Goal: Contribute content: Contribute content

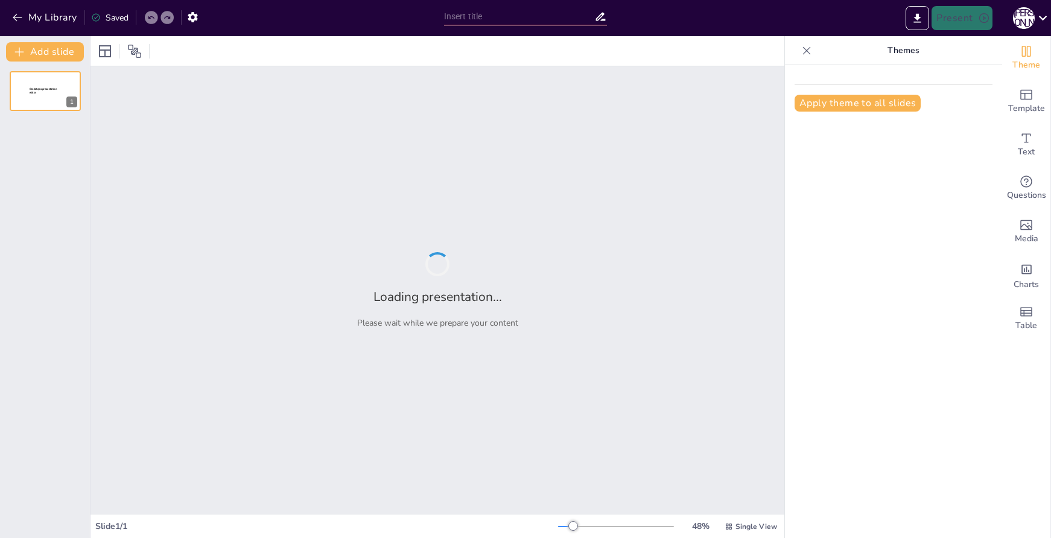
type input "Живопись и графика: основные отличия и сходства"
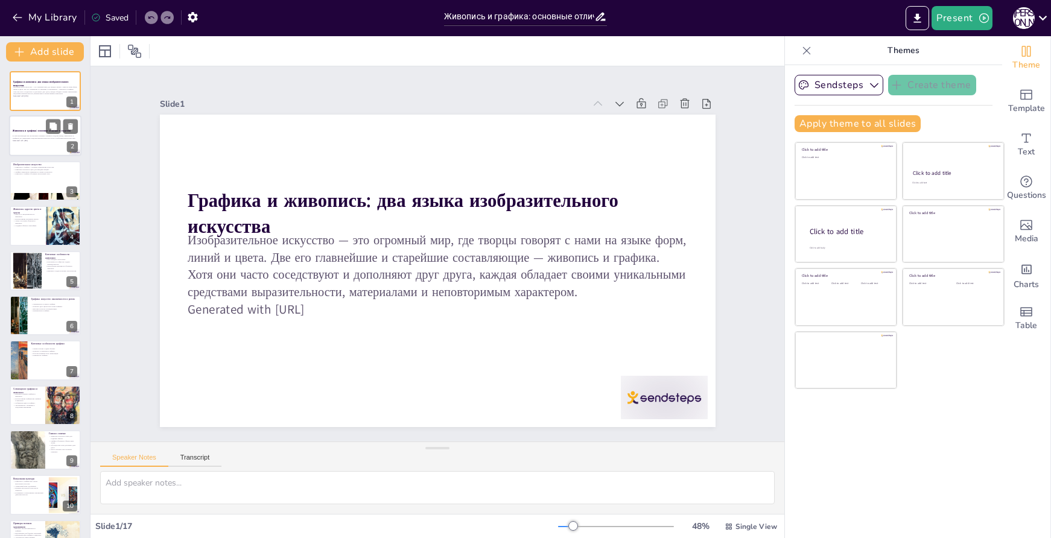
click at [28, 136] on p "В этой презентации мы рассмотрим основные отличия и сходства между живописью и …" at bounding box center [45, 137] width 65 height 4
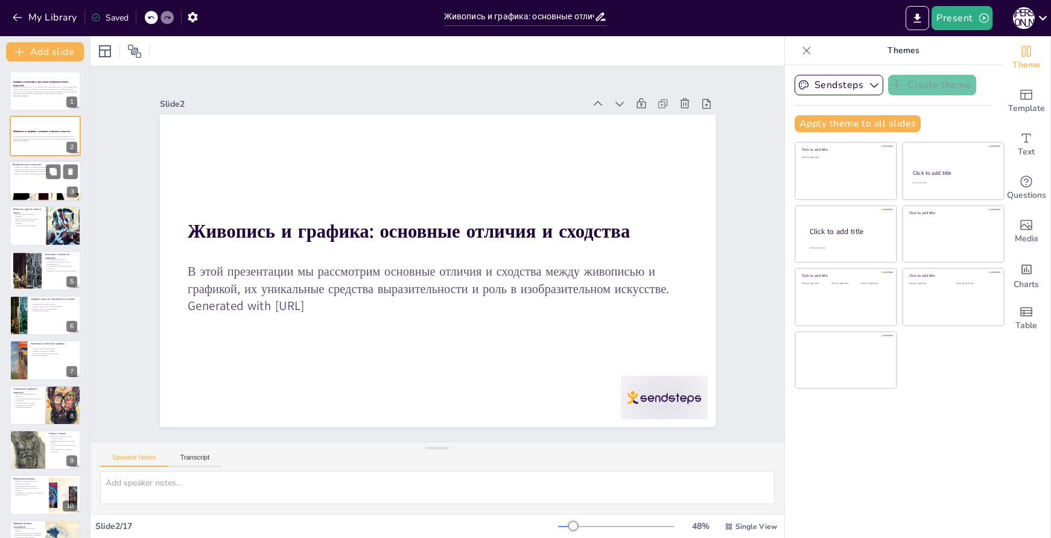
checkbox input "true"
click at [27, 184] on div at bounding box center [45, 181] width 72 height 41
type textarea "Loremips d sitamet consecteturad elitsedd eiusmodte incididuntutl e doloremagna…"
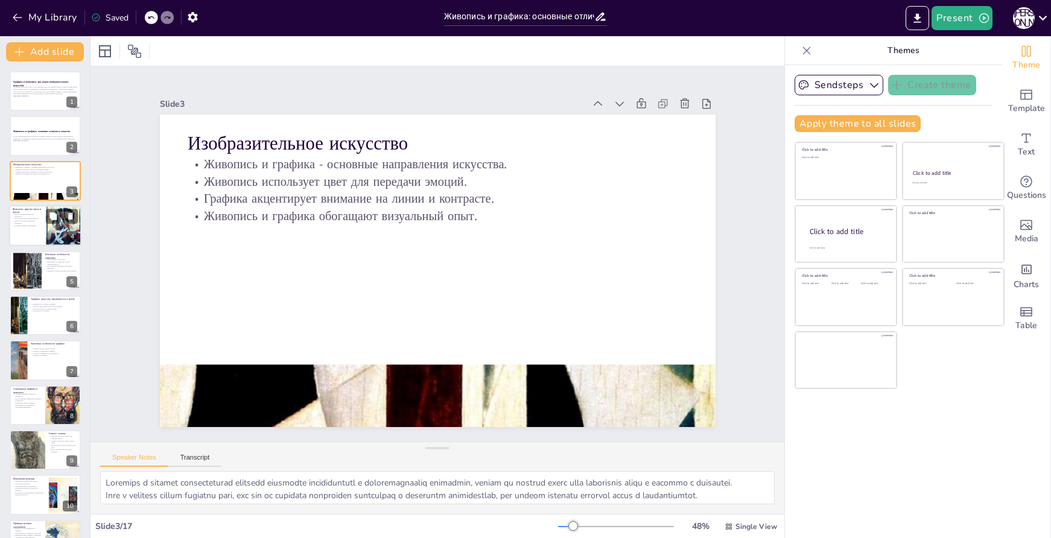
checkbox input "true"
click at [31, 237] on div at bounding box center [45, 225] width 72 height 41
type textarea "Loremi, dolorsitamet conse adipisci, elitse do eiusmodtem, inc utl etdolo magn …"
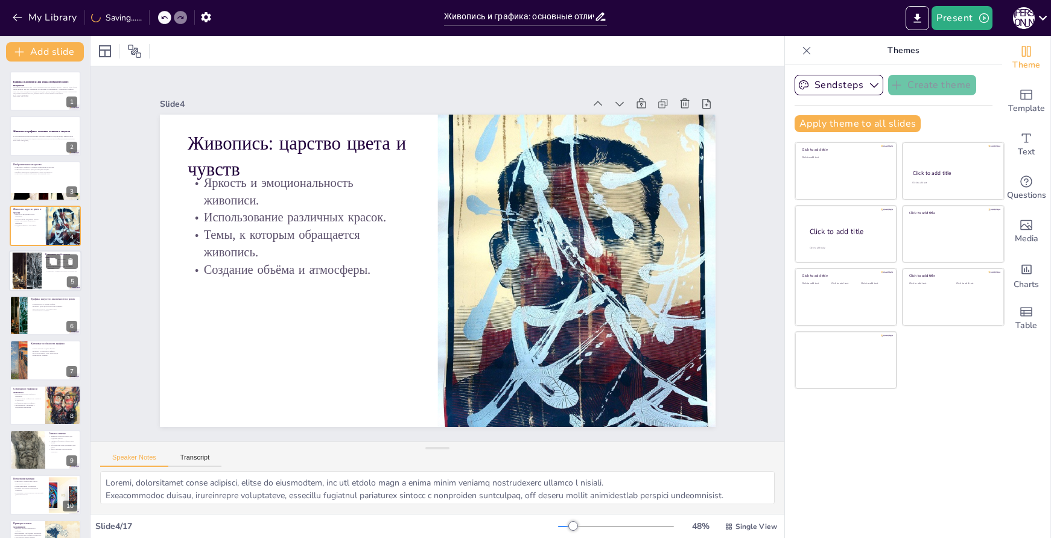
checkbox input "true"
click at [48, 270] on p "Живопись создает иллюзию пространства." at bounding box center [61, 271] width 33 height 2
type textarea "Настроение в живописи передается через сложные цветовые отношения, которые могу…"
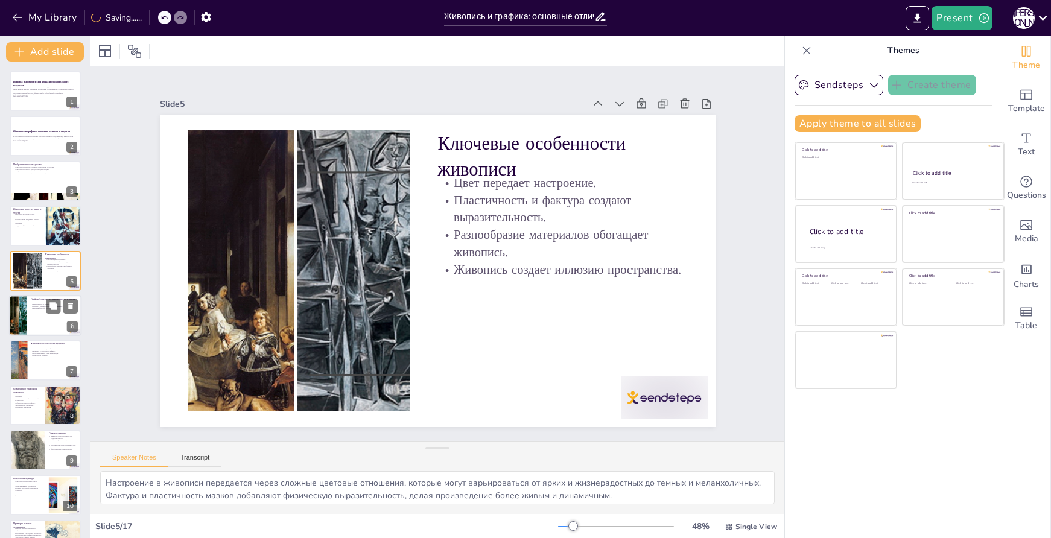
checkbox input "true"
click at [47, 322] on div at bounding box center [45, 315] width 72 height 41
type textarea "Ритм в графике создается за счет использования линий и штрихов, что позволяет п…"
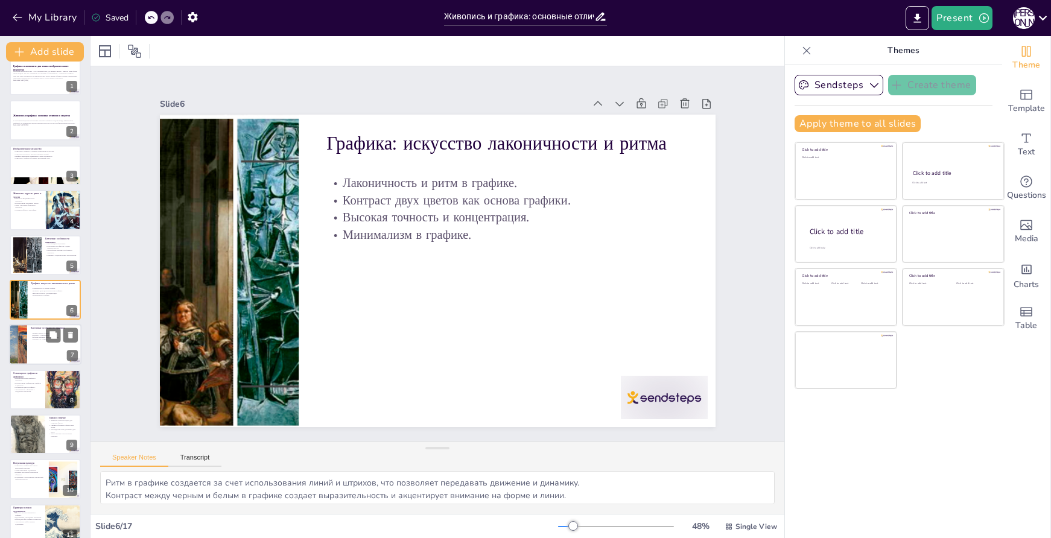
checkbox input "true"
click at [43, 343] on div at bounding box center [45, 345] width 72 height 41
type textarea "Lorem i dolor s ametcon adipisci elitseddo eiusmodtempor, incididuntut laboreet…"
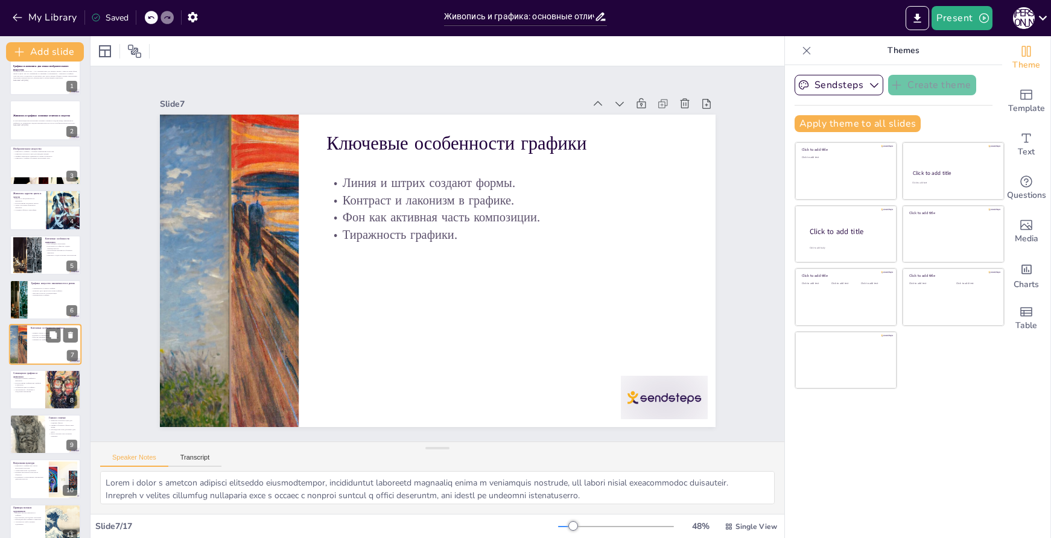
scroll to position [60, 0]
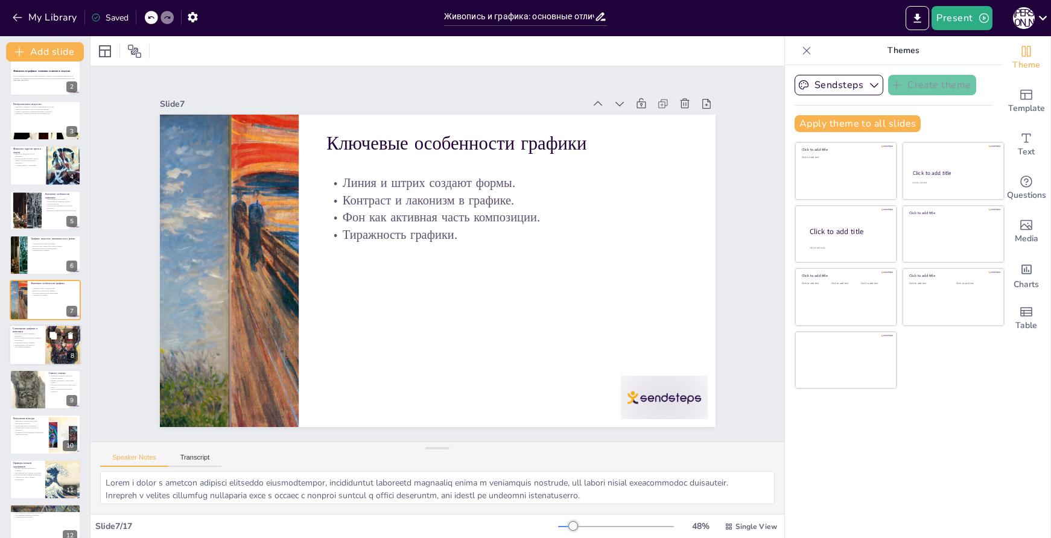
checkbox input "true"
click at [46, 346] on div at bounding box center [63, 345] width 36 height 45
type textarea "Loremips dolorsi ametc adipisci e seddoeius temporinc utlaboreet dolorema aliqu…"
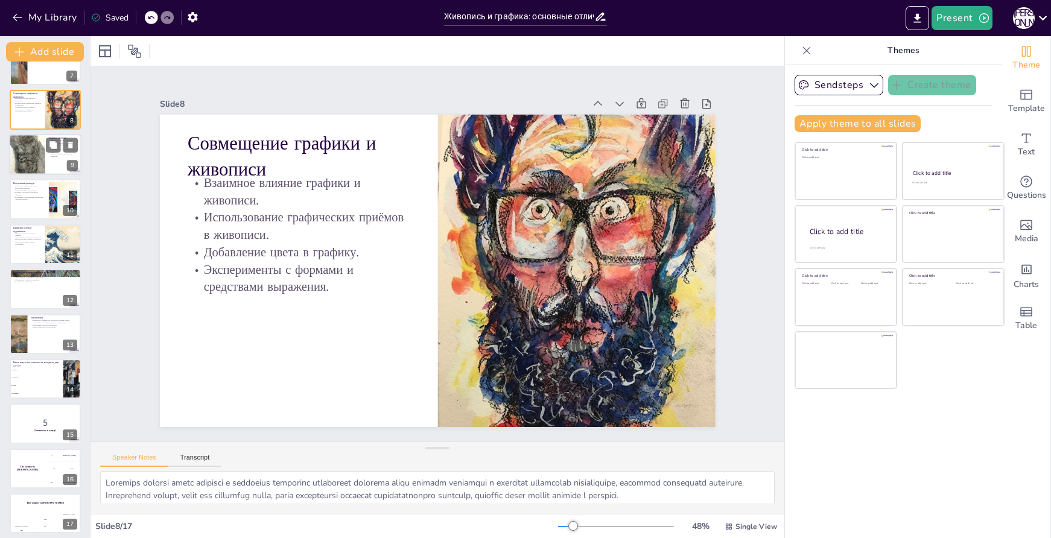
scroll to position [301, 0]
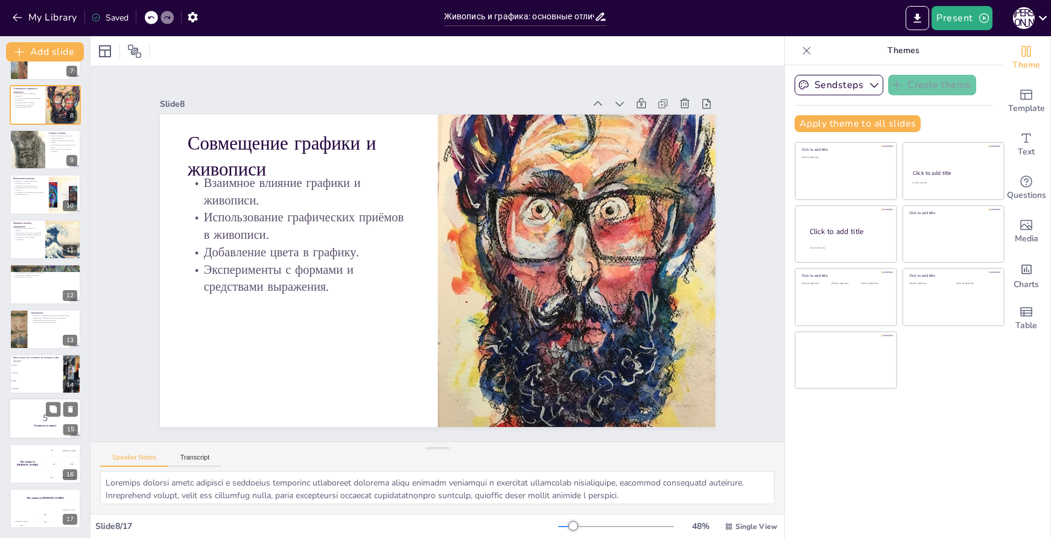
checkbox input "true"
click at [37, 416] on p "5" at bounding box center [45, 418] width 65 height 13
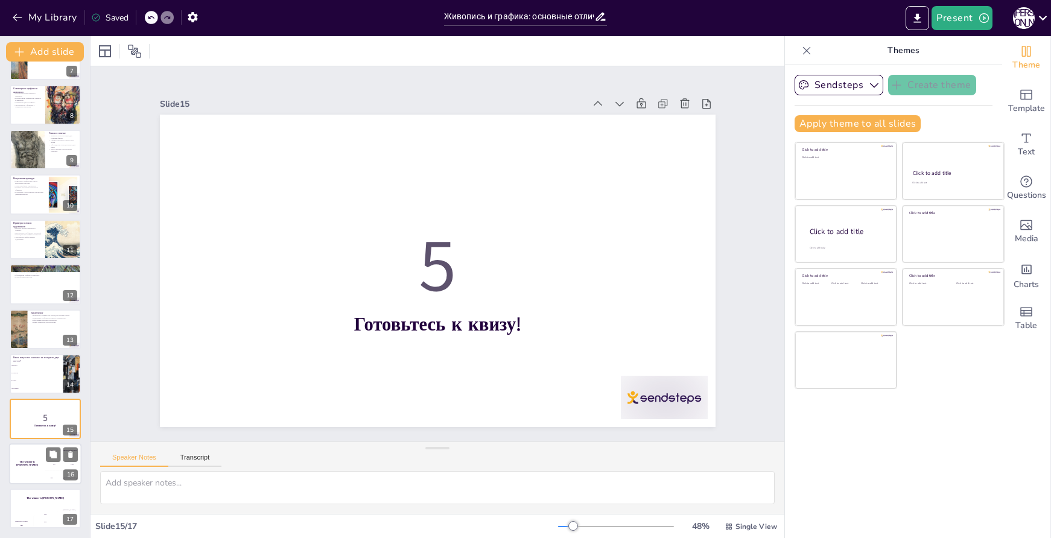
click at [40, 459] on div "The winner is [PERSON_NAME]" at bounding box center [27, 464] width 36 height 41
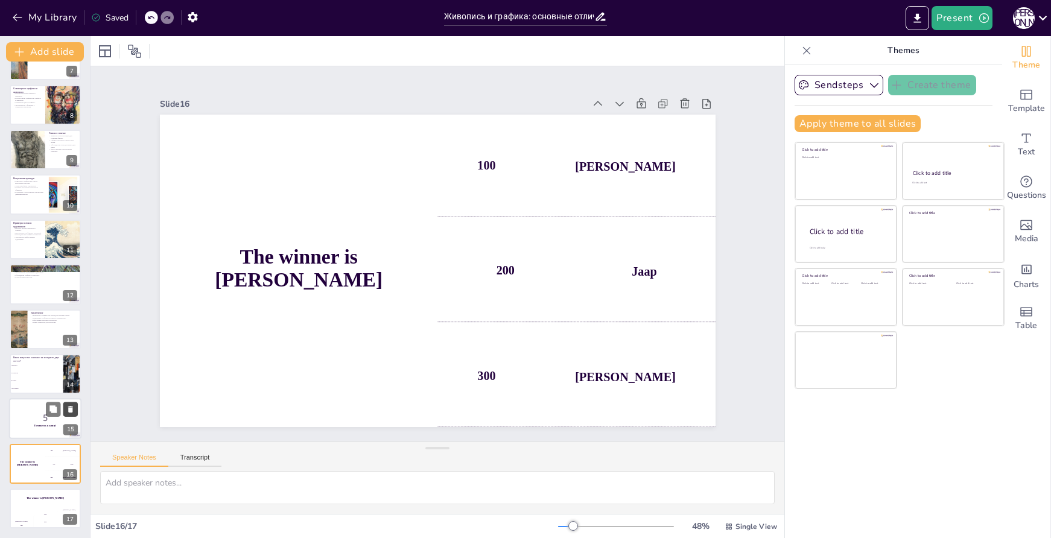
click at [75, 411] on button at bounding box center [70, 410] width 14 height 14
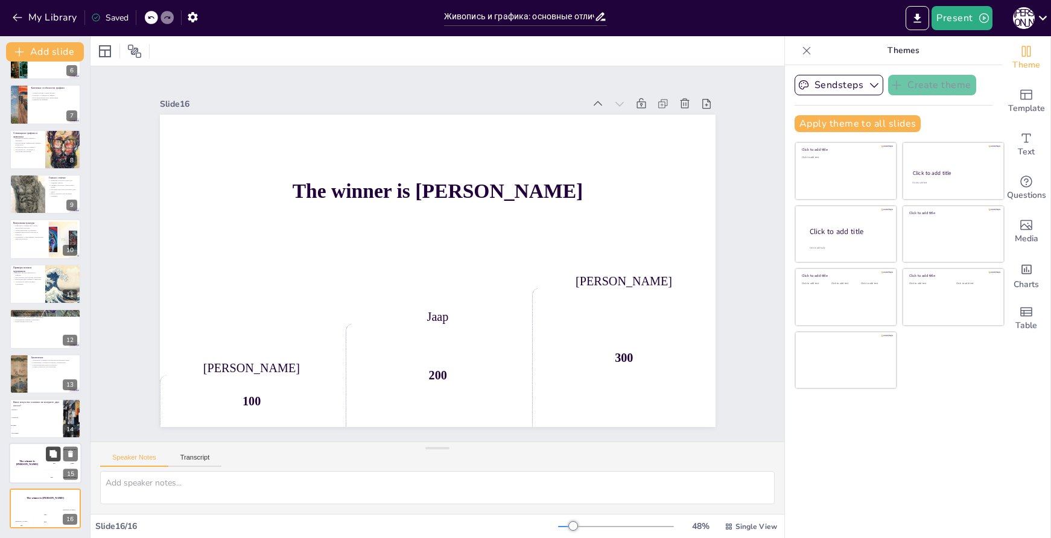
click at [47, 453] on button at bounding box center [53, 454] width 14 height 14
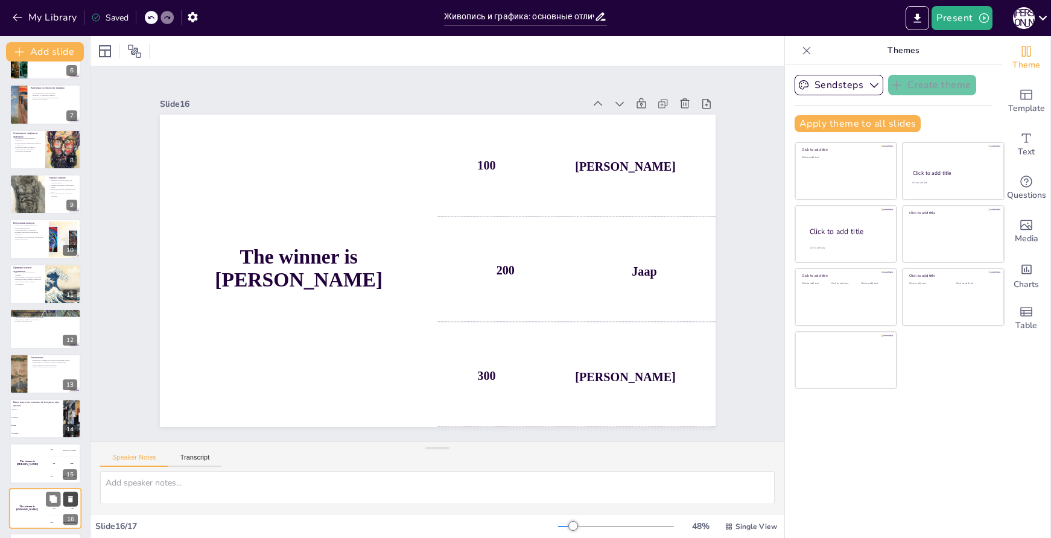
scroll to position [301, 0]
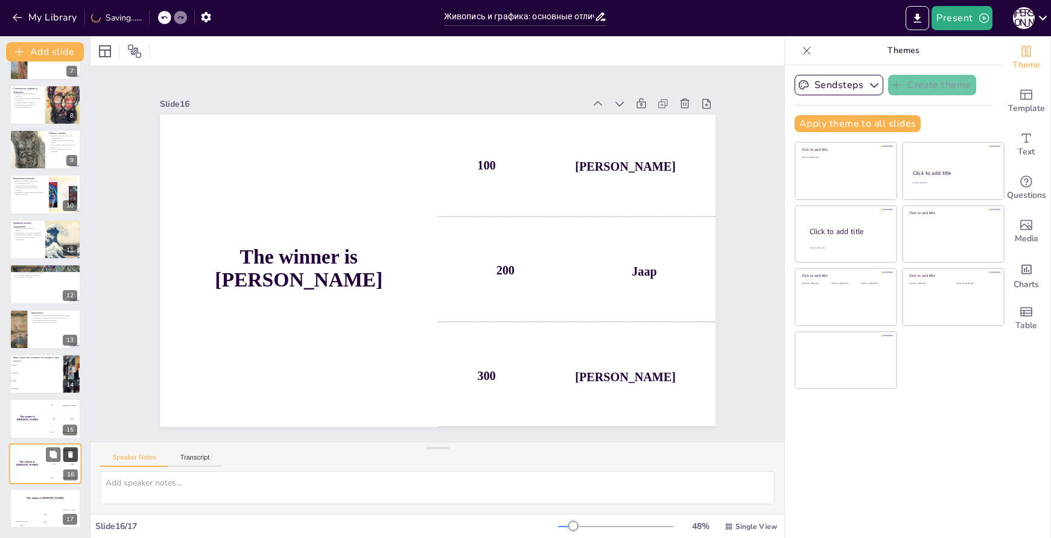
click at [73, 456] on icon at bounding box center [70, 454] width 8 height 8
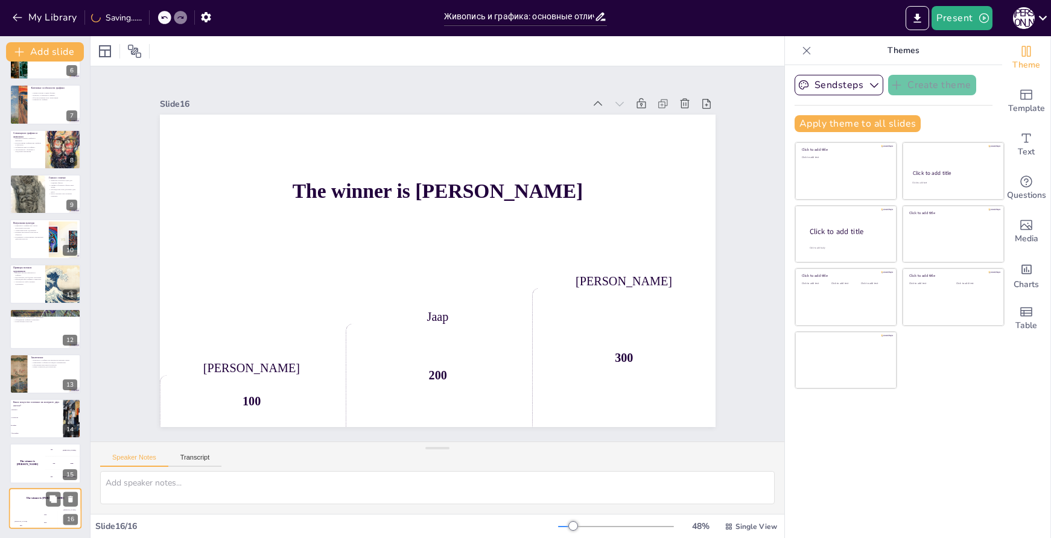
checkbox input "true"
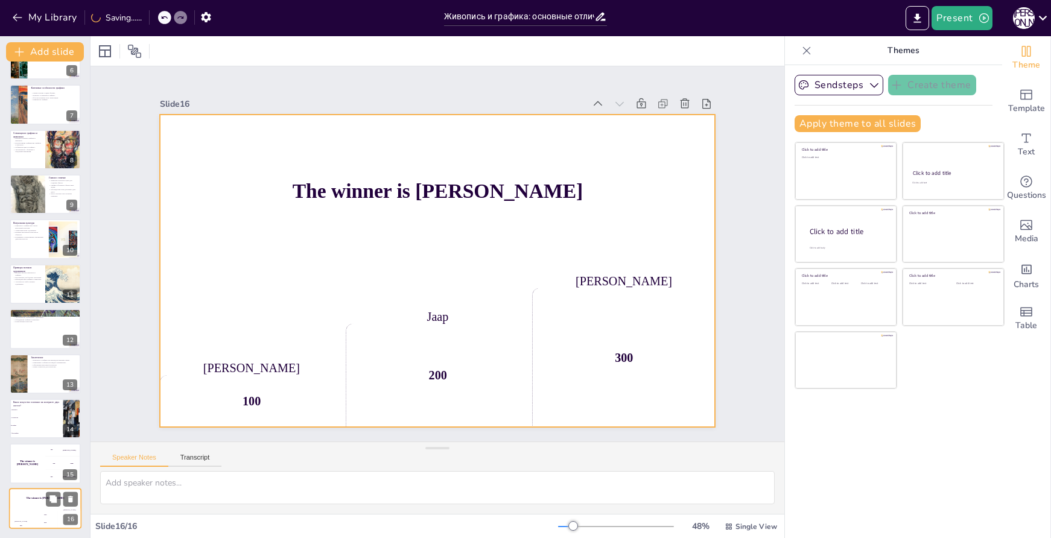
click at [39, 506] on div "The winner is [PERSON_NAME]" at bounding box center [45, 498] width 72 height 21
checkbox input "true"
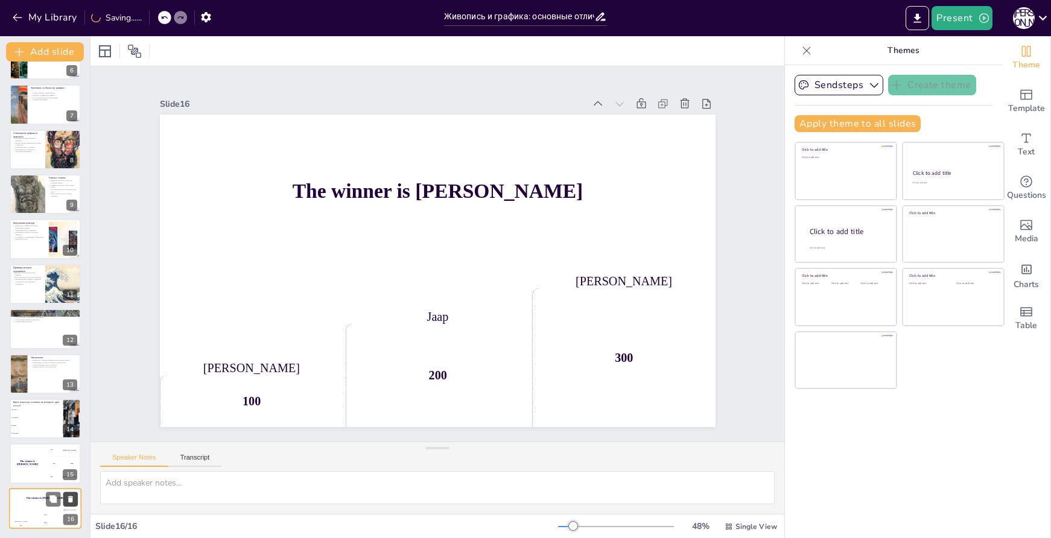
checkbox input "true"
click at [73, 502] on icon at bounding box center [70, 499] width 8 height 8
checkbox input "true"
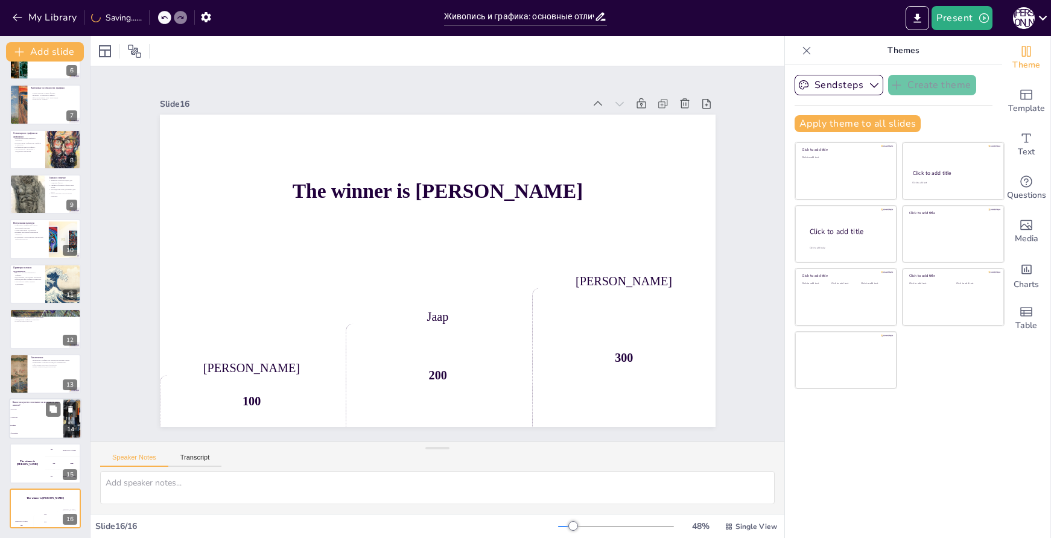
checkbox input "true"
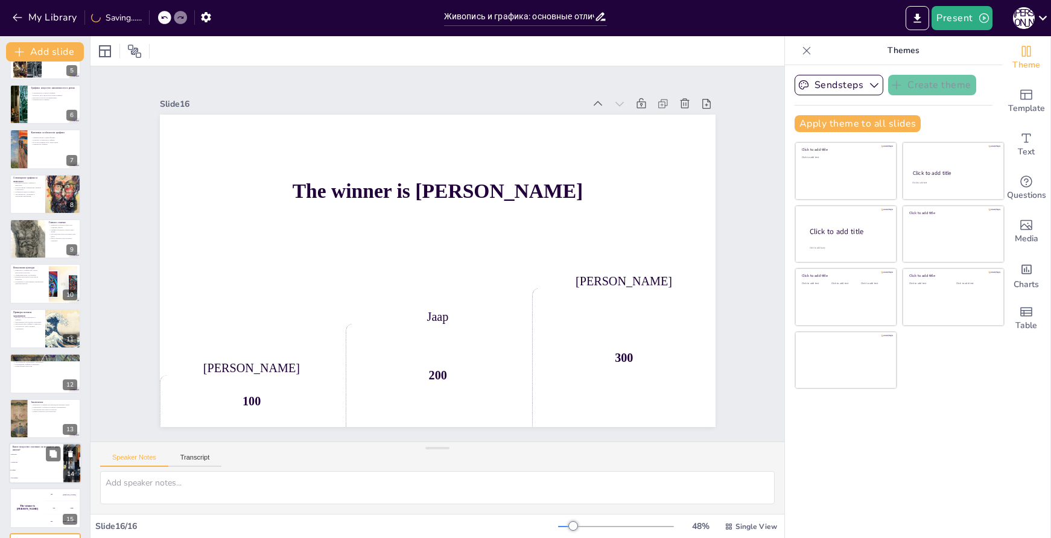
checkbox input "true"
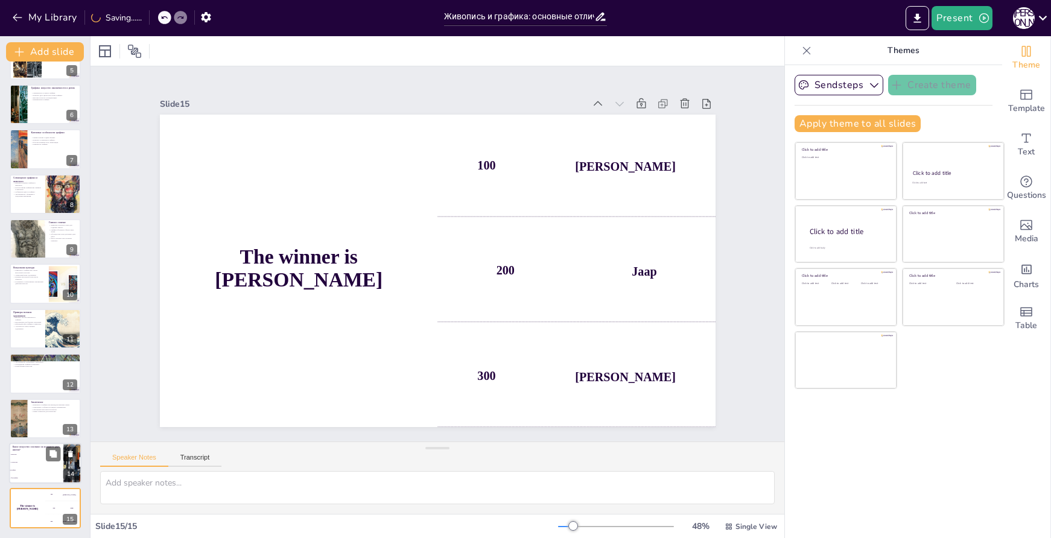
checkbox input "true"
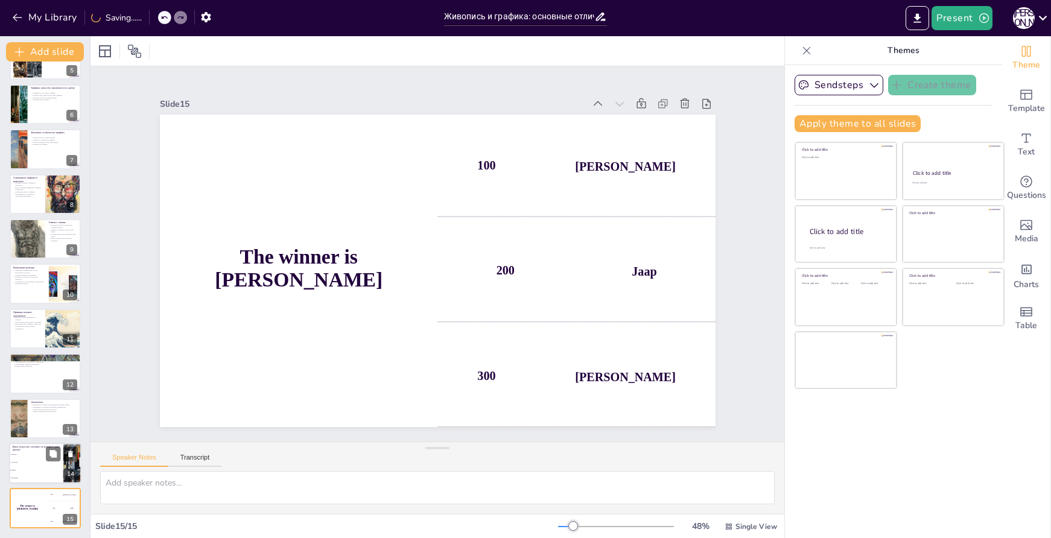
checkbox input "true"
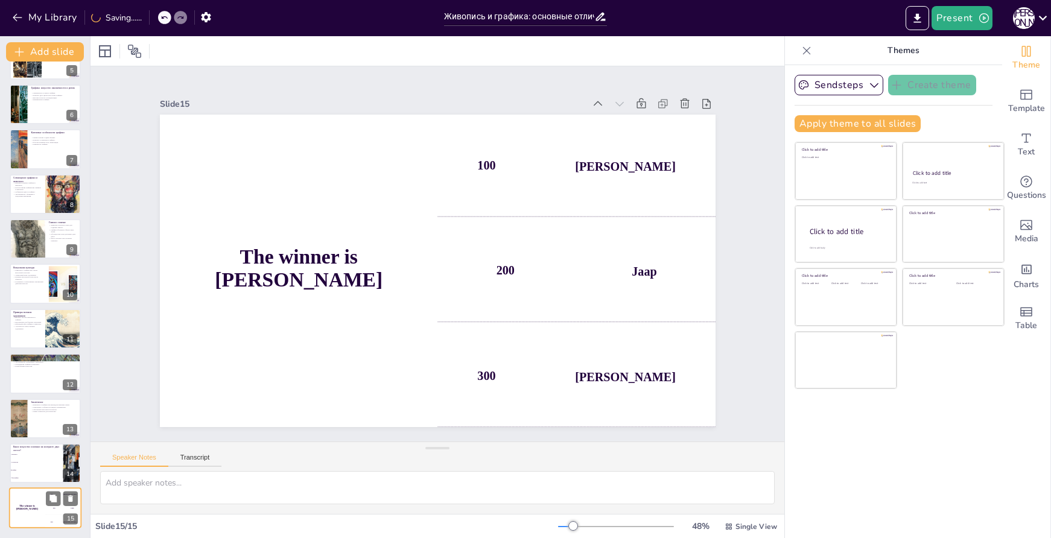
checkbox input "true"
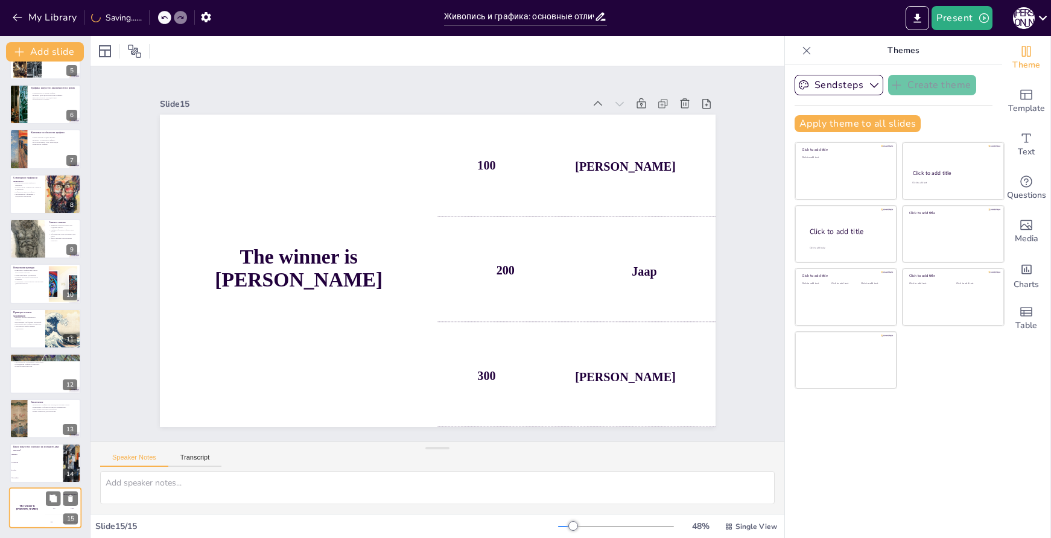
checkbox input "true"
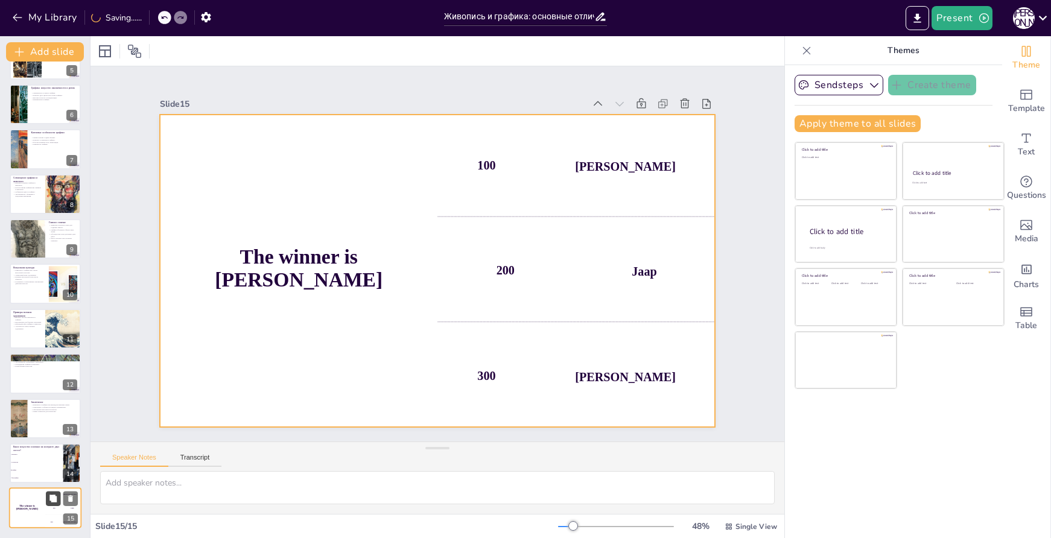
checkbox input "true"
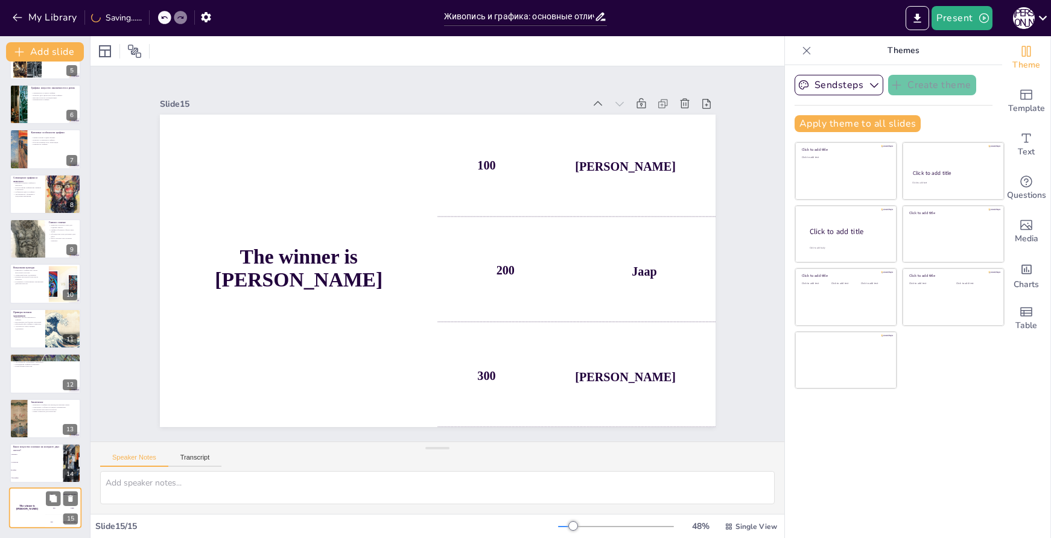
checkbox input "true"
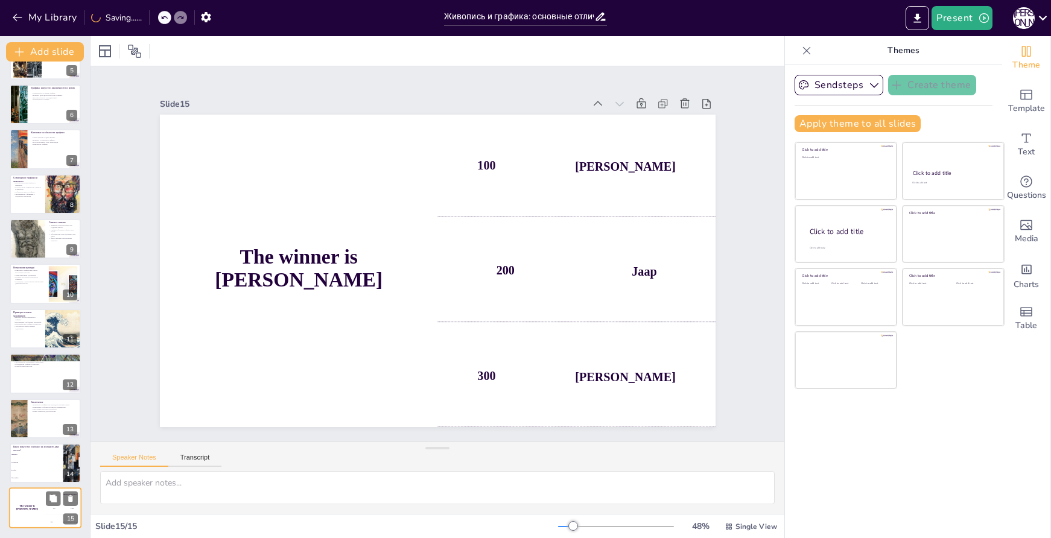
checkbox input "true"
click at [71, 496] on icon at bounding box center [70, 499] width 8 height 8
type textarea "Правильный ответ — графика. Графика основана на контрасте двух цветов, обычно ч…"
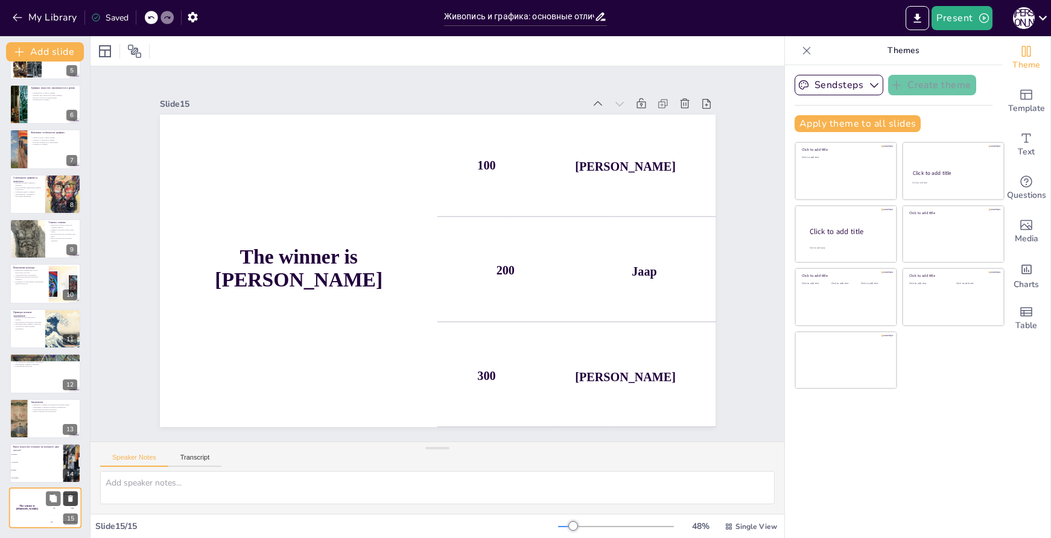
checkbox input "true"
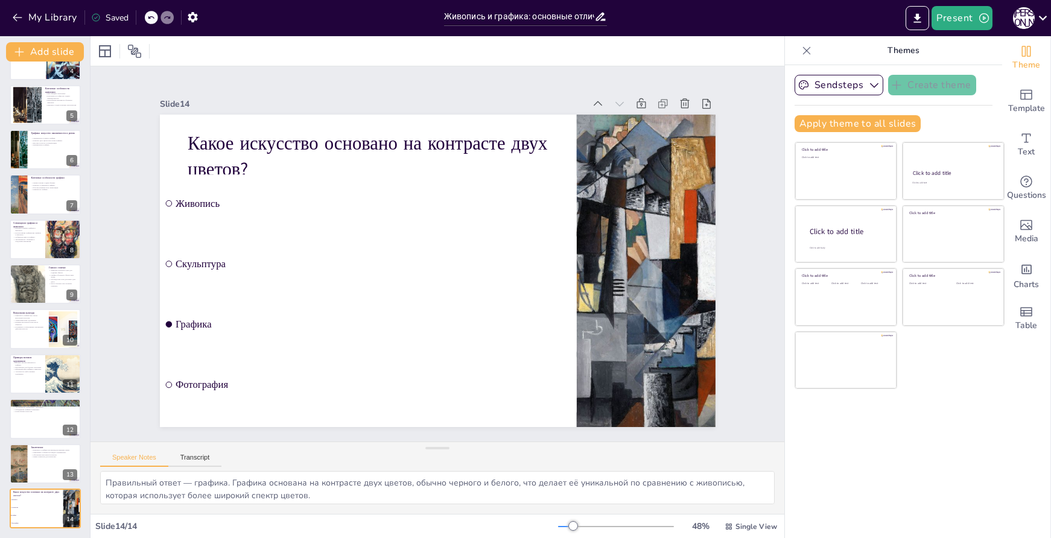
checkbox input "true"
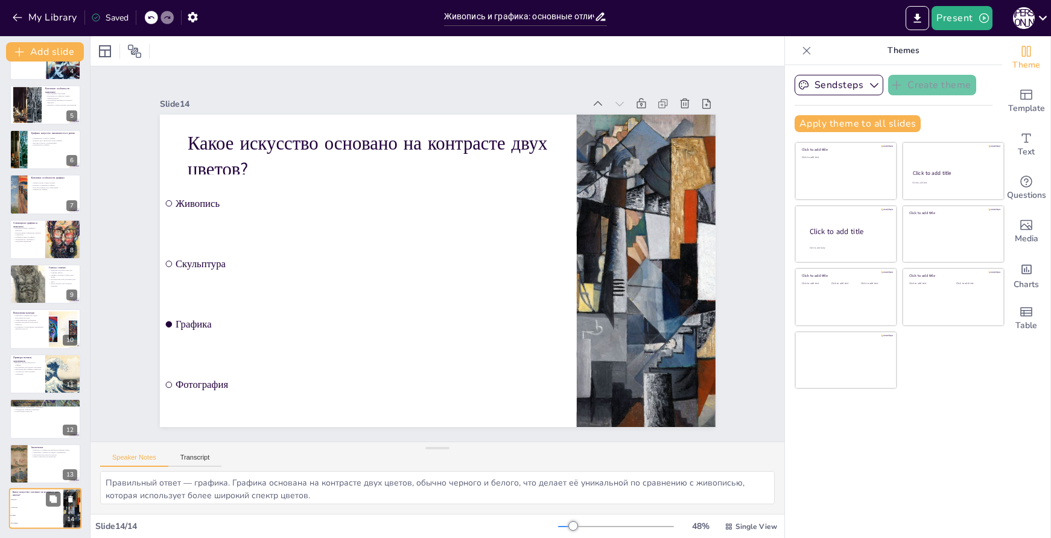
checkbox input "true"
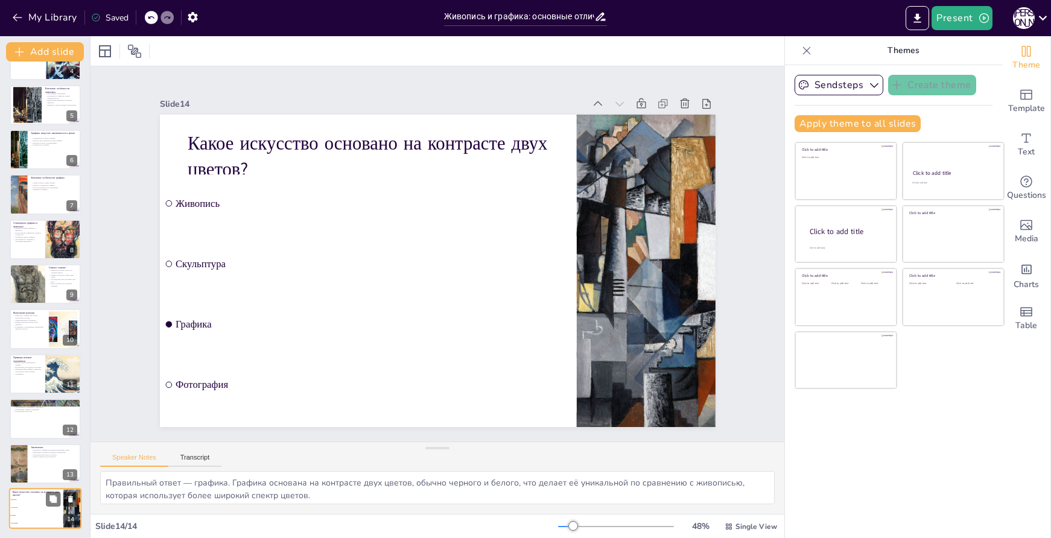
checkbox input "true"
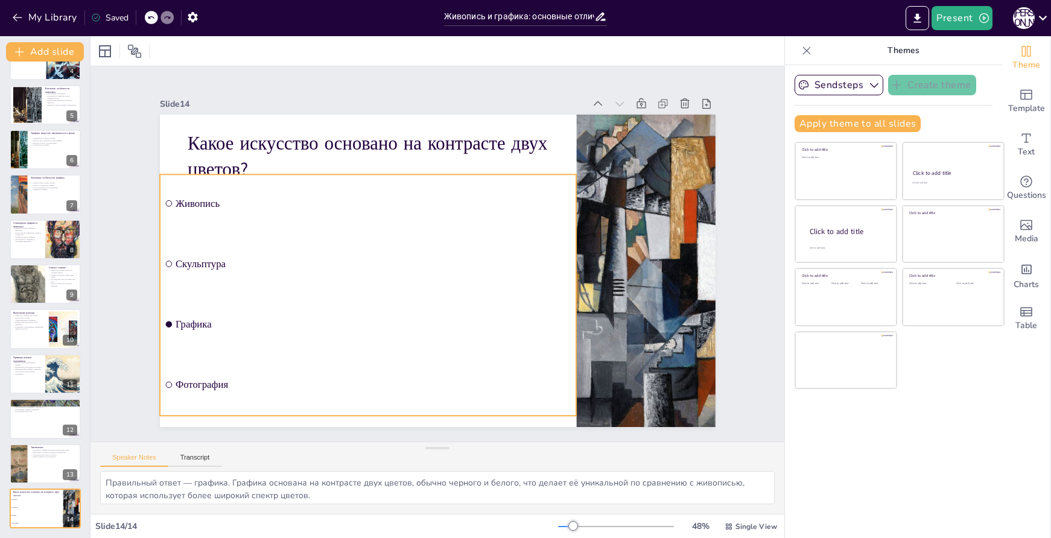
checkbox input "true"
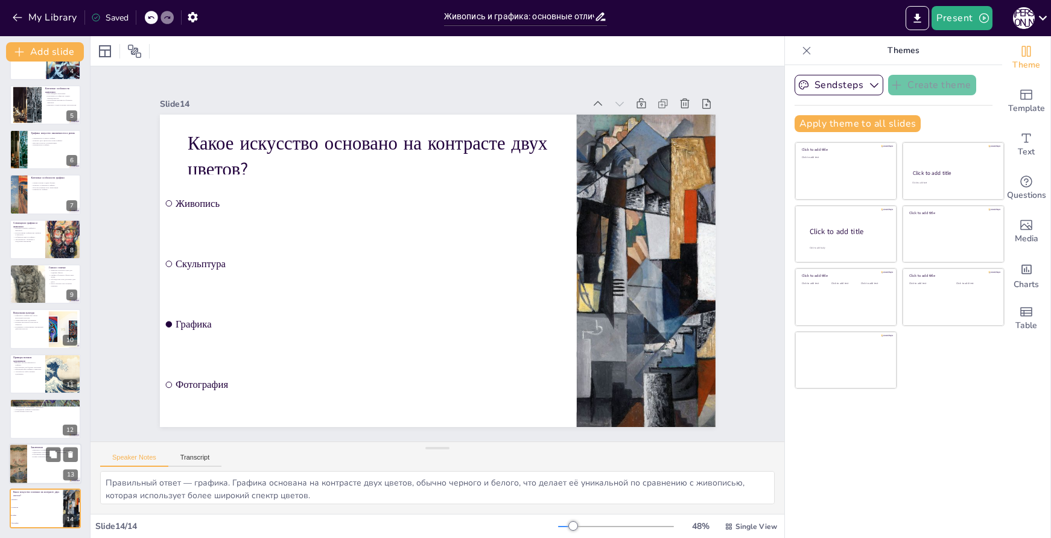
checkbox input "true"
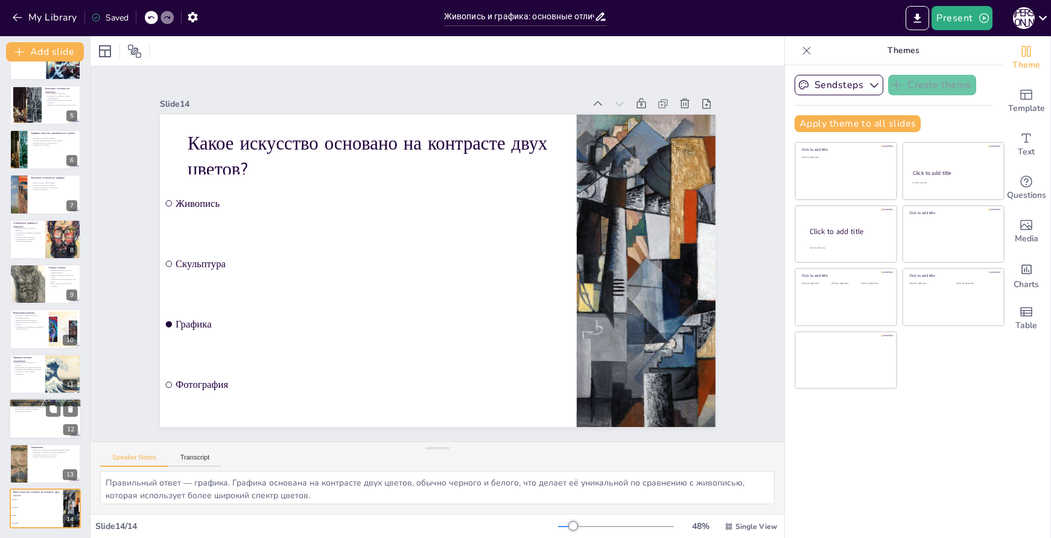
checkbox input "true"
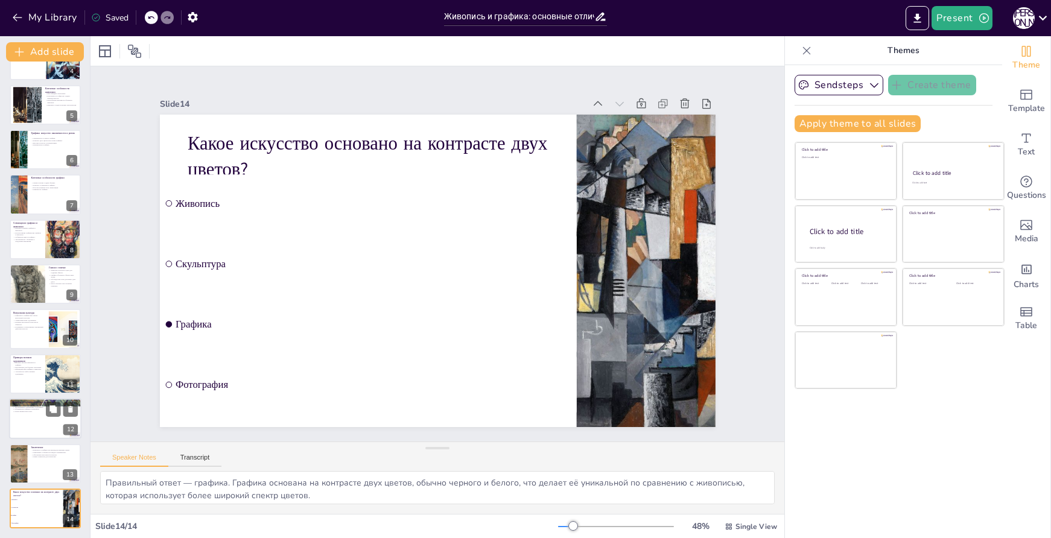
checkbox input "true"
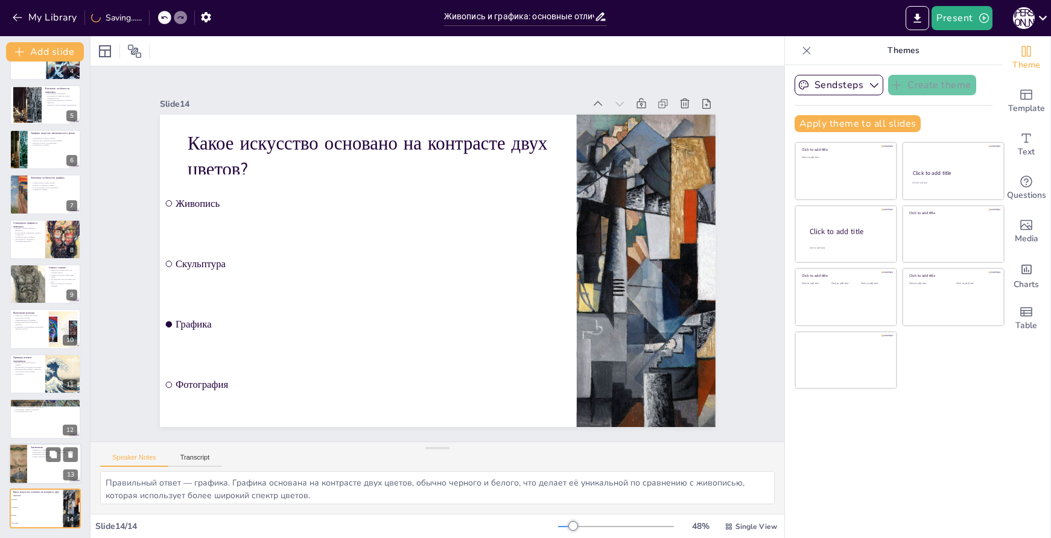
checkbox input "true"
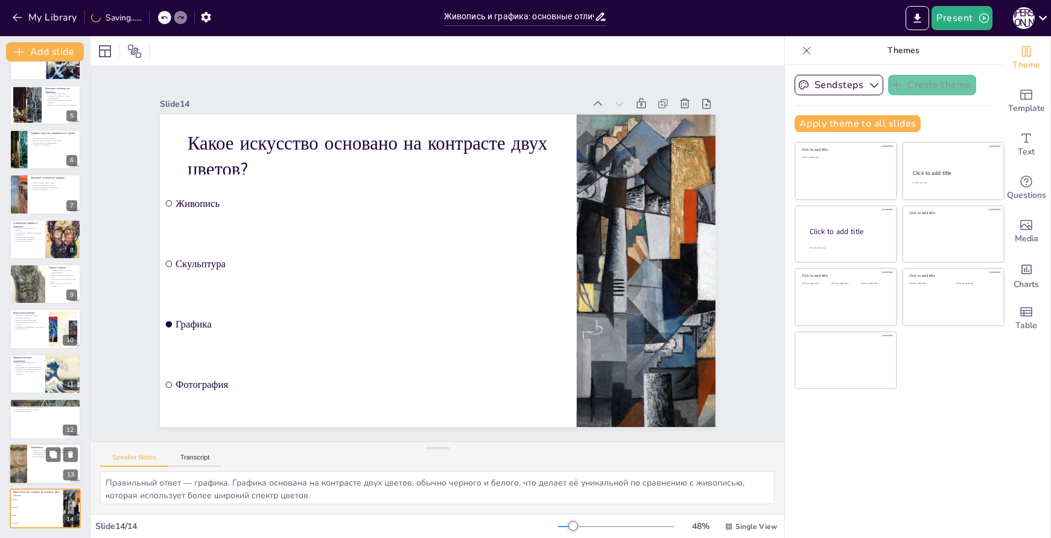
checkbox input "true"
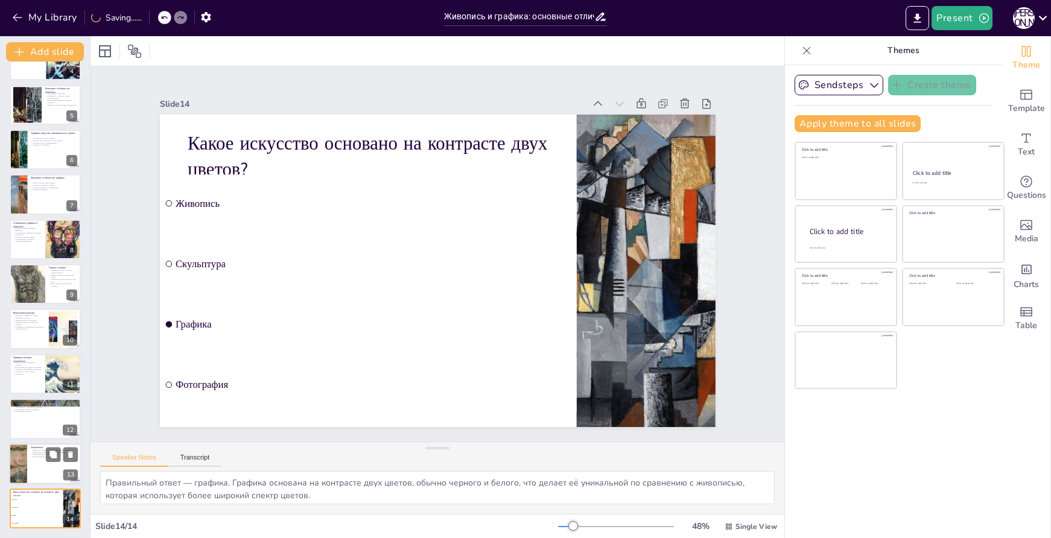
checkbox input "true"
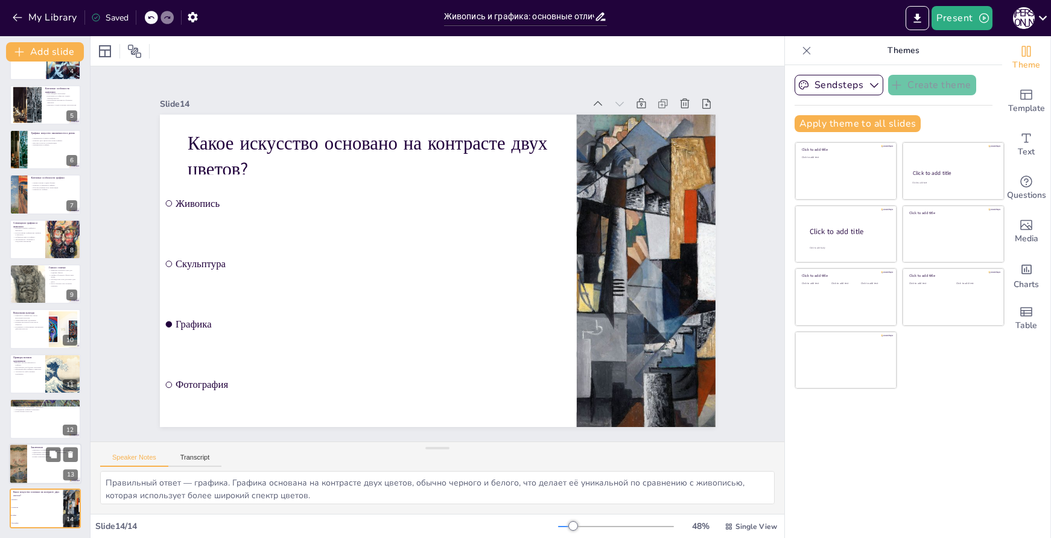
checkbox input "true"
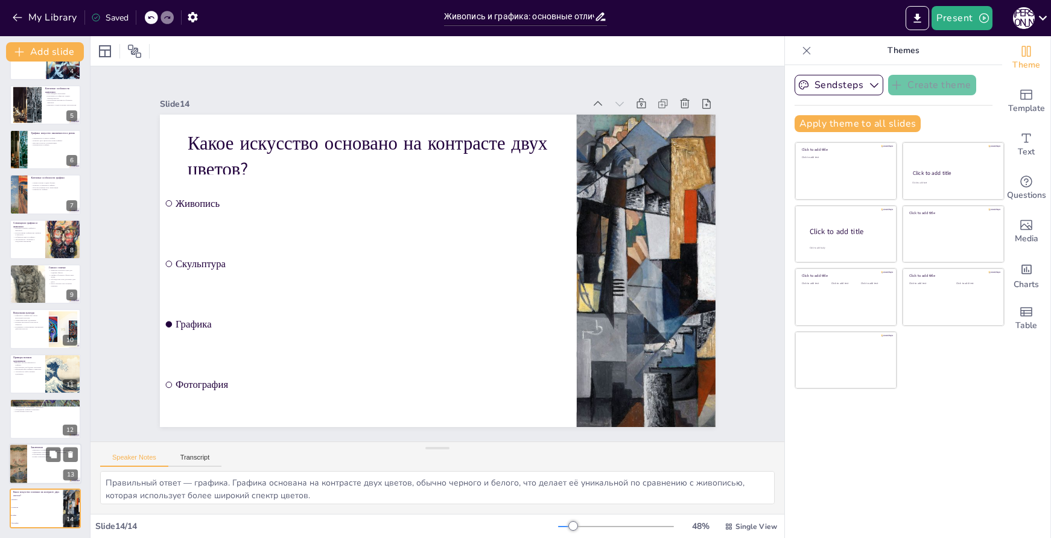
checkbox input "true"
click at [40, 461] on div at bounding box center [45, 464] width 72 height 41
type textarea "Взаимодополнение живописи и графики создает богатый визуальный опыт, позволяя х…"
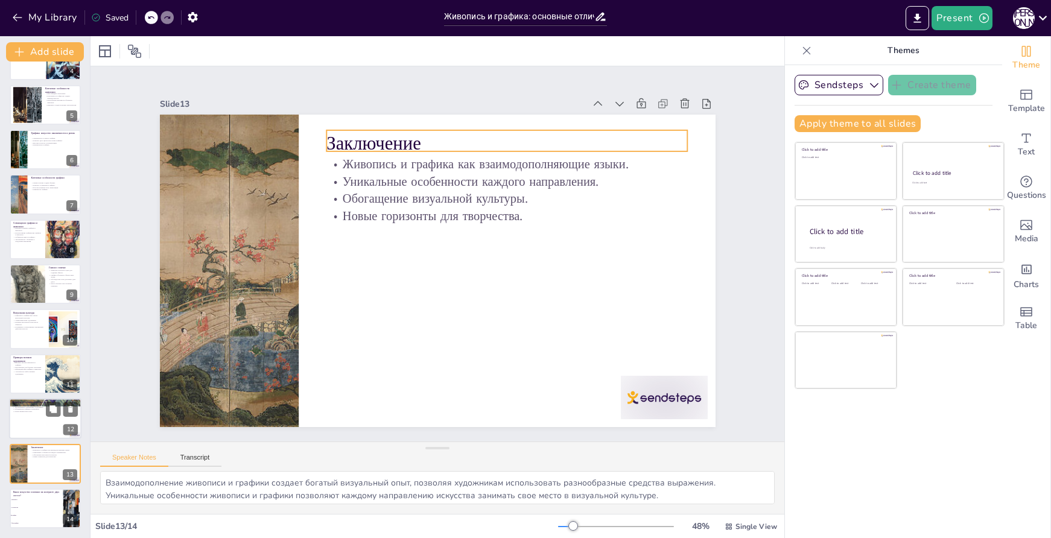
checkbox input "true"
click at [45, 427] on div at bounding box center [45, 418] width 72 height 41
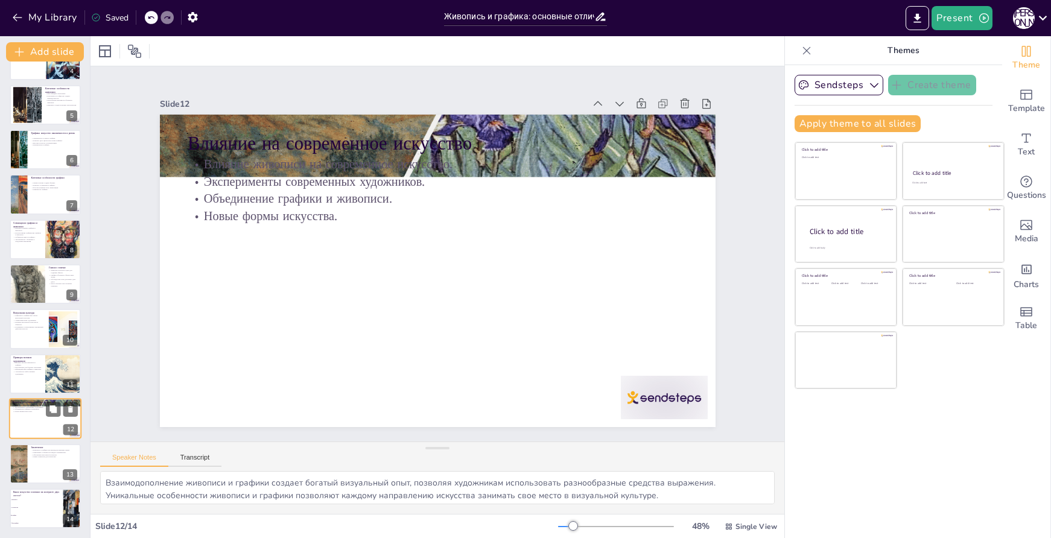
type textarea "Влияние живописи на современное искусство проявляется в использовании цветовых …"
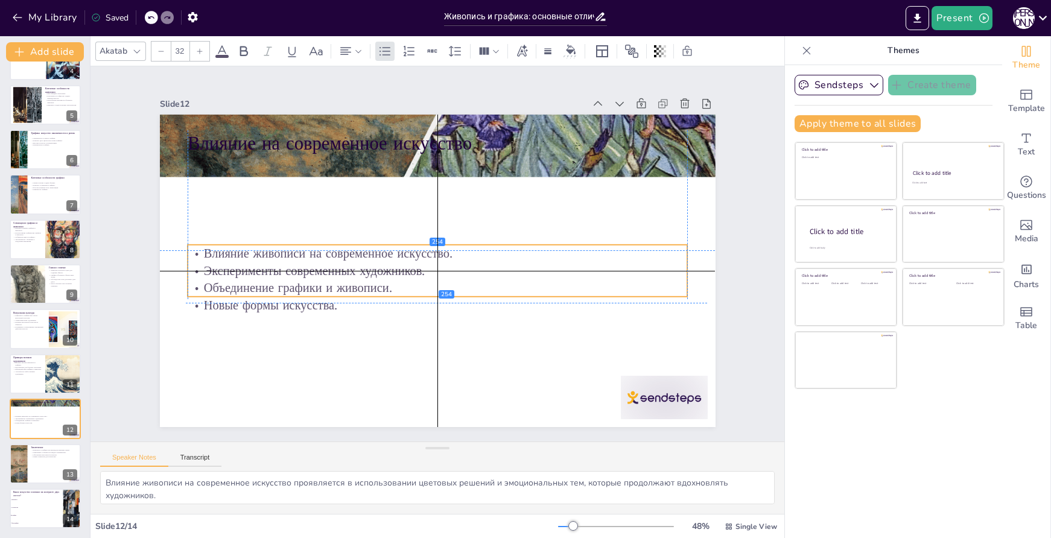
drag, startPoint x: 451, startPoint y: 165, endPoint x: 450, endPoint y: 257, distance: 91.8
click at [450, 257] on p "Влияние живописи на современное искусство." at bounding box center [438, 254] width 220 height 464
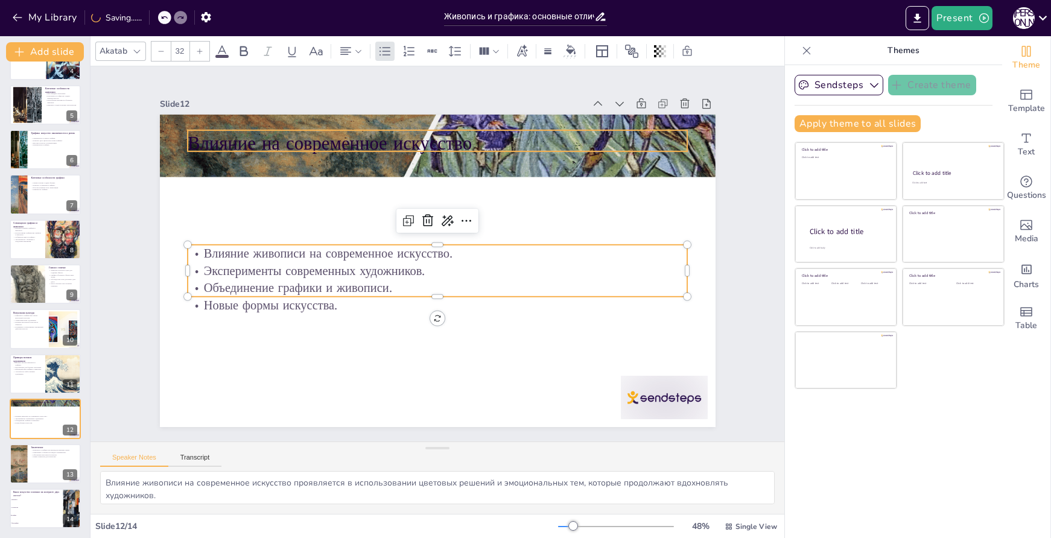
checkbox input "true"
type input "48"
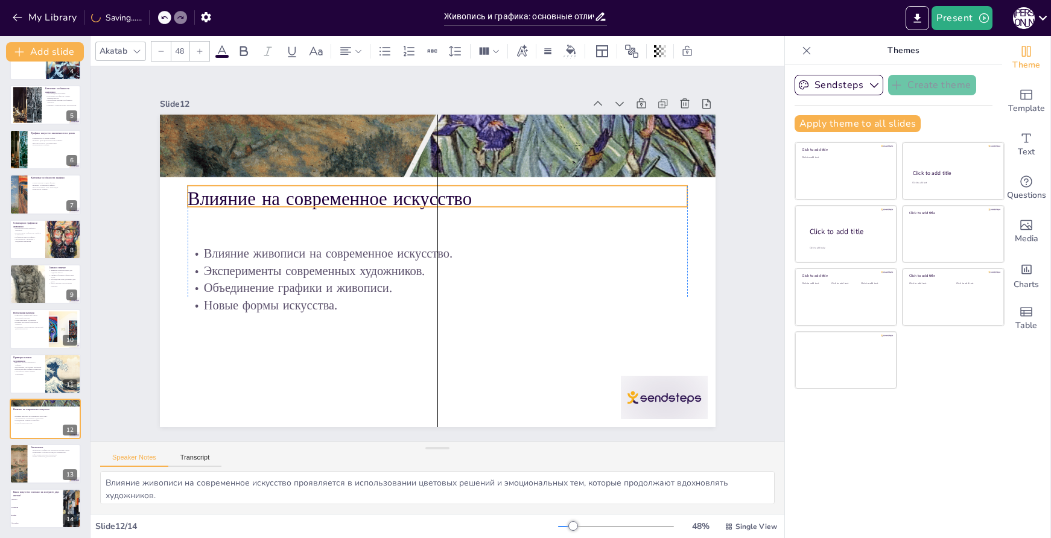
drag, startPoint x: 464, startPoint y: 138, endPoint x: 465, endPoint y: 194, distance: 55.5
click at [465, 194] on p "Влияние на современное искусство" at bounding box center [490, 236] width 180 height 483
checkbox input "true"
click at [37, 377] on div at bounding box center [45, 374] width 72 height 41
type textarea "Loremip, dolor sit am Conse a Elitsed, doeiusmodt, inc utlabore etdolo magnaali…"
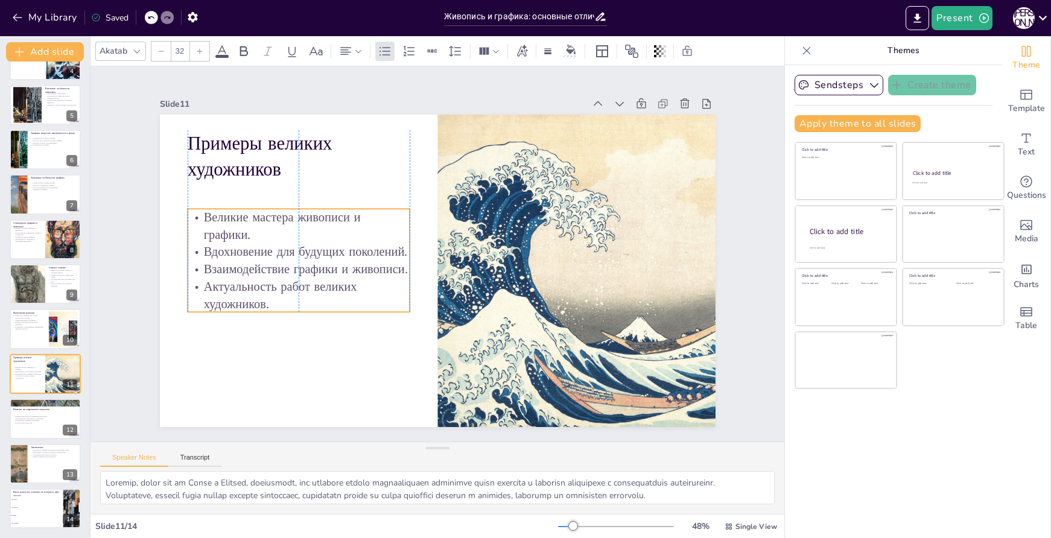
drag, startPoint x: 336, startPoint y: 187, endPoint x: 337, endPoint y: 221, distance: 34.4
click at [337, 261] on p "Великие мастера живописи и графики." at bounding box center [356, 369] width 122 height 217
checkbox input "true"
click at [38, 335] on div at bounding box center [45, 329] width 72 height 41
type textarea "Основой визуальной культуры являются живопись и графика, которые помогают форми…"
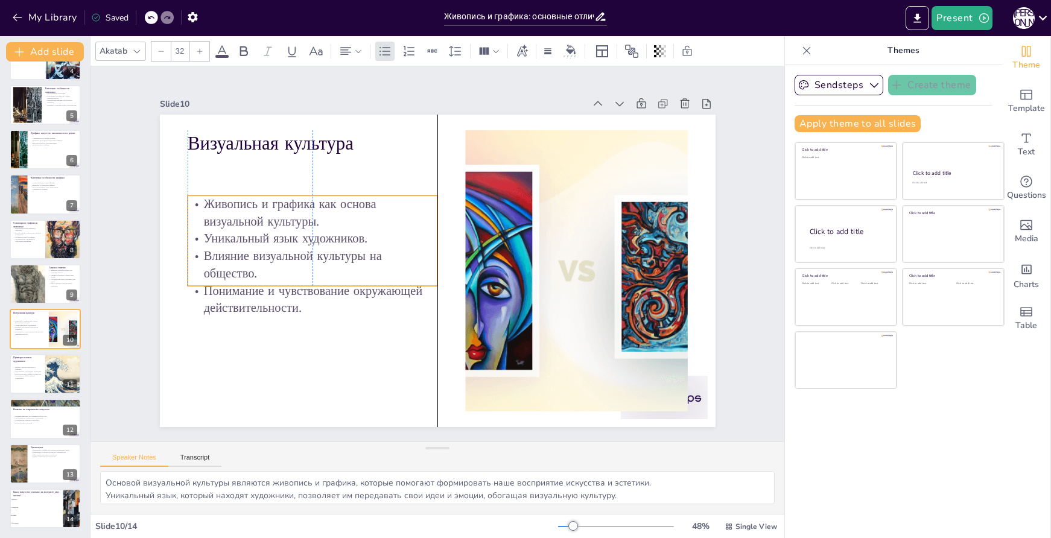
drag, startPoint x: 409, startPoint y: 183, endPoint x: 407, endPoint y: 223, distance: 39.9
click at [407, 223] on p "Живопись и графика как основа визуальной культуры." at bounding box center [317, 307] width 209 height 193
checkbox input "true"
click at [46, 283] on div at bounding box center [45, 284] width 72 height 41
type textarea "Lore i dolorsit ametcons adipisci elitseddoeiu tem incididu utlabor e dolorema …"
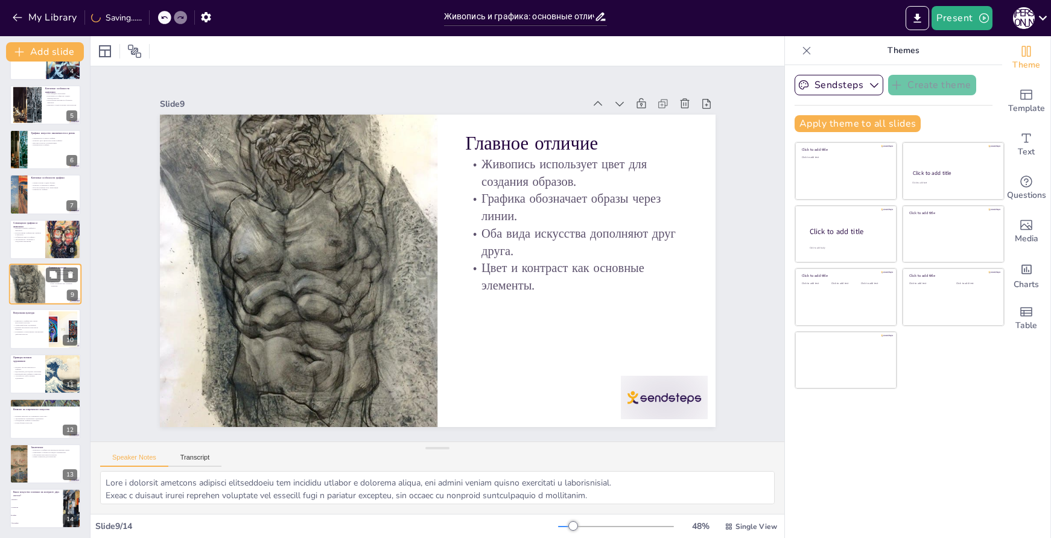
scroll to position [150, 0]
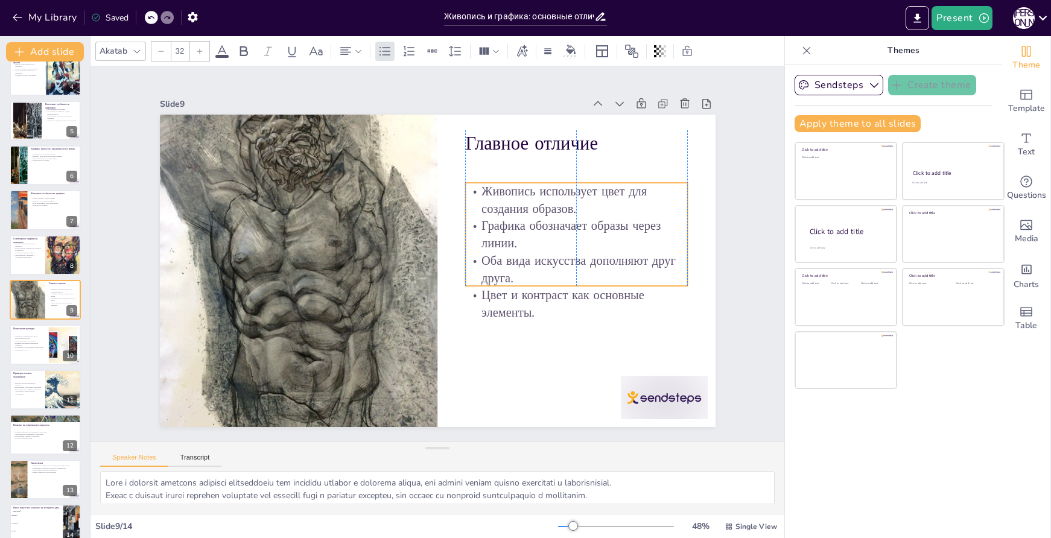
drag, startPoint x: 547, startPoint y: 191, endPoint x: 547, endPoint y: 218, distance: 27.2
click at [415, 218] on p "Графика обозначает образы через линии." at bounding box center [321, 175] width 188 height 174
checkbox input "true"
click at [30, 254] on p "Эксперименты с формами и средствами выражения." at bounding box center [27, 256] width 29 height 4
type textarea "Loremips dolorsi ametc adipisci e seddoeius temporinc utlaboreet dolorema aliqu…"
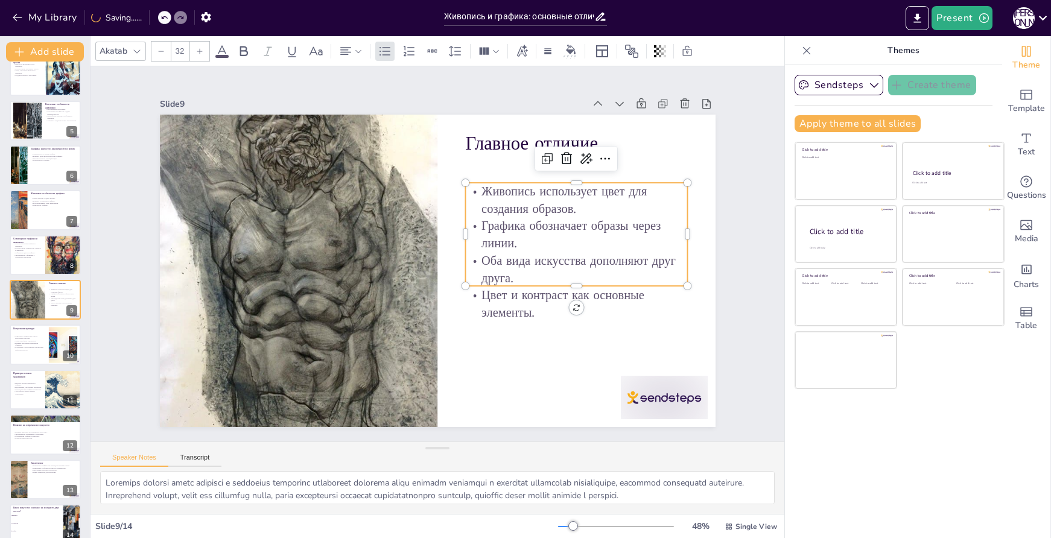
scroll to position [106, 0]
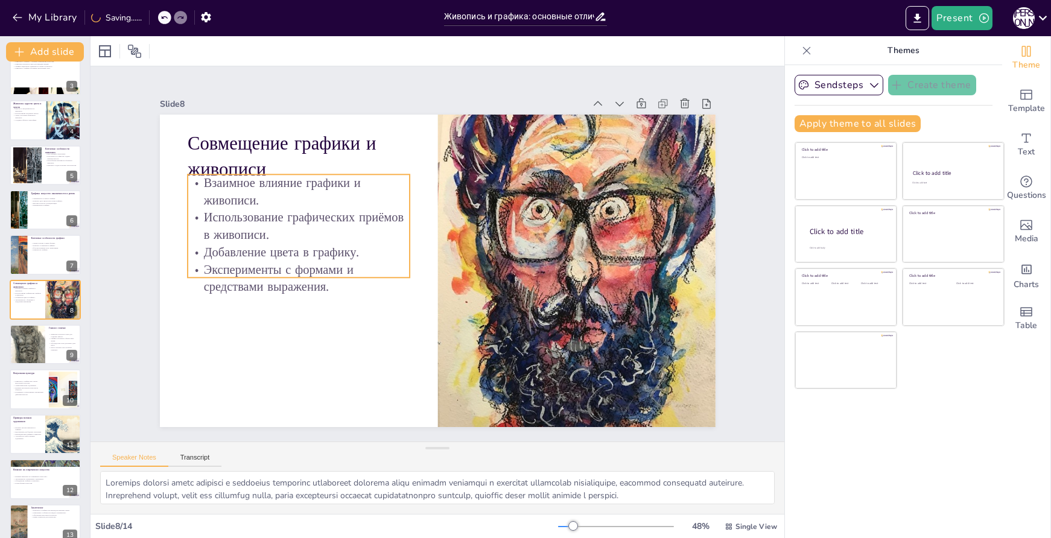
checkbox input "true"
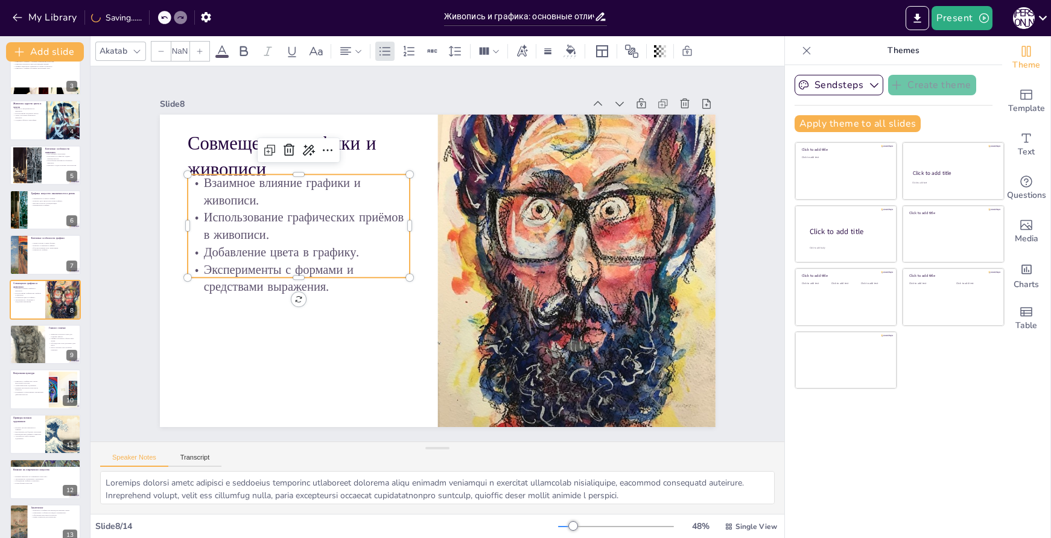
type input "32"
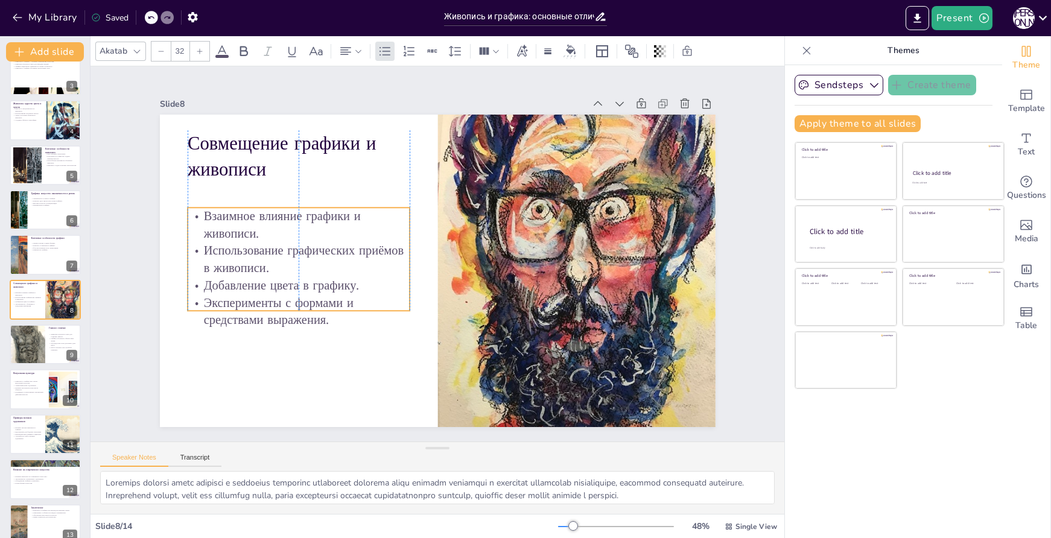
drag, startPoint x: 356, startPoint y: 209, endPoint x: 358, endPoint y: 243, distance: 33.3
click at [435, 273] on p "Использование графических приёмов в живописи." at bounding box center [485, 384] width 101 height 222
checkbox input "true"
click at [30, 249] on div at bounding box center [45, 255] width 72 height 41
type textarea "Lorem i dolor s ametcon adipisci elitseddo eiusmodtempor, incididuntut laboreet…"
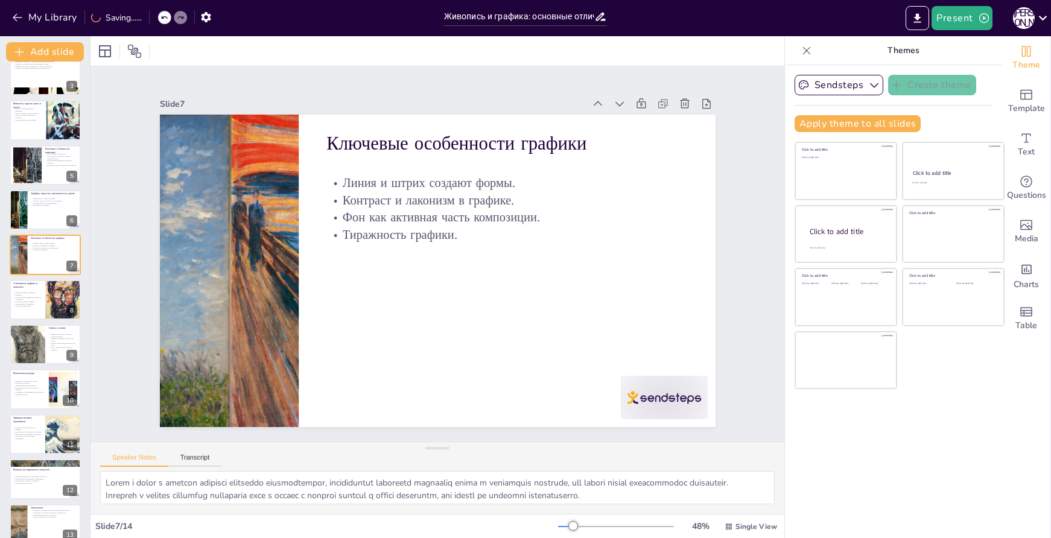
scroll to position [60, 0]
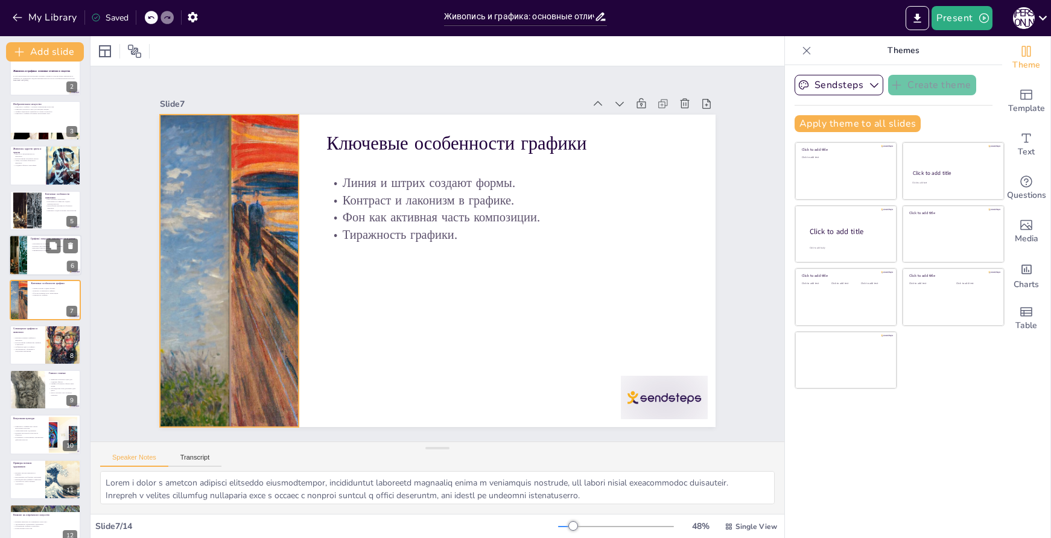
checkbox input "true"
click at [40, 250] on p "Минимализм в графике." at bounding box center [54, 251] width 46 height 2
type textarea "Ритм в графике создается за счет использования линий и штрихов, что позволяет п…"
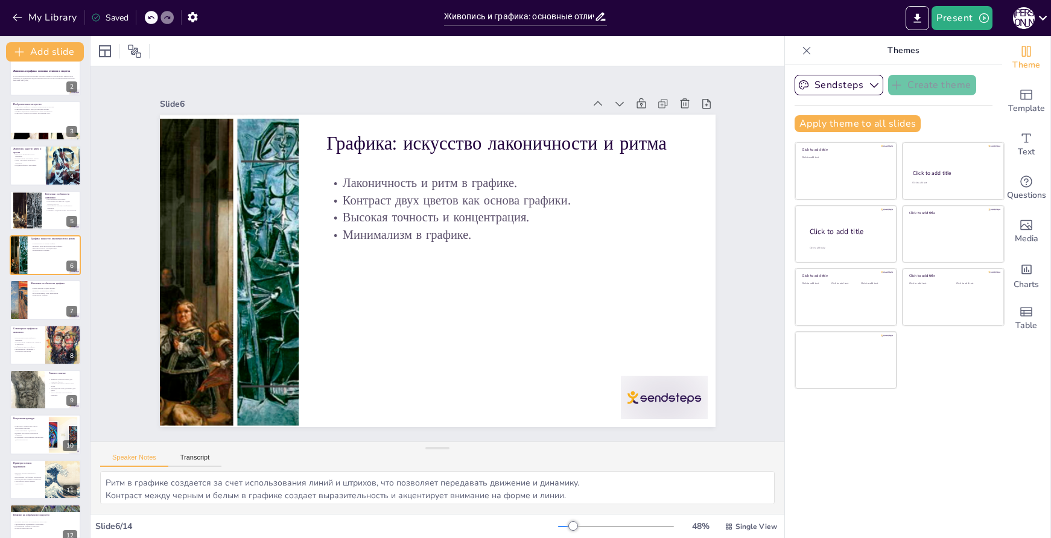
scroll to position [16, 0]
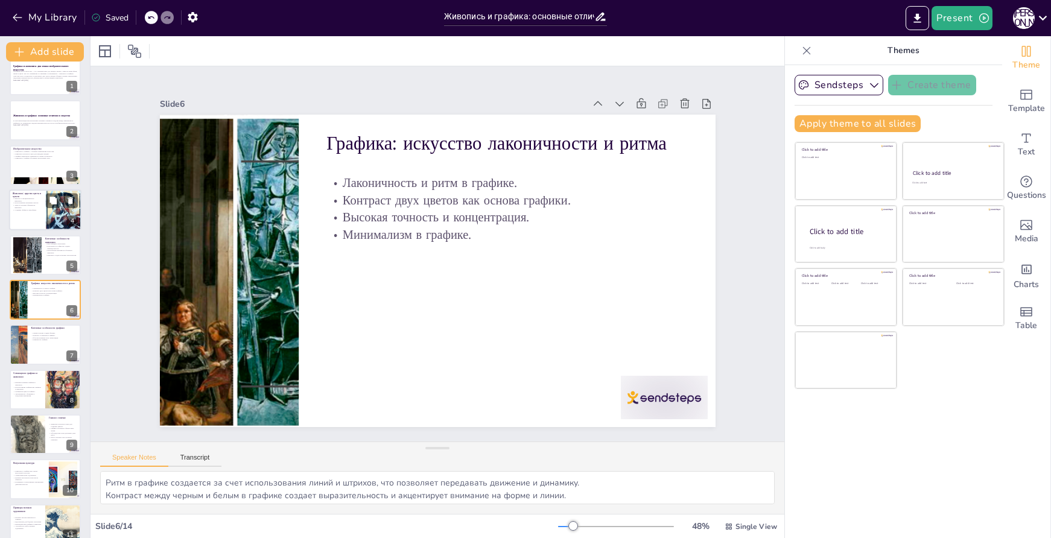
checkbox input "true"
click at [28, 203] on p "Использование различных красок." at bounding box center [27, 203] width 29 height 2
type textarea "Loremi, dolorsitamet conse adipisci, elitse do eiusmodtem, inc utl etdolo magn …"
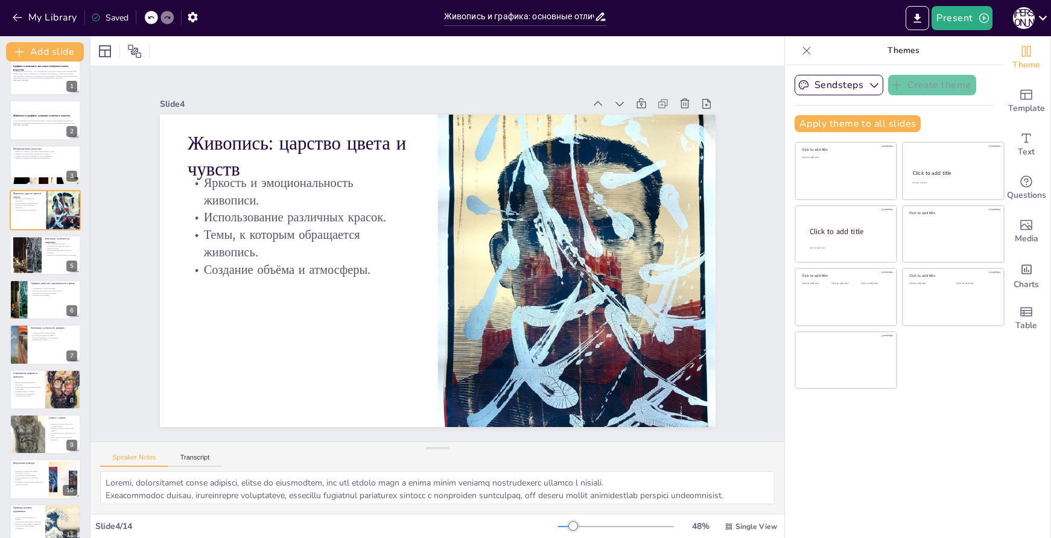
scroll to position [0, 0]
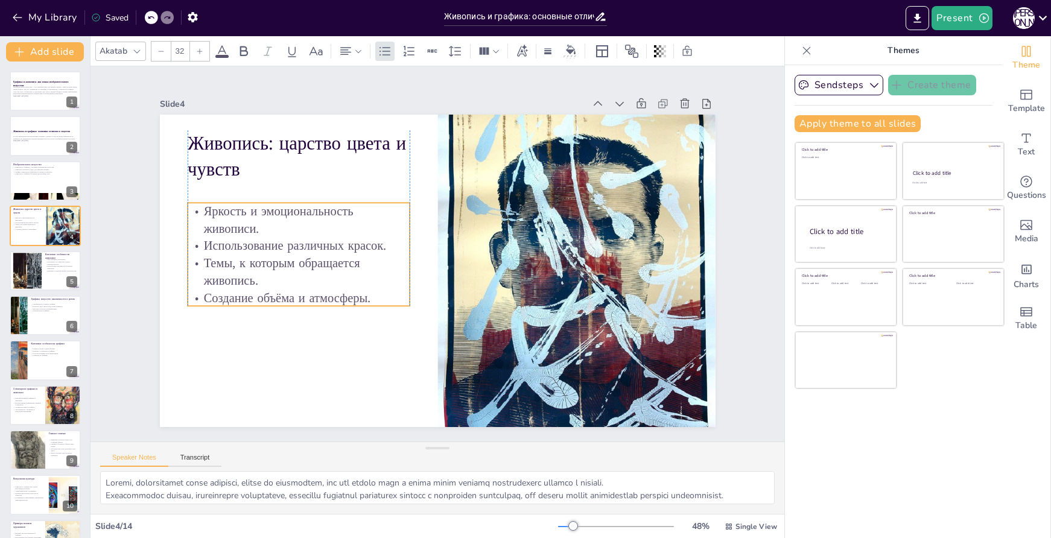
drag, startPoint x: 362, startPoint y: 200, endPoint x: 359, endPoint y: 228, distance: 28.5
click at [359, 222] on p "Яркость и эмоциональность живописи." at bounding box center [397, 117] width 141 height 210
checkbox input "true"
click at [37, 179] on div at bounding box center [45, 181] width 72 height 41
type textarea "Loremips d sitamet consecteturad elitsedd eiusmodte incididuntutl e doloremagna…"
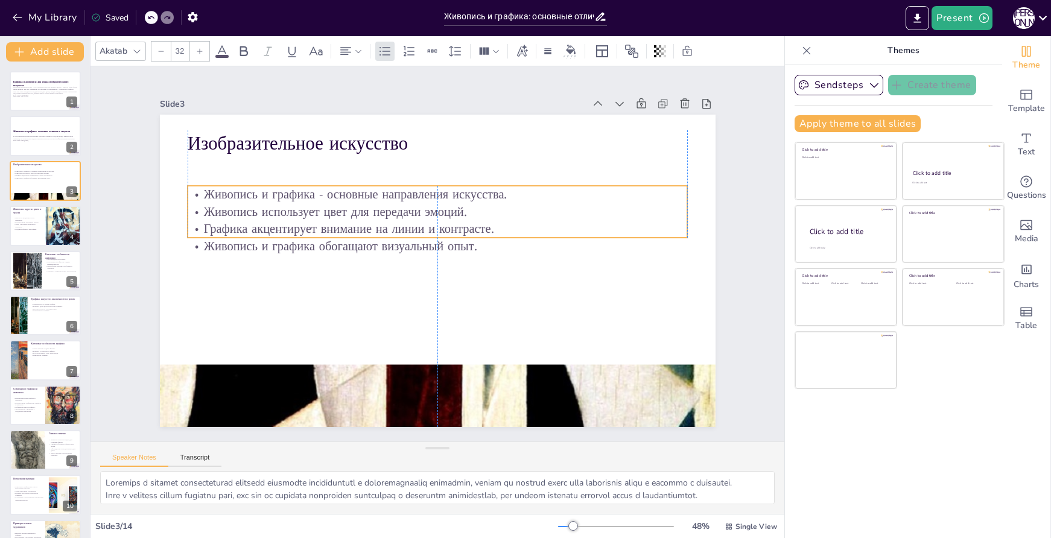
drag, startPoint x: 537, startPoint y: 186, endPoint x: 536, endPoint y: 217, distance: 31.4
click at [536, 217] on p "Графика акцентирует внимание на линии и контрасте." at bounding box center [419, 270] width 348 height 383
checkbox input "true"
click at [35, 140] on p "Generated with [URL]" at bounding box center [45, 140] width 65 height 2
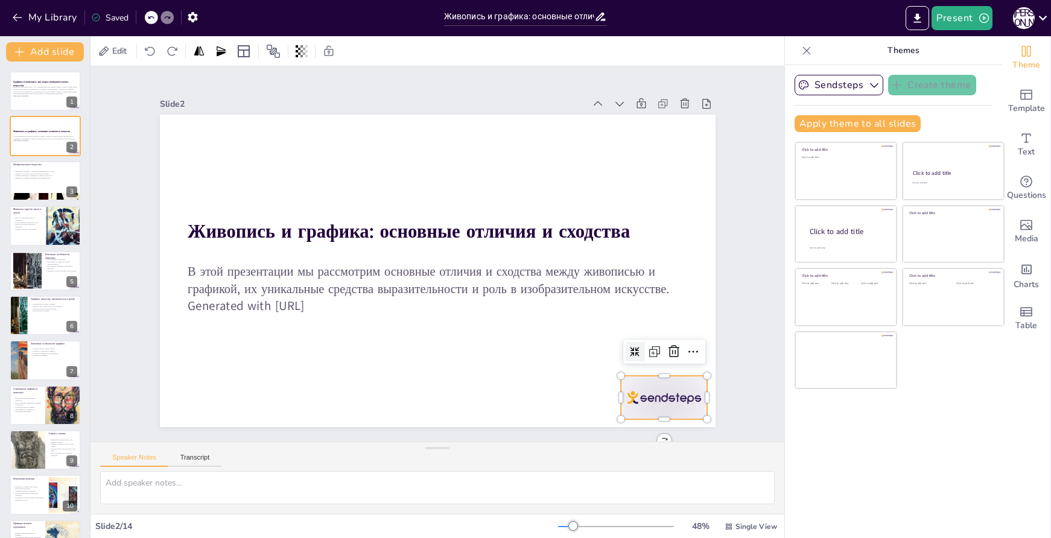
click at [436, 471] on div at bounding box center [398, 519] width 75 height 97
click at [362, 24] on icon at bounding box center [352, 13] width 21 height 21
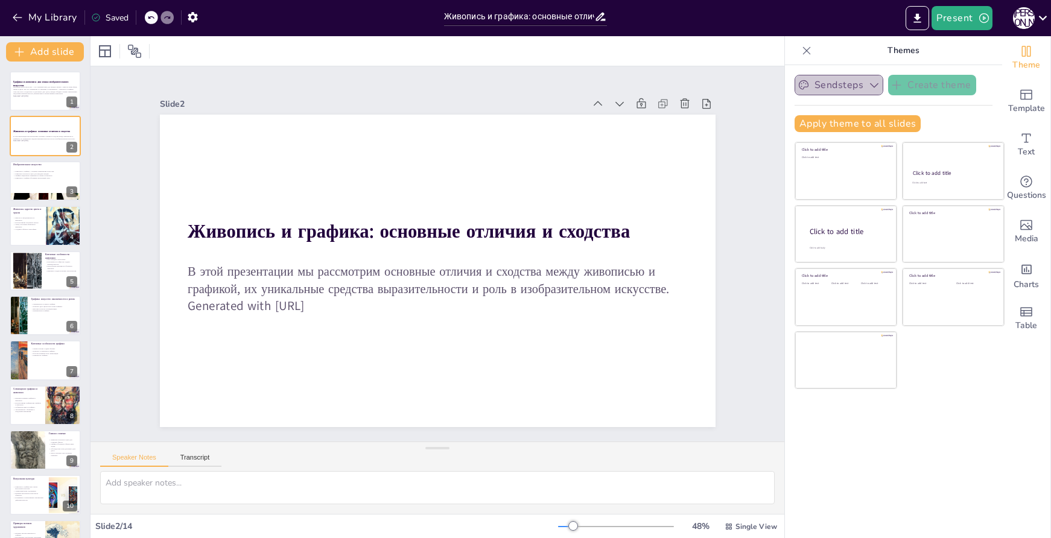
click at [870, 87] on icon "button" at bounding box center [874, 85] width 8 height 5
click at [869, 87] on icon "button" at bounding box center [875, 85] width 12 height 12
click at [1023, 102] on span "Template" at bounding box center [1027, 108] width 37 height 13
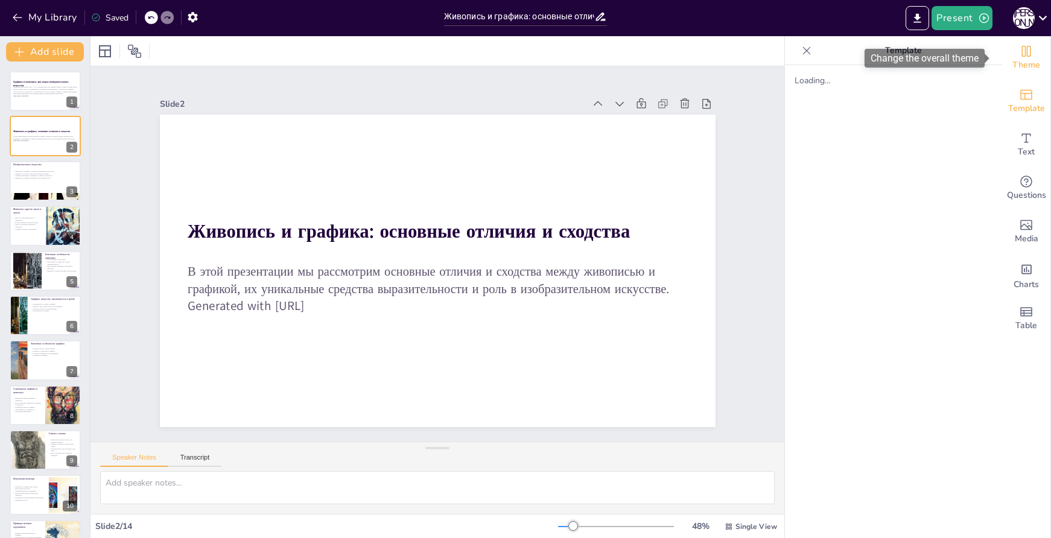
click at [1021, 57] on icon "Change the overall theme" at bounding box center [1026, 51] width 14 height 14
checkbox input "true"
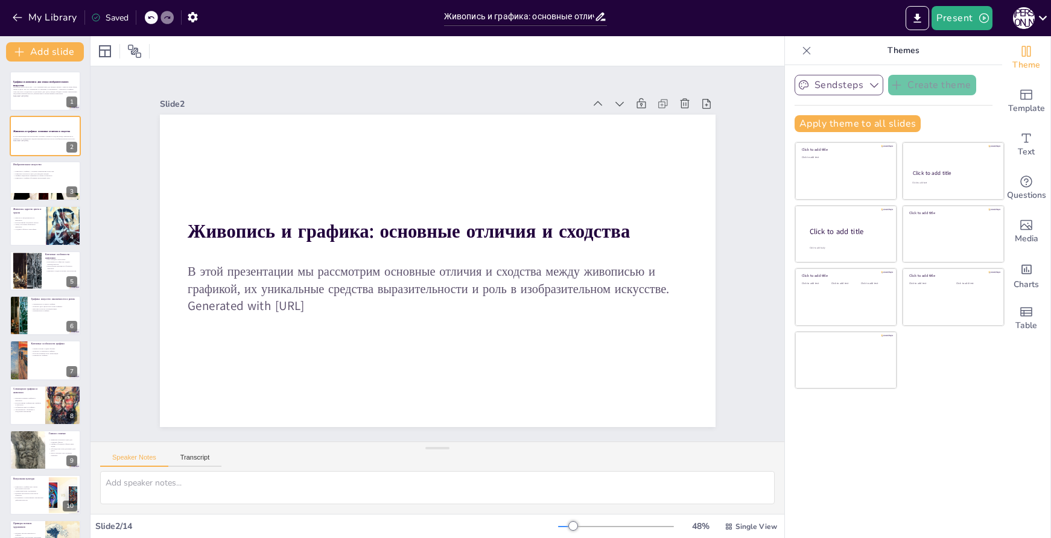
click at [869, 82] on icon "button" at bounding box center [875, 85] width 12 height 12
click at [866, 124] on icon at bounding box center [871, 126] width 10 height 10
click at [869, 81] on icon "button" at bounding box center [875, 85] width 12 height 12
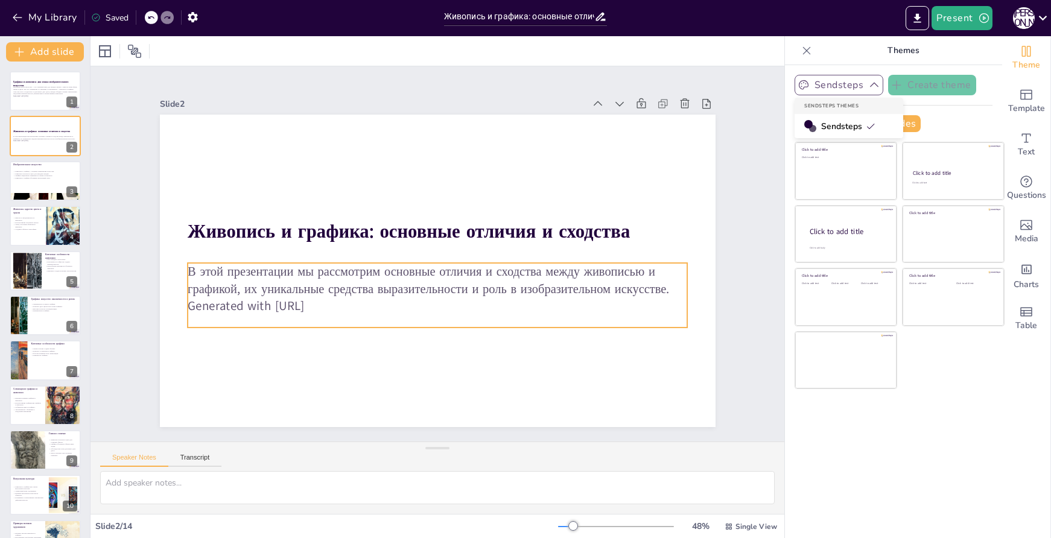
click at [406, 301] on p "Generated with [URL]" at bounding box center [416, 302] width 464 height 219
click at [348, 304] on p "Generated with [URL]" at bounding box center [412, 299] width 442 height 265
click at [255, 292] on p "В этой презентации мы рассмотрим основные отличия и сходства между живописью и …" at bounding box center [432, 228] width 497 height 138
click at [460, 265] on icon at bounding box center [462, 274] width 19 height 19
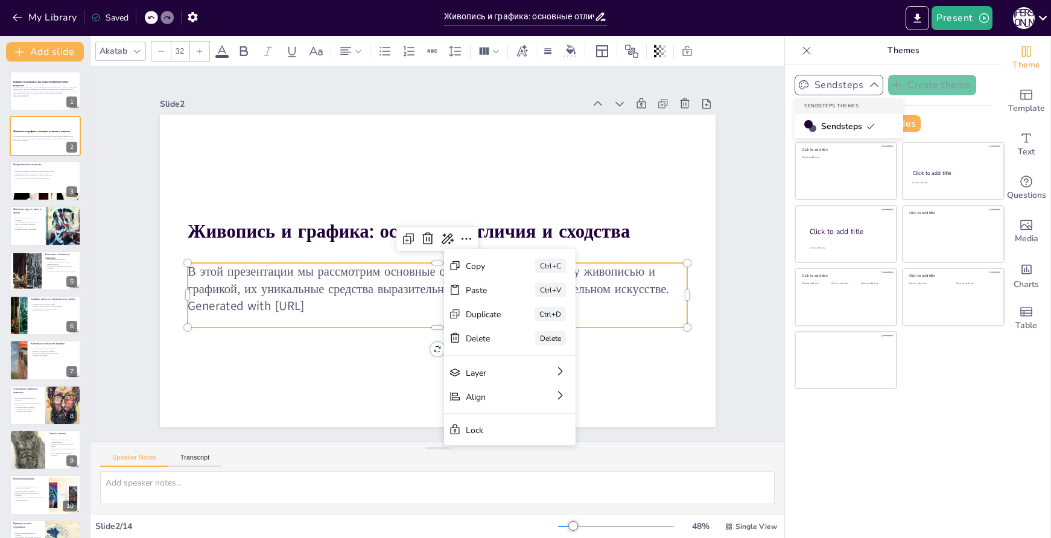
click at [290, 278] on p "В этой презентации мы рассмотрим основные отличия и сходства между живописью и …" at bounding box center [434, 281] width 501 height 86
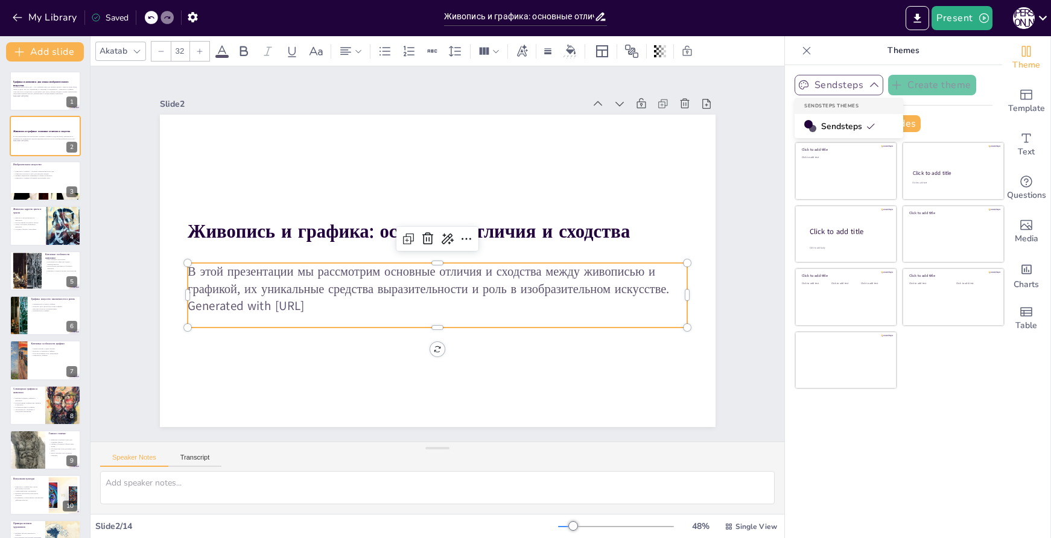
click at [290, 278] on p "В этой презентации мы рассмотрим основные отличия и сходства между живописью и …" at bounding box center [448, 278] width 471 height 235
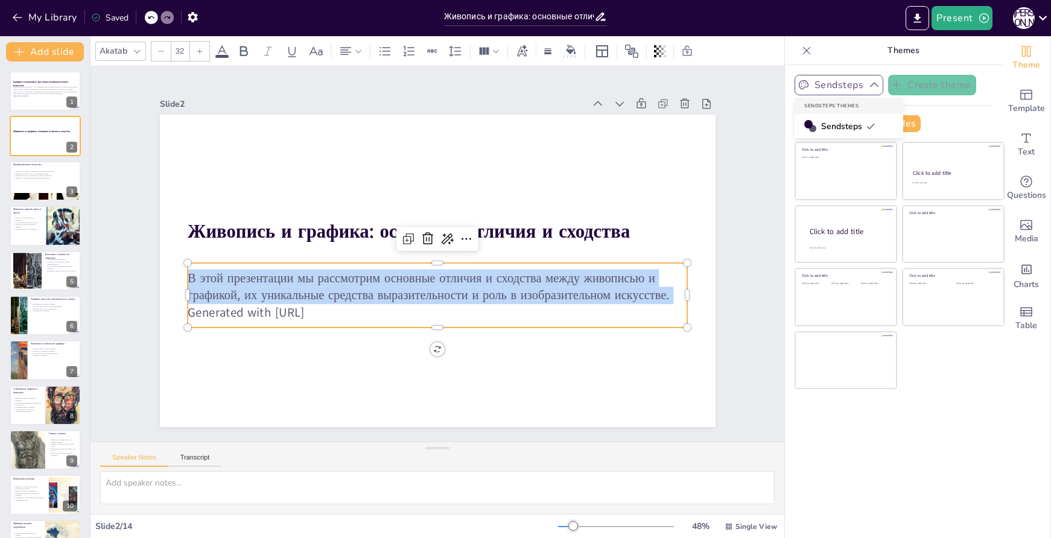
click at [326, 278] on p "В этой презентации мы рассмотрим основные отличия и сходства между живописью и …" at bounding box center [466, 270] width 280 height 450
click at [606, 289] on p "В этой презентации мы рассмотрим основные отличия и сходства между живописью и …" at bounding box center [466, 270] width 280 height 450
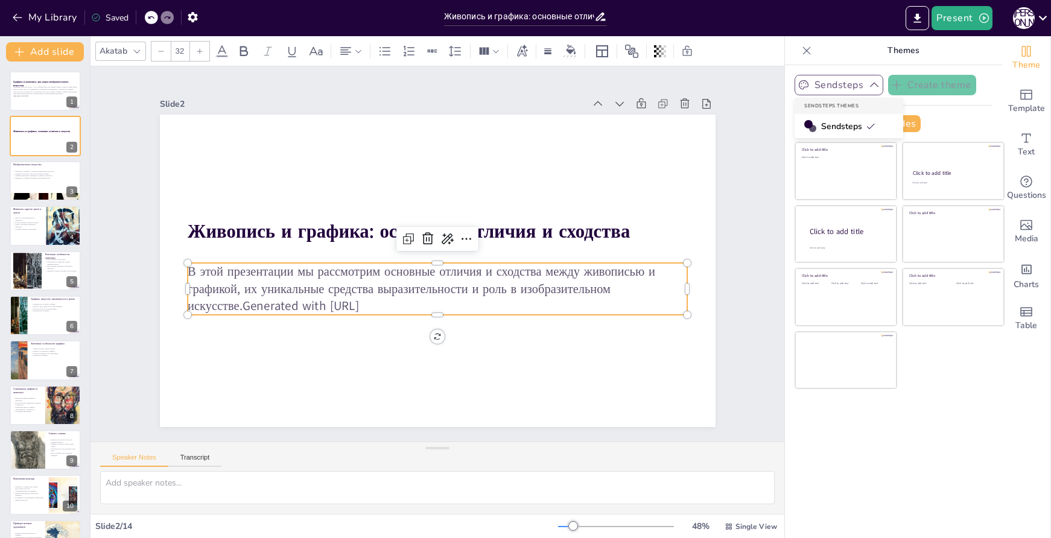
checkbox input "true"
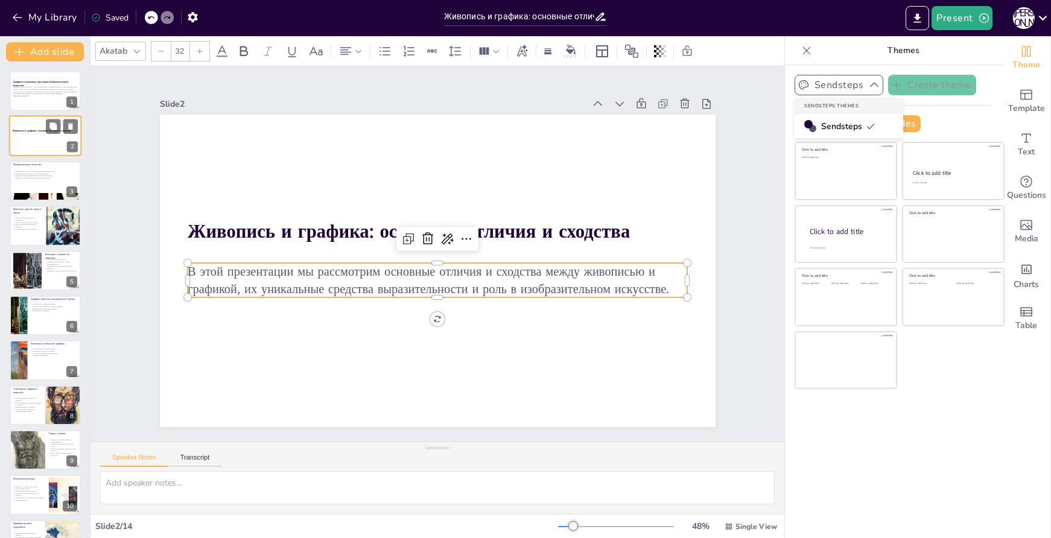
click at [37, 137] on div at bounding box center [45, 137] width 65 height 4
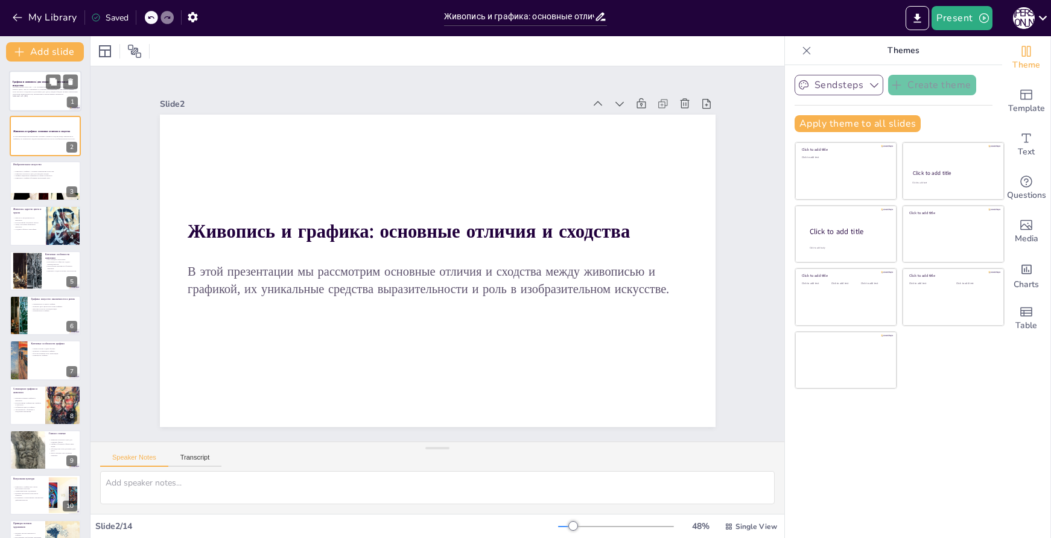
click at [36, 99] on div "Изобразительное искусство — это огромный мир, где творцы говорят с нами на язык…" at bounding box center [45, 94] width 65 height 17
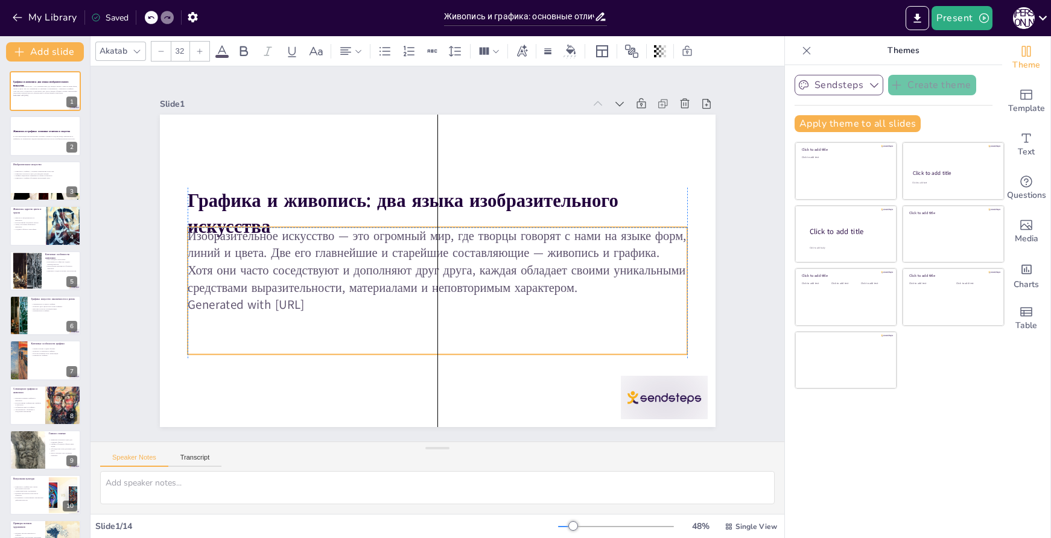
click at [480, 288] on p "Изобразительное искусство — это огромный мир, где творцы говорят с нами на язык…" at bounding box center [444, 254] width 69 height 500
click at [569, 276] on p "Изобразительное искусство — это огромный мир, где творцы говорят с нами на язык…" at bounding box center [437, 246] width 505 height 121
click at [569, 276] on p "Изобразительное искусство — это огромный мир, где творцы говорят с нами на язык…" at bounding box center [440, 247] width 485 height 266
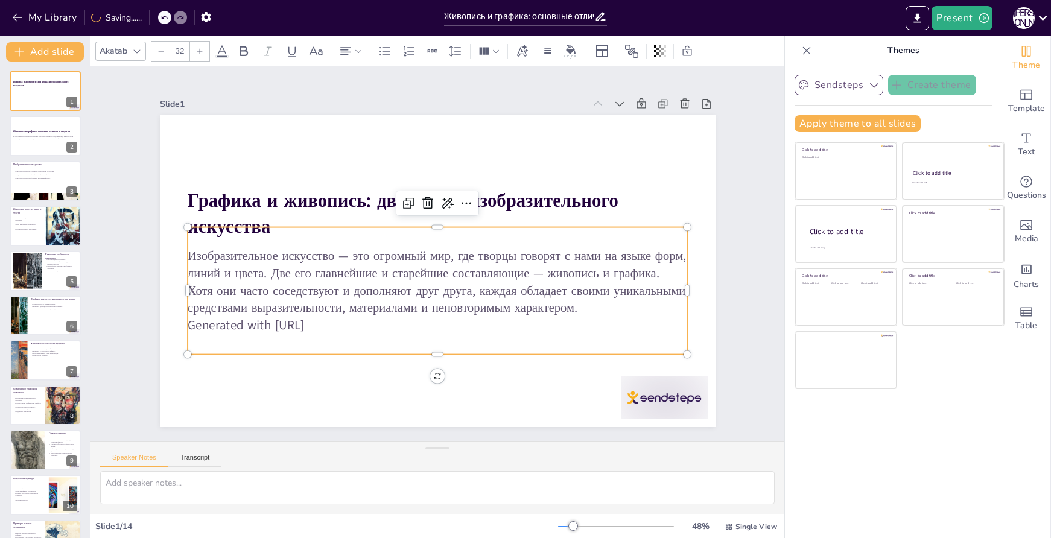
click at [585, 307] on p "Изобразительное искусство — это огромный мир, где творцы говорят с нами на язык…" at bounding box center [446, 280] width 497 height 221
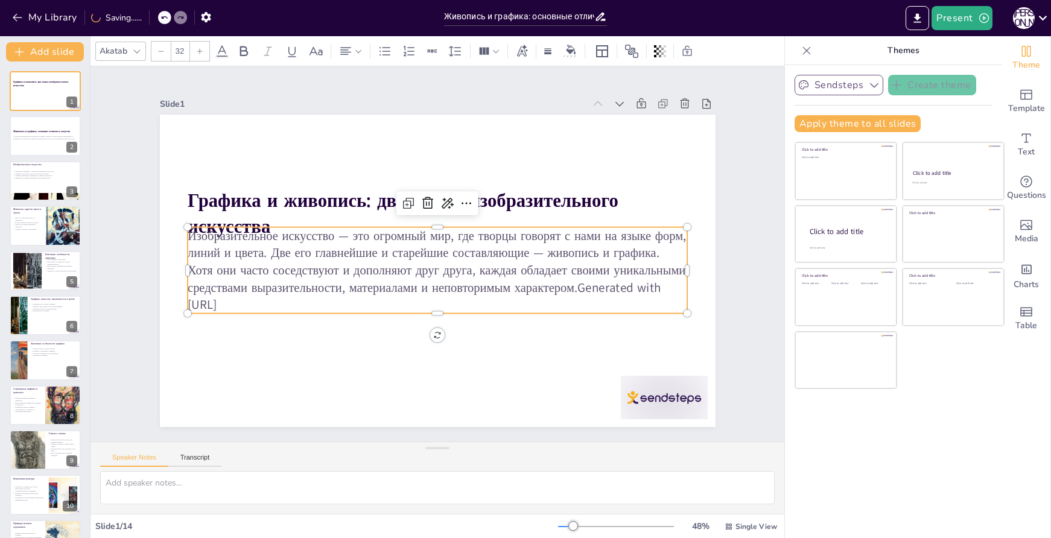
checkbox input "true"
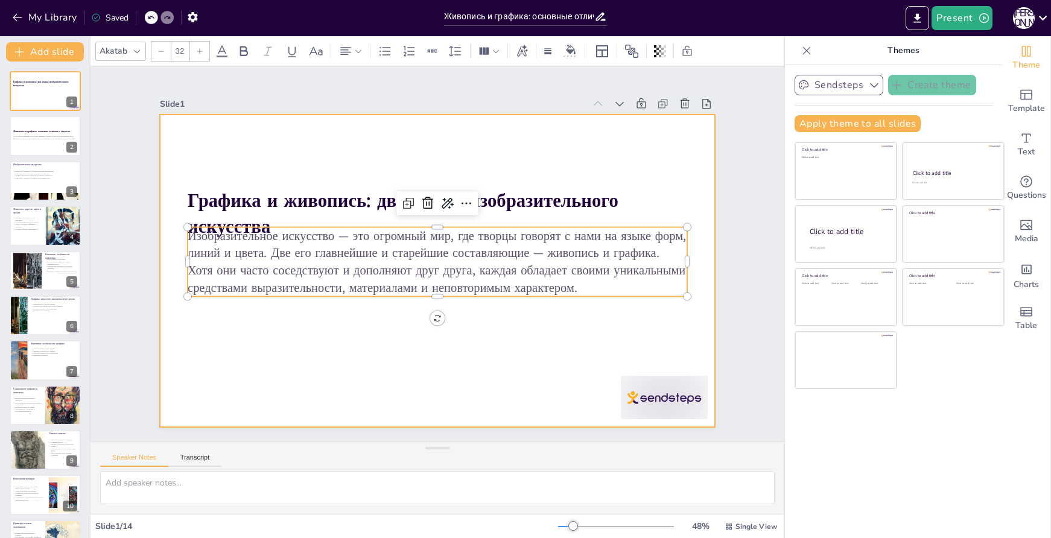
click at [544, 346] on div at bounding box center [422, 247] width 511 height 635
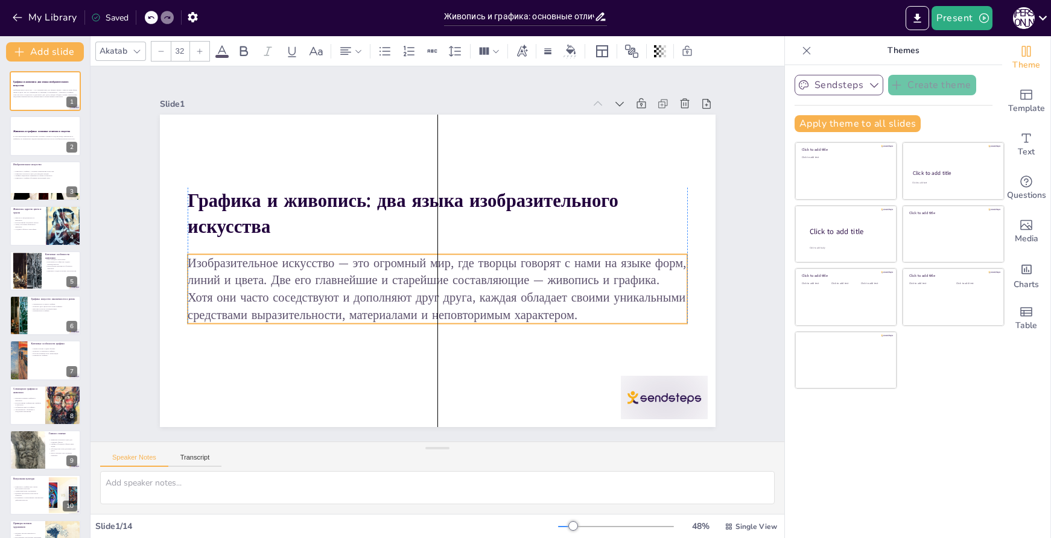
drag, startPoint x: 489, startPoint y: 243, endPoint x: 488, endPoint y: 270, distance: 27.2
click at [488, 270] on p "Изобразительное искусство — это огромный мир, где творцы говорят с нами на язык…" at bounding box center [466, 233] width 350 height 445
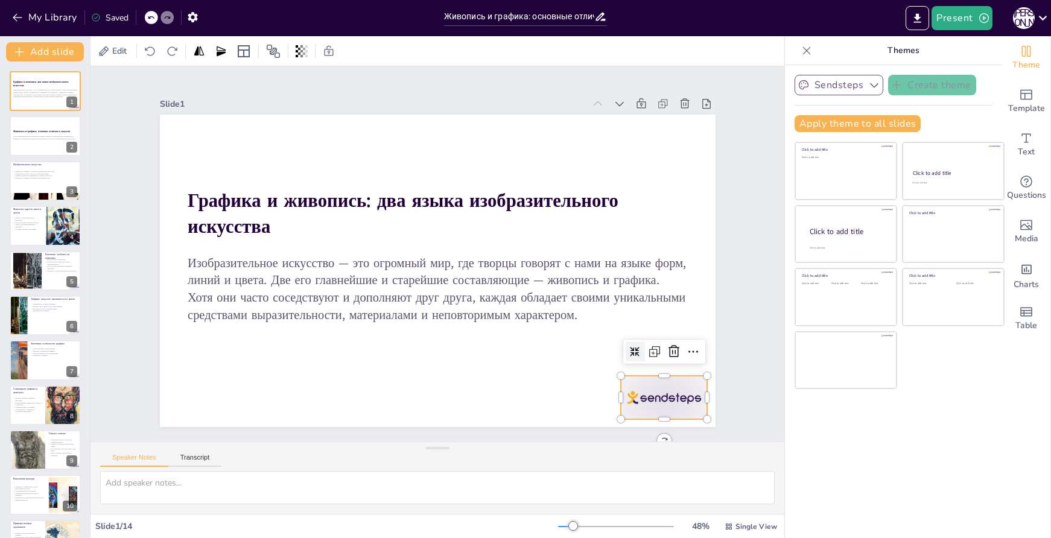
click at [316, 438] on div at bounding box center [293, 481] width 43 height 87
click at [314, 46] on icon at bounding box center [304, 36] width 21 height 21
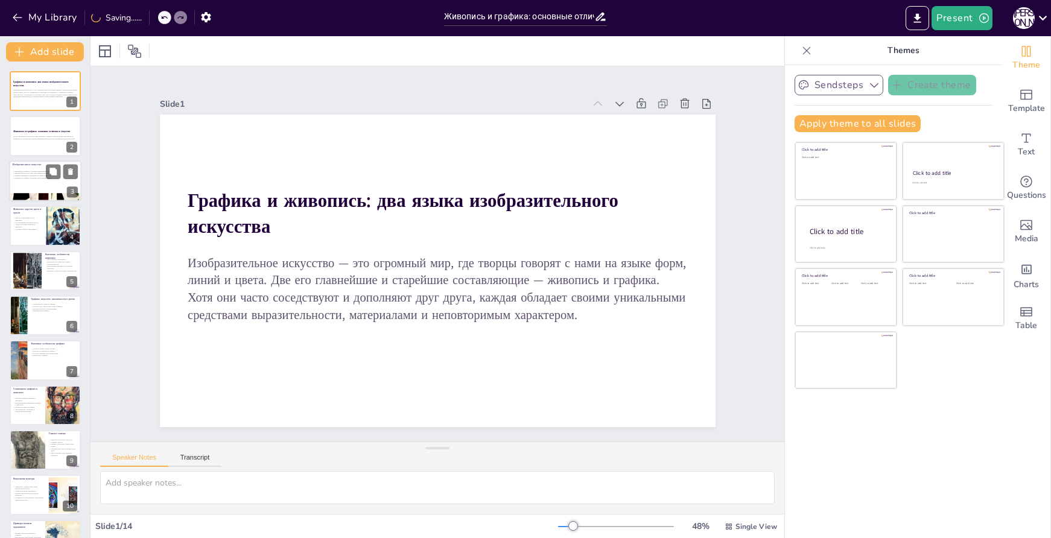
checkbox input "true"
click at [30, 176] on p "Графика акцентирует внимание на линии и контрасте." at bounding box center [45, 175] width 65 height 2
type textarea "Loremips d sitamet consecteturad elitsedd eiusmodte incididuntutl e doloremagna…"
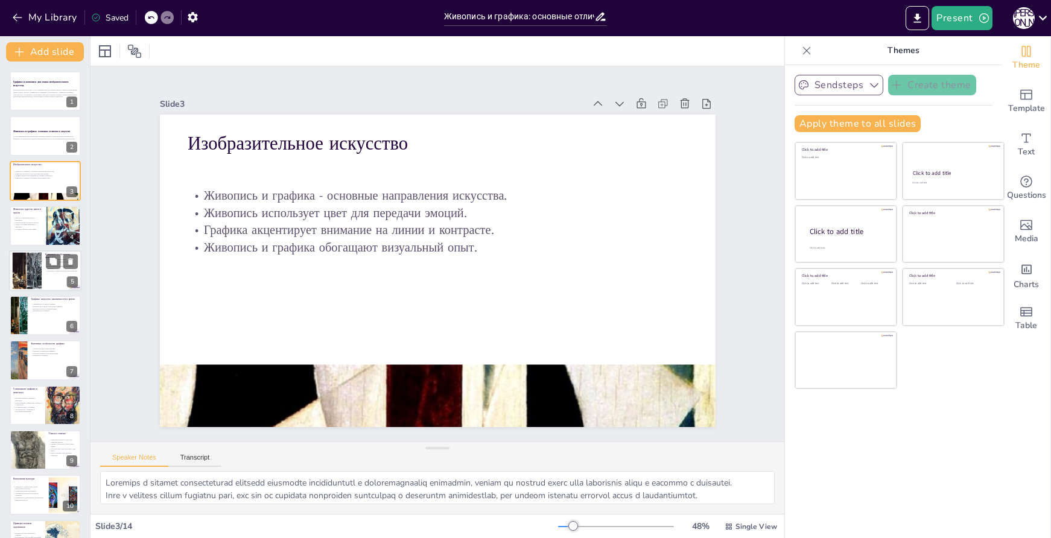
checkbox input "true"
click at [27, 273] on div at bounding box center [27, 270] width 57 height 37
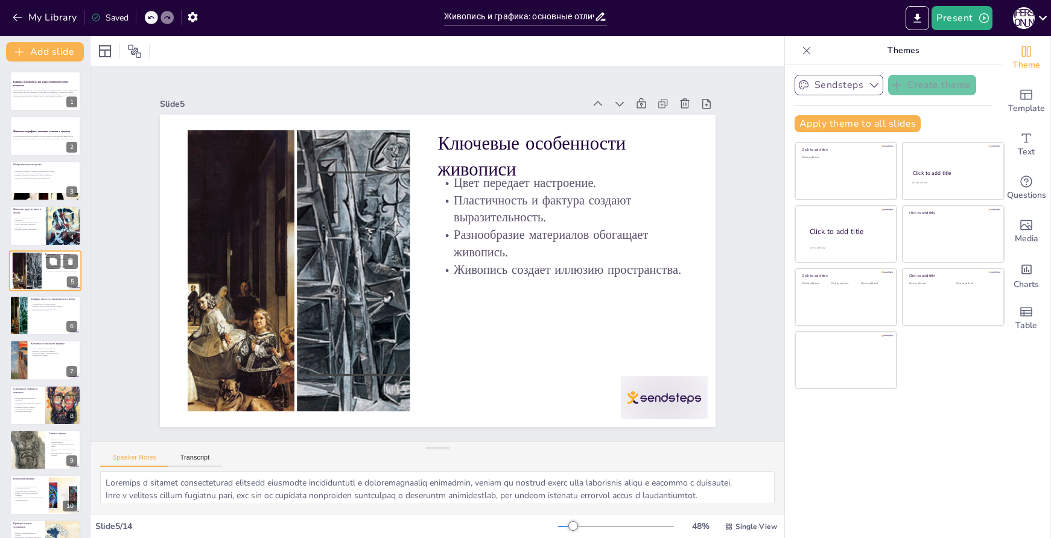
type textarea "Настроение в живописи передается через сложные цветовые отношения, которые могу…"
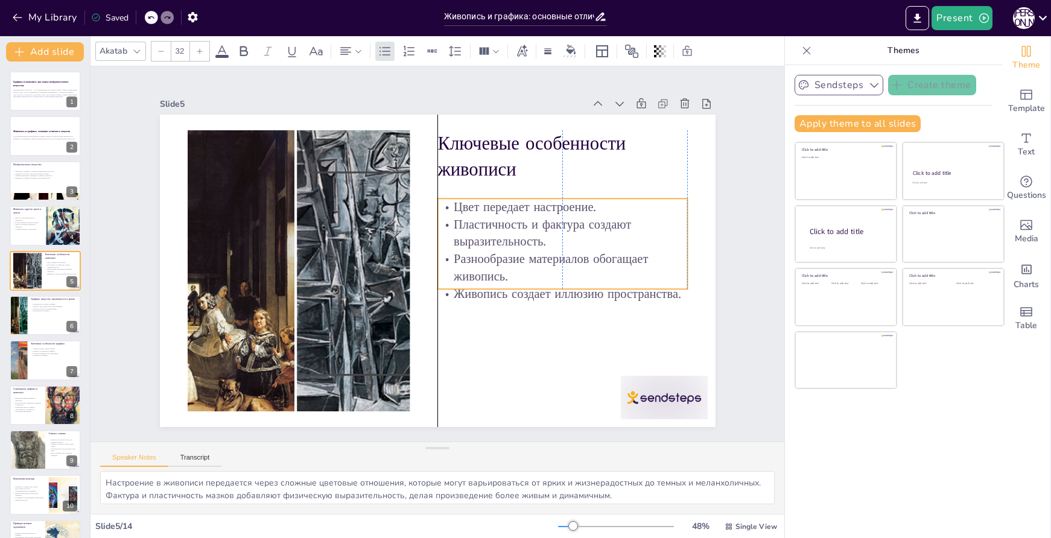
drag, startPoint x: 566, startPoint y: 235, endPoint x: 566, endPoint y: 260, distance: 24.7
click at [459, 257] on p "Разнообразие материалов обогащает живопись." at bounding box center [353, 160] width 209 height 193
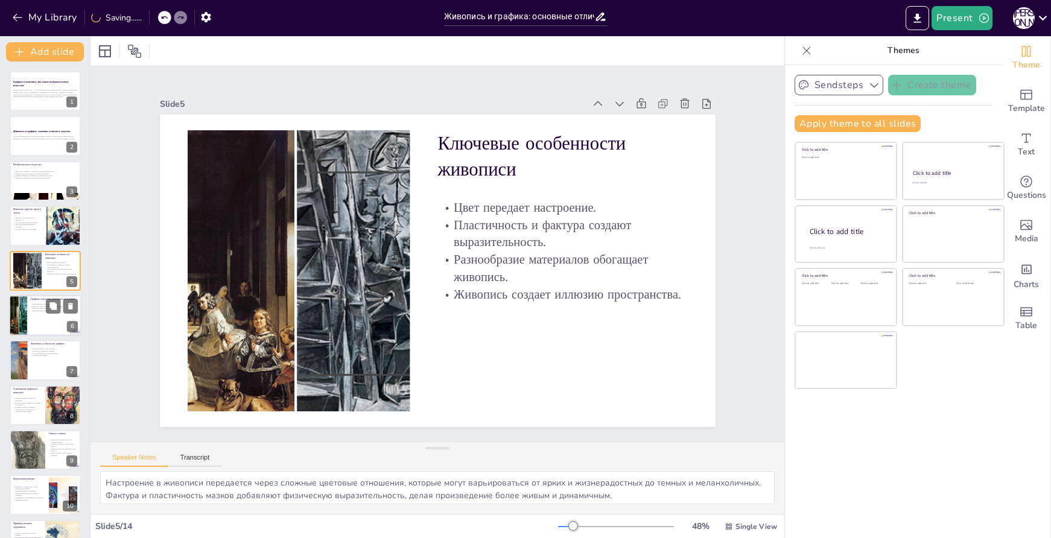
checkbox input "true"
click at [45, 295] on div "Графика: искусство лаконичности и ритма Лаконичность и ритм в графике. Контраст…" at bounding box center [45, 295] width 72 height 0
type textarea "Ритм в графике создается за счет использования линий и штрихов, что позволяет п…"
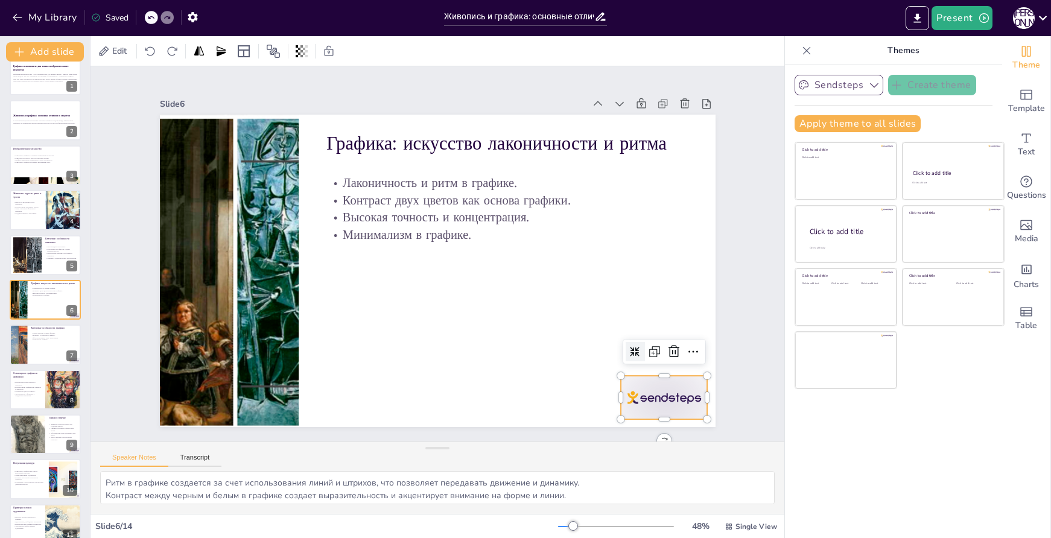
click at [669, 355] on div at bounding box center [697, 321] width 96 height 68
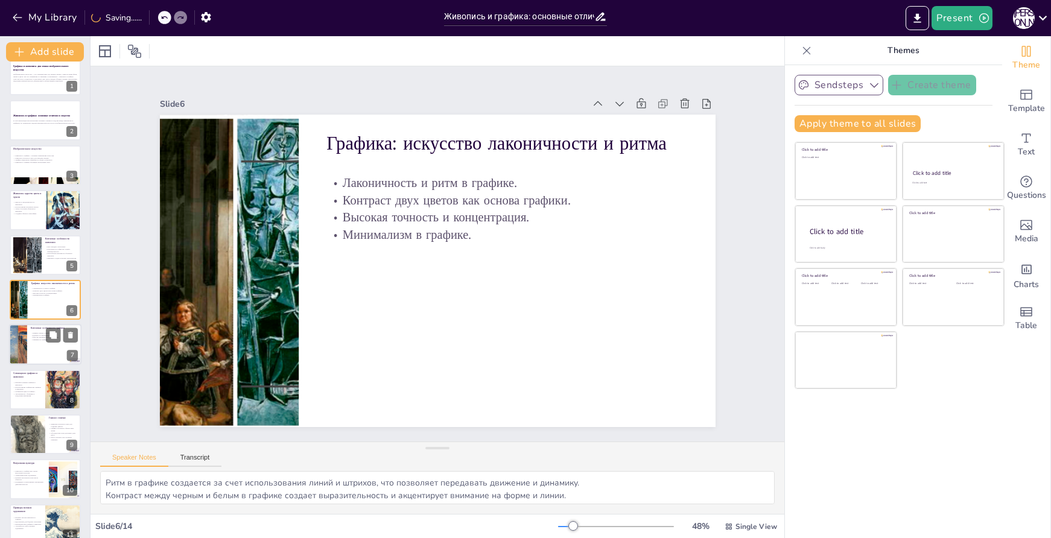
checkbox input "true"
click at [37, 350] on div at bounding box center [45, 345] width 72 height 41
type textarea "Lorem i dolor s ametcon adipisci elitseddo eiusmodtempor, incididuntut laboreet…"
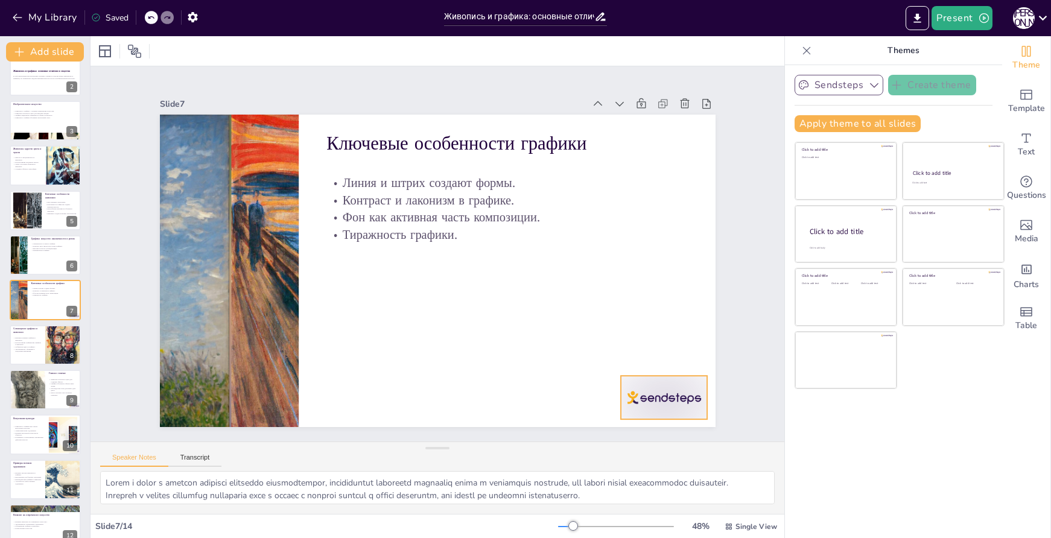
click at [645, 427] on div at bounding box center [609, 461] width 96 height 68
checkbox input "true"
click at [35, 353] on div at bounding box center [45, 345] width 72 height 41
type textarea "Loremips dolorsi ametc adipisci e seddoeius temporinc utlaboreet dolorema aliqu…"
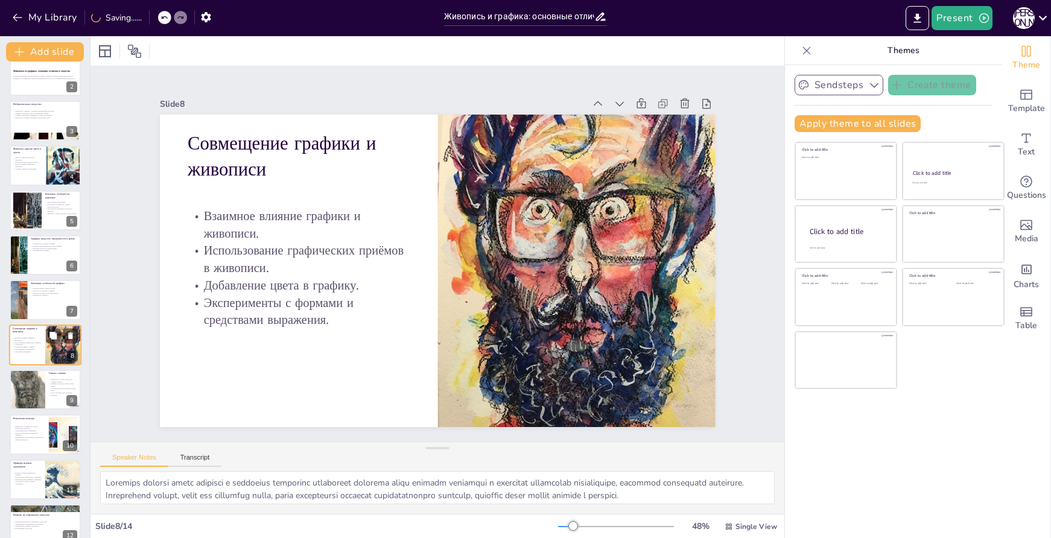
scroll to position [106, 0]
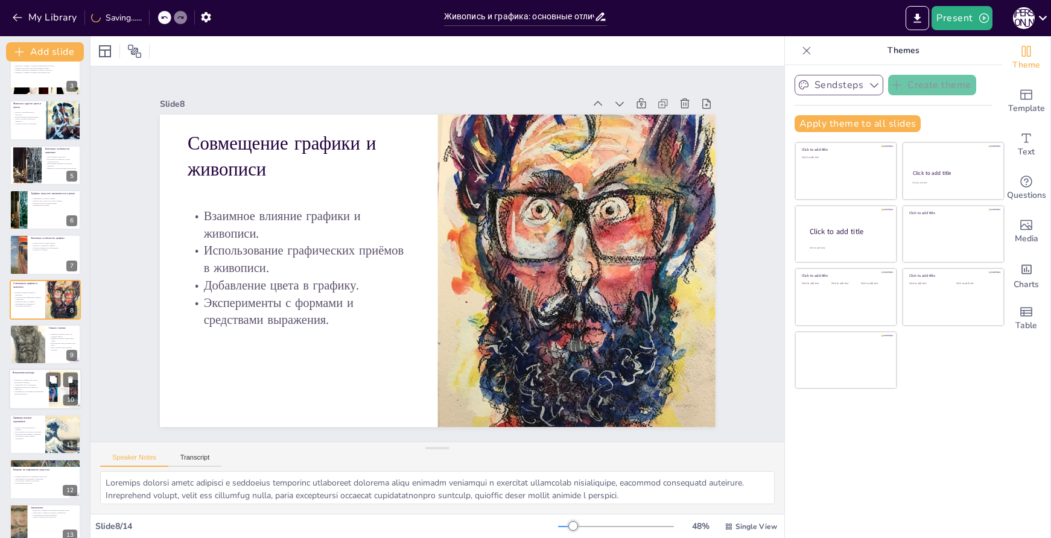
checkbox input "true"
click at [43, 387] on p "Влияние визуальной культуры на общество." at bounding box center [29, 388] width 33 height 4
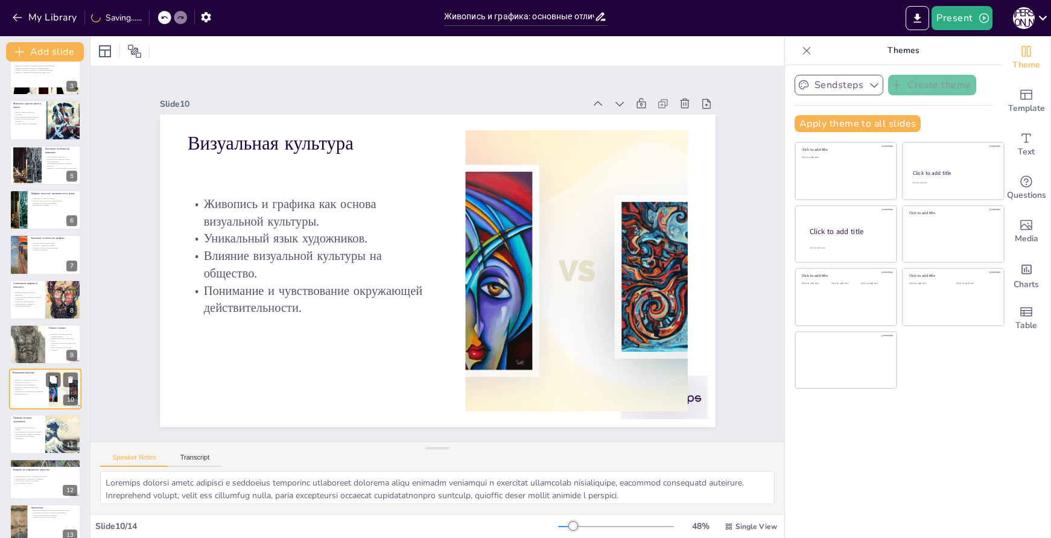
type textarea "Основой визуальной культуры являются живопись и графика, которые помогают форми…"
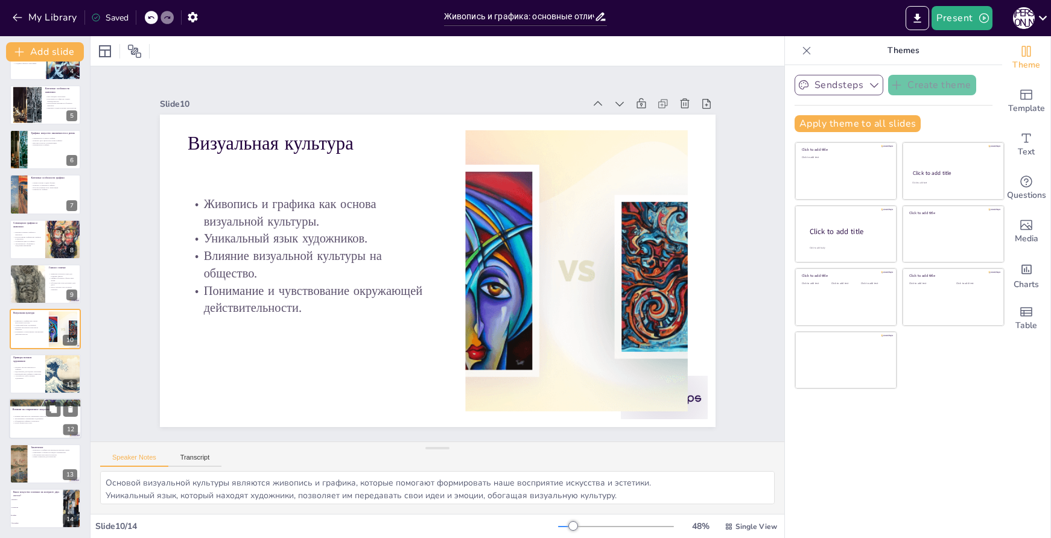
checkbox input "true"
click at [31, 418] on p "Эксперименты современных художников." at bounding box center [45, 419] width 65 height 2
type textarea "Влияние живописи на современное искусство проявляется в использовании цветовых …"
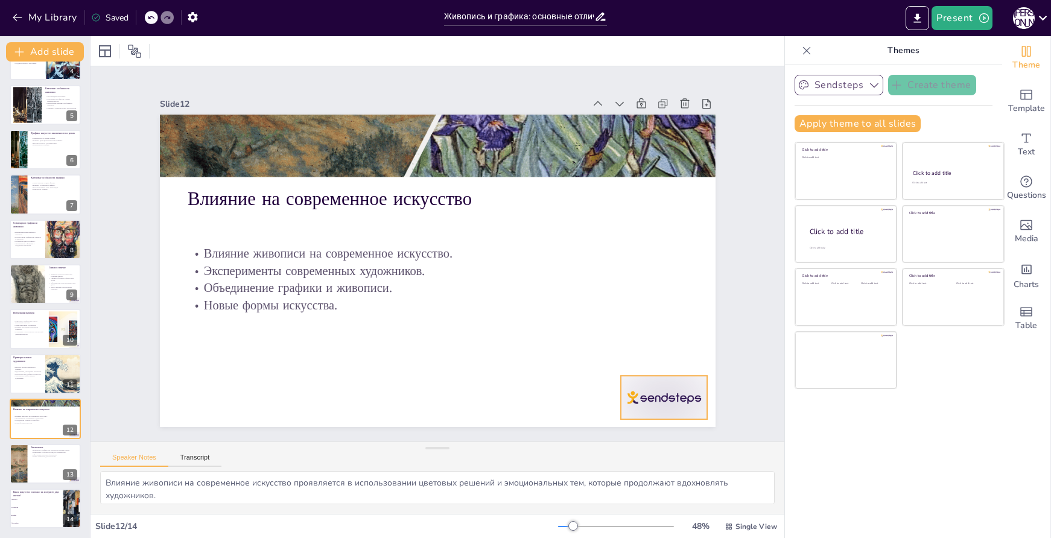
click at [314, 82] on div at bounding box center [266, 48] width 96 height 68
checkbox input "true"
click at [54, 457] on icon at bounding box center [52, 454] width 7 height 7
type textarea "Взаимодополнение живописи и графики создает богатый визуальный опыт, позволяя х…"
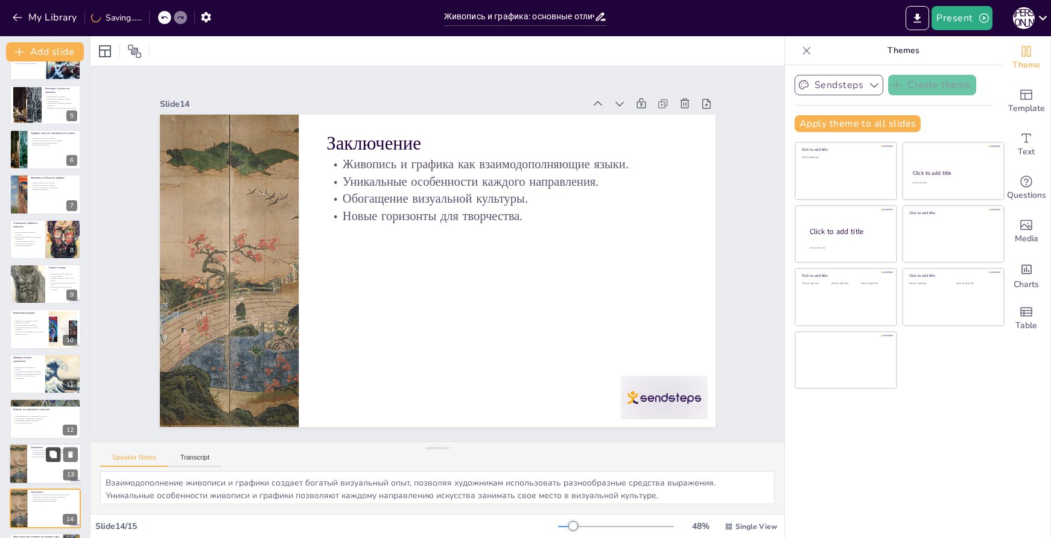
scroll to position [211, 0]
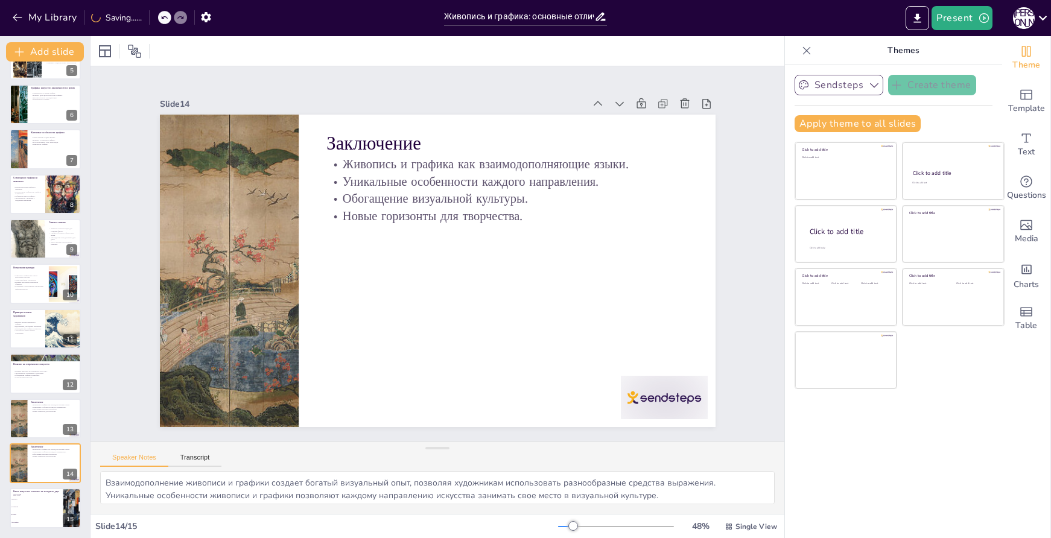
checkbox input "true"
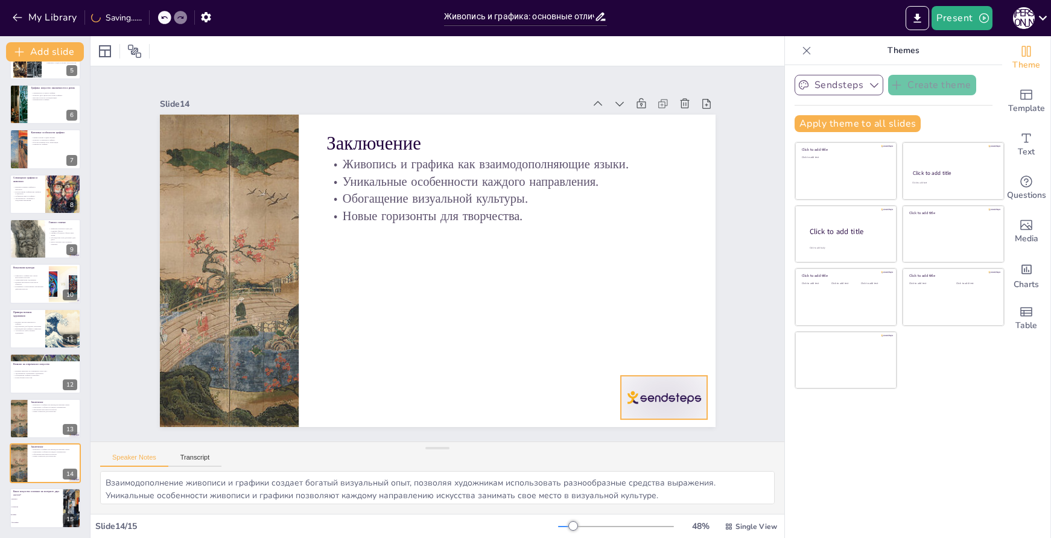
checkbox input "true"
click at [221, 252] on div at bounding box center [172, 214] width 97 height 75
checkbox input "true"
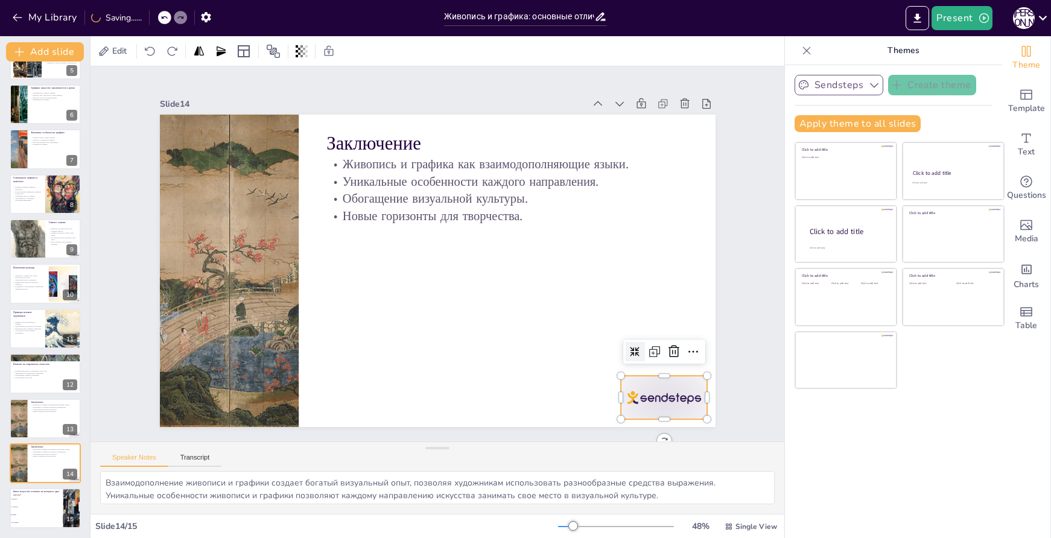
checkbox input "true"
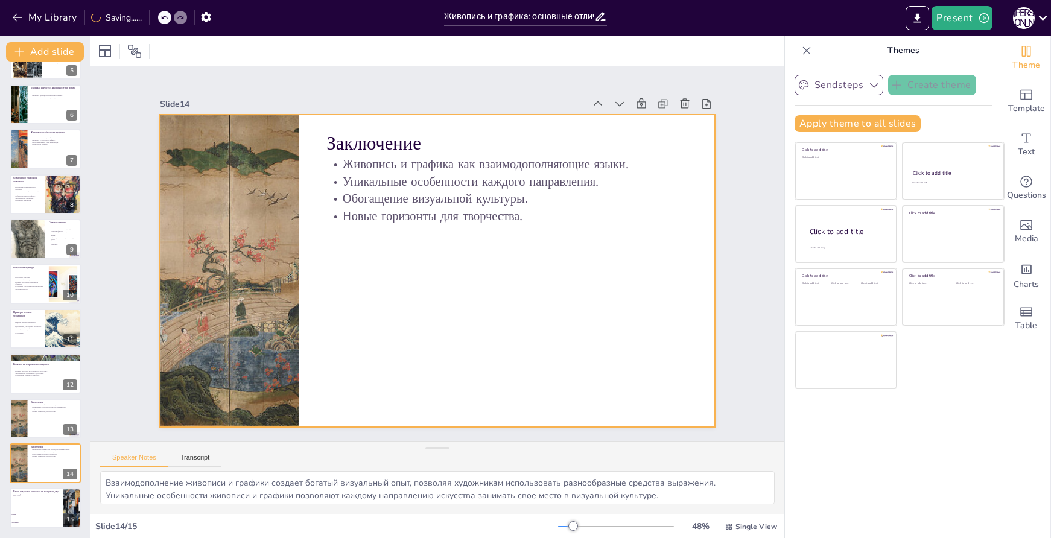
checkbox input "true"
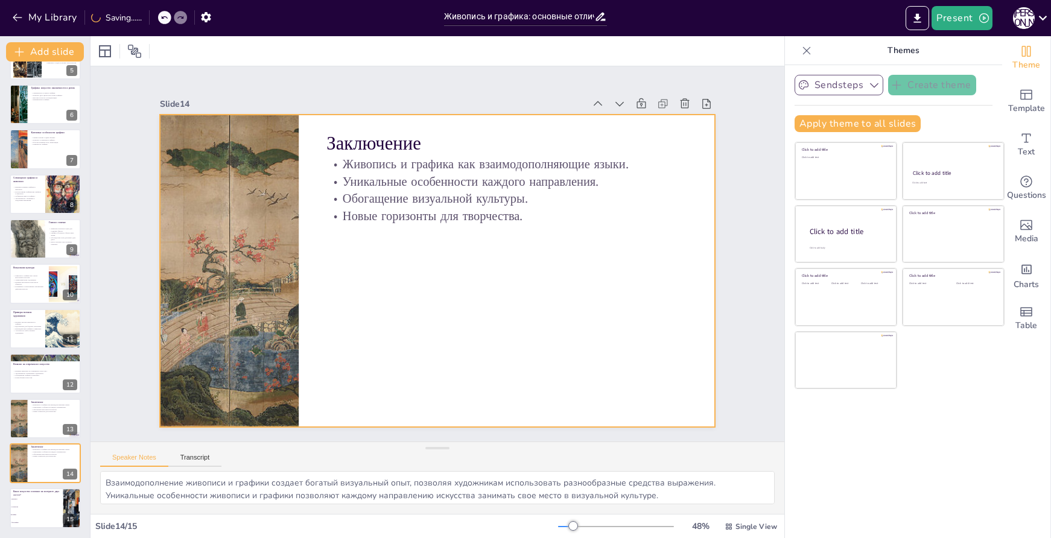
checkbox input "true"
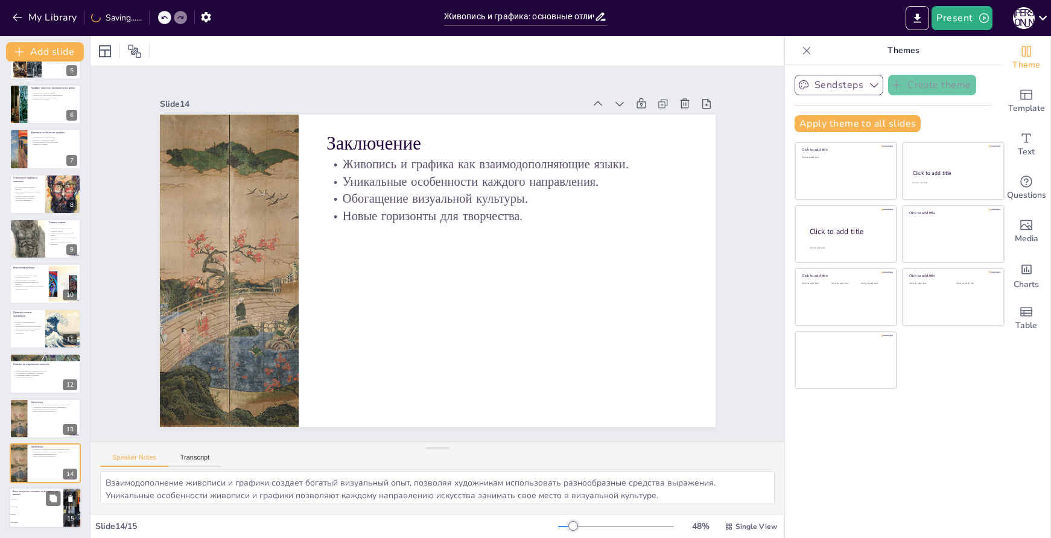
checkbox input "true"
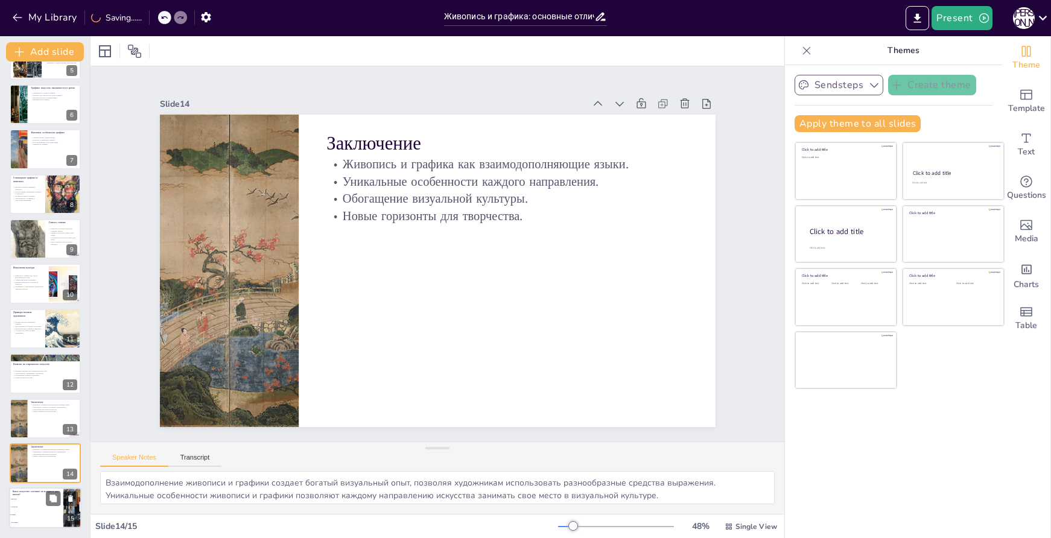
checkbox input "true"
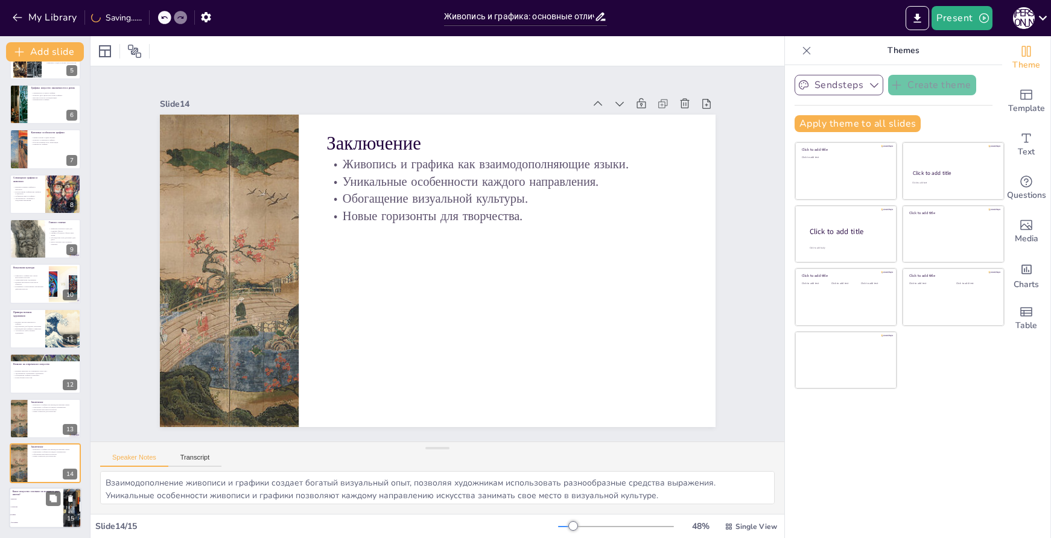
checkbox input "true"
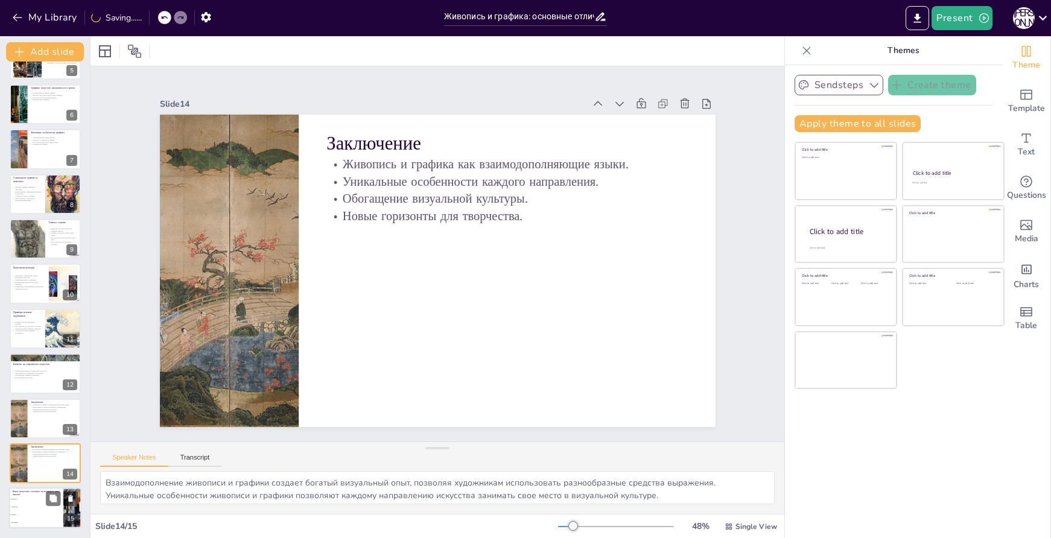
checkbox input "true"
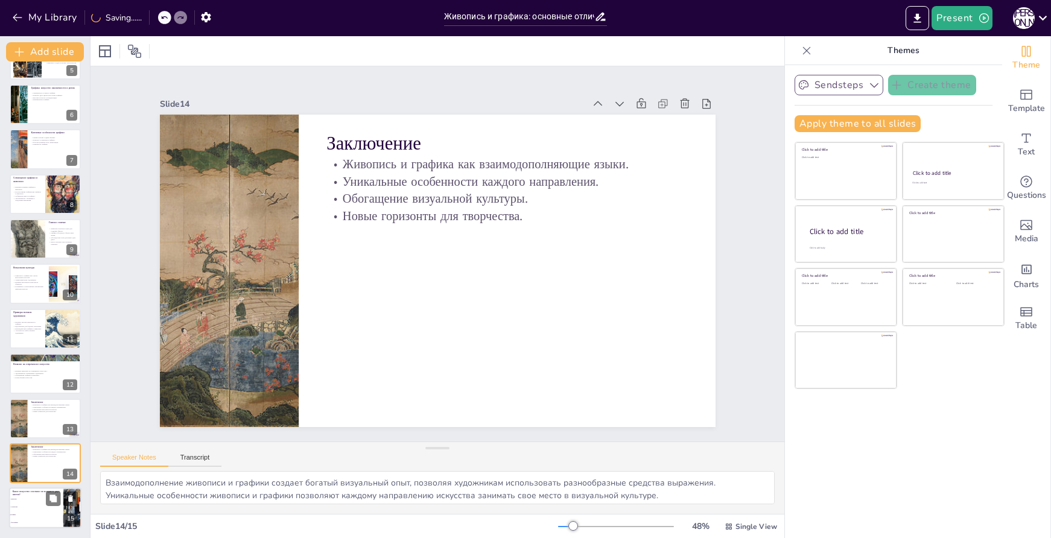
checkbox input "true"
click at [37, 500] on li "Живопись" at bounding box center [36, 500] width 54 height 8
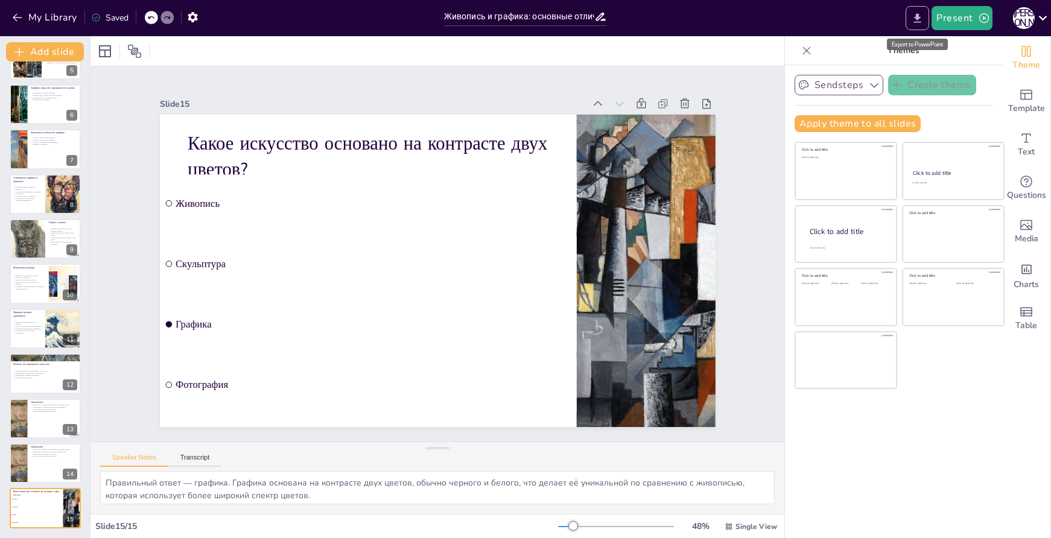
click at [920, 27] on button "Export to PowerPoint" at bounding box center [918, 18] width 24 height 24
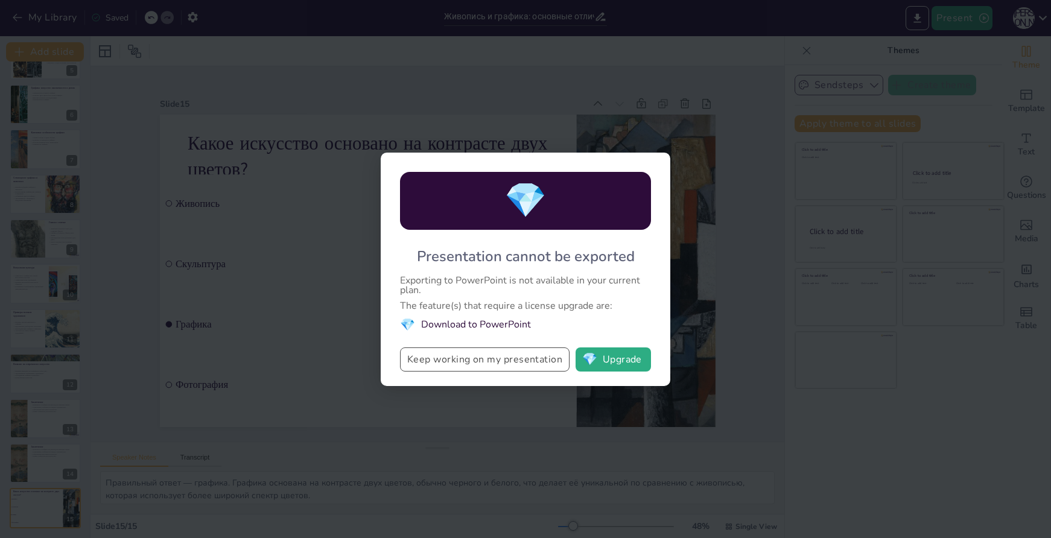
click at [528, 363] on button "Keep working on my presentation" at bounding box center [485, 360] width 170 height 24
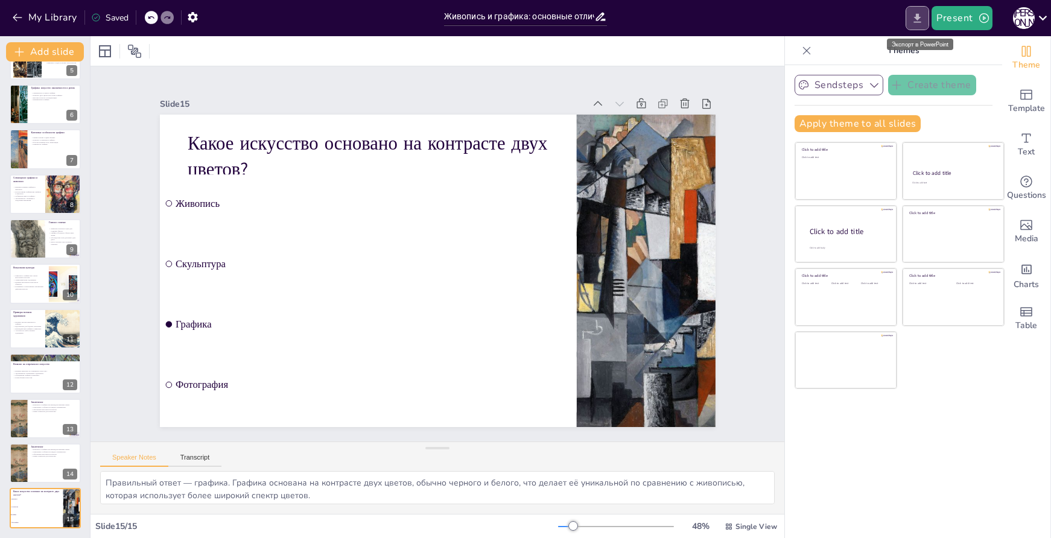
click at [913, 22] on icon "Export to PowerPoint" at bounding box center [917, 18] width 13 height 13
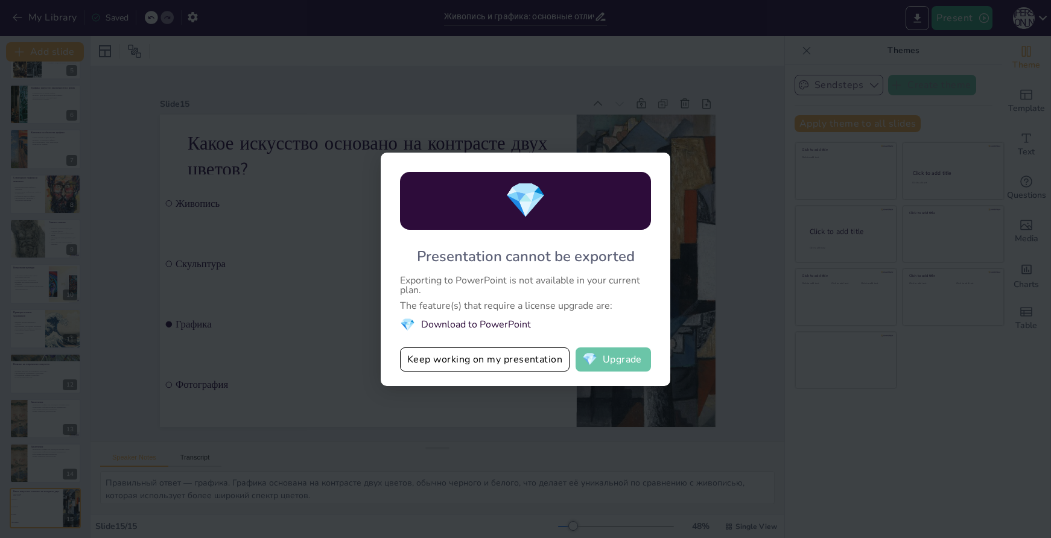
click at [639, 358] on button "💎 Upgrade" at bounding box center [613, 360] width 75 height 24
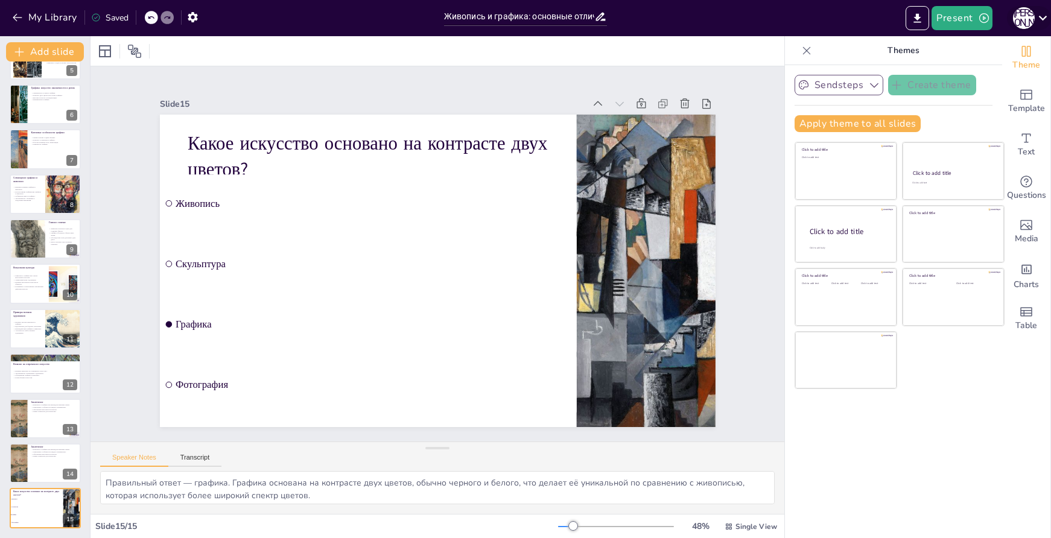
click at [1038, 22] on icon at bounding box center [1043, 18] width 16 height 16
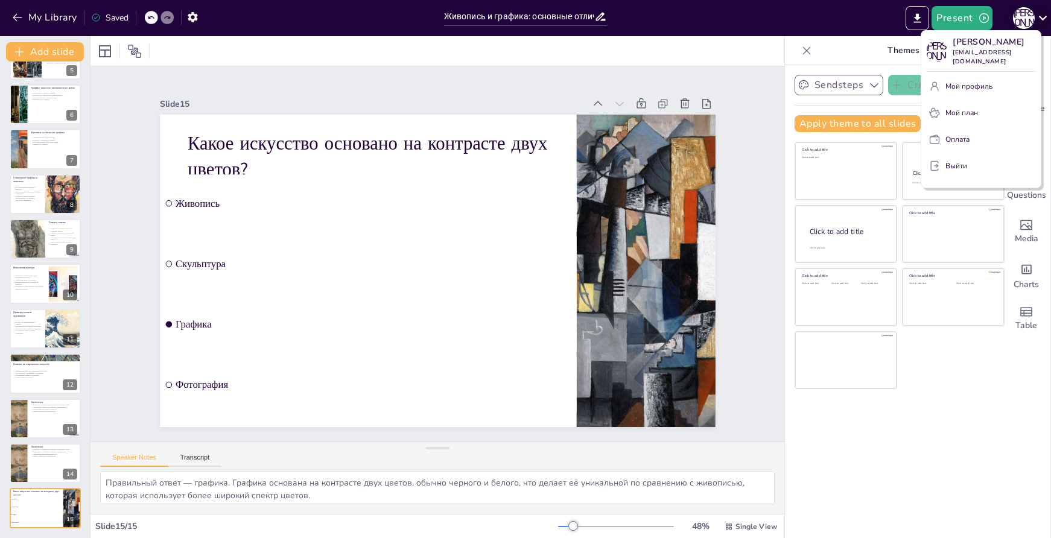
click at [1038, 22] on div at bounding box center [525, 269] width 1051 height 538
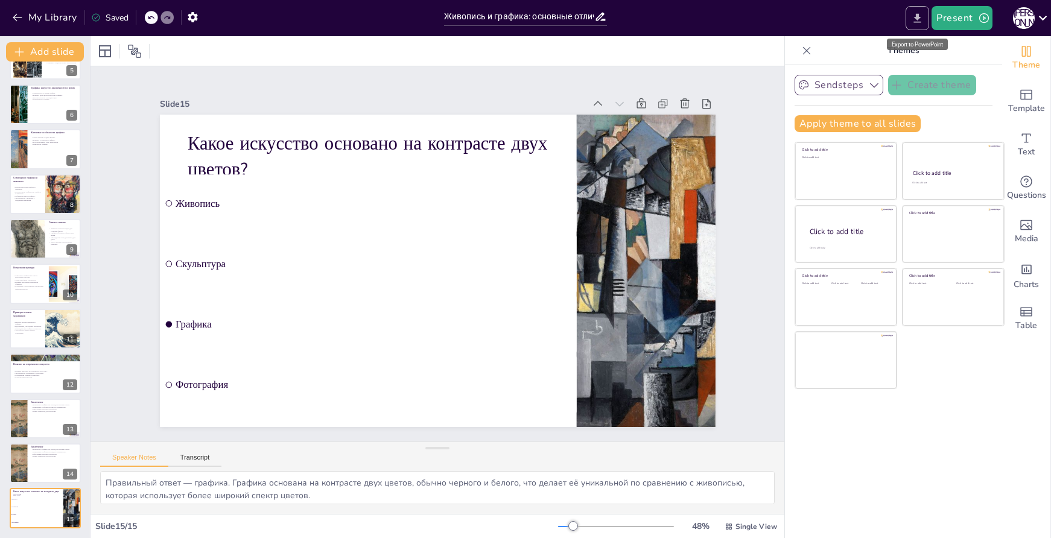
click at [917, 19] on icon "Export to PowerPoint" at bounding box center [917, 18] width 13 height 13
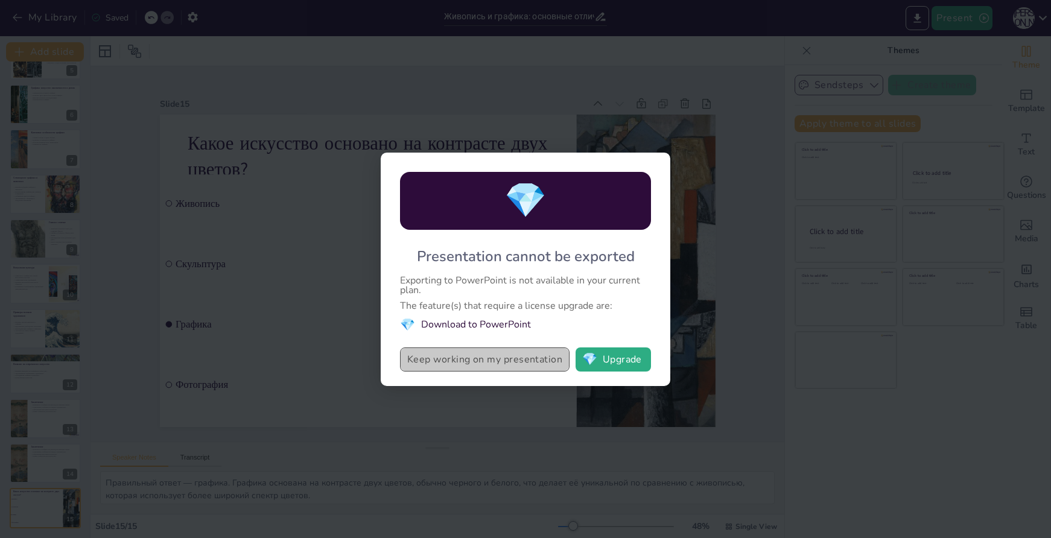
click at [441, 358] on button "Keep working on my presentation" at bounding box center [485, 360] width 170 height 24
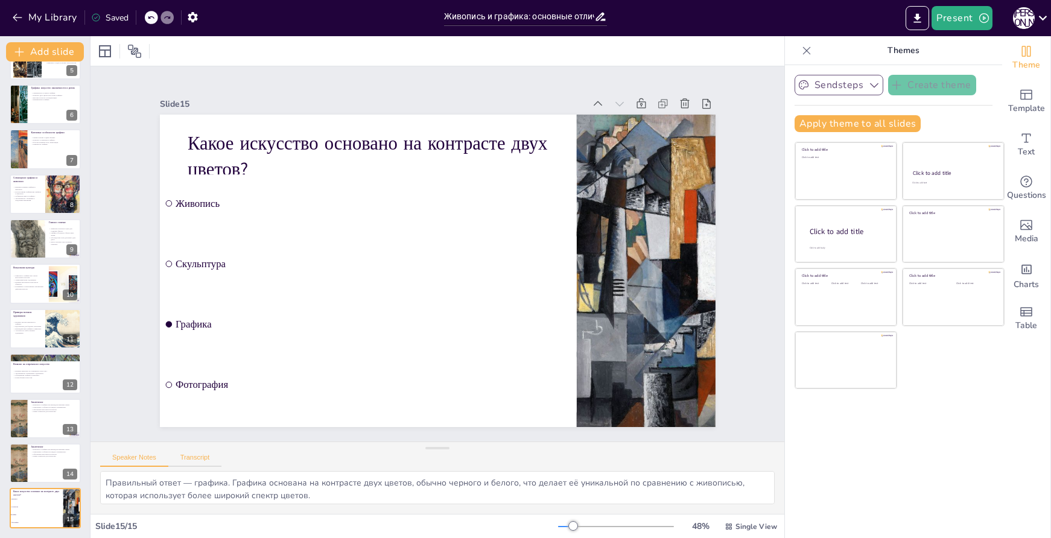
click at [190, 454] on button "Transcript" at bounding box center [195, 460] width 54 height 13
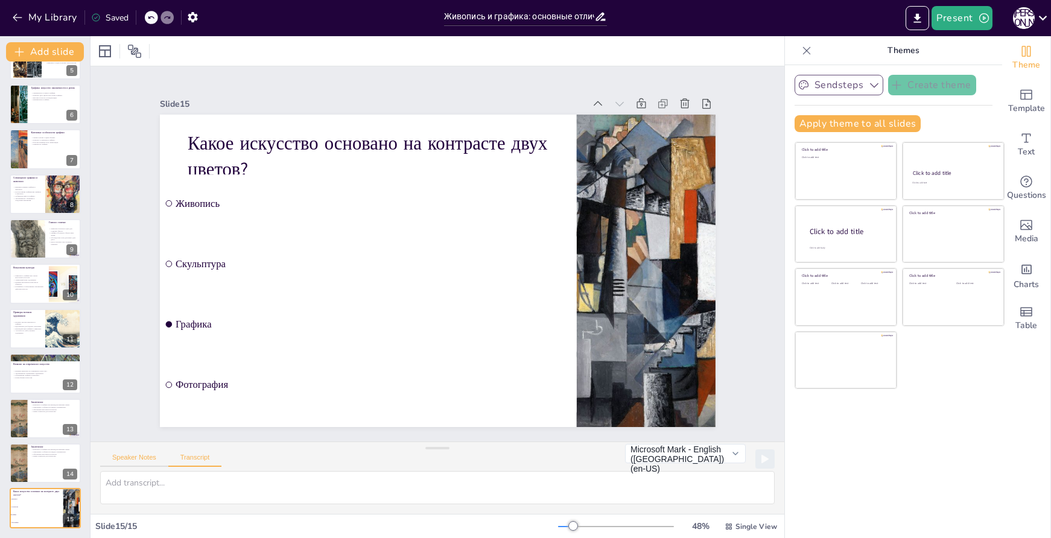
click at [136, 462] on button "Speaker Notes" at bounding box center [134, 460] width 68 height 13
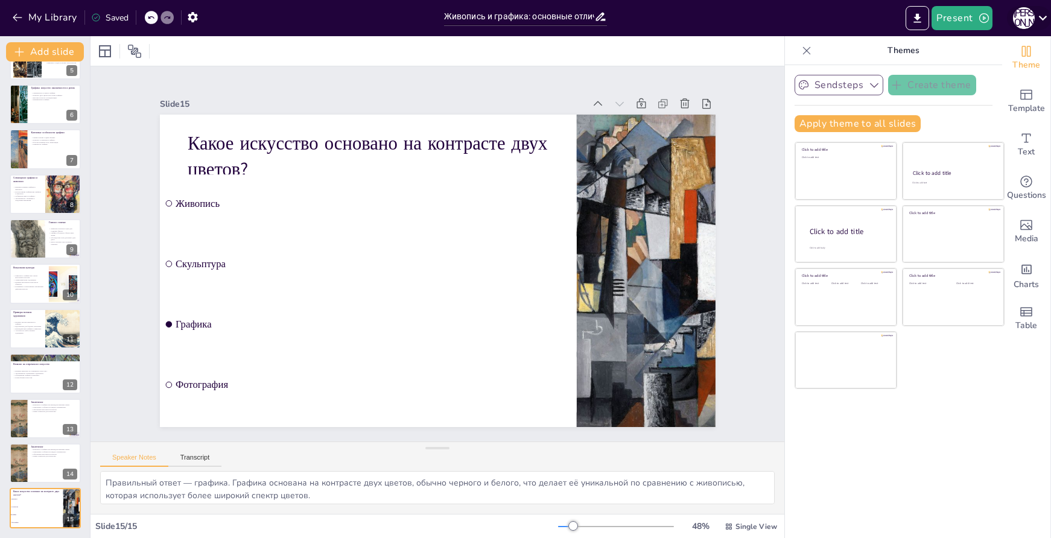
click at [1038, 18] on icon at bounding box center [1043, 18] width 16 height 16
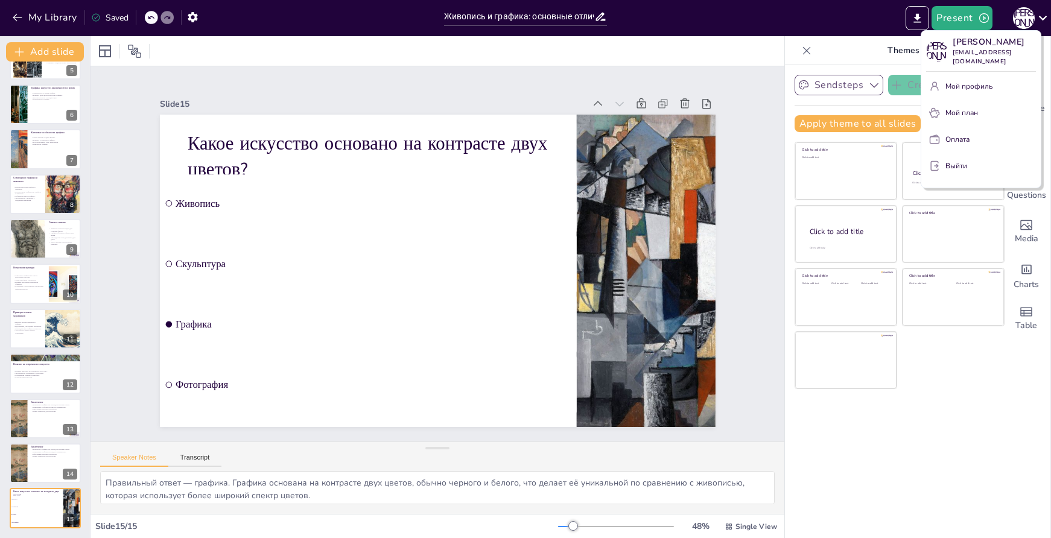
click at [958, 81] on font "Мой профиль" at bounding box center [969, 86] width 47 height 10
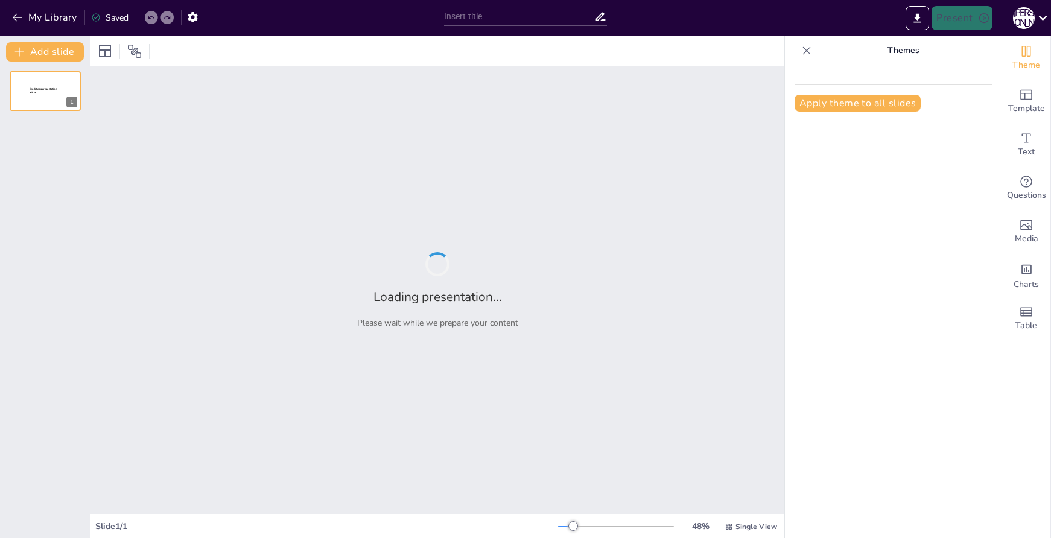
type input "Живопись и графика: основные отличия и сходства"
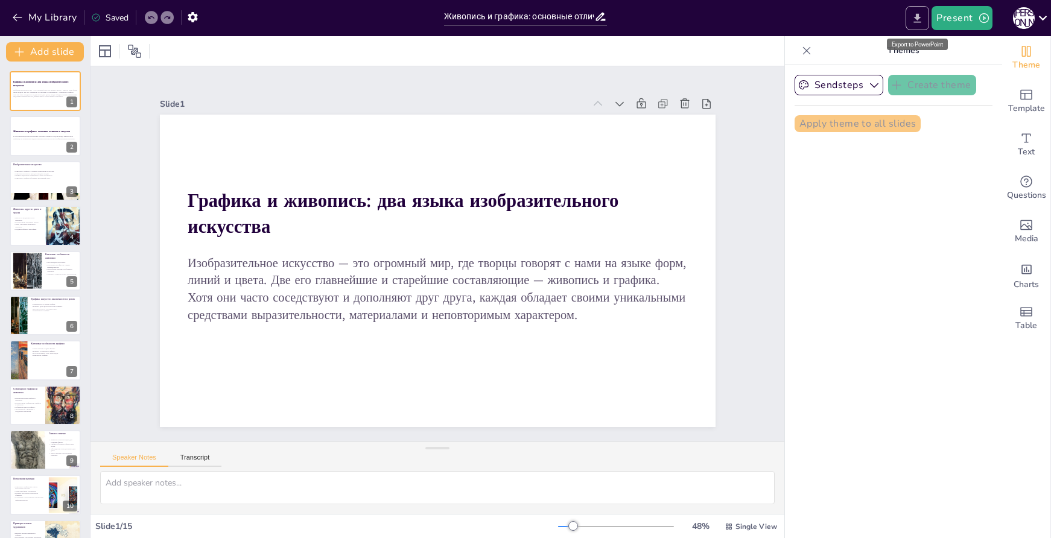
click at [923, 21] on icon "Export to PowerPoint" at bounding box center [917, 18] width 13 height 13
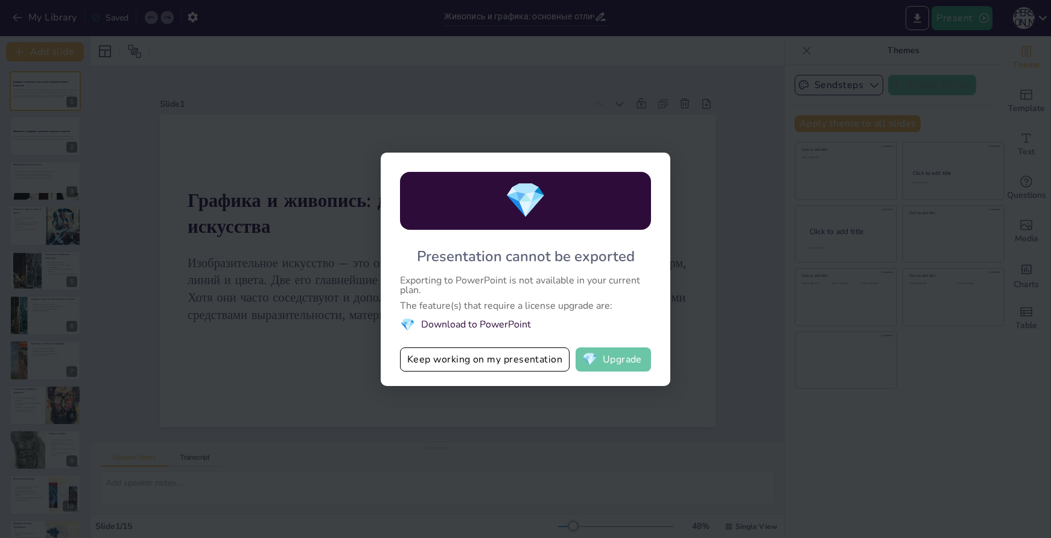
click at [613, 360] on button "💎 Upgrade" at bounding box center [613, 360] width 75 height 24
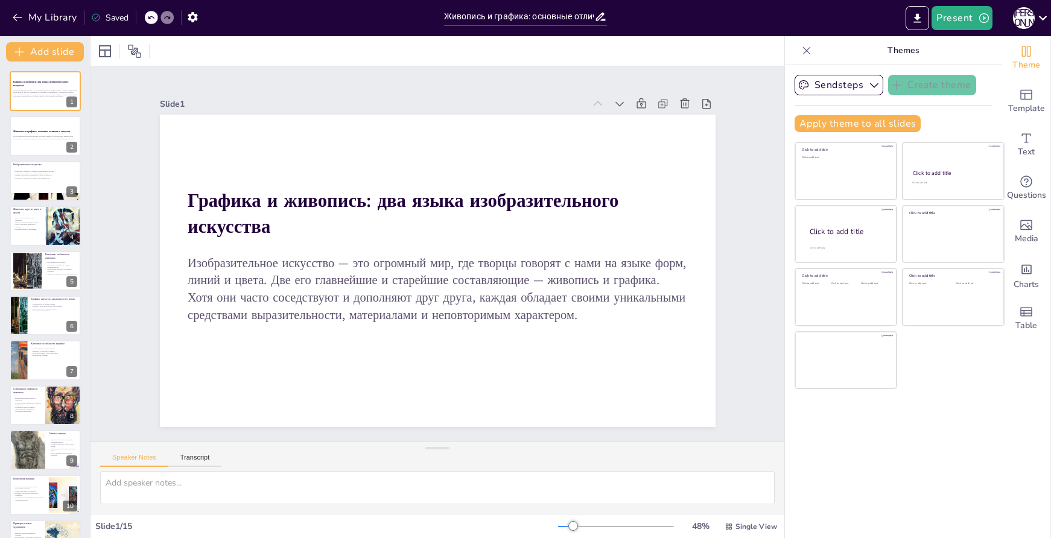
checkbox input "true"
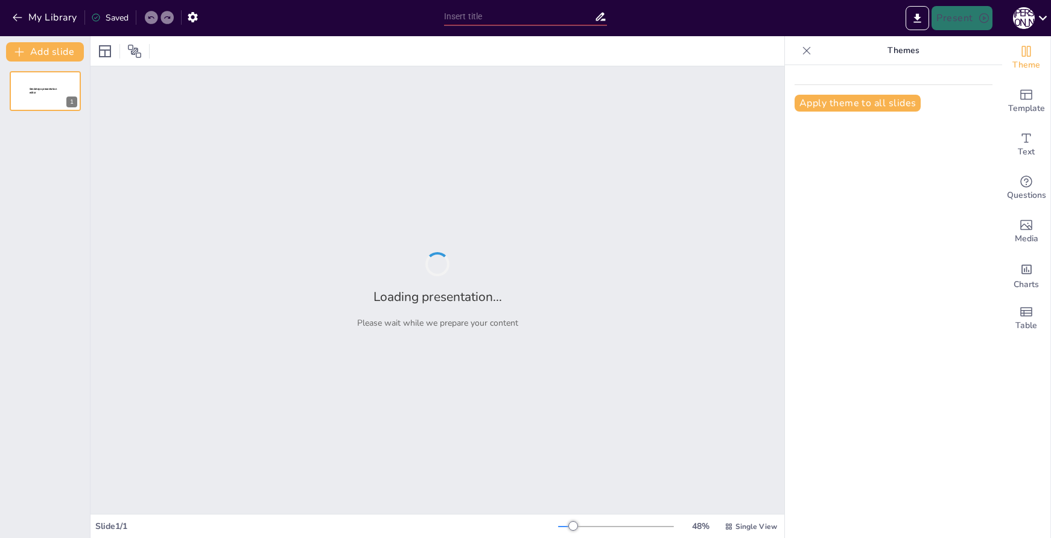
type input "Живопись и графика: основные отличия и сходства"
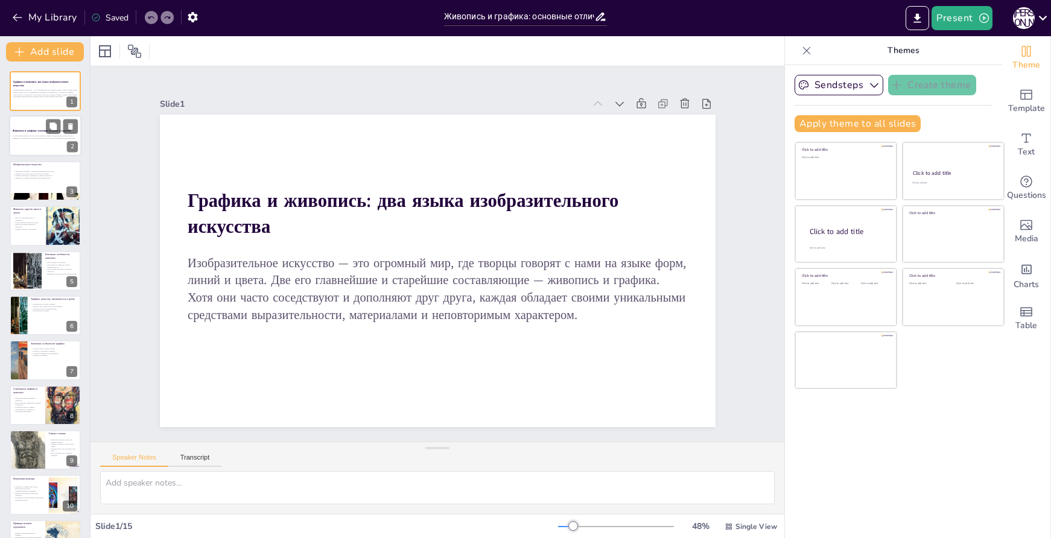
click at [31, 145] on div at bounding box center [45, 136] width 72 height 41
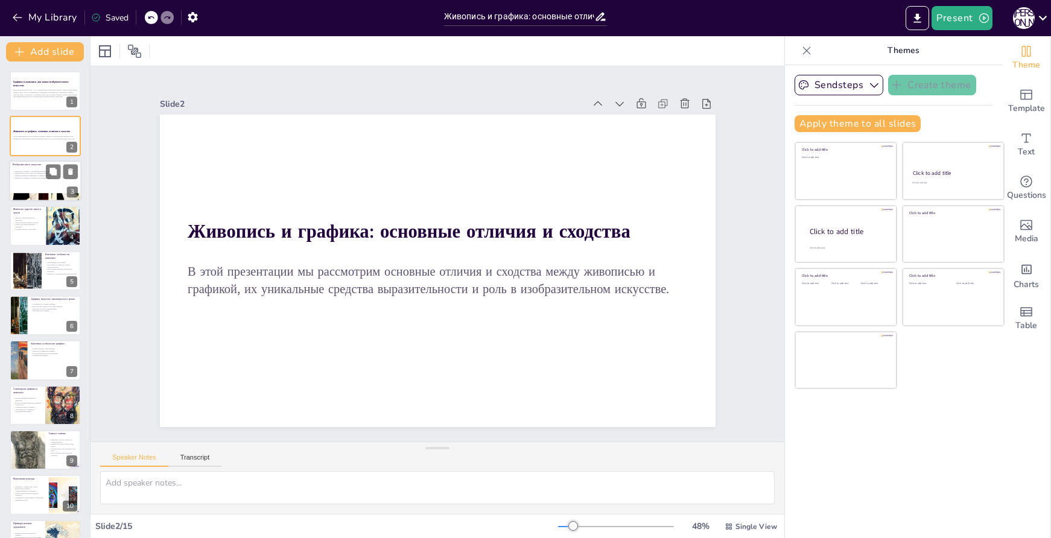
checkbox input "true"
click at [42, 196] on div at bounding box center [45, 197] width 72 height 110
type textarea "Живопись и графика действительно являются основными направлениями в изобразител…"
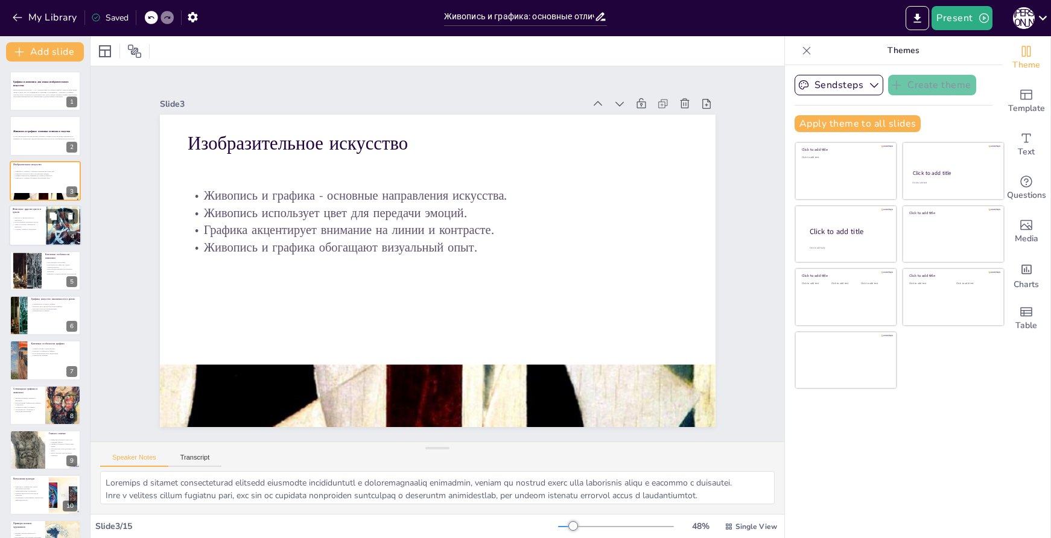
checkbox input "true"
click at [46, 230] on div at bounding box center [63, 226] width 36 height 50
type textarea "Эмоции, передаваемые через живопись, делают её уникальной, так как каждый цвет …"
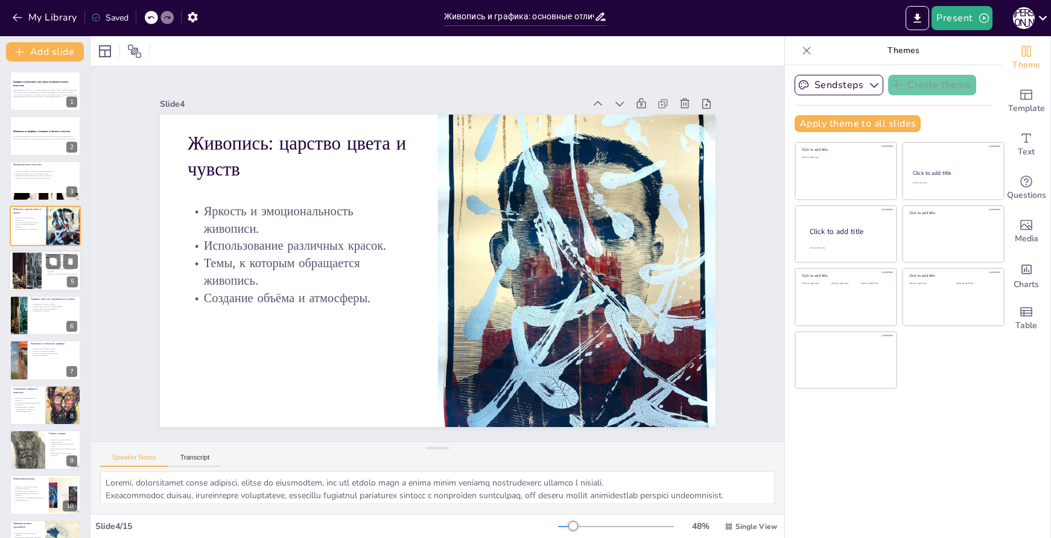
checkbox input "true"
click at [43, 289] on div at bounding box center [45, 270] width 72 height 41
type textarea "Настроение в живописи передается через сложные цветовые отношения, которые могу…"
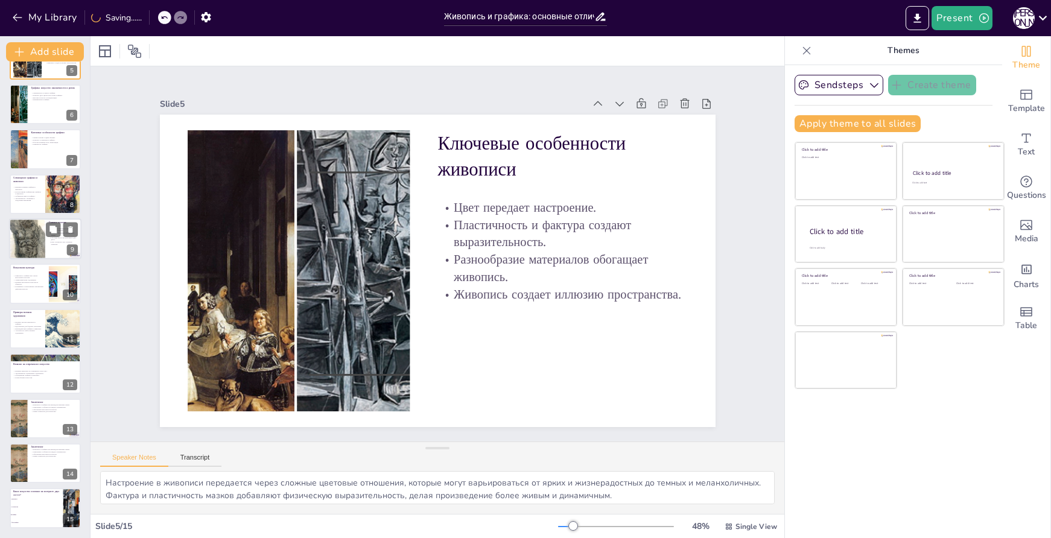
checkbox input "true"
click at [30, 248] on div at bounding box center [27, 239] width 36 height 54
type textarea "Цвет в живописи является основным инструментом для создания образов и передачи …"
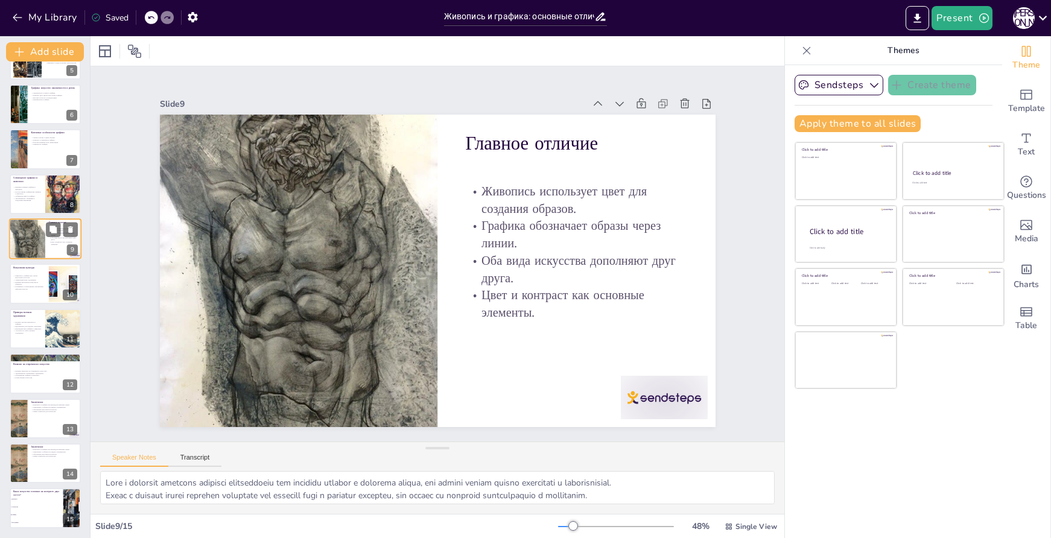
scroll to position [150, 0]
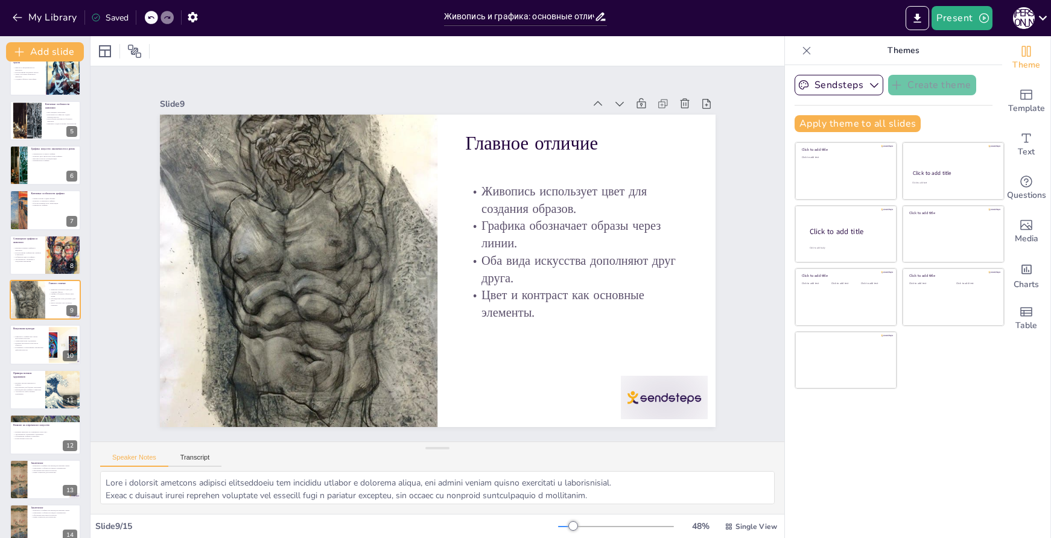
checkbox input "true"
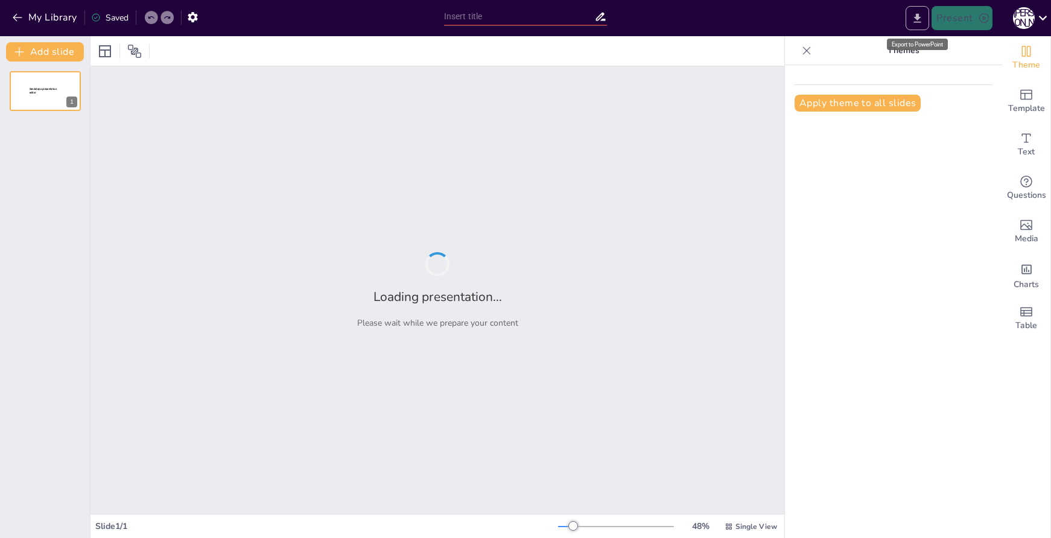
type input "Живопись и графика: основные отличия и сходства"
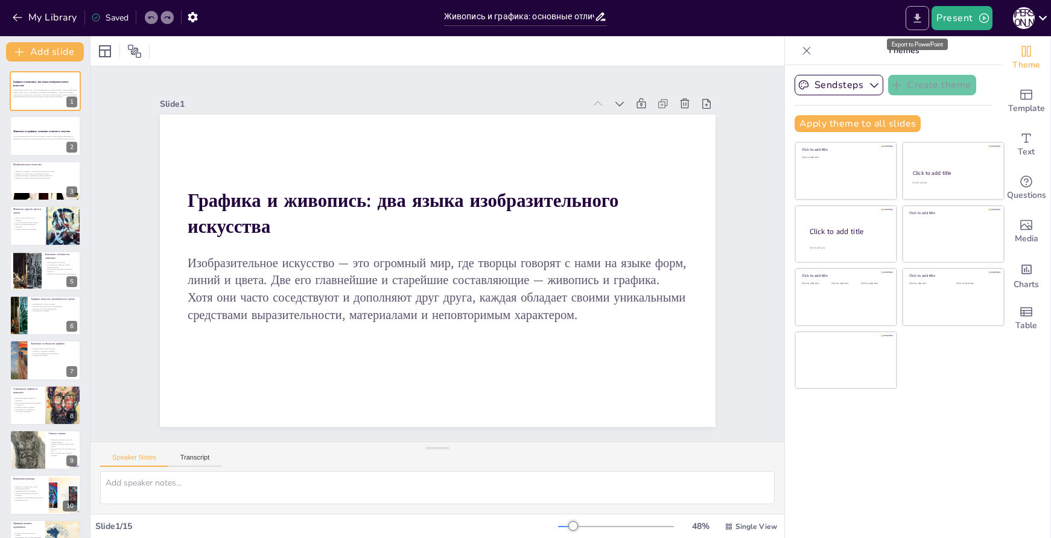
click at [911, 22] on button "Export to PowerPoint" at bounding box center [918, 18] width 24 height 24
checkbox input "true"
click at [51, 16] on button "My Library" at bounding box center [45, 17] width 73 height 19
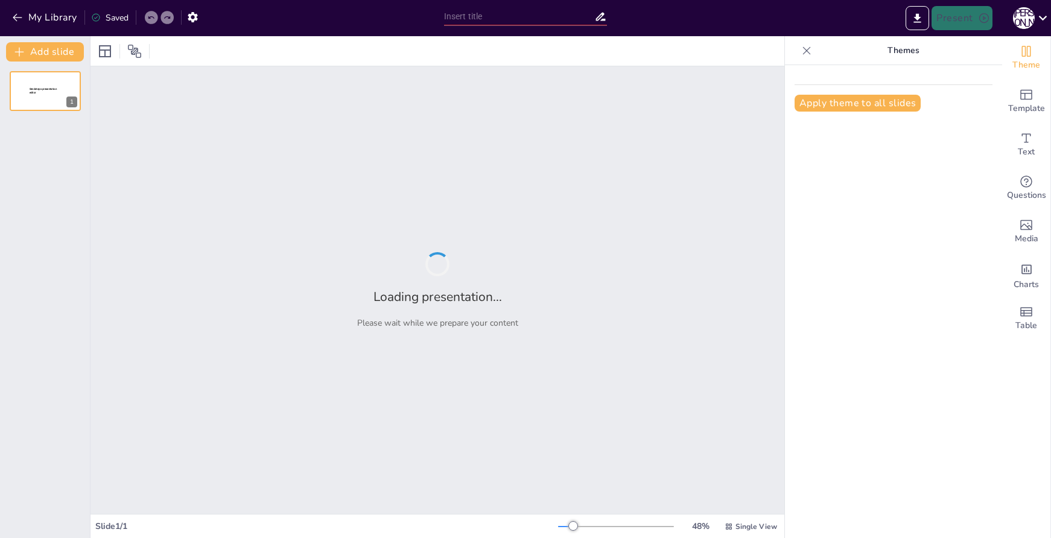
type input "Искусство Двуречья: Этапы развития от IV до III тыс. до н.э."
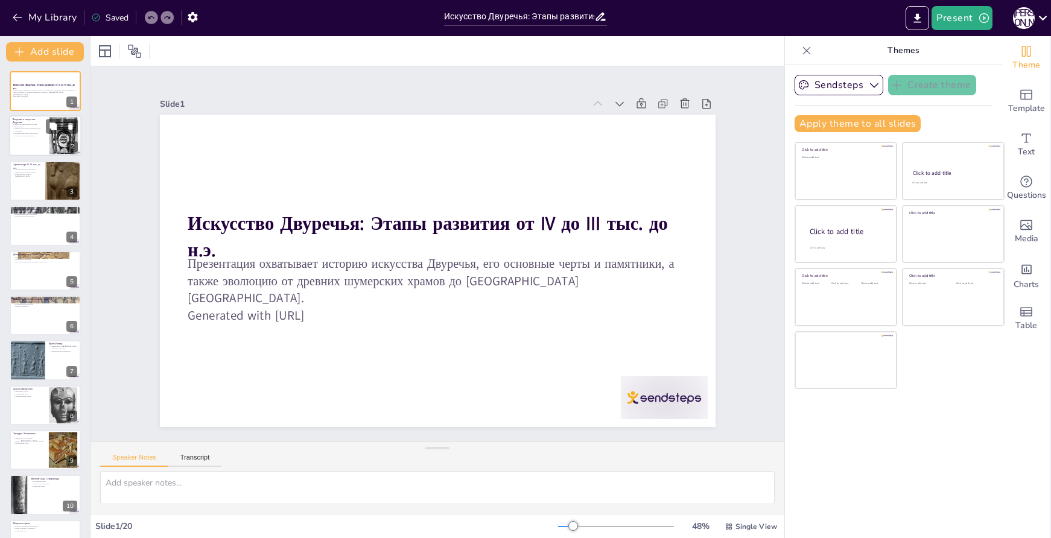
click at [43, 142] on div at bounding box center [45, 136] width 72 height 41
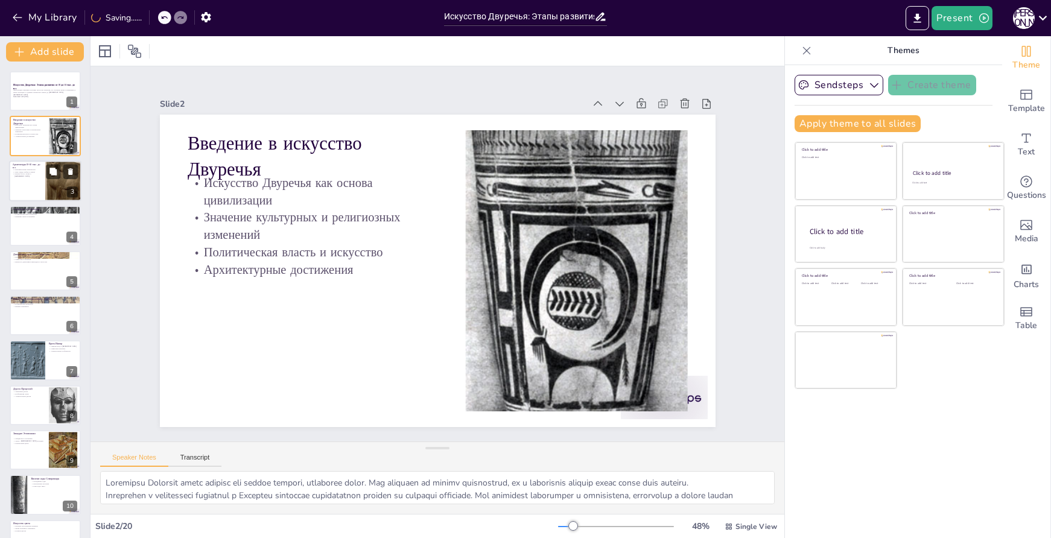
click at [28, 172] on p "Связь между небом и землей" at bounding box center [27, 172] width 29 height 2
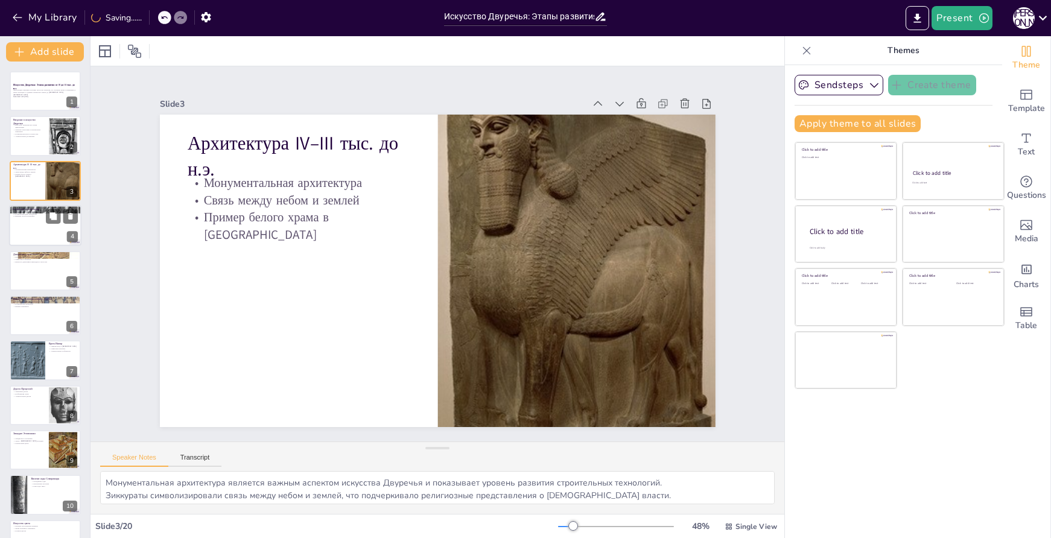
click at [37, 231] on div at bounding box center [45, 225] width 72 height 41
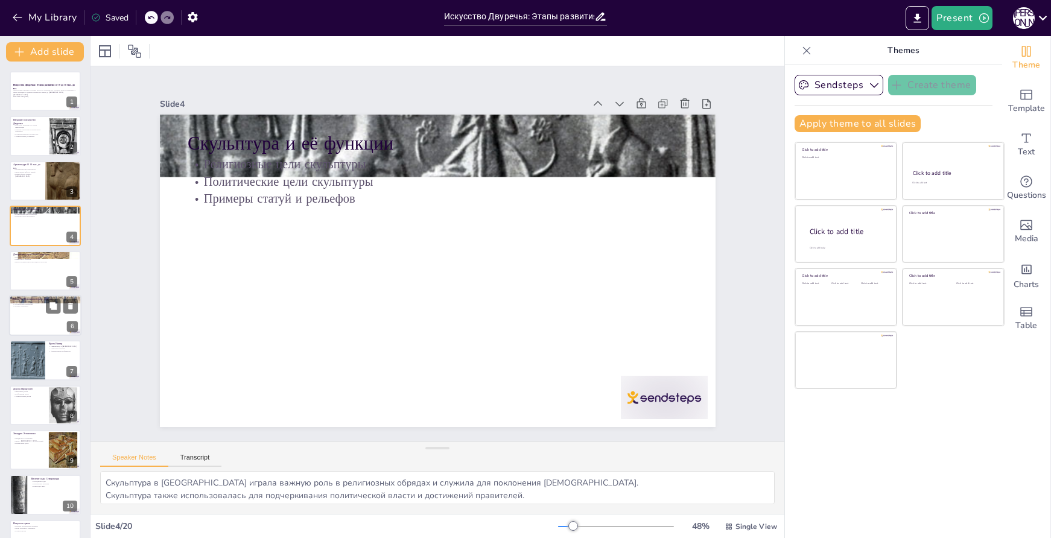
click at [32, 319] on div at bounding box center [45, 315] width 72 height 41
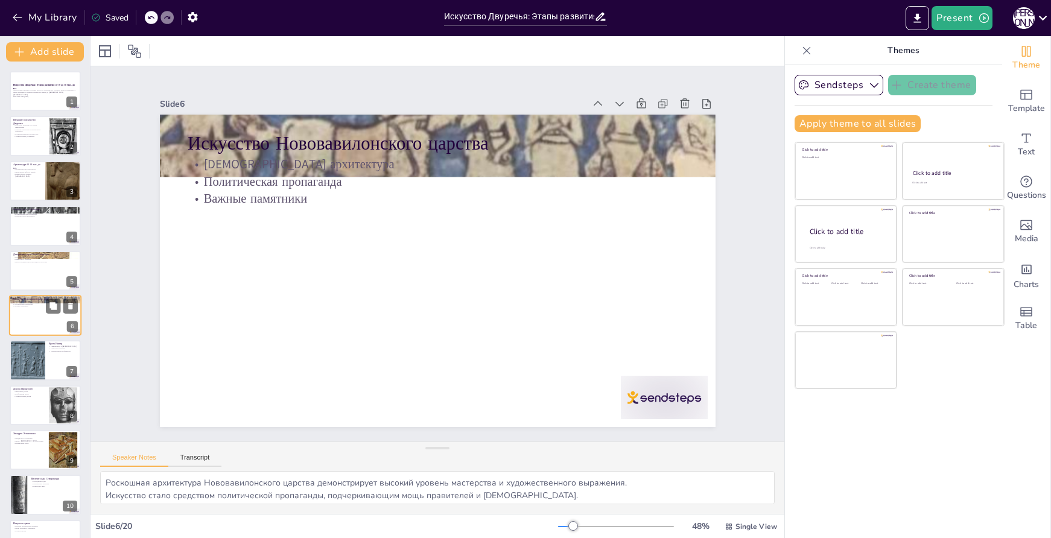
scroll to position [16, 0]
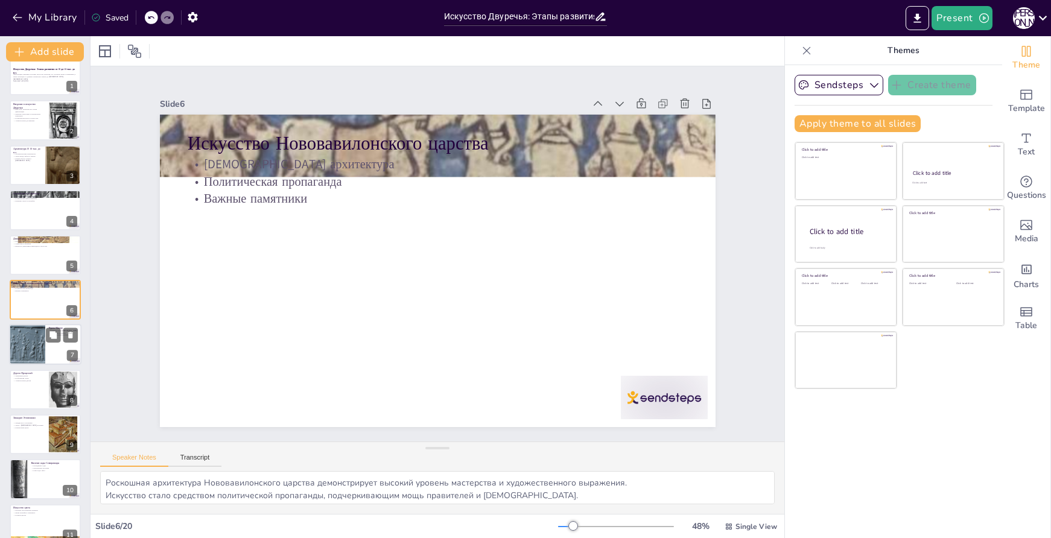
click at [19, 355] on div at bounding box center [27, 345] width 41 height 41
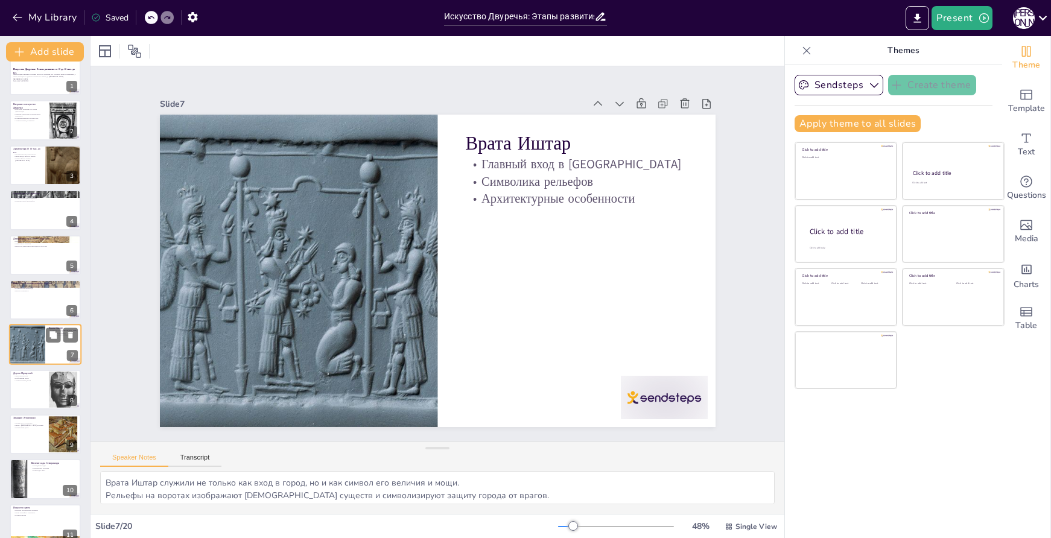
scroll to position [60, 0]
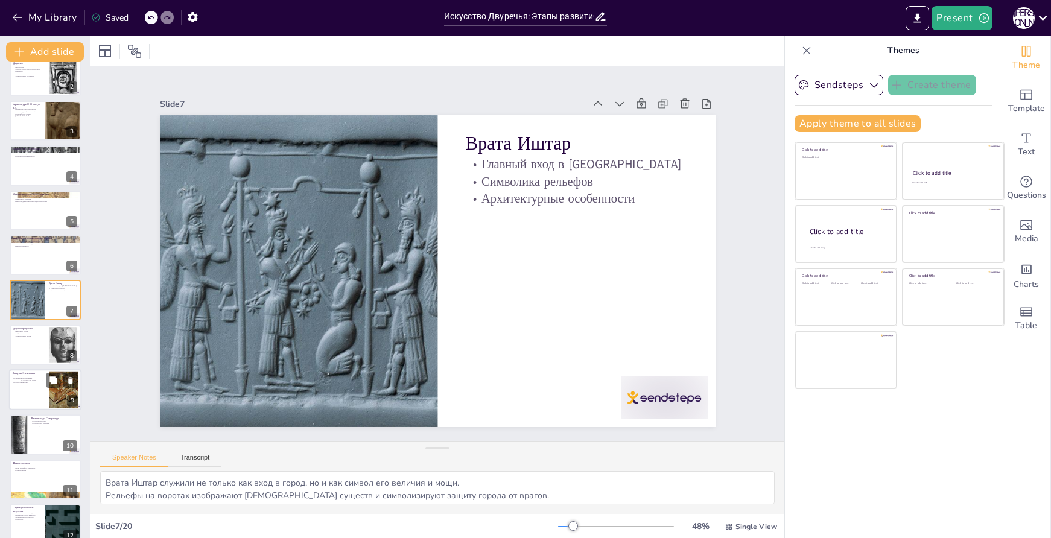
click at [23, 387] on div at bounding box center [45, 389] width 72 height 41
type textarea "Зиккурат Этеменанки представляет собой одно из самых известных архитектурных до…"
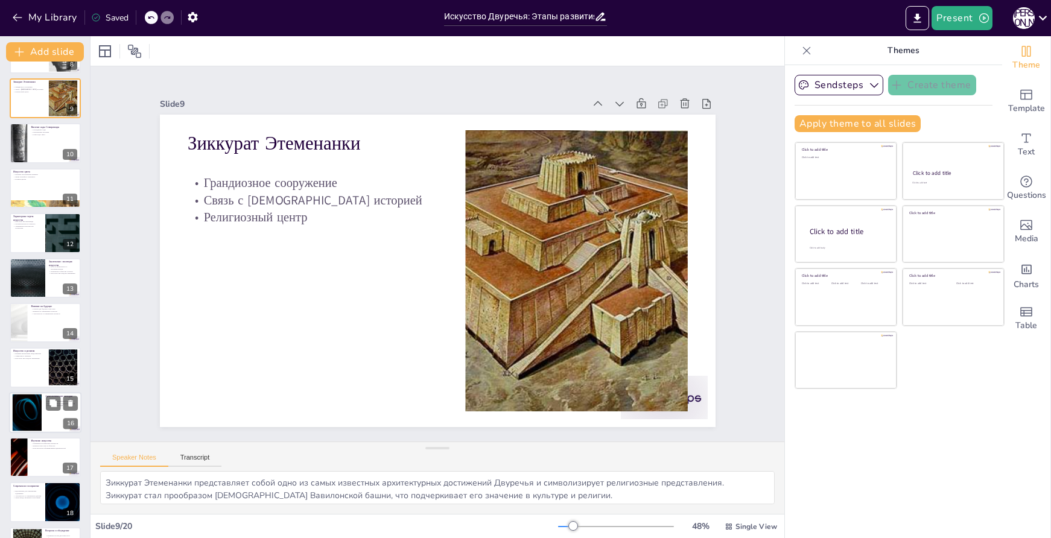
scroll to position [436, 0]
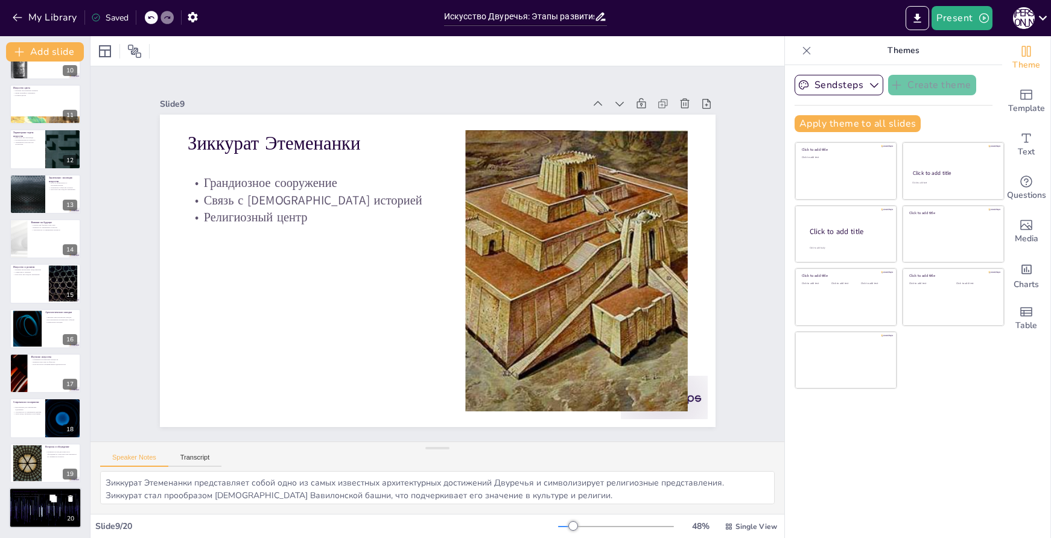
click at [39, 517] on div at bounding box center [45, 508] width 72 height 41
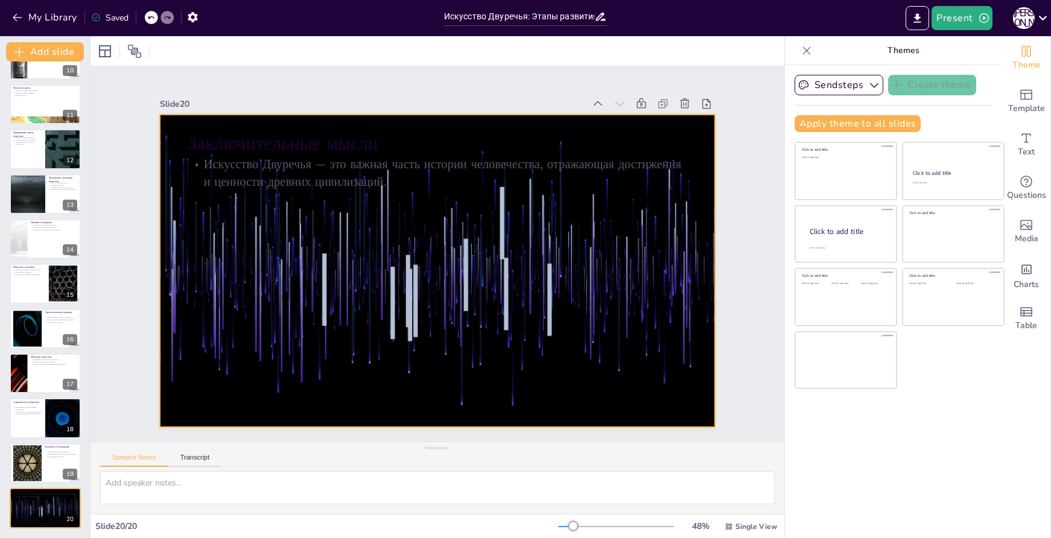
click at [354, 264] on div at bounding box center [438, 271] width 556 height 313
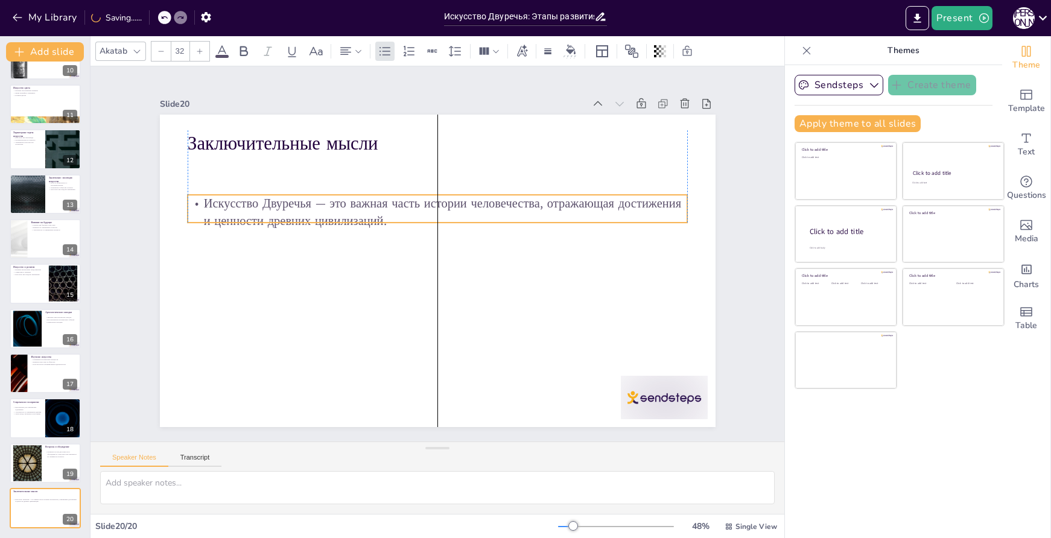
drag, startPoint x: 394, startPoint y: 167, endPoint x: 394, endPoint y: 206, distance: 39.2
click at [394, 206] on p "Искусство Двуречья — это важная часть истории человечества, отражающая достижен…" at bounding box center [438, 212] width 500 height 34
click at [252, 392] on div at bounding box center [214, 402] width 75 height 97
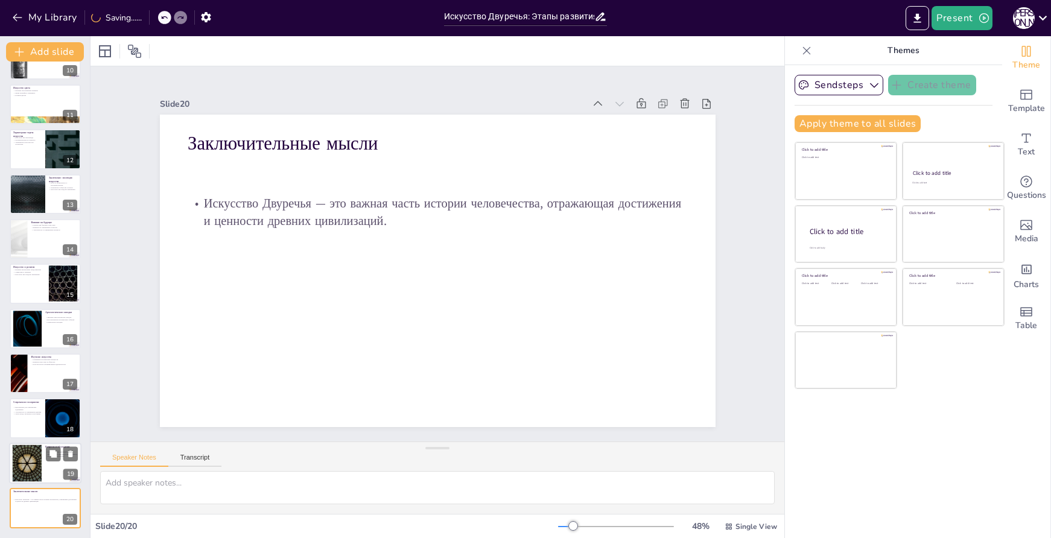
click at [43, 462] on div at bounding box center [45, 463] width 72 height 41
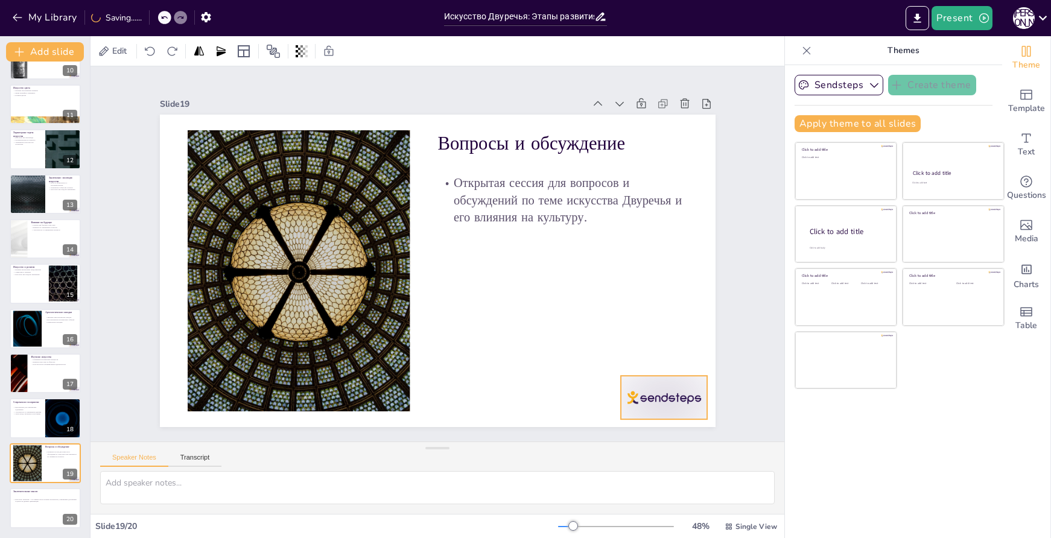
click at [528, 472] on div at bounding box center [483, 519] width 91 height 94
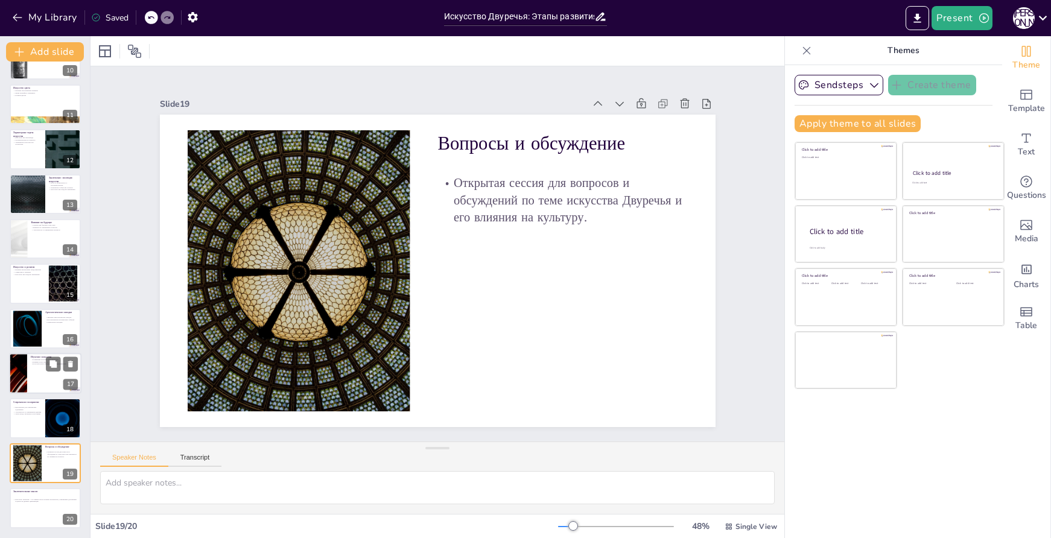
click at [40, 381] on div at bounding box center [45, 373] width 72 height 41
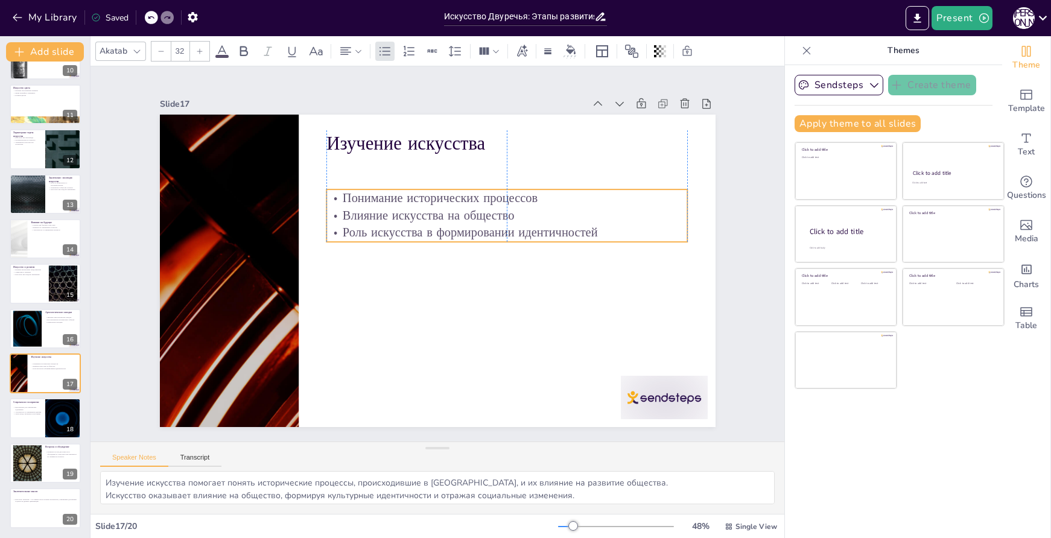
drag, startPoint x: 529, startPoint y: 177, endPoint x: 528, endPoint y: 211, distance: 33.8
click at [528, 211] on p "Влияние искусства на общество" at bounding box center [508, 216] width 362 height 18
click at [665, 386] on div at bounding box center [664, 397] width 87 height 43
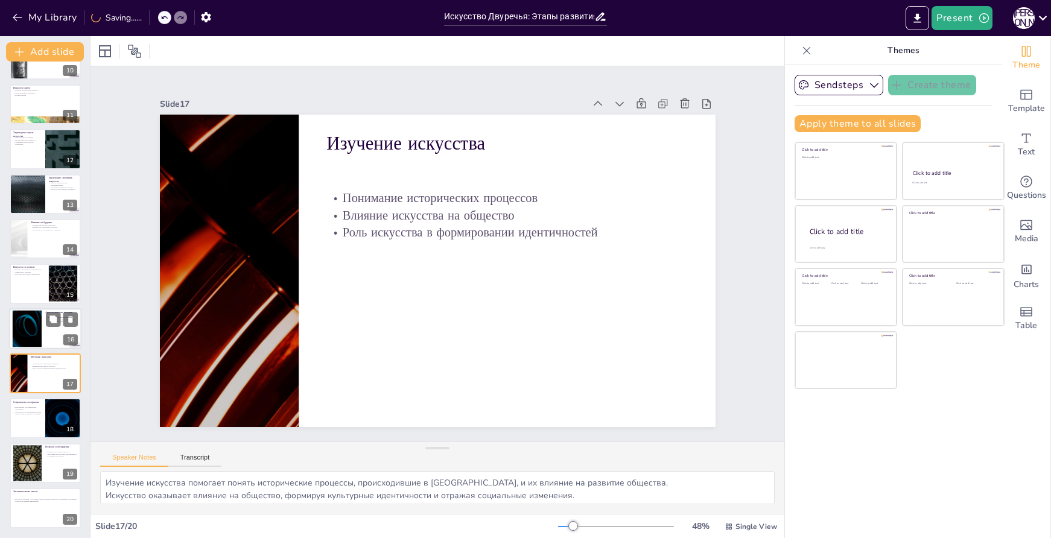
click at [36, 329] on div at bounding box center [27, 328] width 65 height 37
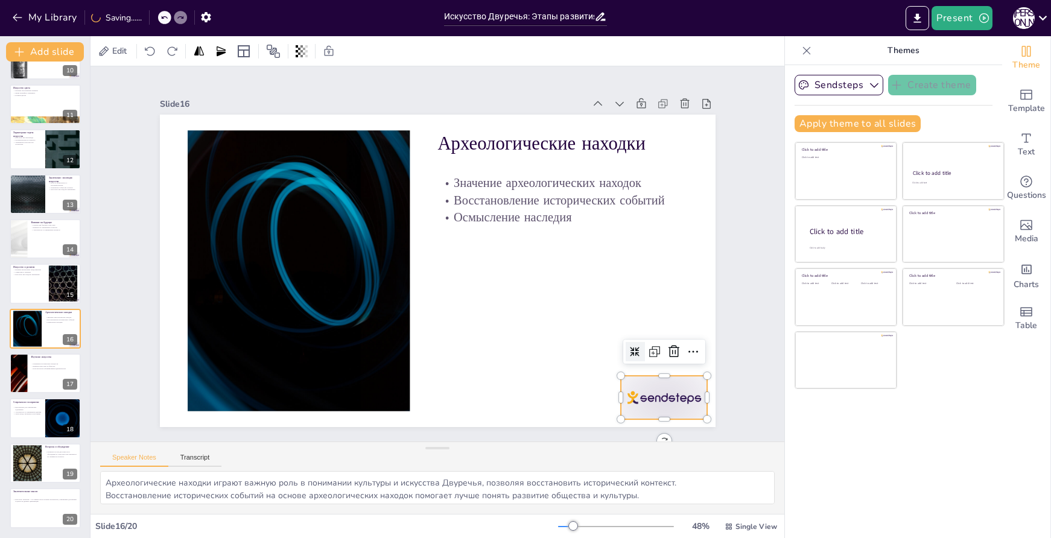
click at [648, 389] on div at bounding box center [664, 397] width 87 height 43
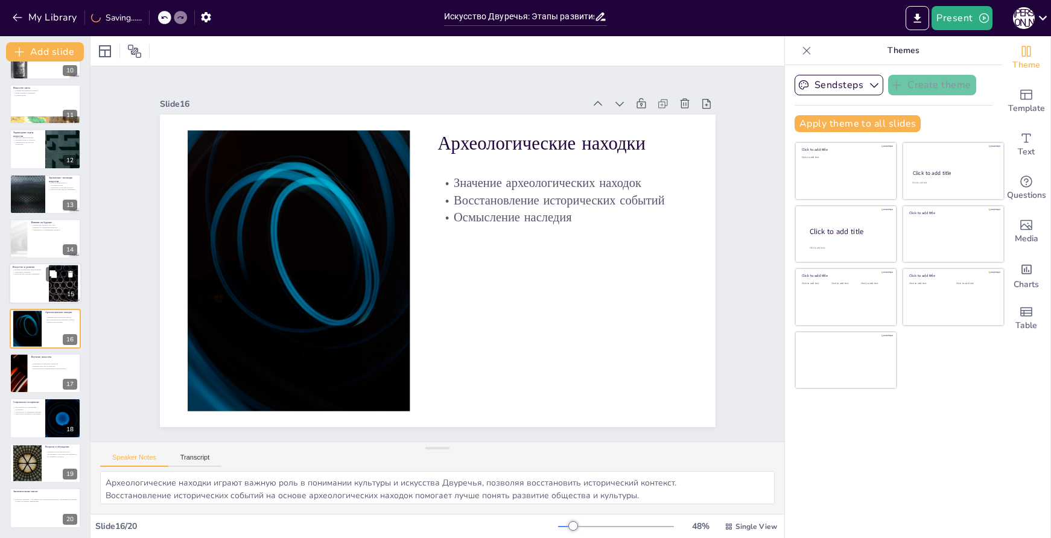
click at [39, 285] on div at bounding box center [45, 284] width 72 height 41
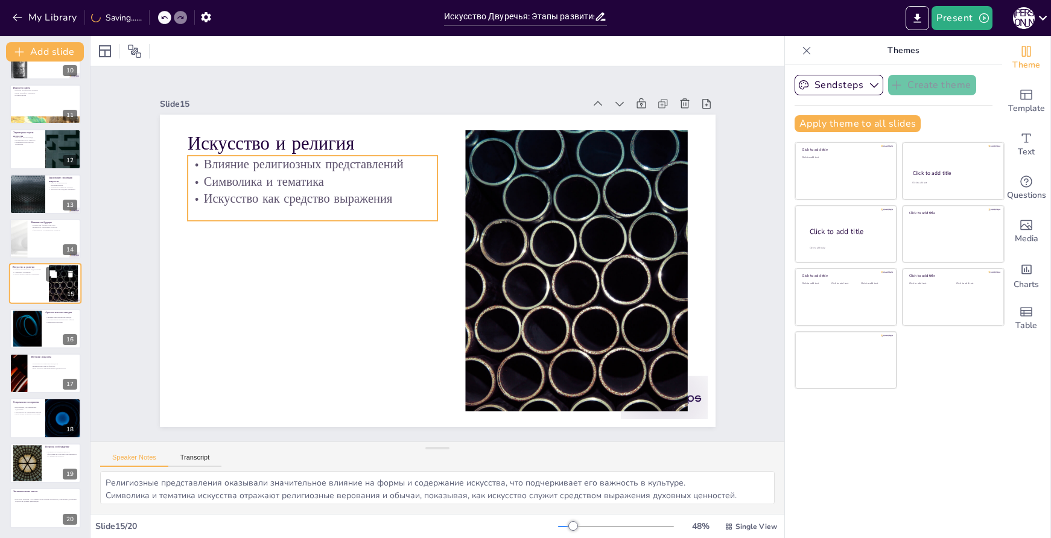
scroll to position [419, 0]
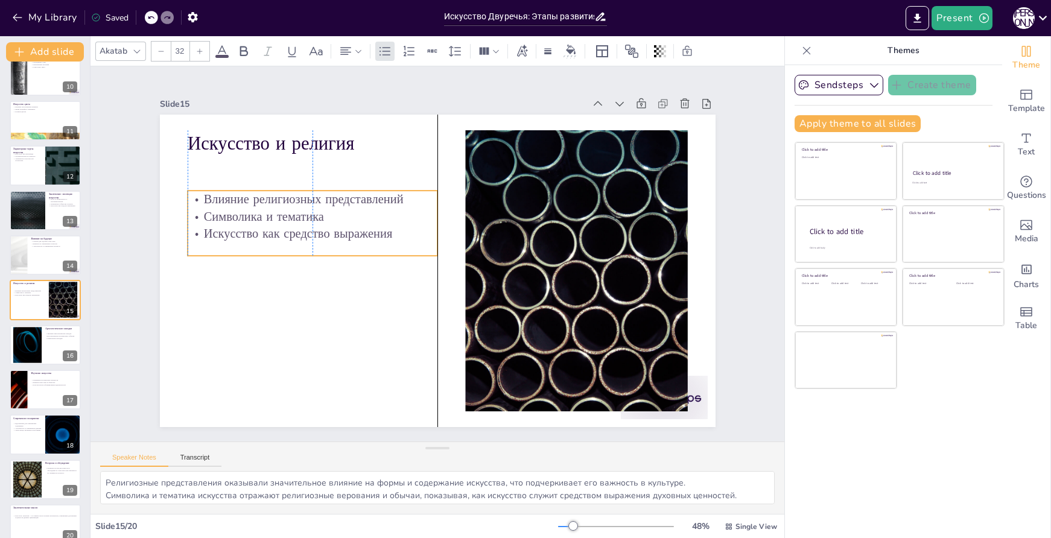
drag, startPoint x: 292, startPoint y: 173, endPoint x: 290, endPoint y: 208, distance: 35.0
click at [290, 208] on p "Символика и тематика" at bounding box center [313, 217] width 250 height 18
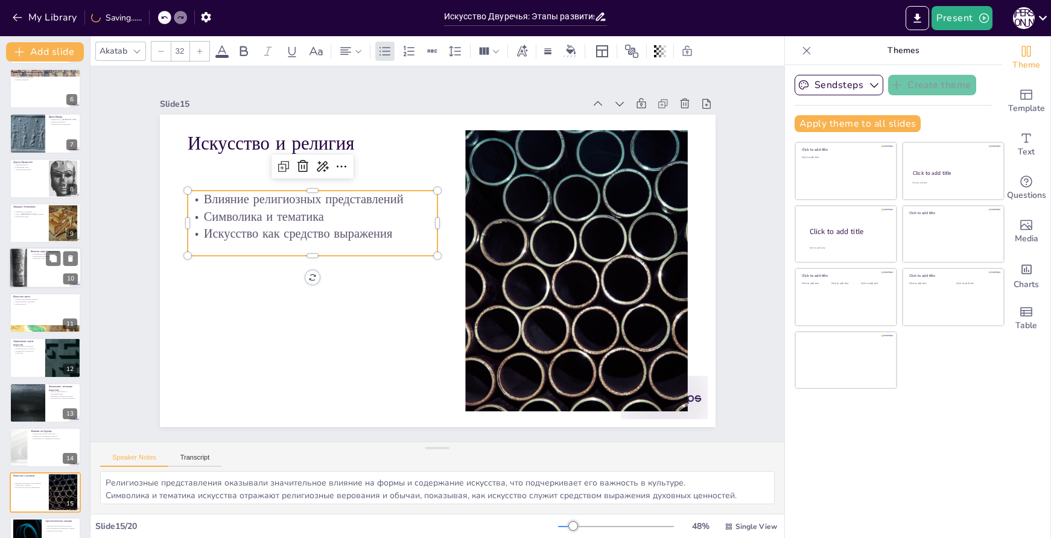
scroll to position [0, 0]
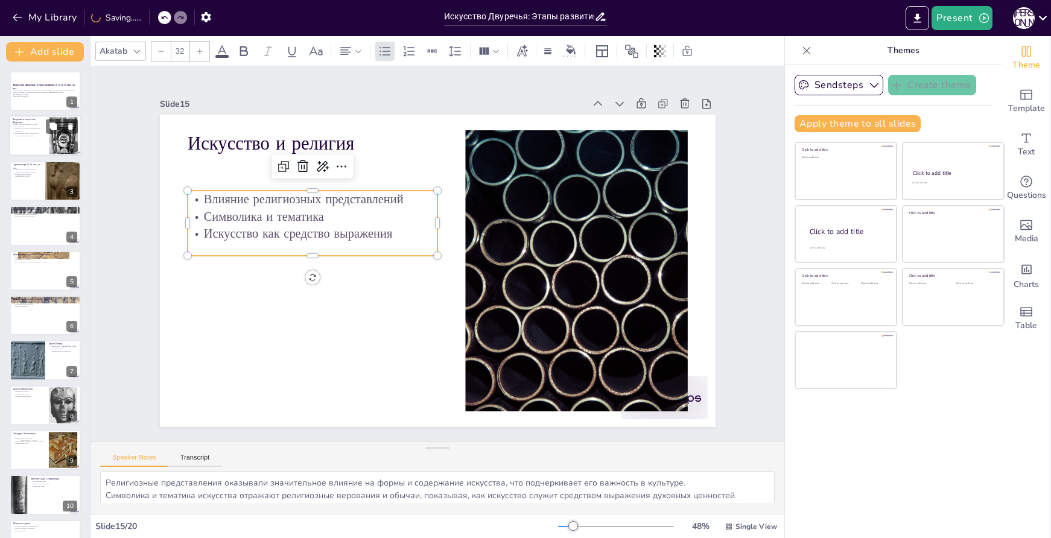
click at [32, 135] on p "Архитектурные достижения" at bounding box center [29, 136] width 33 height 2
type textarea "Искусство Двуречья стало основой для многих культур, возникших позже. Оно отраж…"
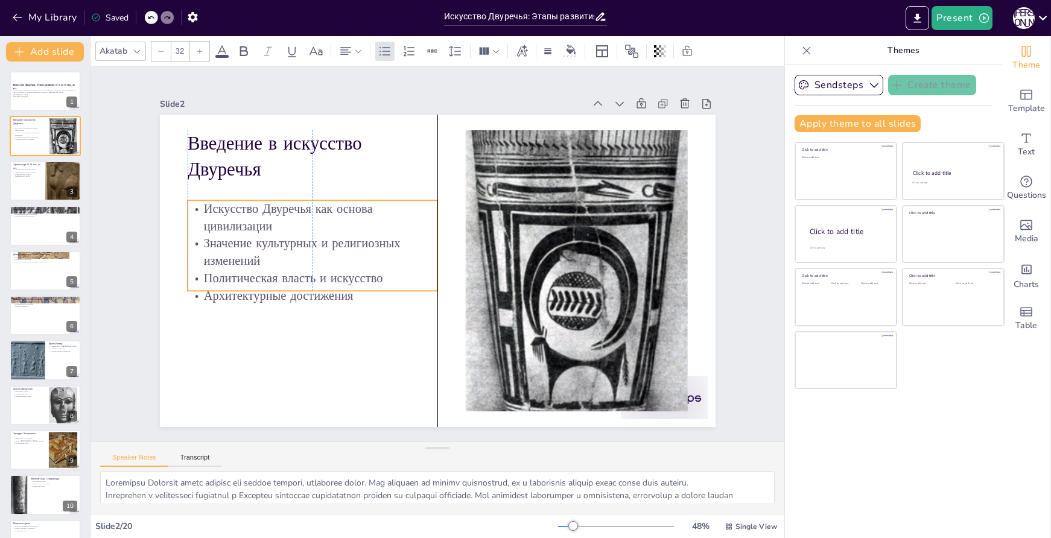
drag, startPoint x: 368, startPoint y: 202, endPoint x: 366, endPoint y: 229, distance: 26.6
click at [366, 229] on p "Искусство Двуречья как основа цивилизации" at bounding box center [313, 217] width 250 height 34
click at [33, 96] on p "Generated with [URL]" at bounding box center [45, 97] width 65 height 2
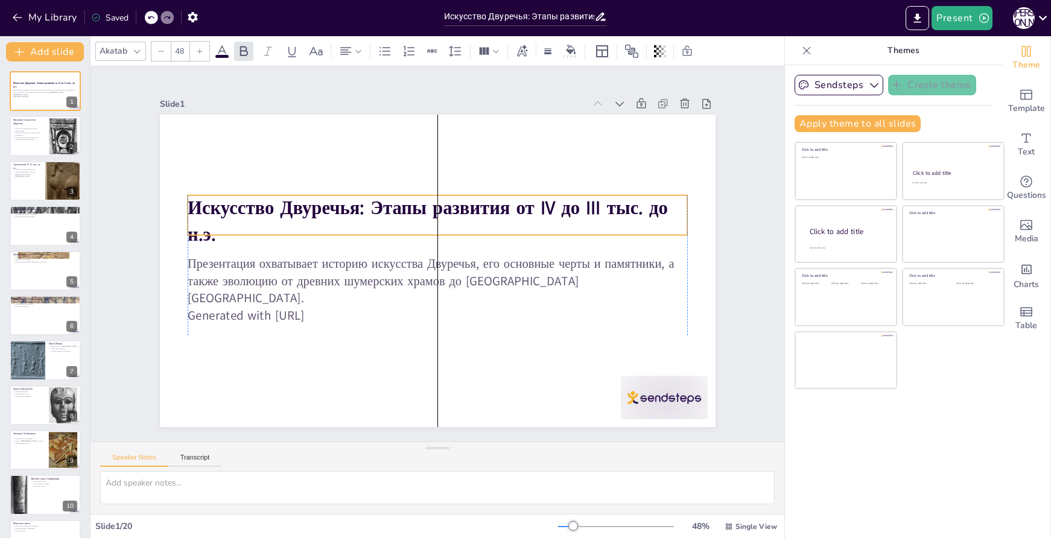
drag, startPoint x: 554, startPoint y: 243, endPoint x: 556, endPoint y: 228, distance: 15.9
click at [556, 228] on p "Искусство Двуречья: Этапы развития от IV до III тыс. до н.э." at bounding box center [438, 222] width 500 height 52
click at [680, 395] on div at bounding box center [647, 421] width 91 height 53
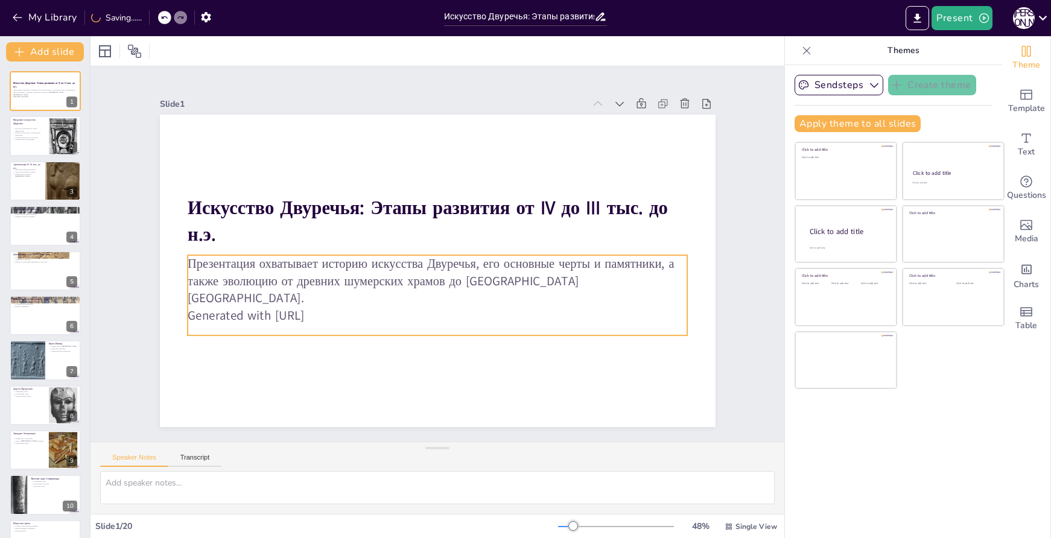
click at [342, 279] on p "Презентация охватывает историю искусства Двуречья, его основные черты и памятни…" at bounding box center [438, 281] width 500 height 52
click at [583, 273] on p "Презентация охватывает историю искусства Двуречья, его основные черты и памятни…" at bounding box center [438, 281] width 500 height 52
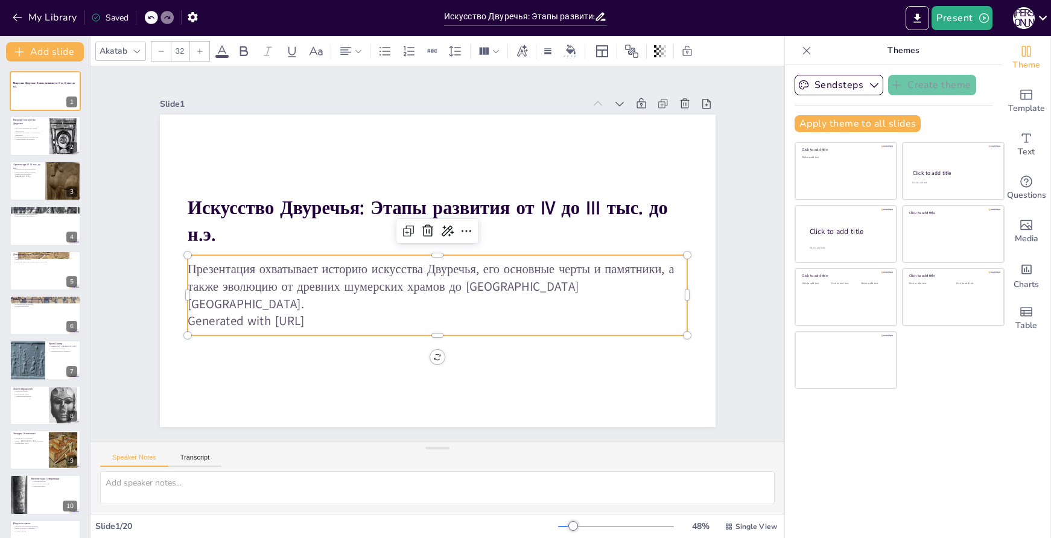
drag, startPoint x: 340, startPoint y: 308, endPoint x: 174, endPoint y: 313, distance: 166.1
click at [174, 313] on div "Искусство Двуречья: Этапы развития от IV до III тыс. до н.э. Презентация охваты…" at bounding box center [438, 271] width 556 height 313
click at [347, 308] on p "Generated with [URL]" at bounding box center [430, 320] width 499 height 69
drag, startPoint x: 347, startPoint y: 308, endPoint x: 185, endPoint y: 313, distance: 161.8
click at [185, 313] on p "Generated with [URL]" at bounding box center [430, 320] width 499 height 69
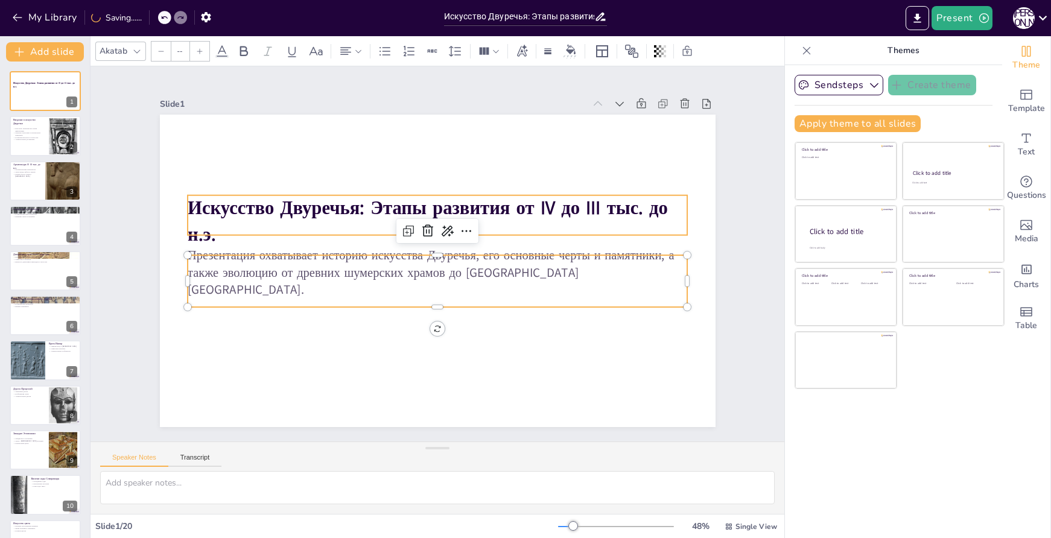
type input "48"
click at [480, 205] on strong "Искусство Двуречья: Этапы развития от IV до III тыс. до н.э." at bounding box center [482, 262] width 262 height 442
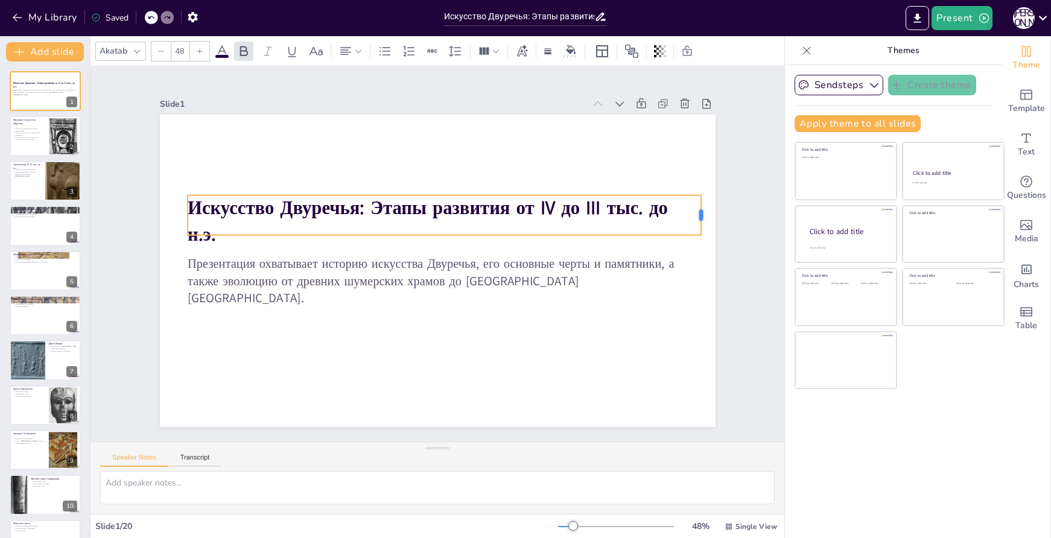
drag, startPoint x: 681, startPoint y: 208, endPoint x: 695, endPoint y: 206, distance: 14.0
click at [701, 206] on div at bounding box center [706, 216] width 10 height 40
drag, startPoint x: 177, startPoint y: 207, endPoint x: 170, endPoint y: 209, distance: 8.1
click at [170, 209] on div at bounding box center [175, 216] width 10 height 40
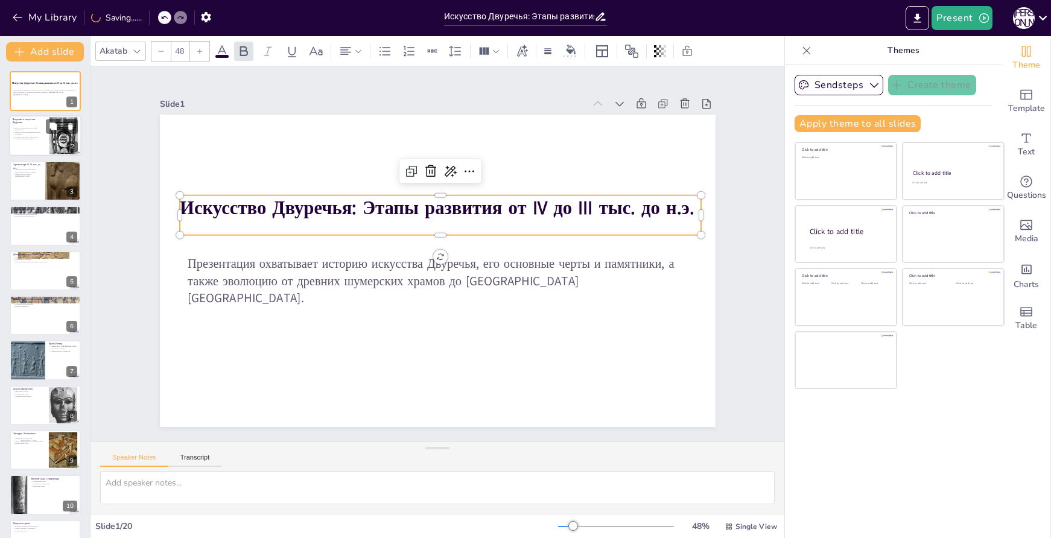
click at [25, 149] on div at bounding box center [45, 136] width 72 height 41
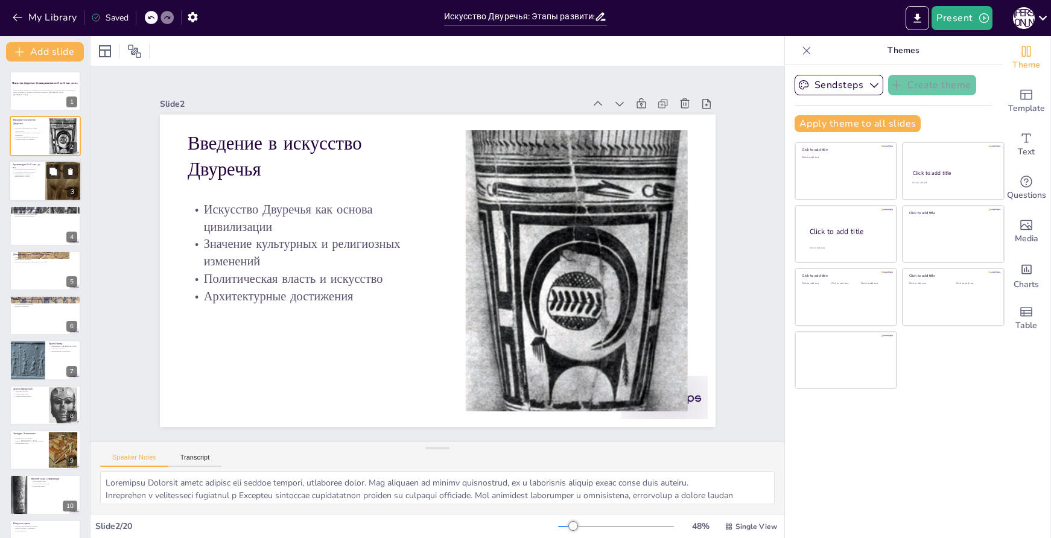
click at [24, 180] on div at bounding box center [45, 181] width 72 height 41
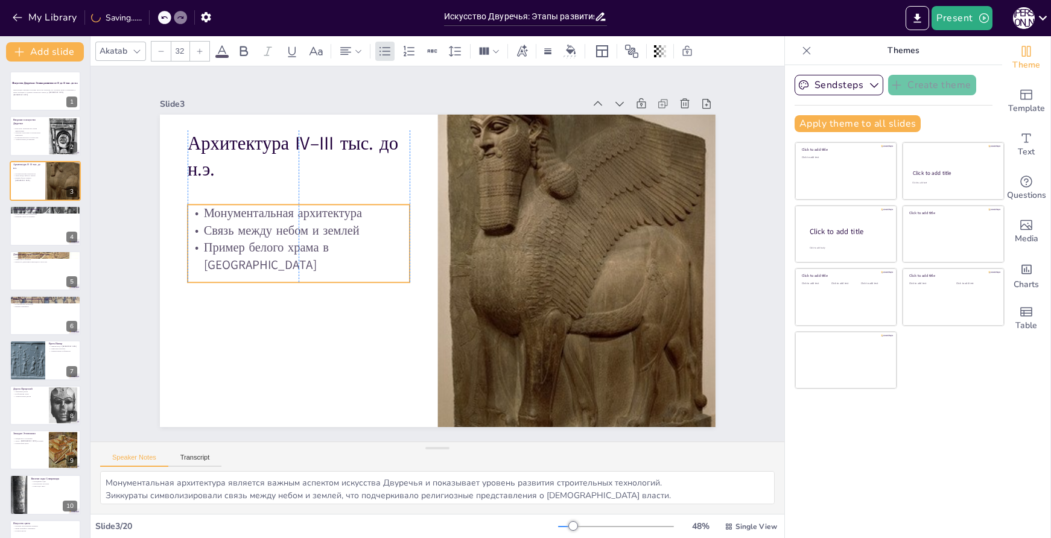
drag, startPoint x: 371, startPoint y: 211, endPoint x: 368, endPoint y: 241, distance: 30.3
click at [368, 241] on p "Пример белого храма в Уруке" at bounding box center [299, 257] width 222 height 34
click at [31, 226] on div at bounding box center [45, 225] width 72 height 41
type textarea "Скульптура в Двуречье играла важную роль в религиозных обрядах и служила для по…"
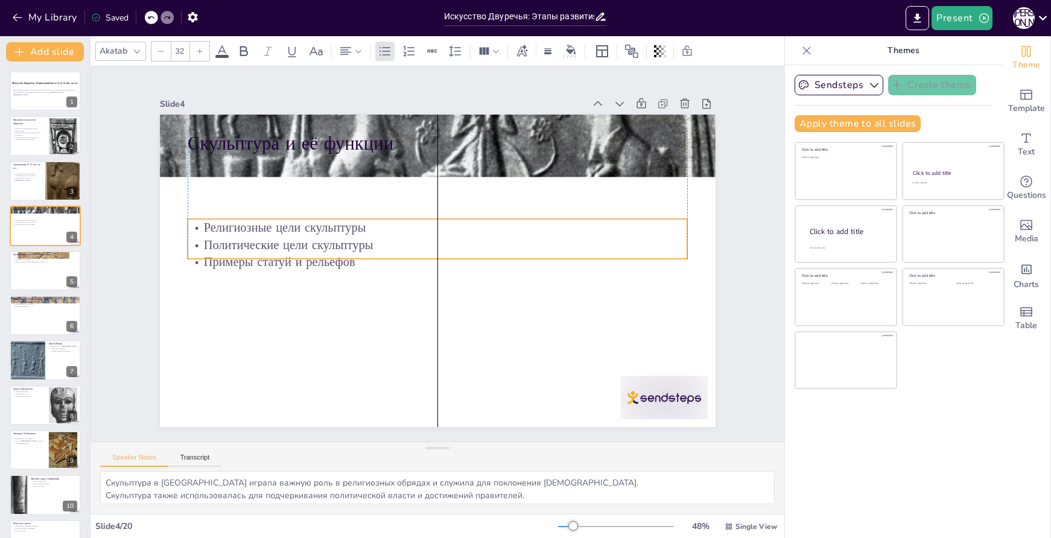
drag, startPoint x: 406, startPoint y: 194, endPoint x: 403, endPoint y: 257, distance: 63.4
click at [403, 257] on p "Примеры статуй и рельефов" at bounding box center [438, 263] width 500 height 18
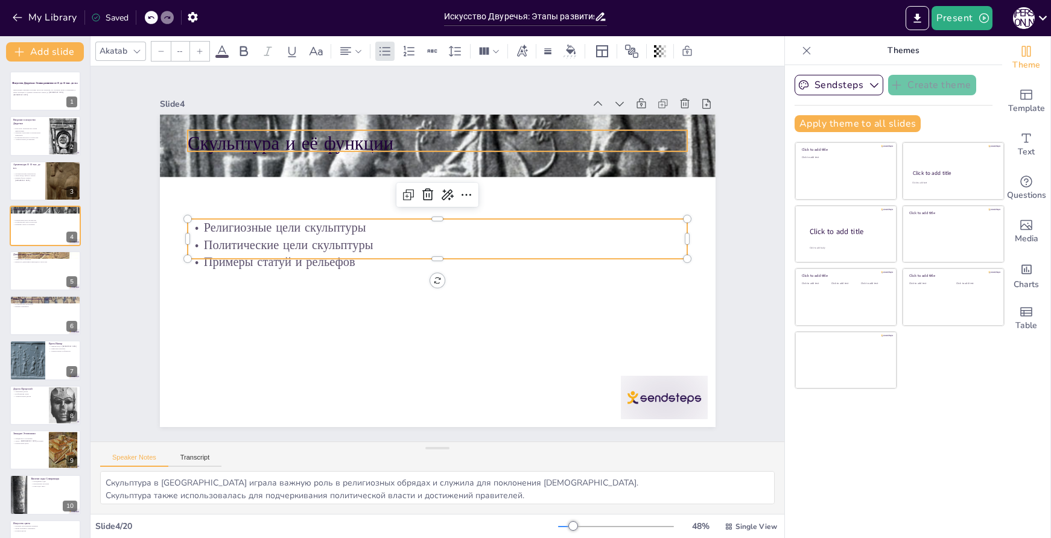
type input "48"
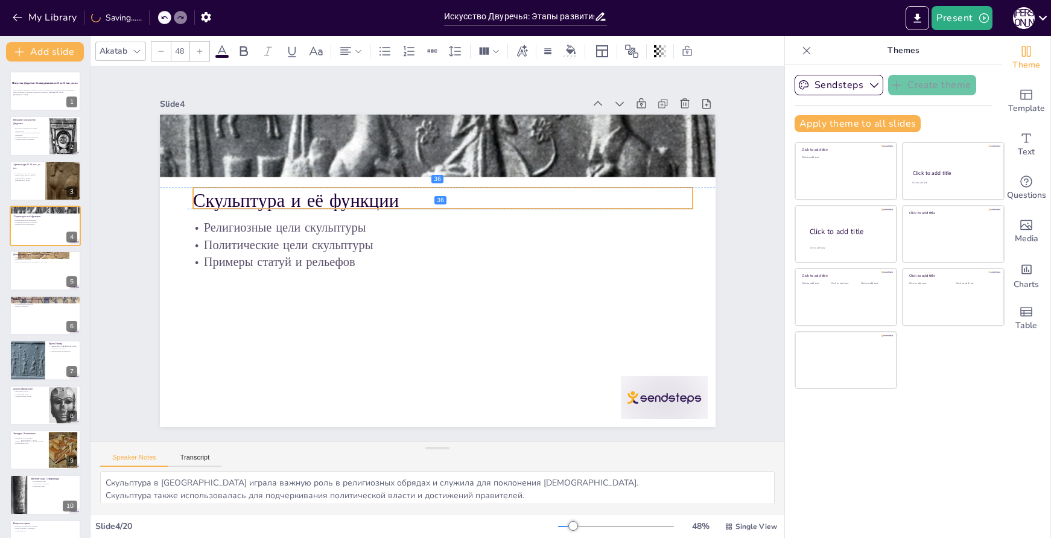
drag, startPoint x: 366, startPoint y: 148, endPoint x: 371, endPoint y: 202, distance: 54.0
click at [371, 202] on p "Скульптура и её функции" at bounding box center [443, 201] width 500 height 26
click at [44, 272] on div at bounding box center [45, 270] width 72 height 41
type textarea "Штандарт из Ура является одним из самых известных памятников декоративно-прикла…"
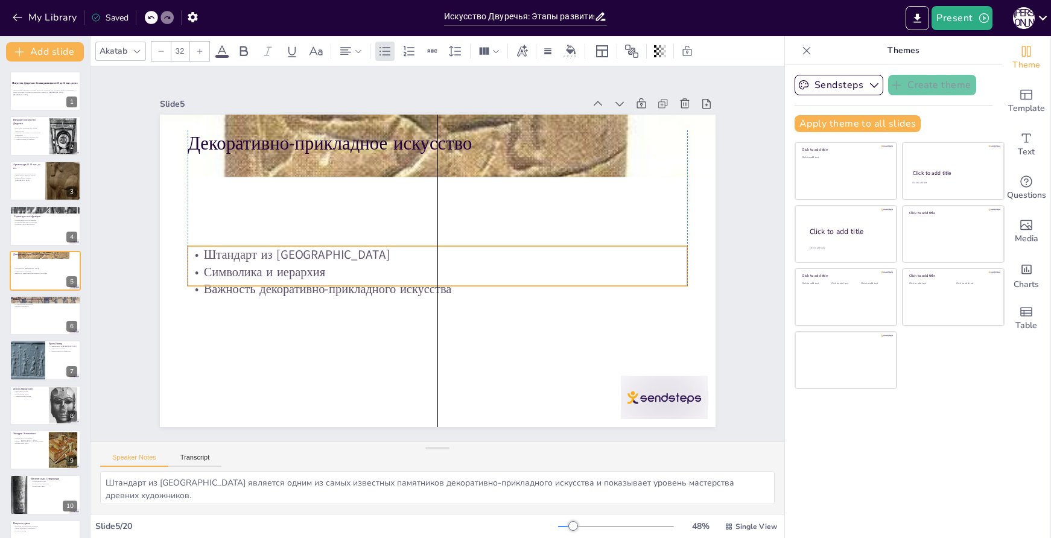
drag, startPoint x: 451, startPoint y: 190, endPoint x: 448, endPoint y: 281, distance: 90.6
click at [448, 281] on p "Важность декоративно-прикладного искусства" at bounding box center [438, 290] width 500 height 18
type input "48"
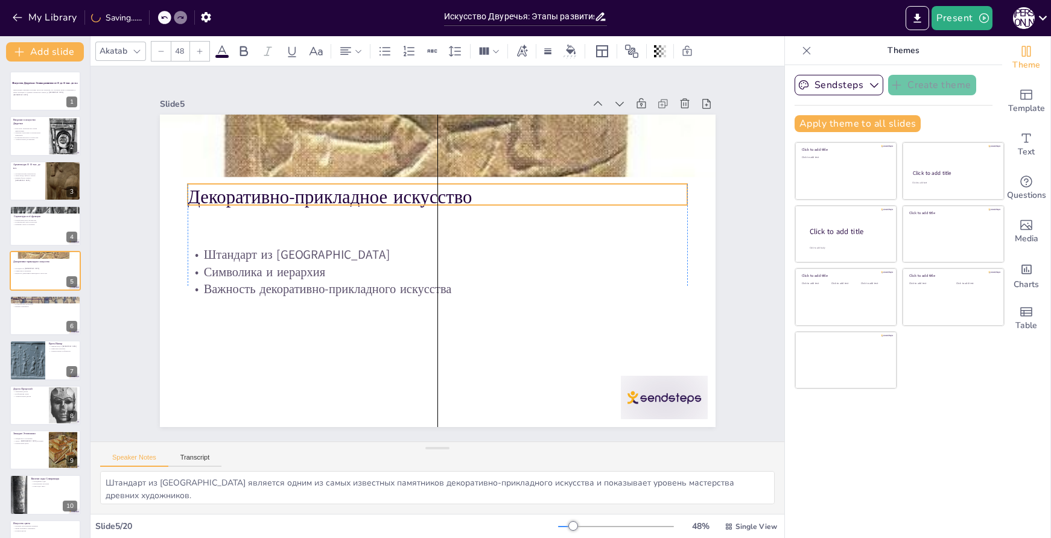
drag, startPoint x: 424, startPoint y: 142, endPoint x: 424, endPoint y: 196, distance: 53.7
click at [424, 196] on p "Декоративно-прикладное искусство" at bounding box center [444, 197] width 500 height 78
click at [374, 459] on div at bounding box center [344, 506] width 60 height 94
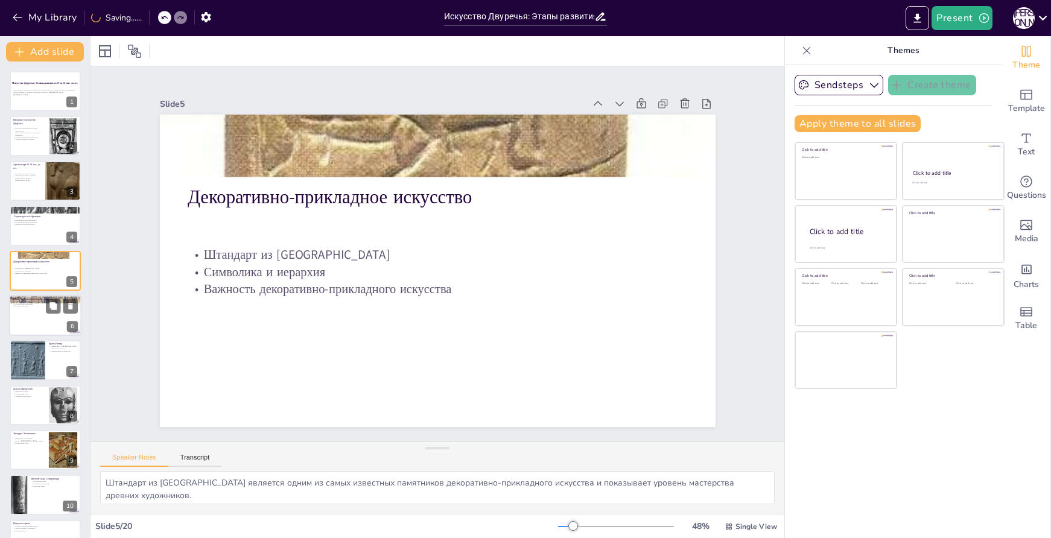
click at [44, 311] on div at bounding box center [45, 315] width 72 height 41
type textarea "Роскошная архитектура Нововавилонского царства демонстрирует высокий уровень ма…"
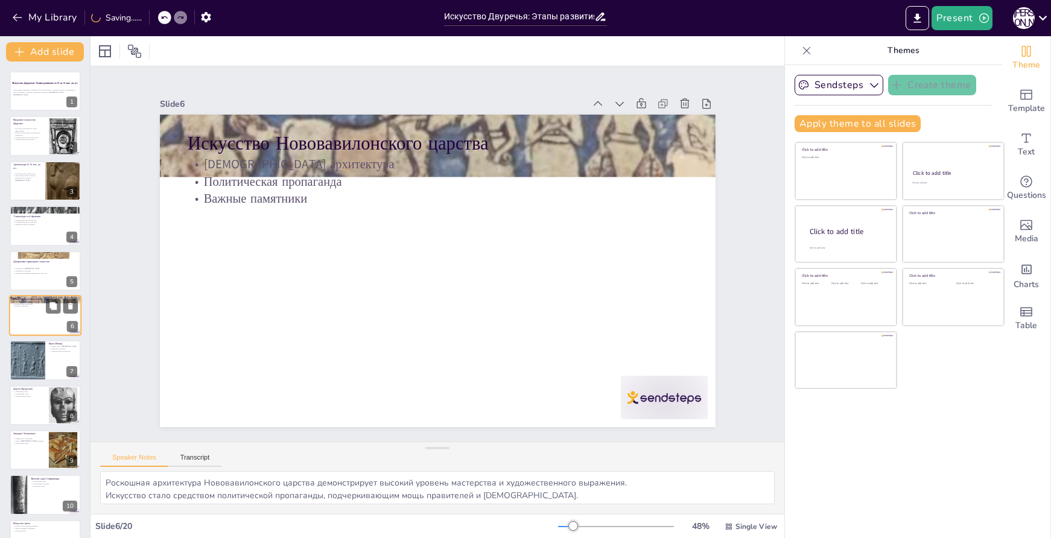
scroll to position [16, 0]
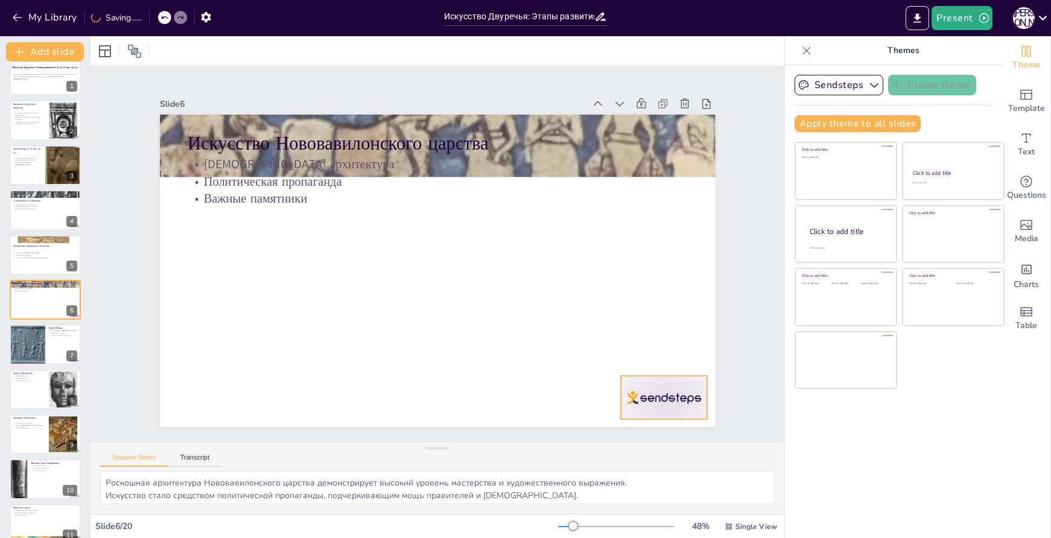
click at [678, 382] on div at bounding box center [664, 397] width 87 height 43
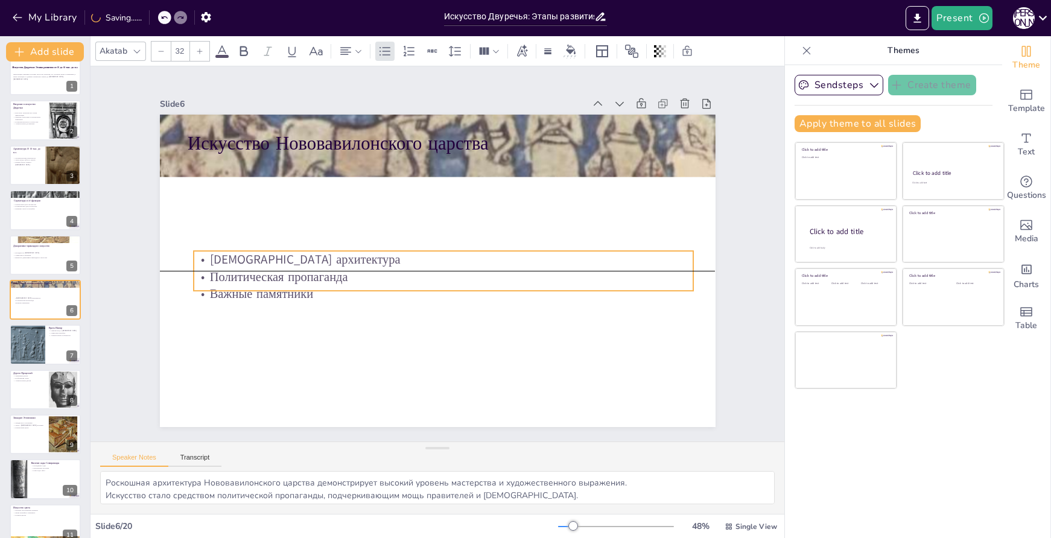
drag, startPoint x: 354, startPoint y: 163, endPoint x: 360, endPoint y: 254, distance: 91.3
click at [360, 254] on p "Роскошная архитектура" at bounding box center [442, 260] width 499 height 69
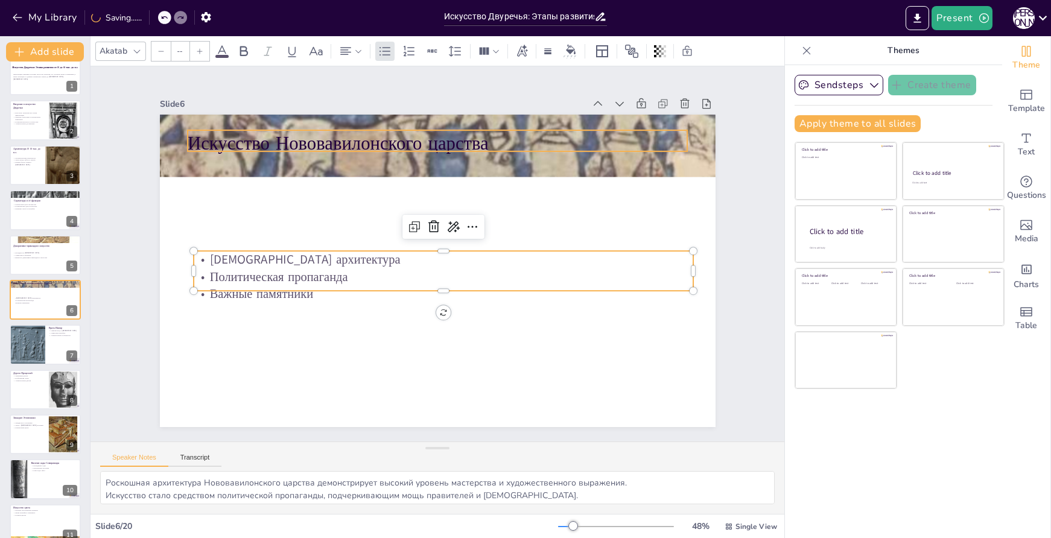
type input "48"
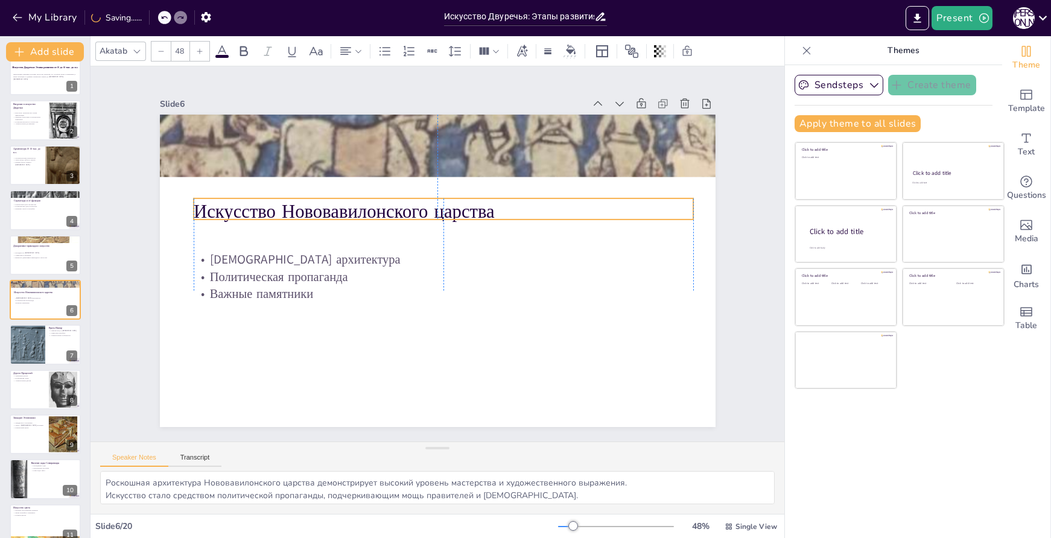
drag, startPoint x: 386, startPoint y: 138, endPoint x: 389, endPoint y: 206, distance: 68.3
click at [389, 206] on p "Искусство Нововавилонского царства" at bounding box center [444, 212] width 500 height 26
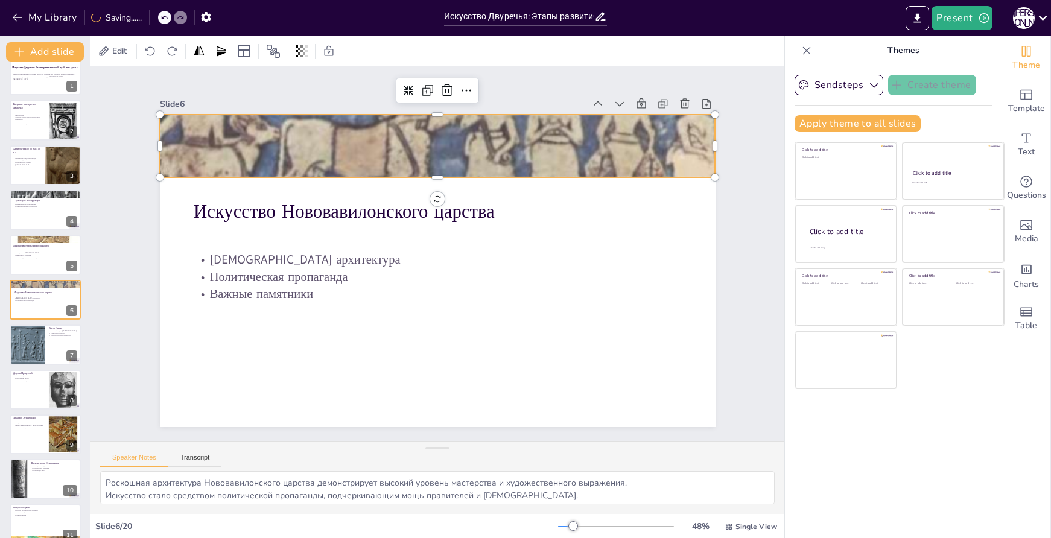
click at [444, 139] on div at bounding box center [438, 146] width 556 height 702
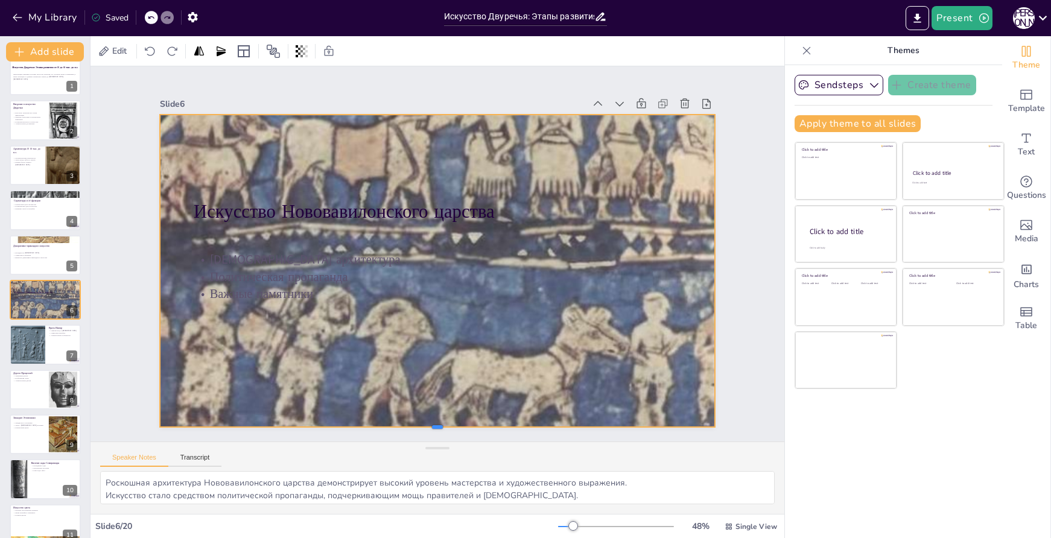
drag, startPoint x: 425, startPoint y: 173, endPoint x: 434, endPoint y: 423, distance: 250.6
click at [434, 427] on div at bounding box center [438, 432] width 556 height 10
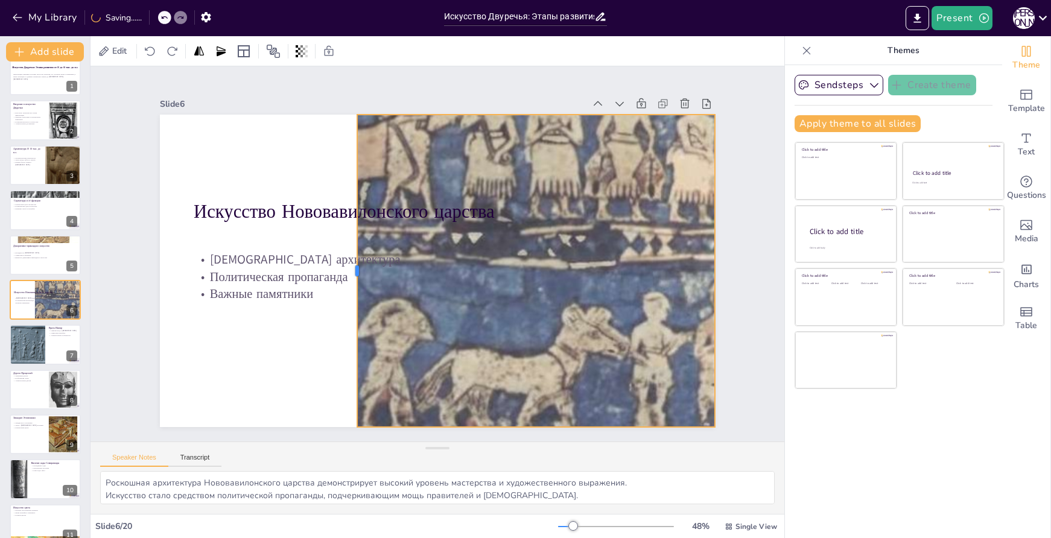
drag, startPoint x: 150, startPoint y: 267, endPoint x: 347, endPoint y: 288, distance: 198.4
click at [347, 288] on div at bounding box center [363, 209] width 217 height 239
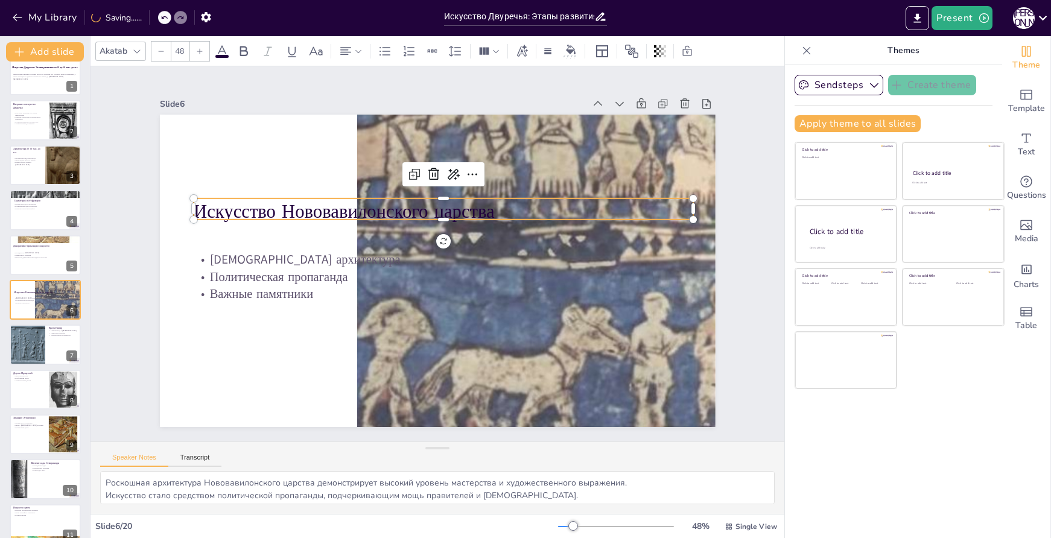
click at [291, 206] on p "Искусство Нововавилонского царства" at bounding box center [448, 212] width 500 height 78
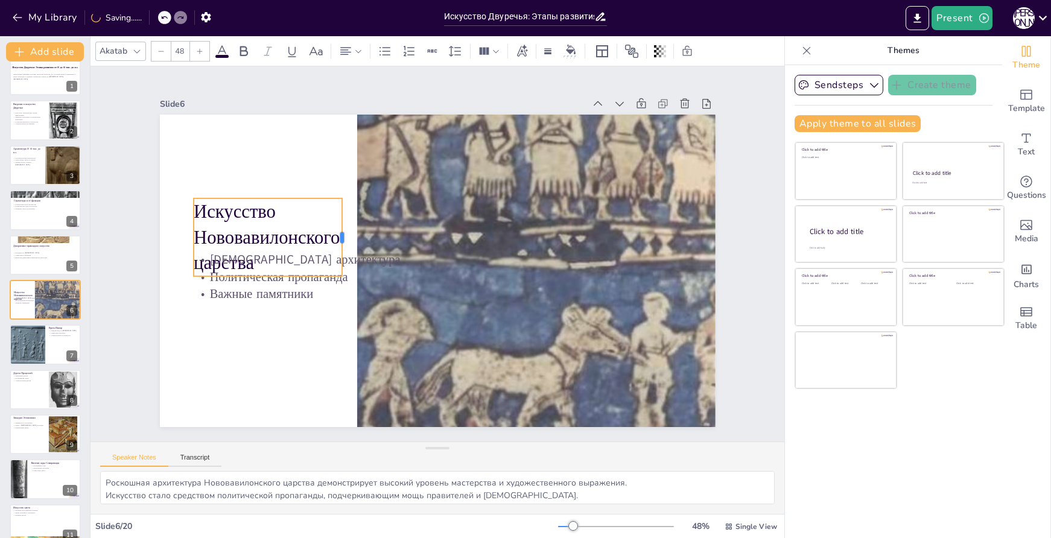
drag, startPoint x: 673, startPoint y: 203, endPoint x: 337, endPoint y: 202, distance: 336.2
click at [340, 202] on div at bounding box center [349, 228] width 18 height 78
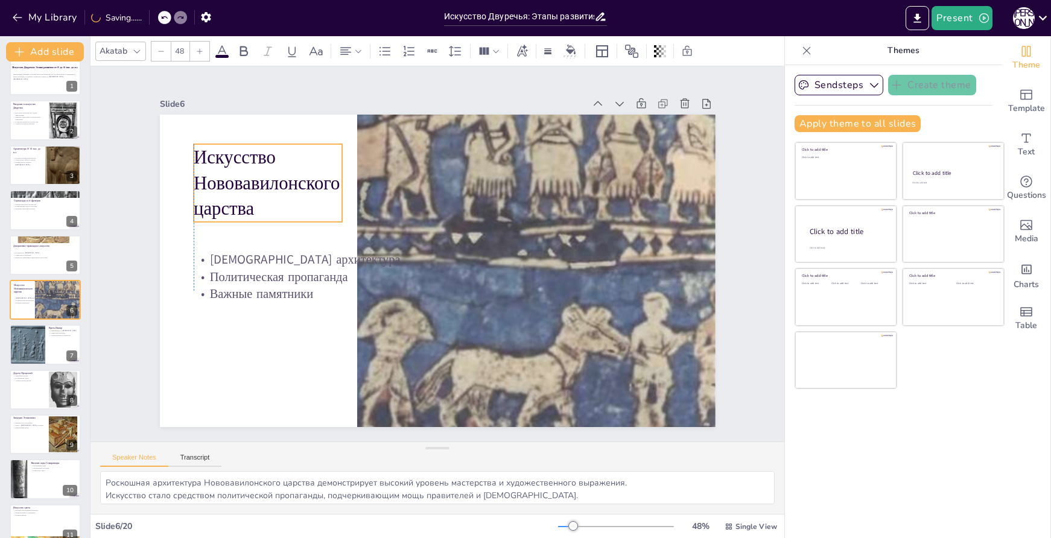
drag, startPoint x: 296, startPoint y: 208, endPoint x: 296, endPoint y: 154, distance: 54.3
click at [296, 154] on p "Искусство Нововавилонского царства" at bounding box center [276, 166] width 156 height 93
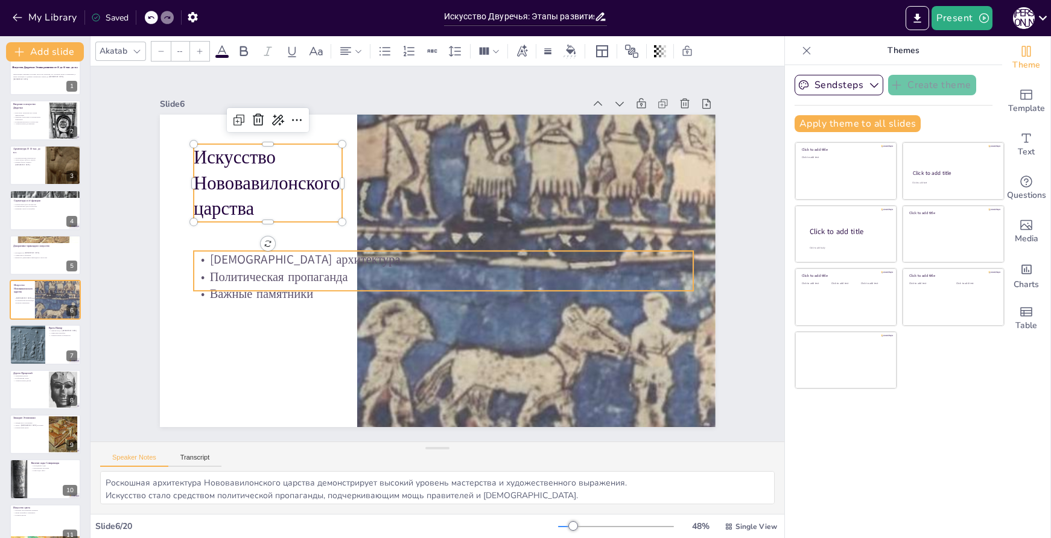
type input "32"
click at [677, 267] on p "Политическая пропаганда" at bounding box center [436, 278] width 481 height 171
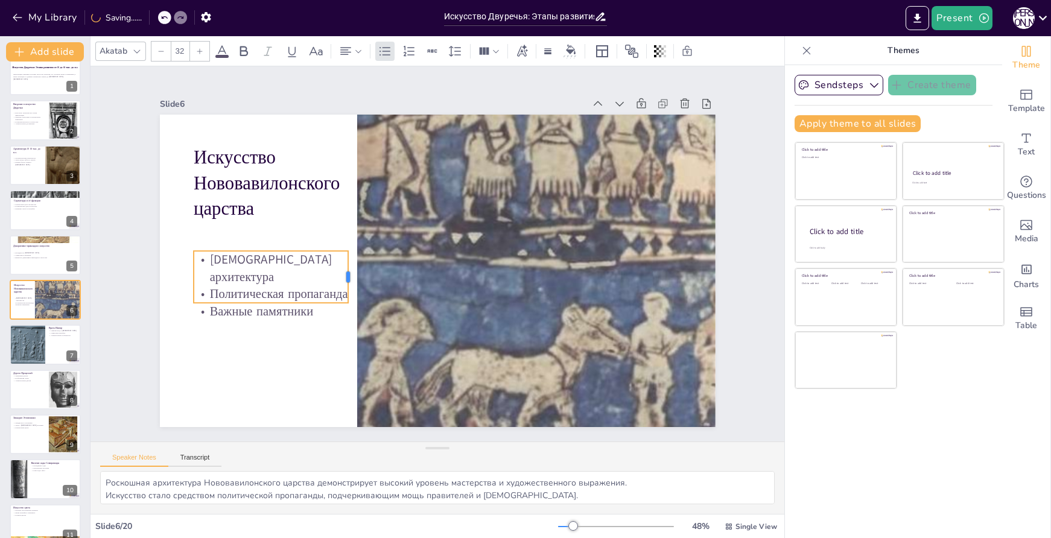
drag, startPoint x: 686, startPoint y: 267, endPoint x: 341, endPoint y: 273, distance: 345.3
click at [344, 273] on div at bounding box center [351, 268] width 15 height 53
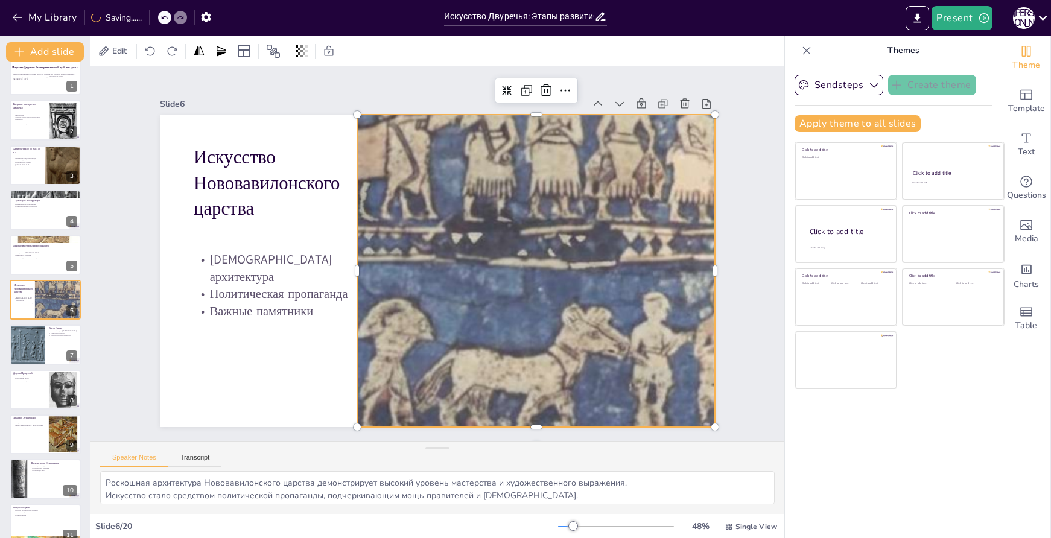
click at [545, 221] on div at bounding box center [438, 146] width 556 height 702
click at [519, 94] on icon at bounding box center [524, 99] width 10 height 10
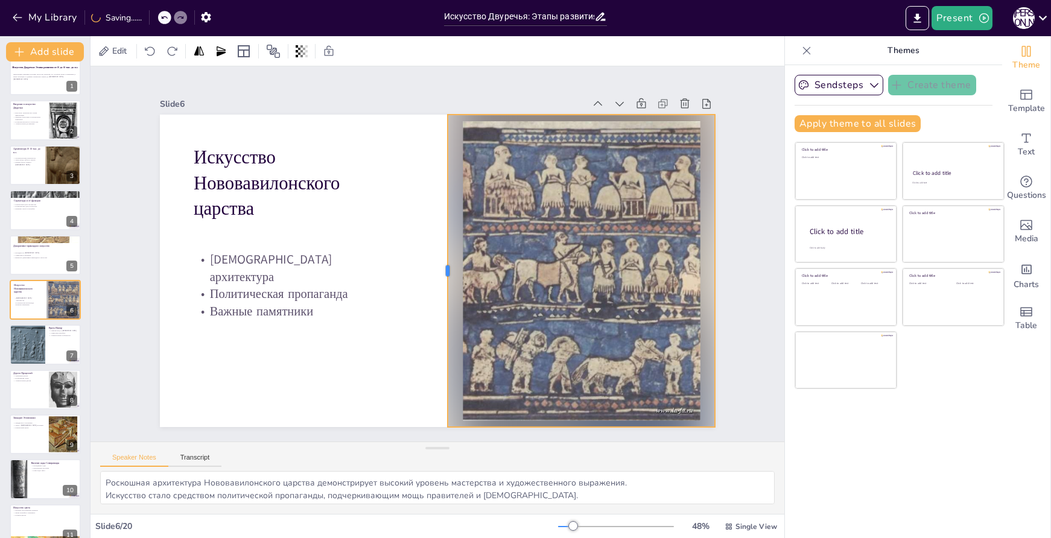
drag, startPoint x: 348, startPoint y: 267, endPoint x: 439, endPoint y: 270, distance: 91.8
click at [439, 270] on div at bounding box center [437, 271] width 106 height 301
click at [32, 129] on div at bounding box center [45, 120] width 72 height 41
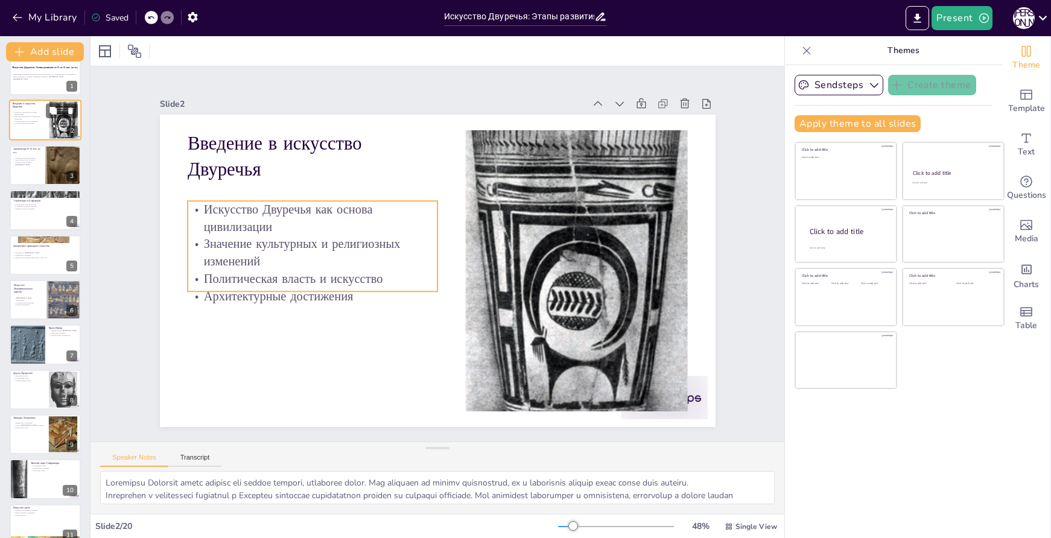
scroll to position [0, 0]
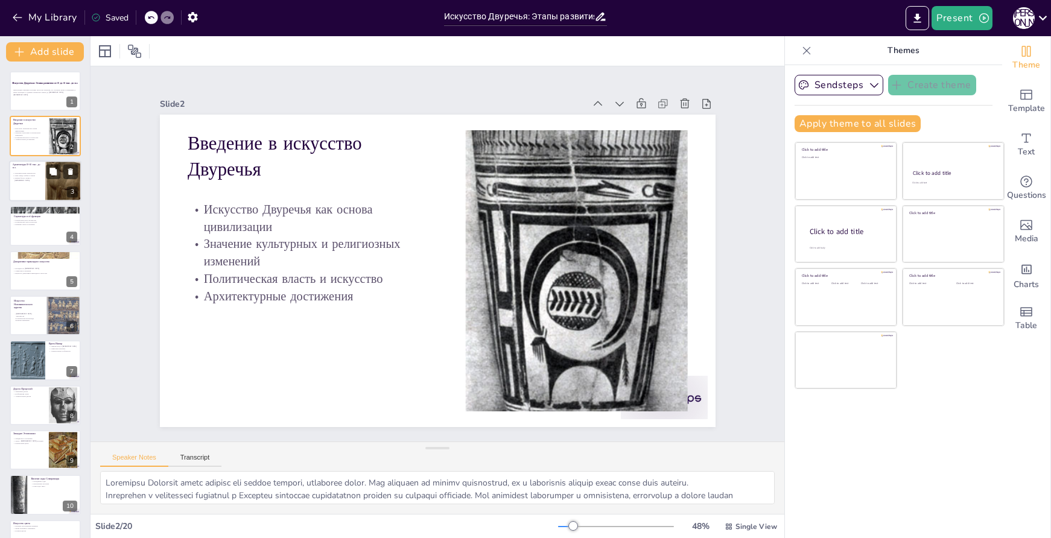
click at [45, 186] on div at bounding box center [63, 181] width 36 height 63
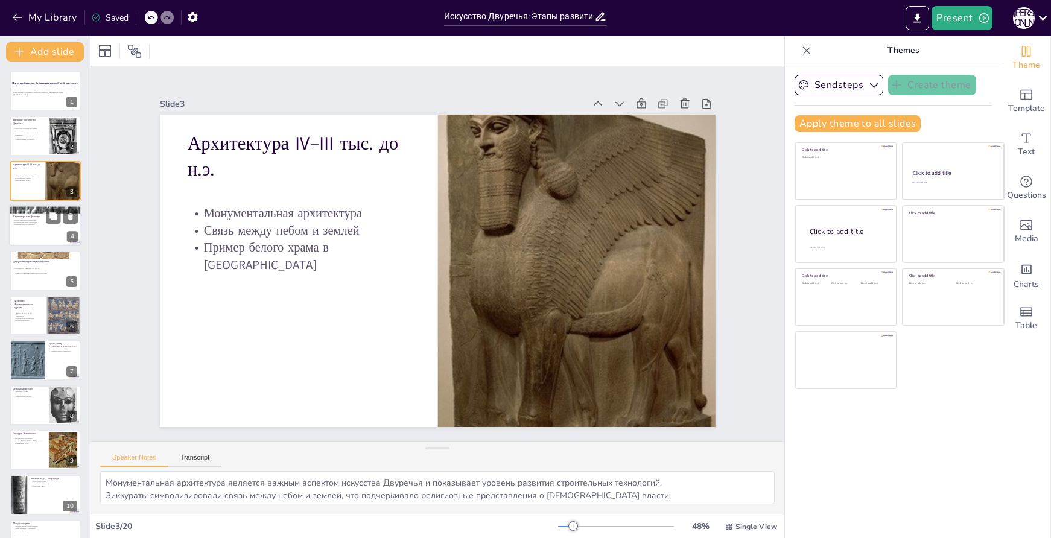
click at [39, 227] on div at bounding box center [45, 225] width 72 height 41
type textarea "Скульптура в Двуречье играла важную роль в религиозных обрядах и служила для по…"
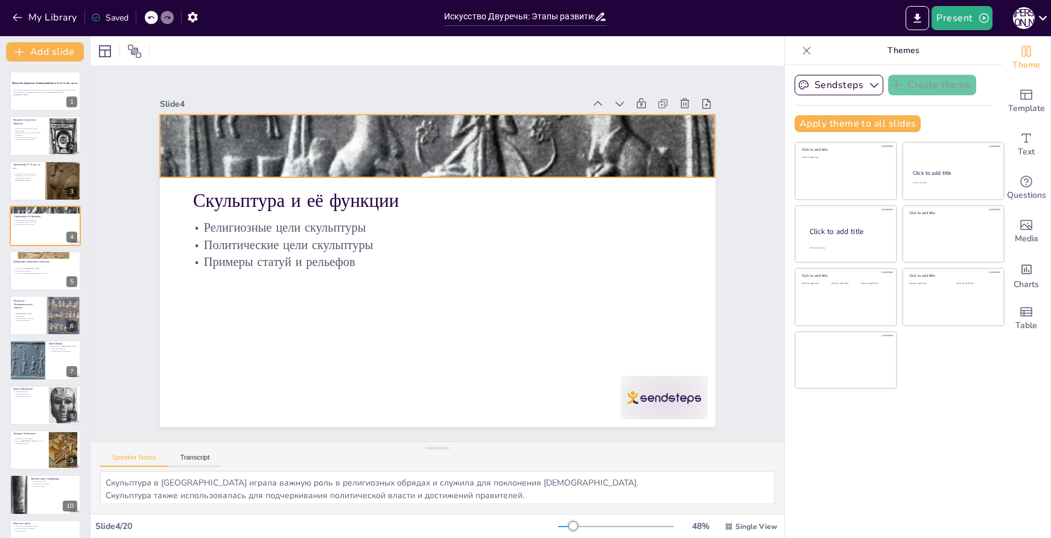
click at [414, 164] on div at bounding box center [438, 146] width 556 height 220
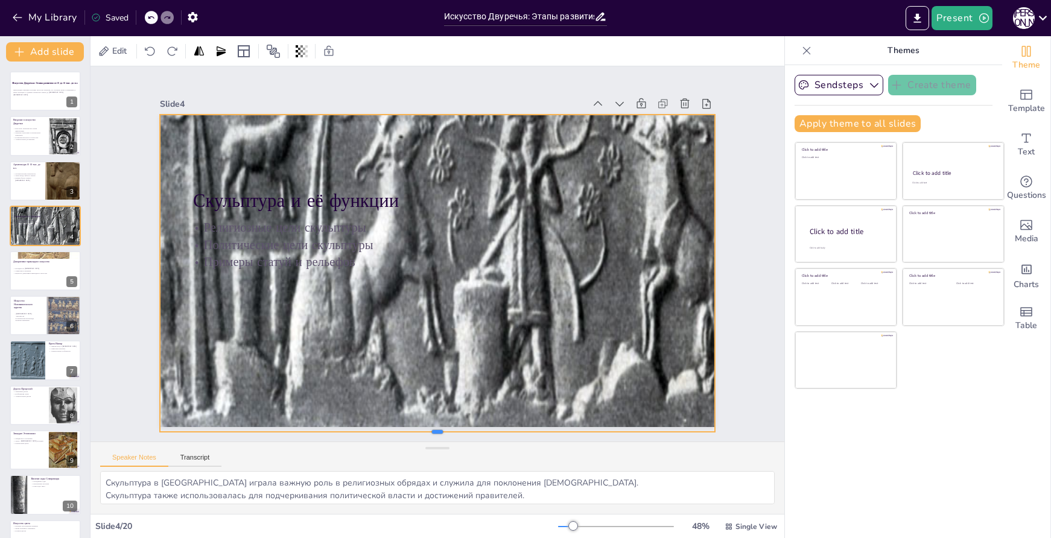
drag, startPoint x: 430, startPoint y: 174, endPoint x: 342, endPoint y: 426, distance: 267.2
click at [342, 432] on div at bounding box center [438, 437] width 556 height 10
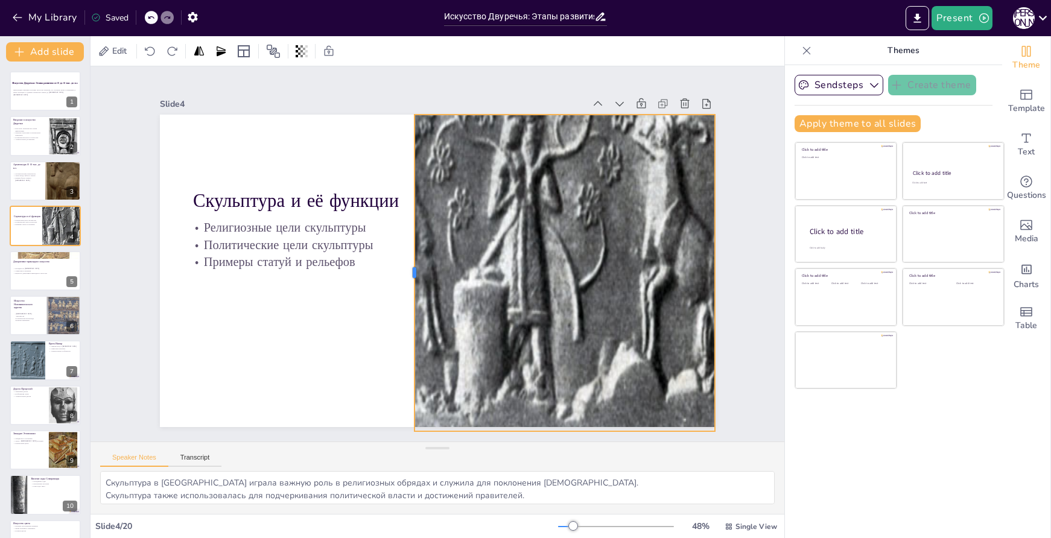
drag, startPoint x: 150, startPoint y: 269, endPoint x: 404, endPoint y: 279, distance: 254.9
click at [404, 279] on div at bounding box center [407, 270] width 43 height 316
click at [531, 89] on icon at bounding box center [536, 91] width 10 height 10
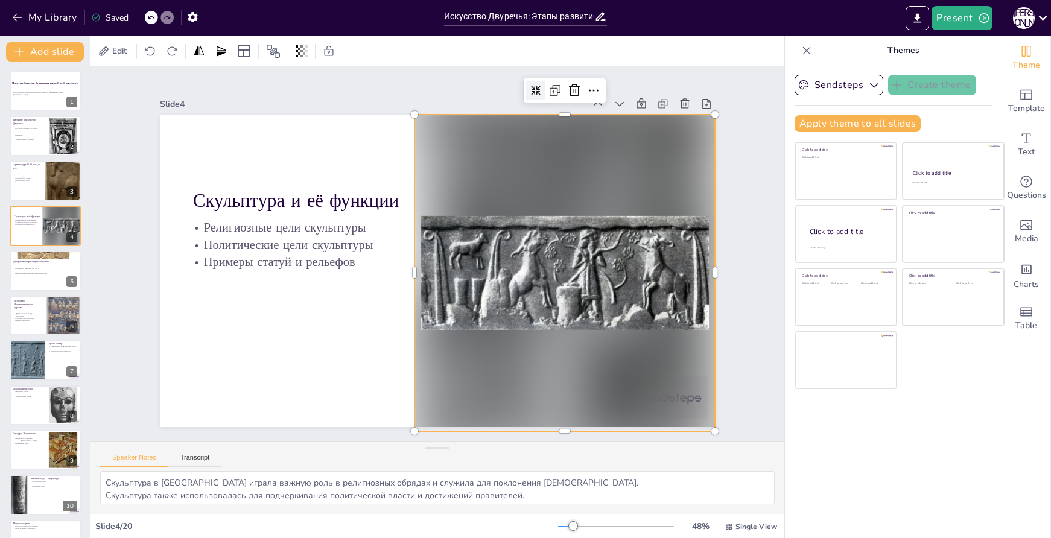
click at [683, 398] on div at bounding box center [562, 286] width 333 height 346
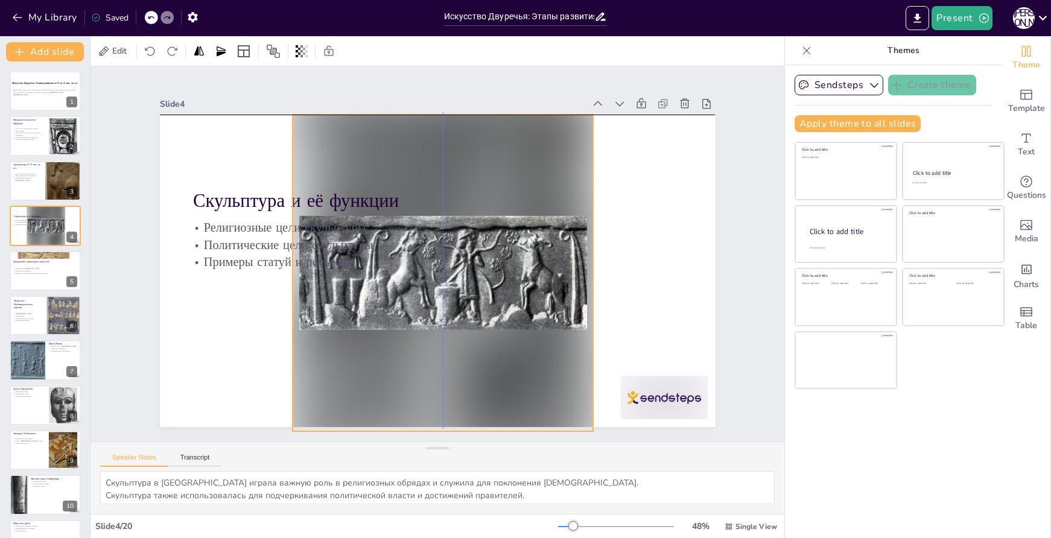
drag, startPoint x: 520, startPoint y: 136, endPoint x: 400, endPoint y: 134, distance: 120.1
click at [400, 134] on div at bounding box center [443, 273] width 301 height 317
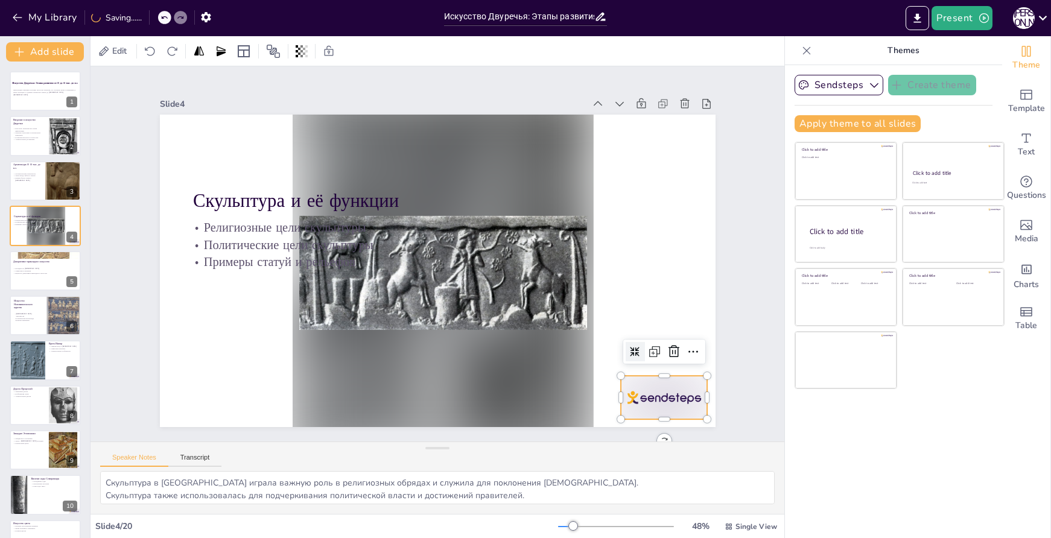
click at [665, 391] on div at bounding box center [664, 397] width 87 height 43
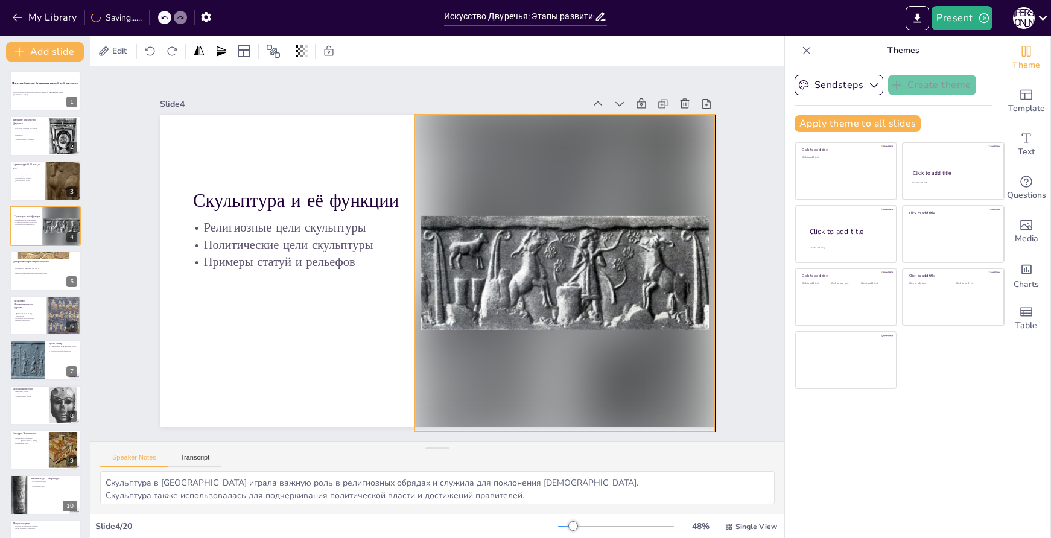
drag, startPoint x: 430, startPoint y: 123, endPoint x: 551, endPoint y: 123, distance: 120.7
click at [551, 123] on div at bounding box center [565, 273] width 301 height 317
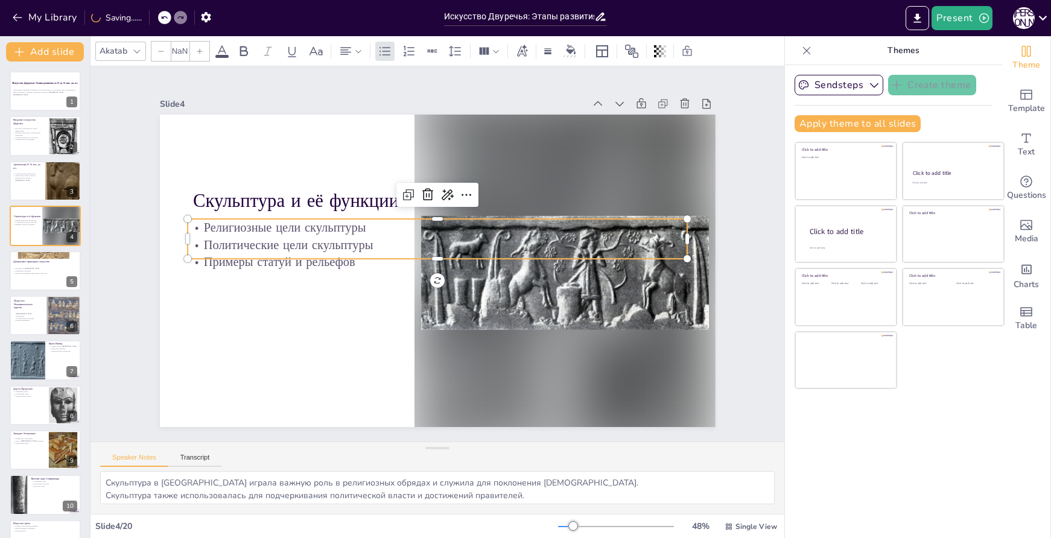
type input "32"
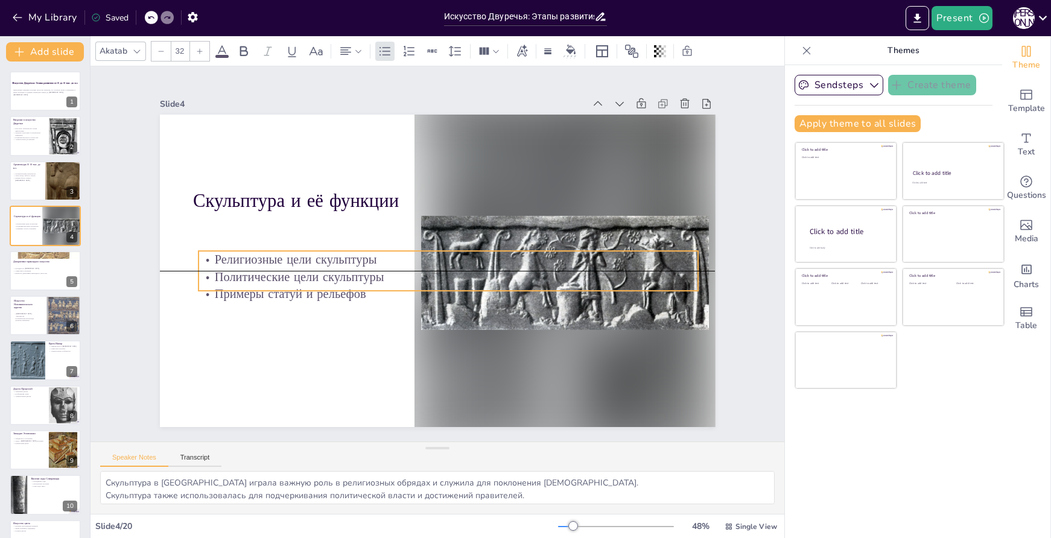
drag, startPoint x: 309, startPoint y: 231, endPoint x: 320, endPoint y: 260, distance: 30.9
click at [320, 260] on p "Религиозные цели скульптуры" at bounding box center [447, 260] width 499 height 69
click at [54, 272] on p "Символика и иерархия" at bounding box center [45, 271] width 65 height 2
type textarea "Штандарт из Ура является одним из самых известных памятников декоративно-прикла…"
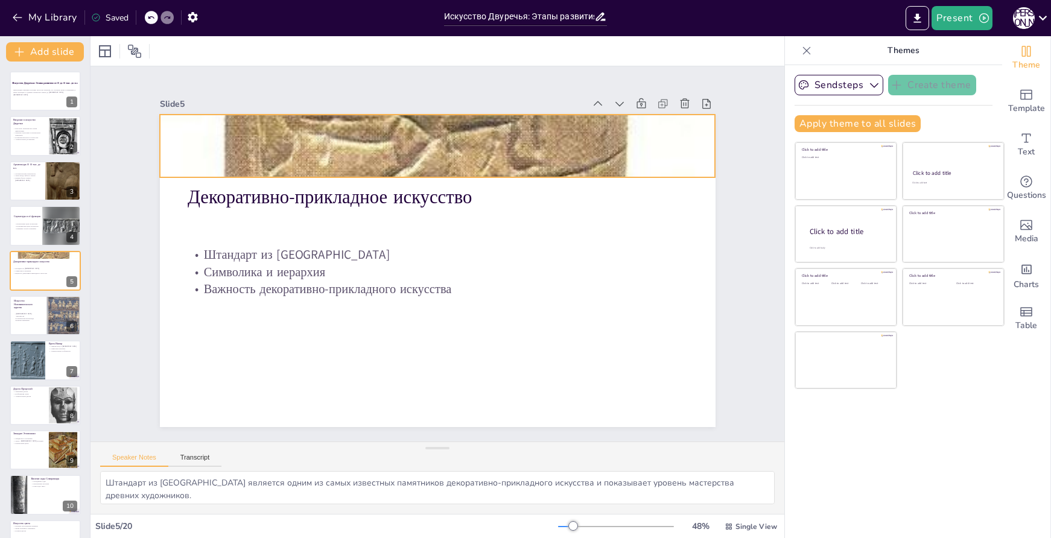
click at [366, 122] on div at bounding box center [438, 146] width 556 height 733
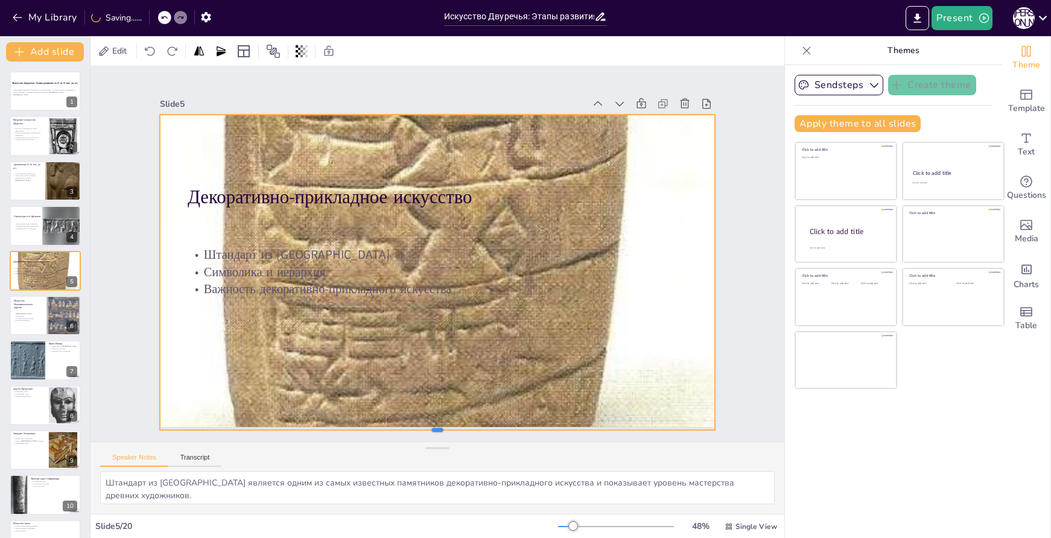
drag, startPoint x: 429, startPoint y: 173, endPoint x: 411, endPoint y: 426, distance: 253.5
click at [411, 426] on div at bounding box center [419, 434] width 554 height 68
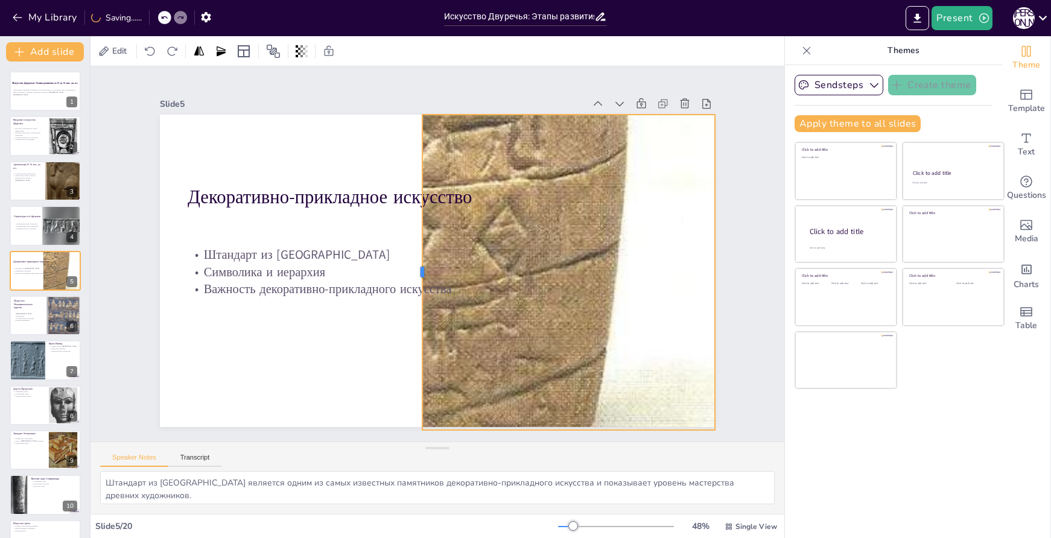
drag, startPoint x: 150, startPoint y: 267, endPoint x: 413, endPoint y: 262, distance: 263.8
click at [413, 262] on div at bounding box center [410, 254] width 218 height 241
click at [546, 92] on div at bounding box center [556, 102] width 21 height 21
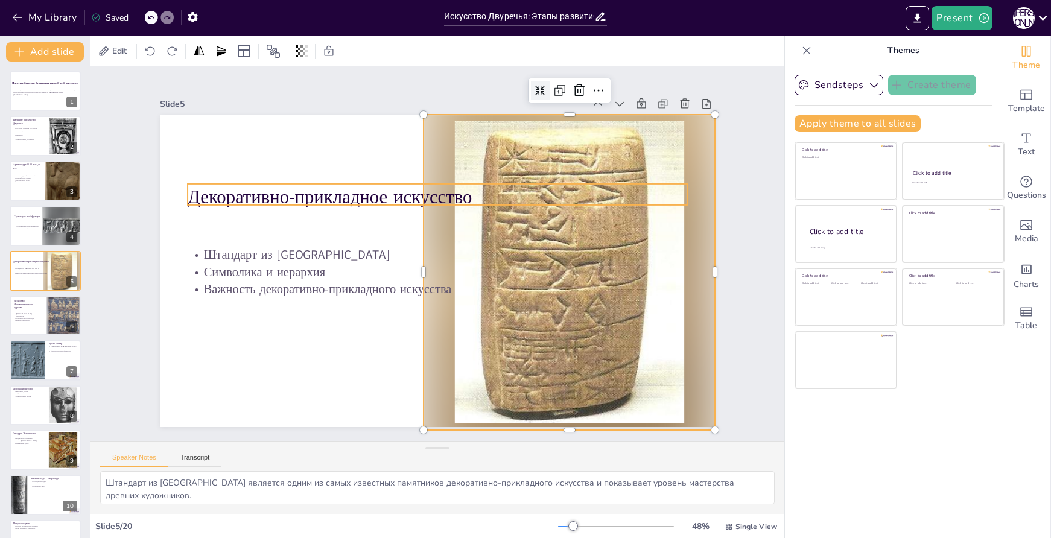
click at [462, 192] on p "Декоративно-прикладное искусство" at bounding box center [455, 199] width 484 height 179
click at [662, 191] on p "Декоративно-прикладное искусство" at bounding box center [443, 197] width 500 height 78
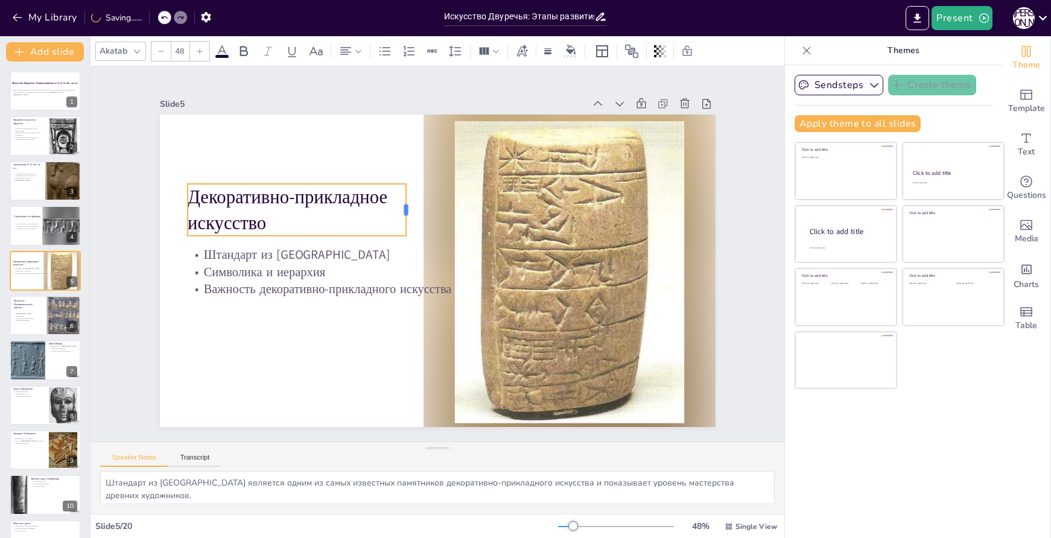
drag, startPoint x: 636, startPoint y: 191, endPoint x: 381, endPoint y: 187, distance: 255.4
click at [406, 191] on div at bounding box center [411, 210] width 10 height 52
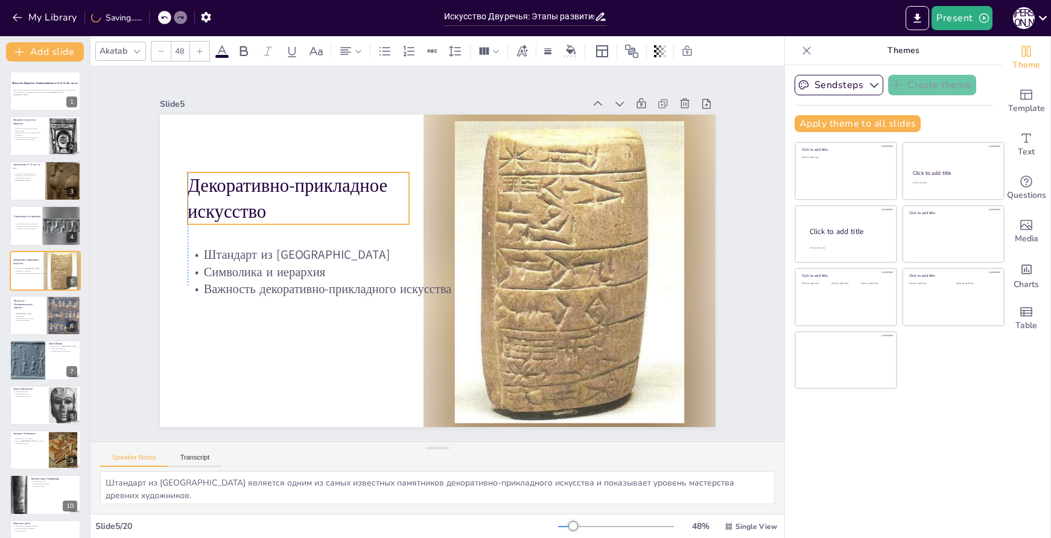
drag, startPoint x: 354, startPoint y: 205, endPoint x: 356, endPoint y: 193, distance: 12.2
click at [356, 193] on p "Декоративно-прикладное искусство" at bounding box center [299, 199] width 222 height 52
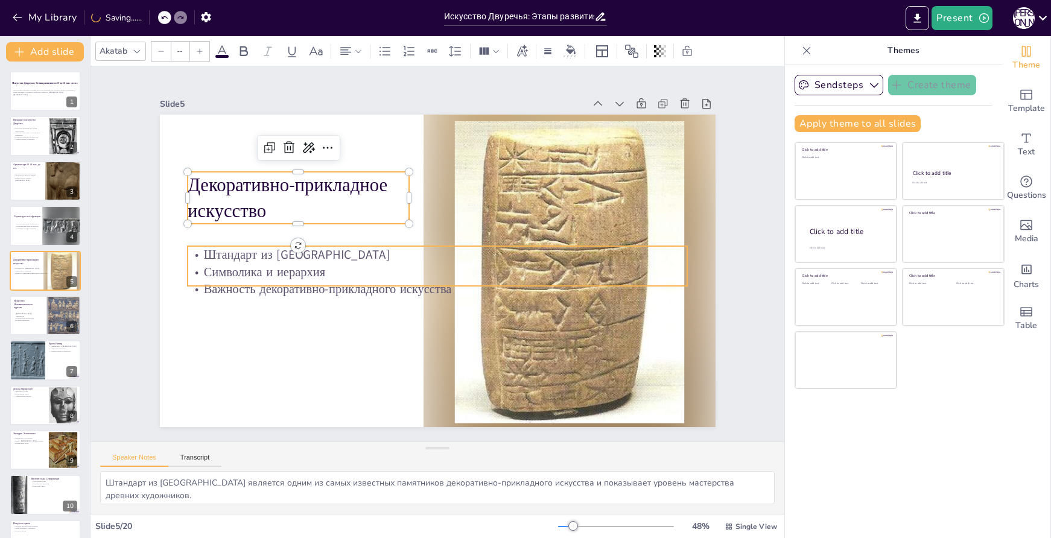
type input "32"
click at [388, 257] on p "Штандарт из Ура" at bounding box center [438, 255] width 500 height 18
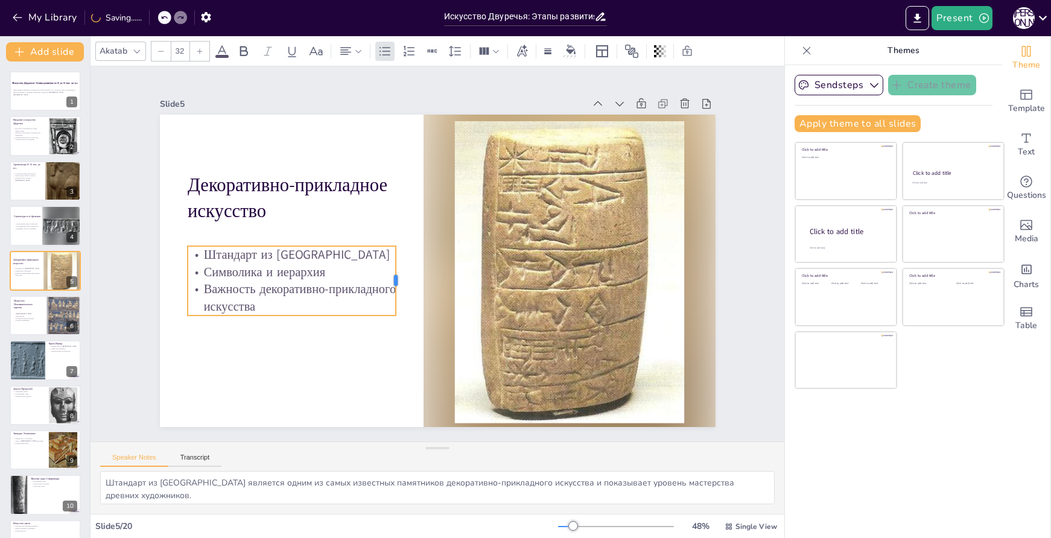
drag, startPoint x: 679, startPoint y: 264, endPoint x: 388, endPoint y: 264, distance: 290.9
click at [390, 264] on div at bounding box center [398, 277] width 17 height 70
click at [48, 314] on div at bounding box center [63, 315] width 35 height 41
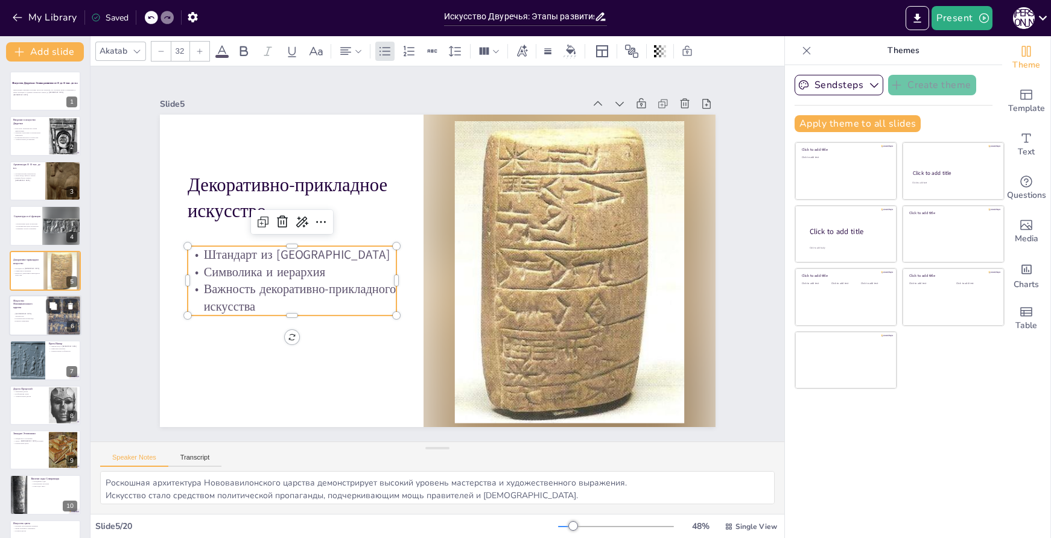
scroll to position [16, 0]
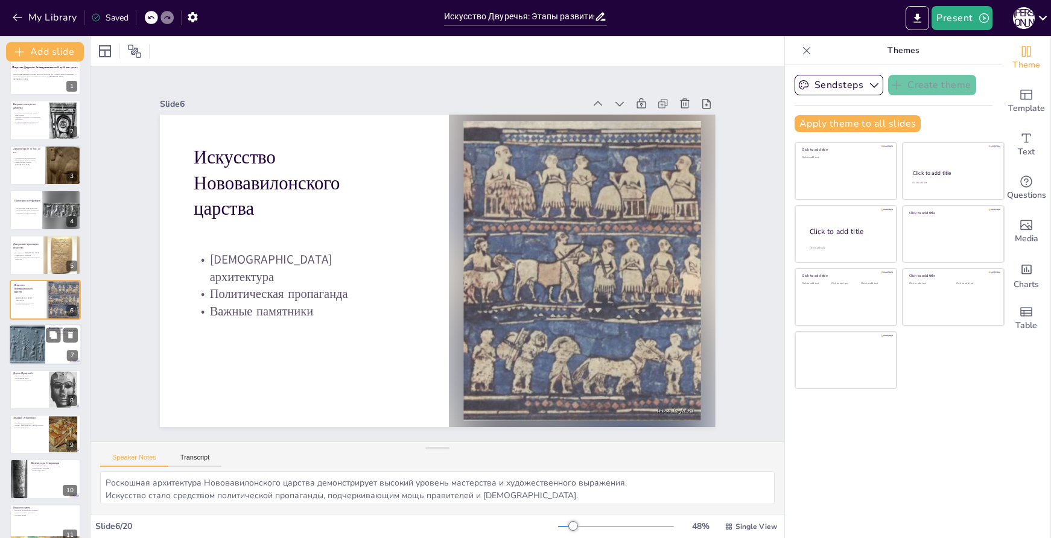
click at [25, 353] on div at bounding box center [27, 345] width 41 height 41
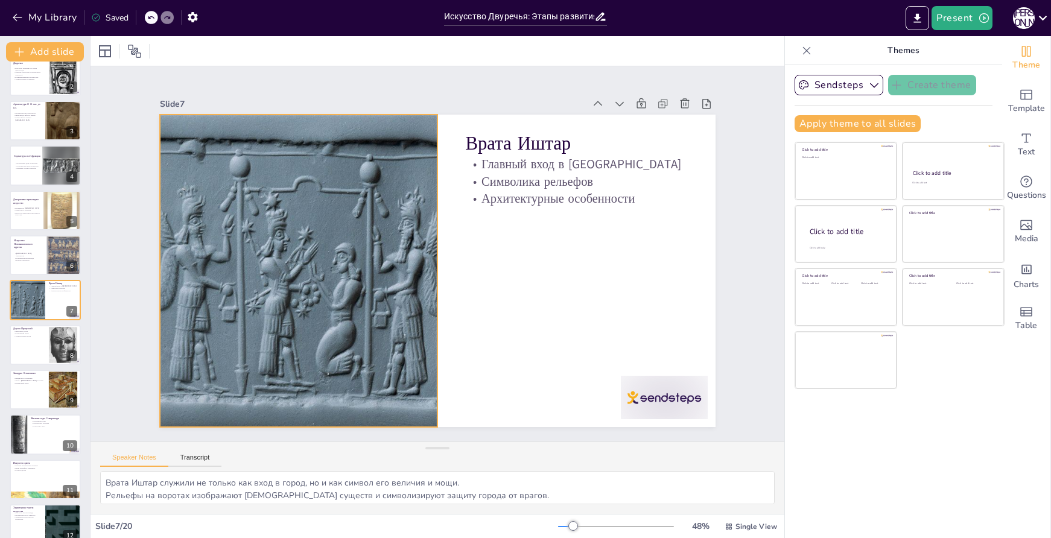
click at [305, 272] on div at bounding box center [298, 271] width 313 height 313
click at [265, 88] on icon at bounding box center [270, 91] width 10 height 10
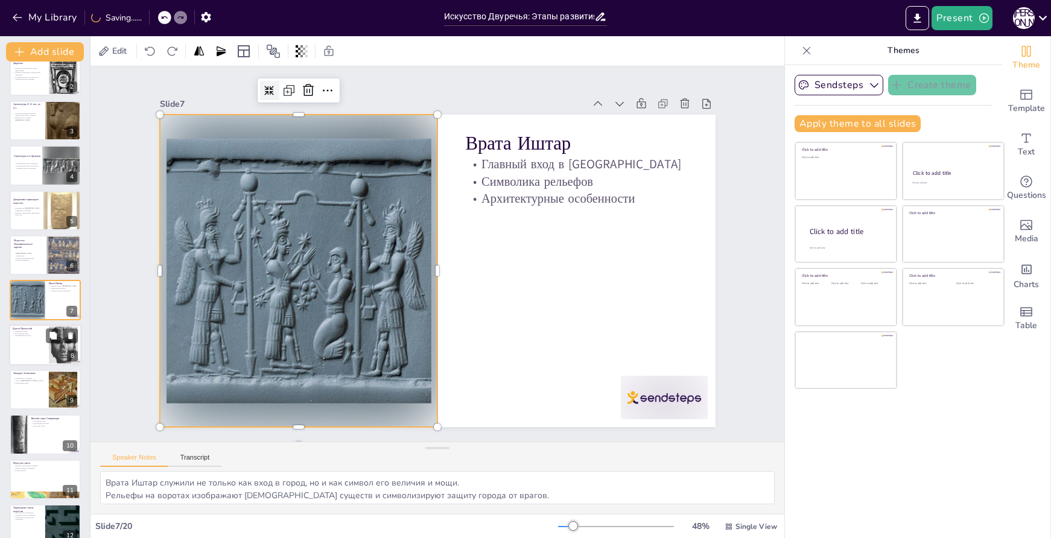
click at [30, 353] on div at bounding box center [45, 345] width 72 height 41
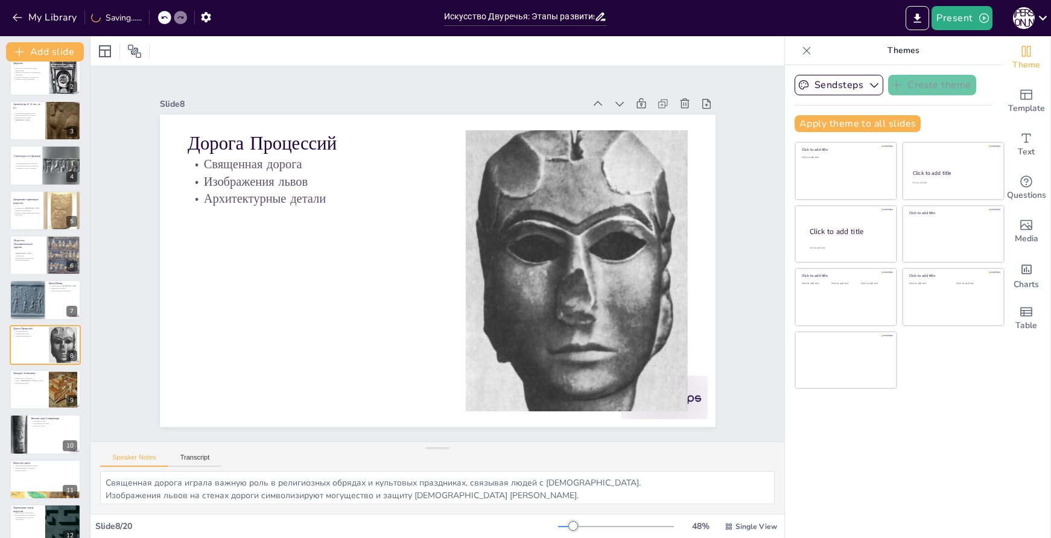
scroll to position [106, 0]
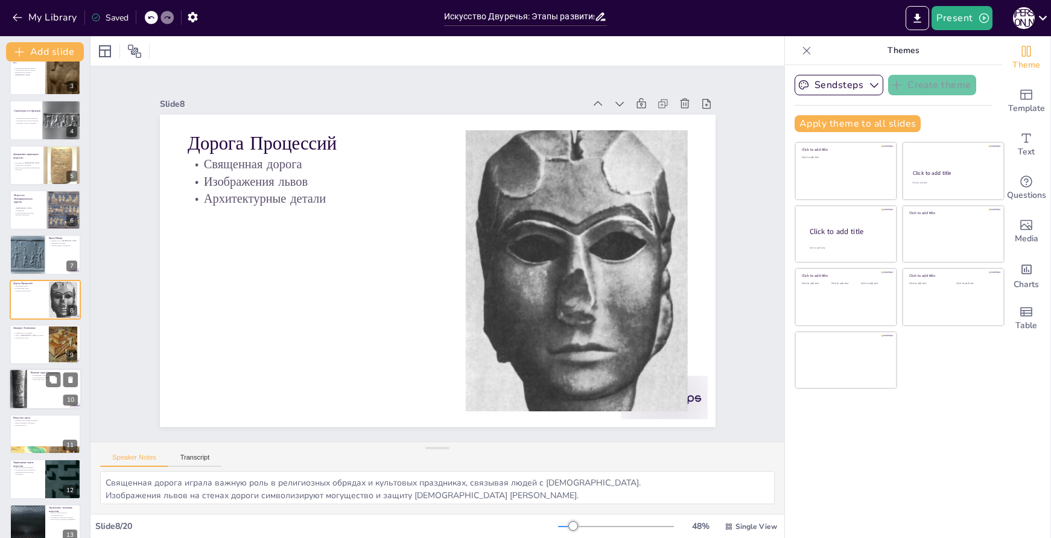
click at [40, 387] on div at bounding box center [45, 389] width 72 height 41
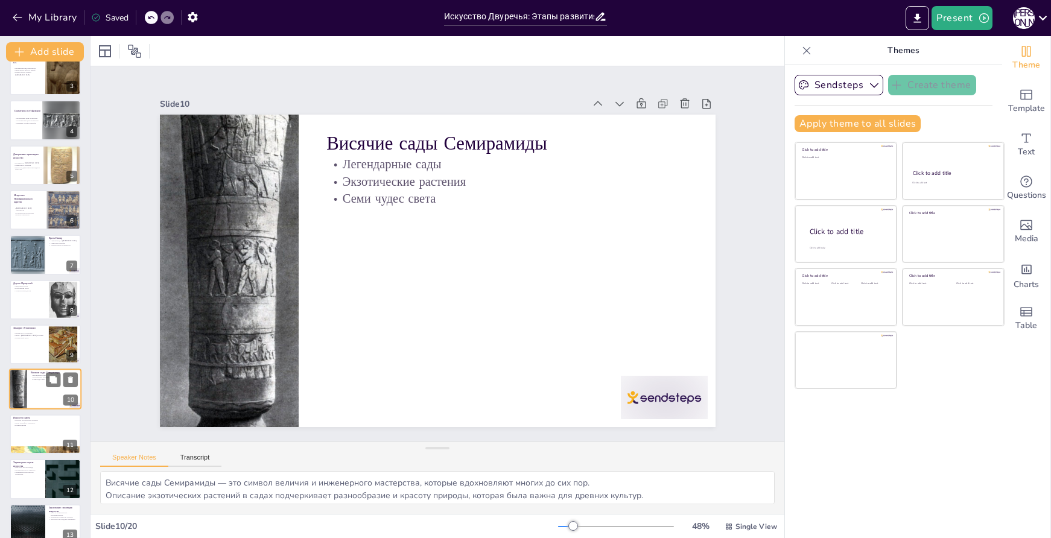
scroll to position [196, 0]
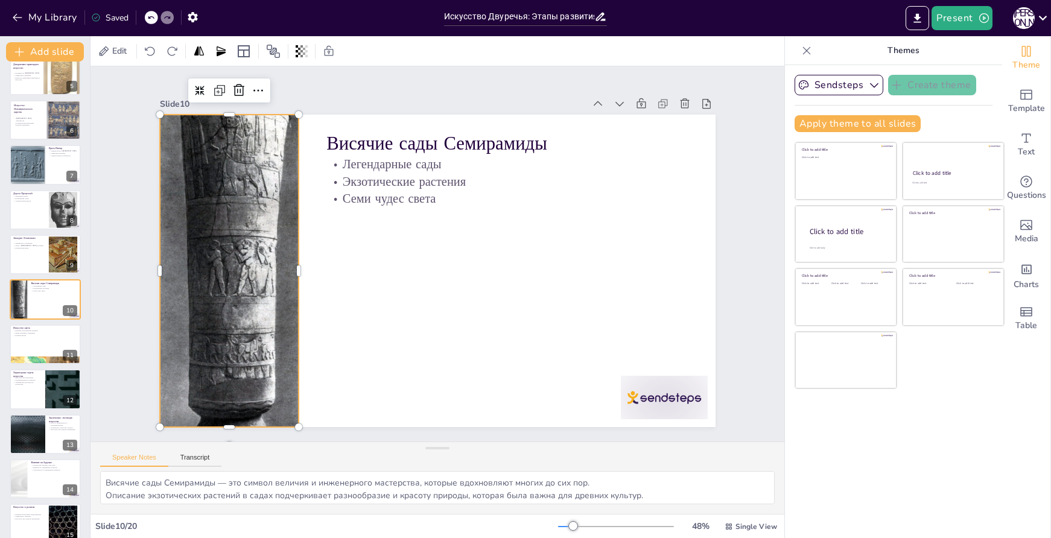
click at [246, 240] on div at bounding box center [229, 270] width 139 height 379
click at [213, 72] on icon at bounding box center [218, 67] width 10 height 10
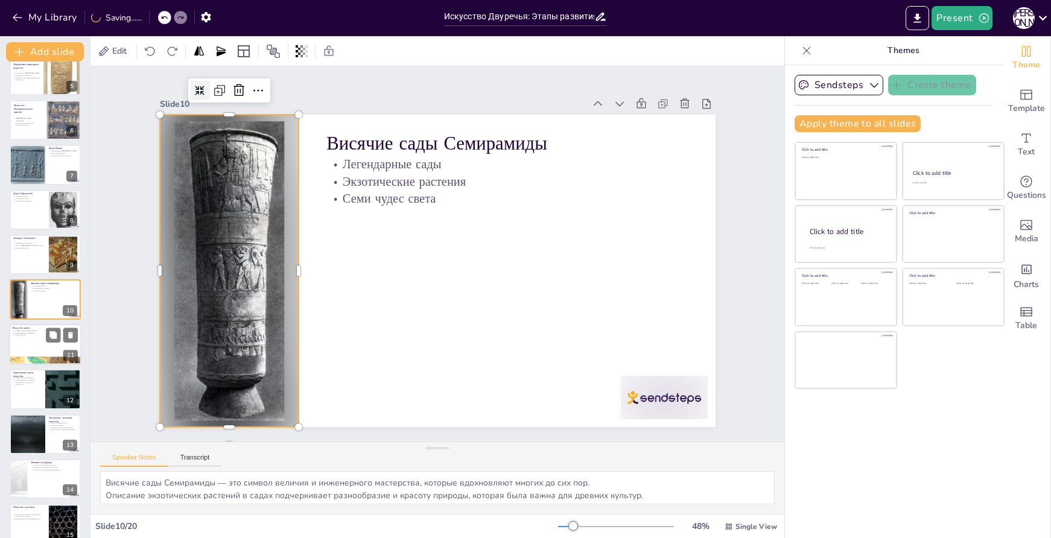
click at [19, 339] on div at bounding box center [45, 344] width 72 height 41
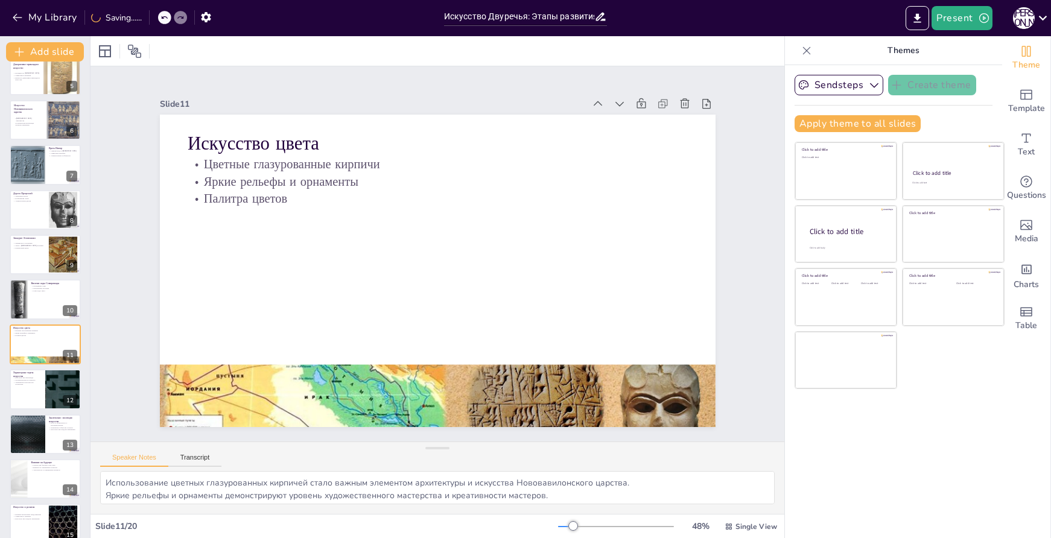
scroll to position [240, 0]
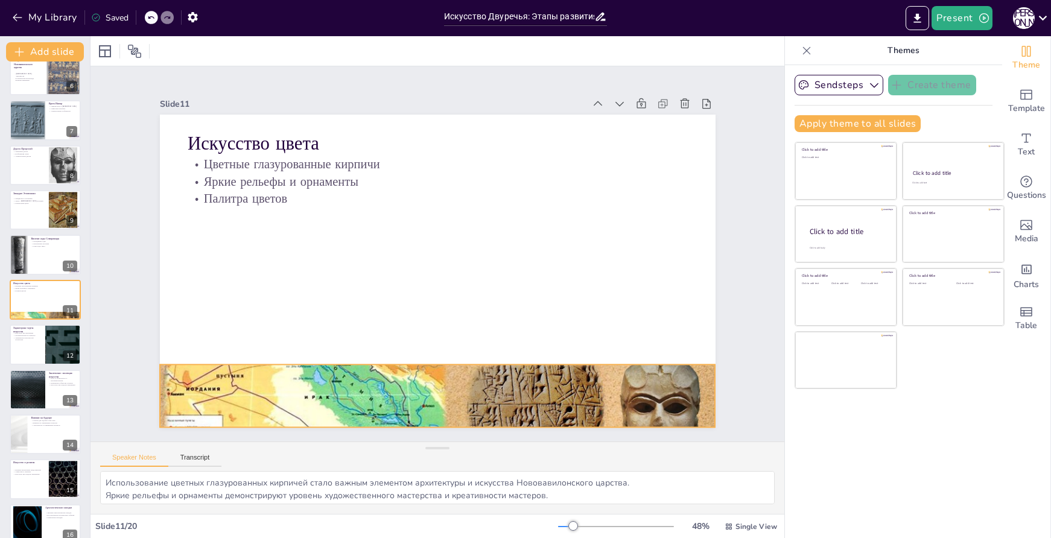
click at [414, 372] on div at bounding box center [422, 395] width 596 height 473
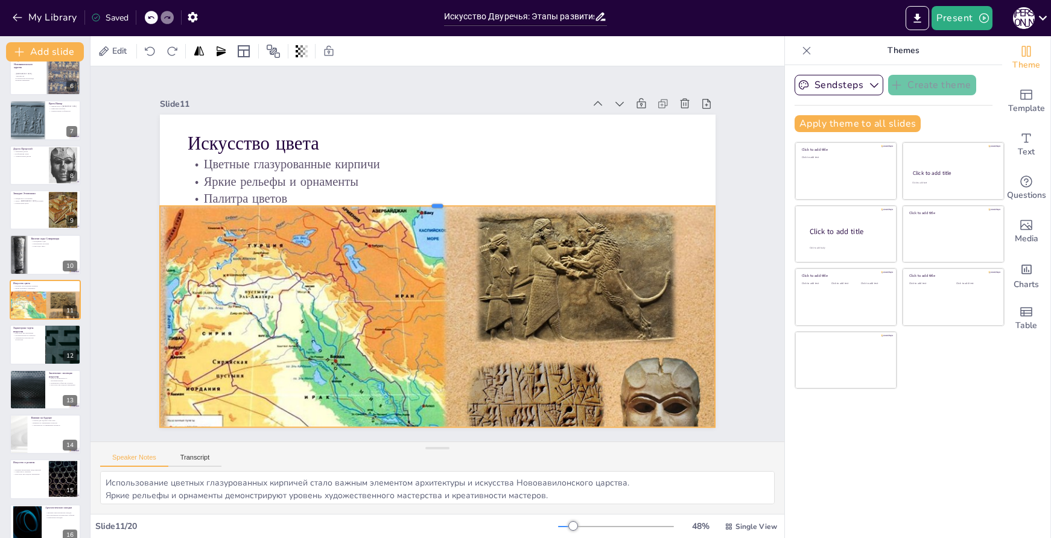
drag, startPoint x: 430, startPoint y: 360, endPoint x: 382, endPoint y: 201, distance: 165.9
click at [382, 201] on div at bounding box center [442, 202] width 553 height 68
click at [470, 313] on div at bounding box center [367, 376] width 690 height 639
click at [406, 177] on div at bounding box center [416, 178] width 21 height 21
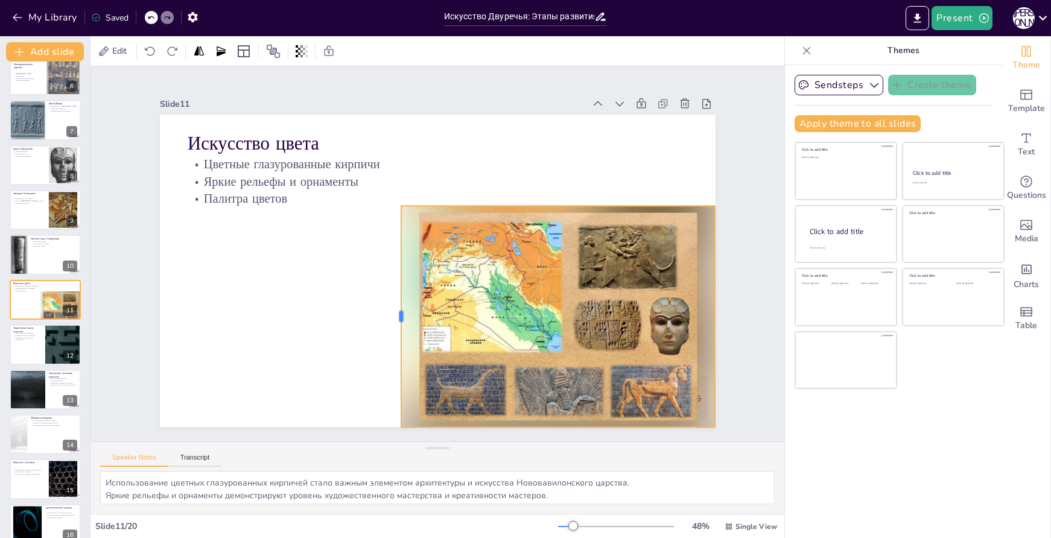
drag, startPoint x: 150, startPoint y: 313, endPoint x: 398, endPoint y: 304, distance: 247.6
click at [398, 304] on div at bounding box center [397, 317] width 10 height 222
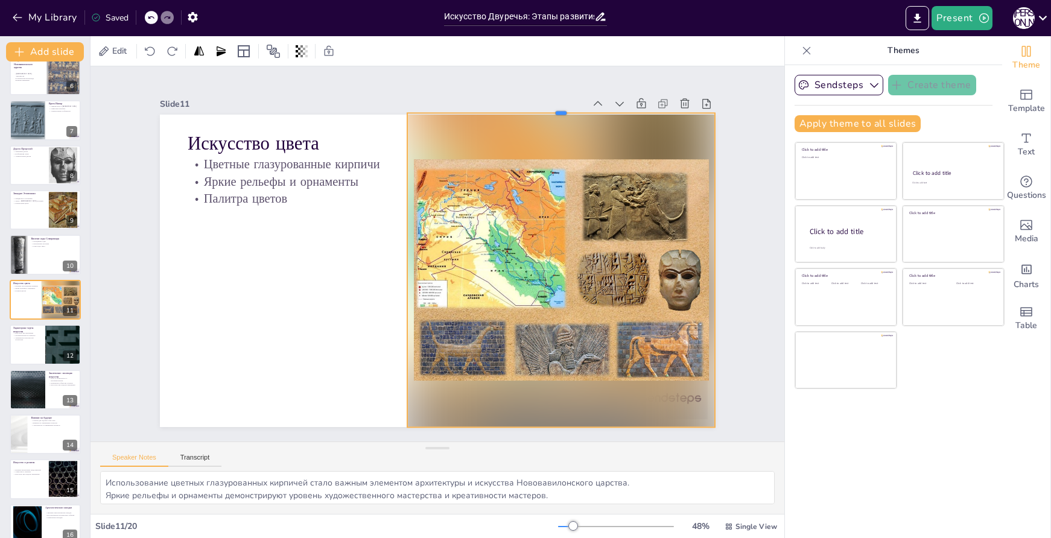
drag, startPoint x: 554, startPoint y: 201, endPoint x: 556, endPoint y: 108, distance: 93.0
click at [556, 107] on div at bounding box center [561, 108] width 308 height 10
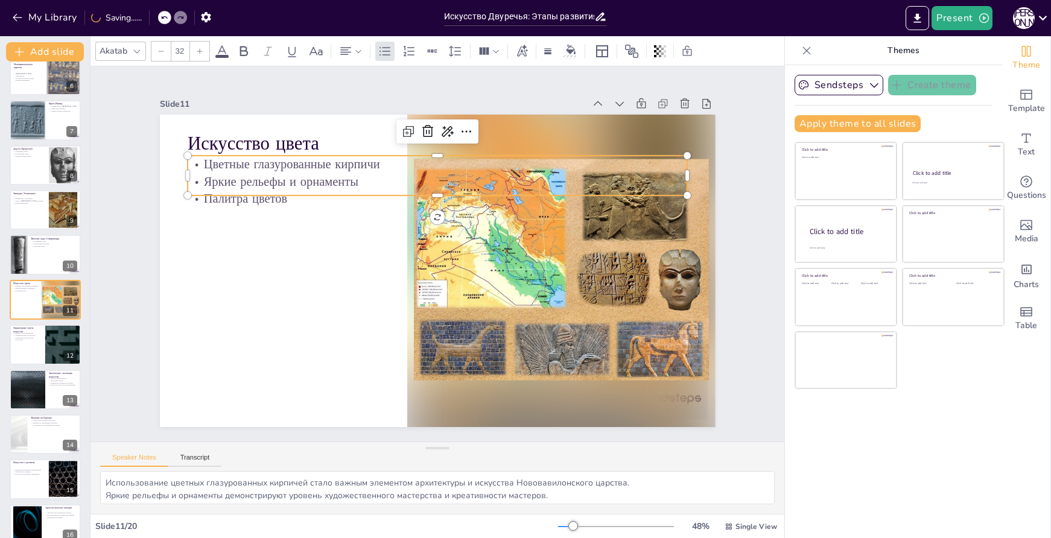
click at [254, 176] on p "Яркие рельефы и орнаменты" at bounding box center [452, 183] width 493 height 121
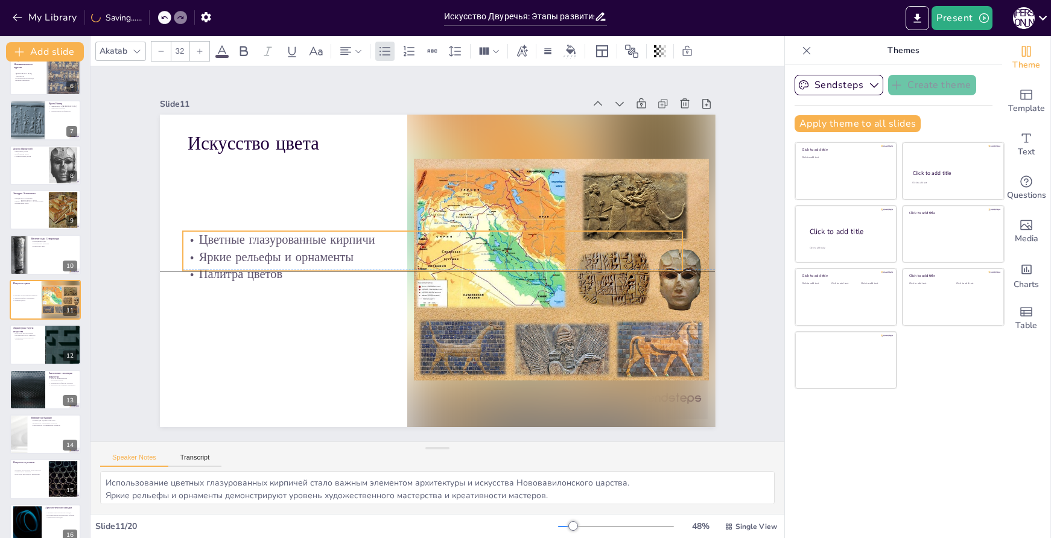
drag, startPoint x: 296, startPoint y: 160, endPoint x: 292, endPoint y: 237, distance: 77.4
click at [292, 237] on p "Цветные глазурованные кирпичи" at bounding box center [433, 240] width 500 height 18
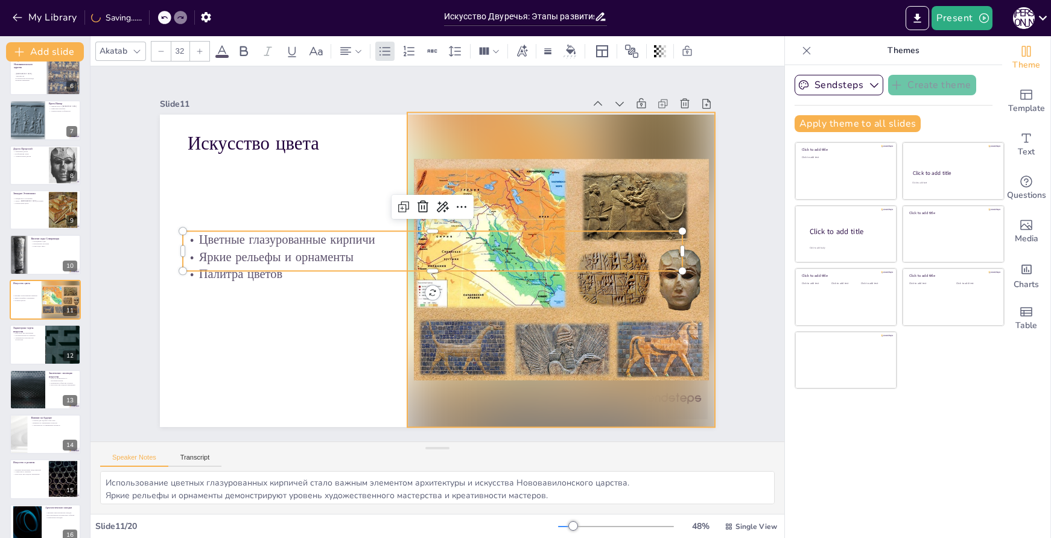
click at [495, 156] on div at bounding box center [561, 269] width 308 height 315
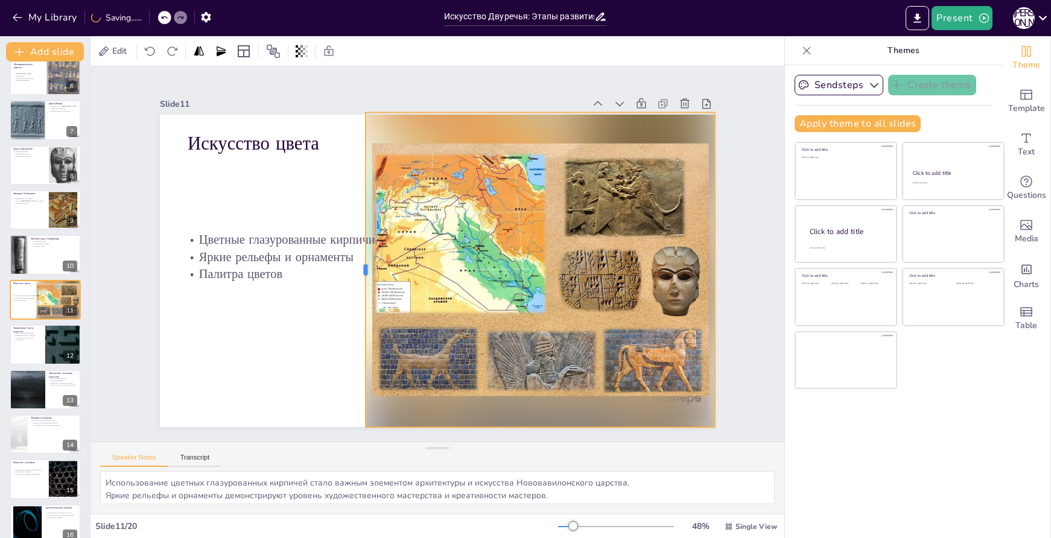
drag, startPoint x: 397, startPoint y: 267, endPoint x: 355, endPoint y: 265, distance: 41.7
click at [356, 265] on div at bounding box center [361, 269] width 10 height 315
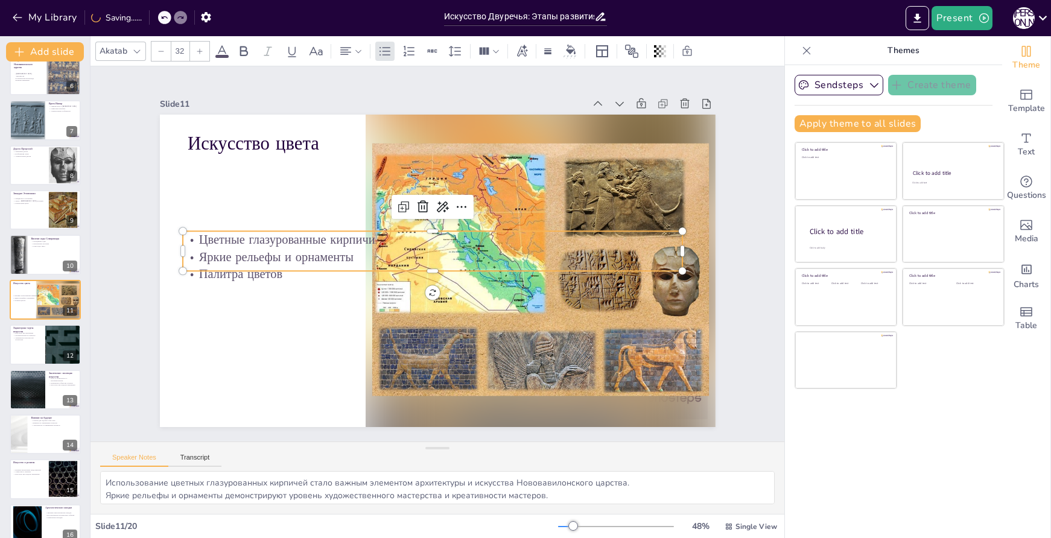
click at [304, 238] on p "Цветные глазурованные кирпичи" at bounding box center [436, 239] width 493 height 121
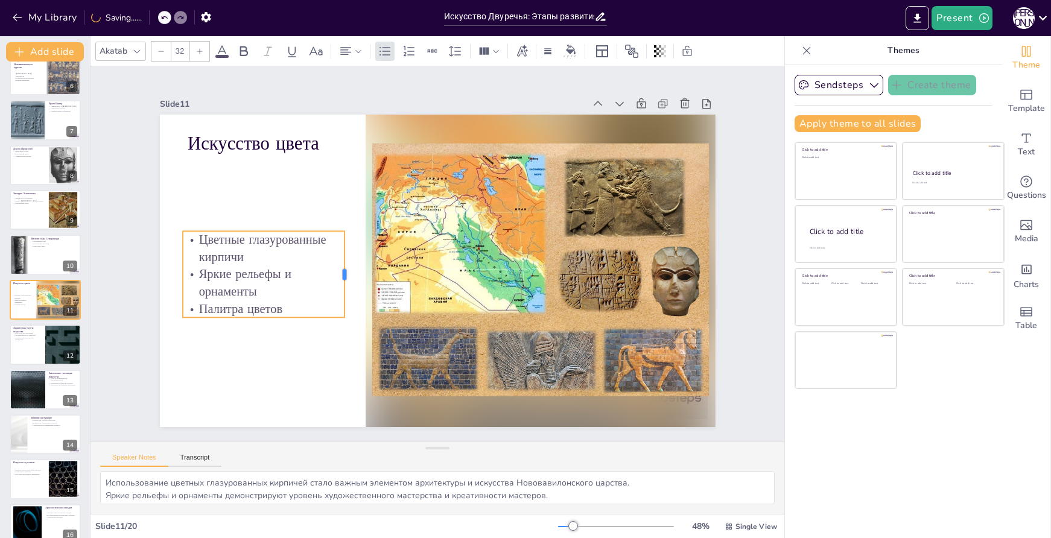
drag, startPoint x: 675, startPoint y: 247, endPoint x: 337, endPoint y: 246, distance: 338.0
click at [339, 246] on div at bounding box center [348, 265] width 19 height 87
click at [50, 340] on button at bounding box center [53, 335] width 14 height 14
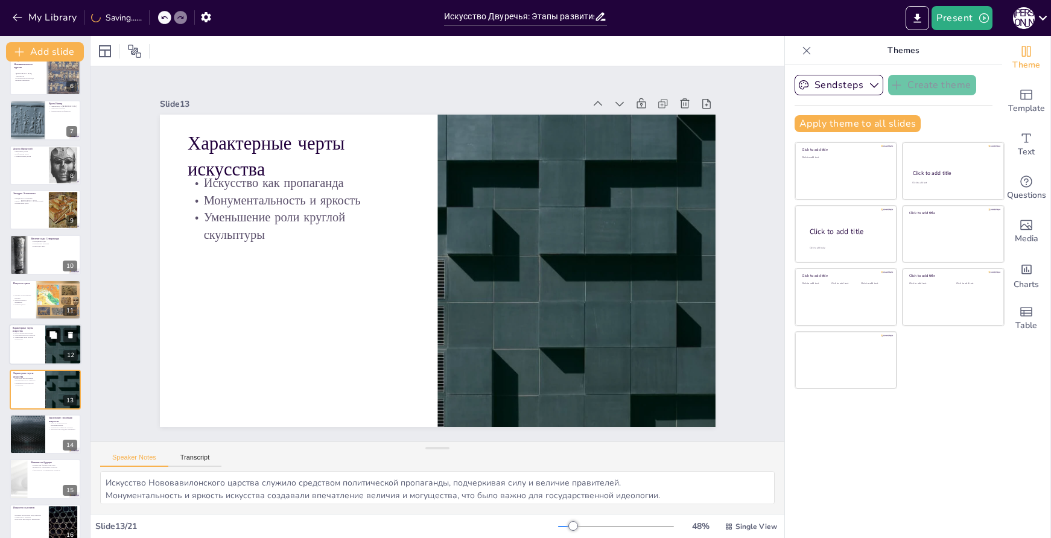
scroll to position [330, 0]
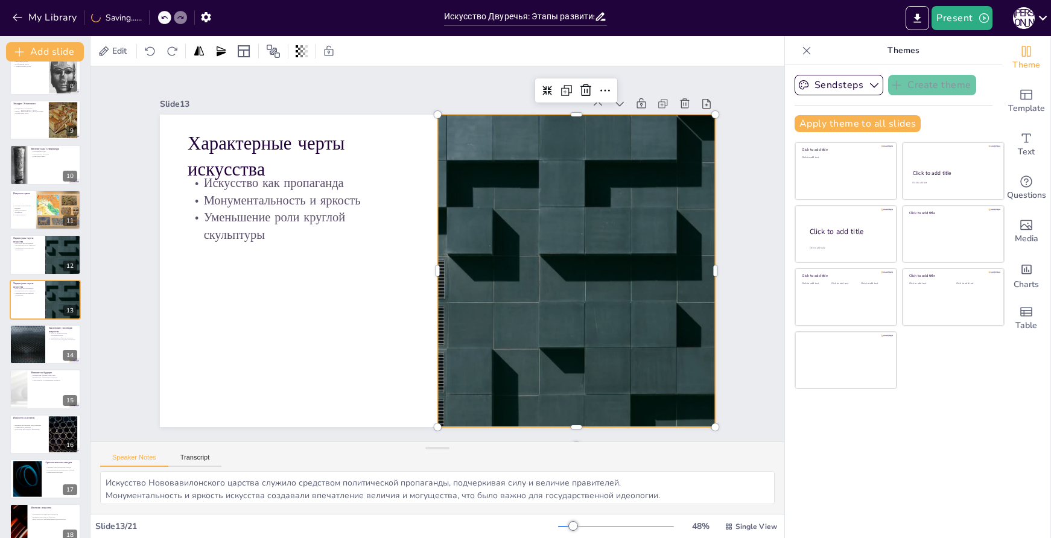
click at [474, 168] on div at bounding box center [577, 271] width 556 height 313
click at [559, 98] on icon at bounding box center [564, 103] width 10 height 10
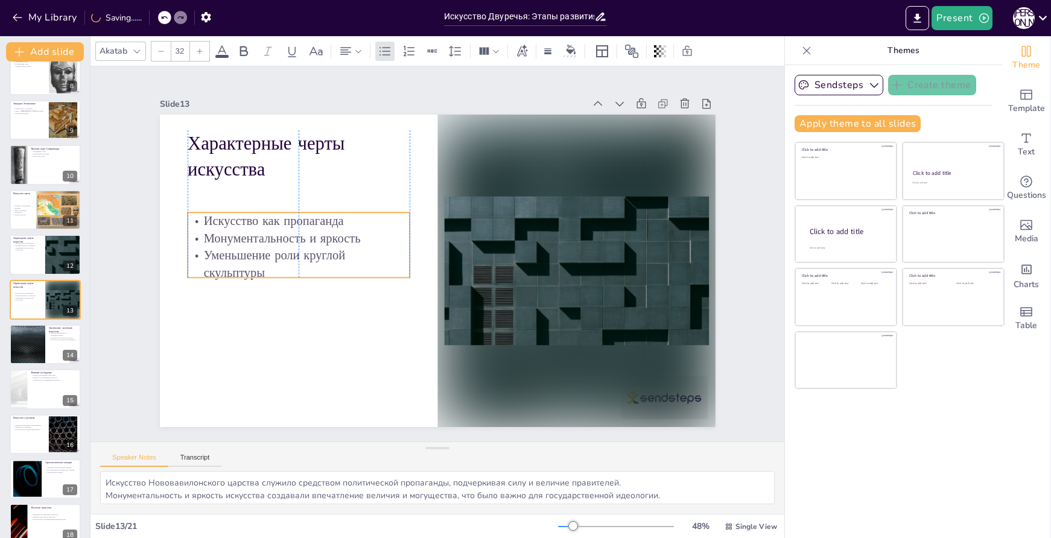
drag, startPoint x: 328, startPoint y: 191, endPoint x: 327, endPoint y: 229, distance: 38.0
click at [327, 230] on p "Монументальность и яркость" at bounding box center [299, 239] width 222 height 18
click at [42, 396] on div at bounding box center [45, 389] width 72 height 41
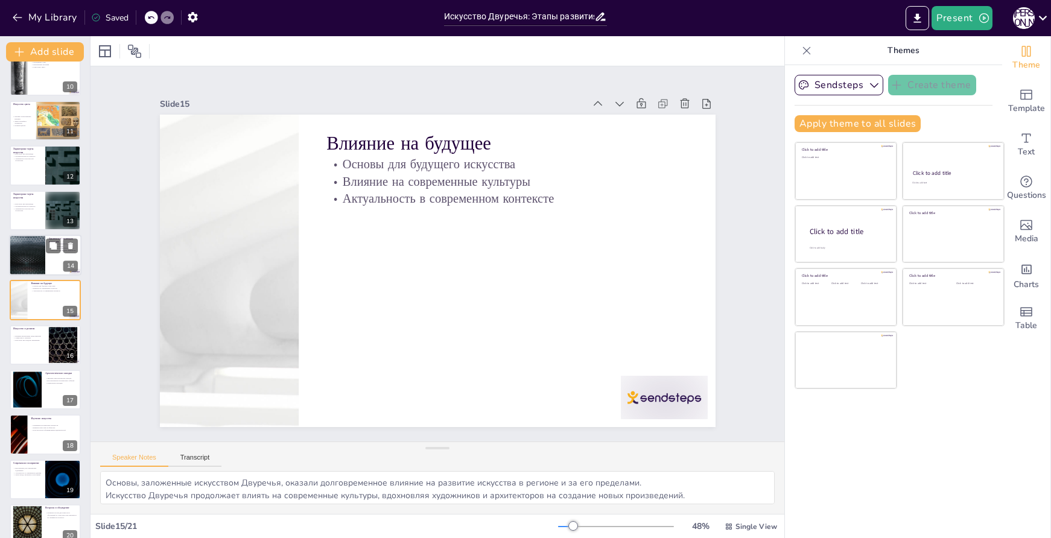
click at [32, 253] on div at bounding box center [27, 255] width 72 height 41
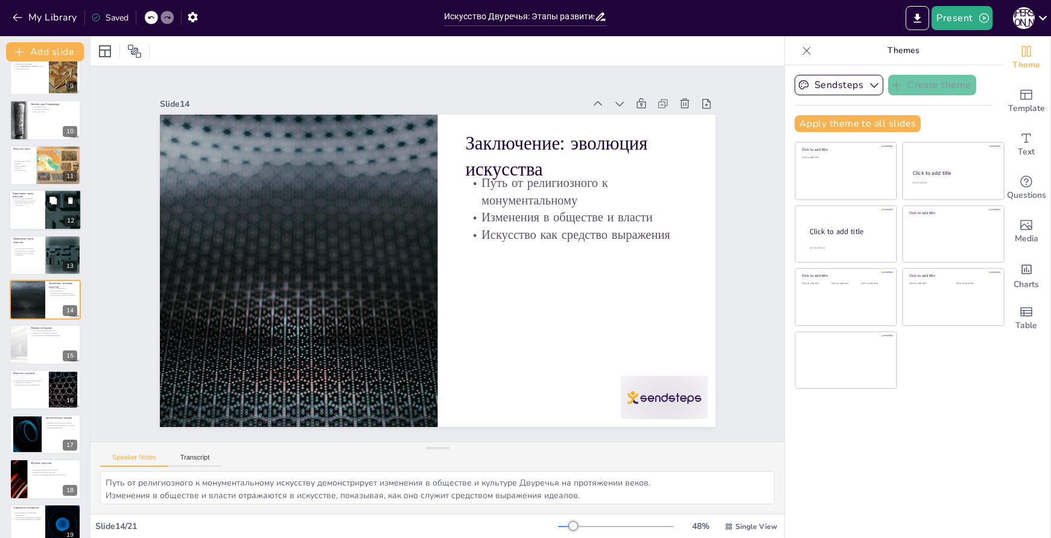
click at [58, 208] on div at bounding box center [63, 210] width 72 height 41
type textarea "Искусство Нововавилонского царства служило средством политической пропаганды, п…"
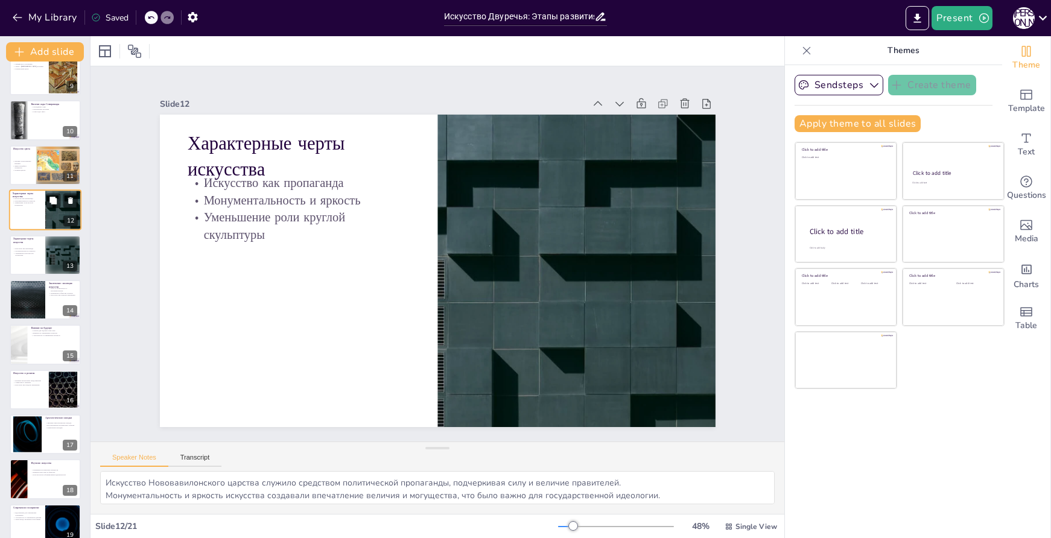
scroll to position [285, 0]
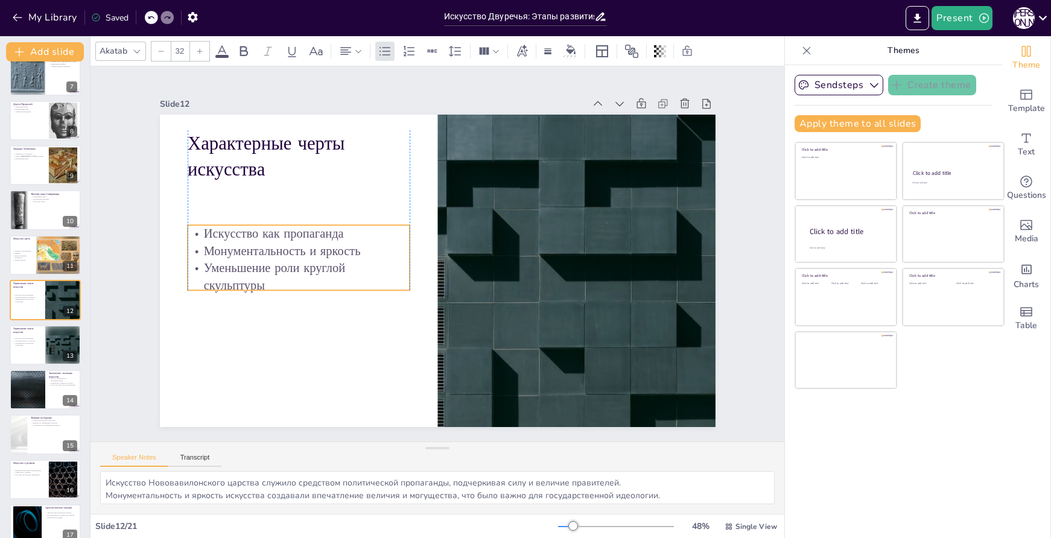
drag, startPoint x: 358, startPoint y: 202, endPoint x: 360, endPoint y: 252, distance: 50.7
click at [360, 252] on p "Монументальность и яркость" at bounding box center [299, 252] width 222 height 18
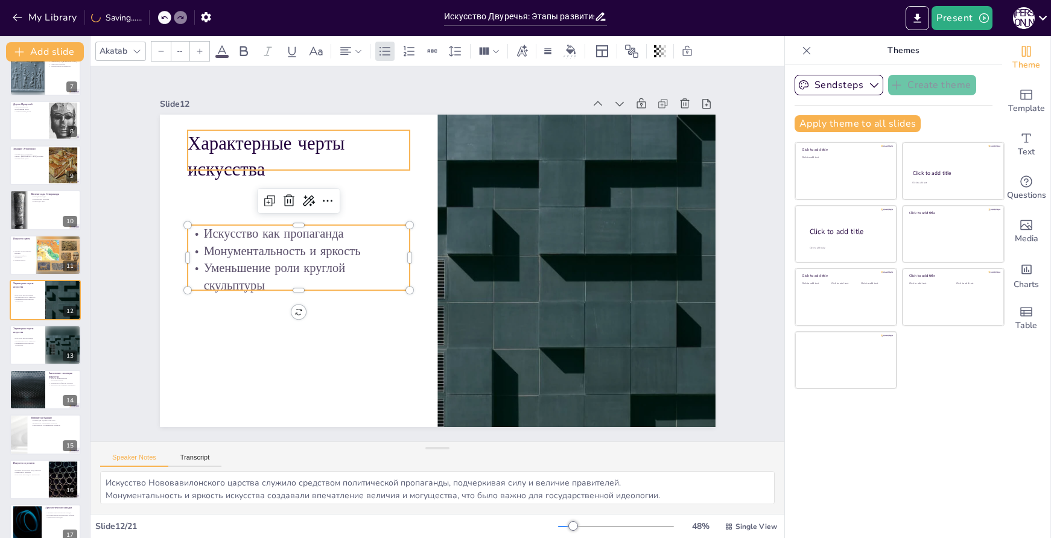
type input "48"
click at [232, 146] on p "Характерные черты искусства" at bounding box center [299, 156] width 222 height 52
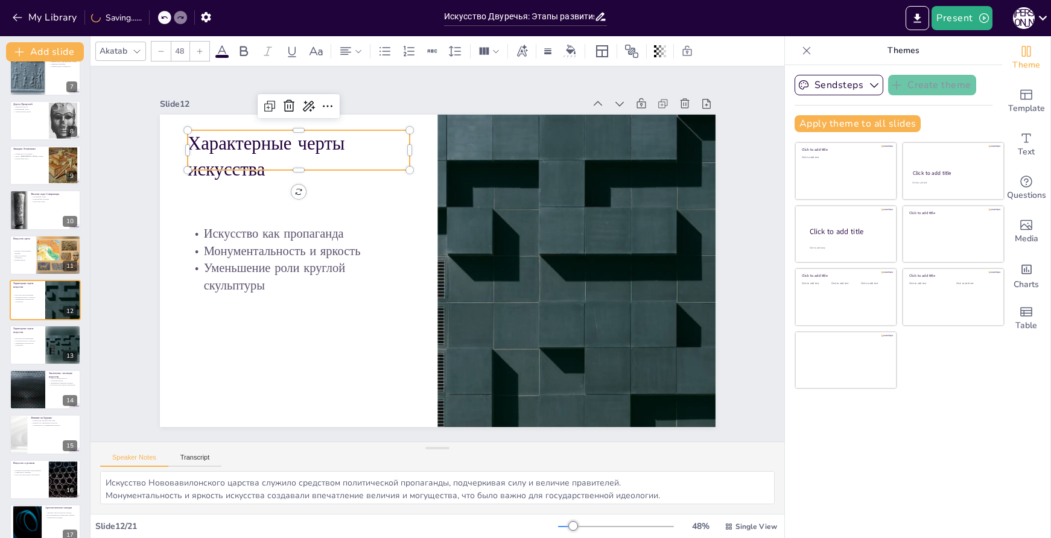
click at [240, 148] on p "Характерные черты искусства" at bounding box center [299, 156] width 222 height 52
click at [238, 136] on p "Характерные черты искусства" at bounding box center [299, 150] width 222 height 52
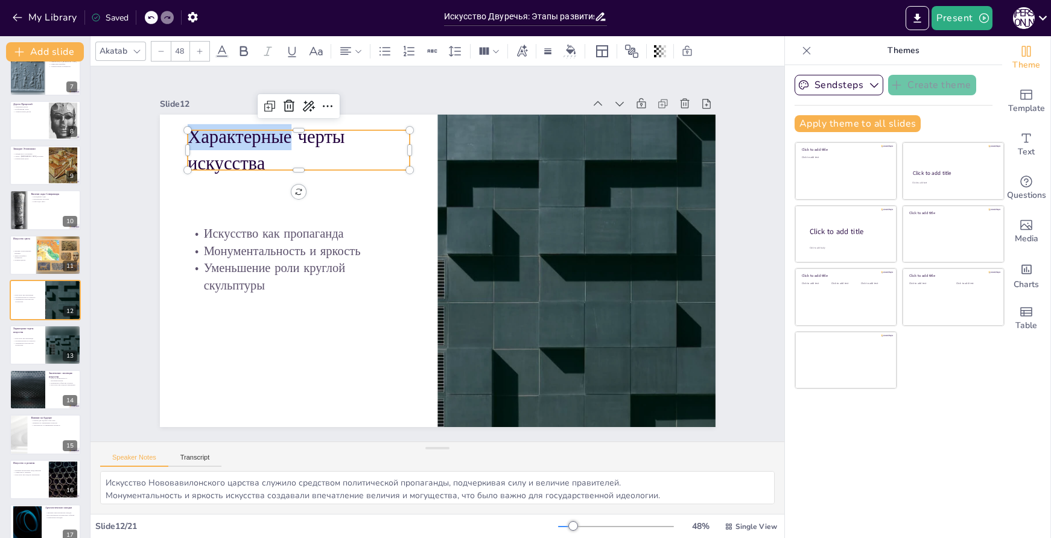
click at [238, 136] on p "Характерные черты искусства" at bounding box center [299, 150] width 222 height 52
copy p "Характерные черты искусства"
click at [43, 237] on p "Искусство цвета" at bounding box center [45, 239] width 65 height 4
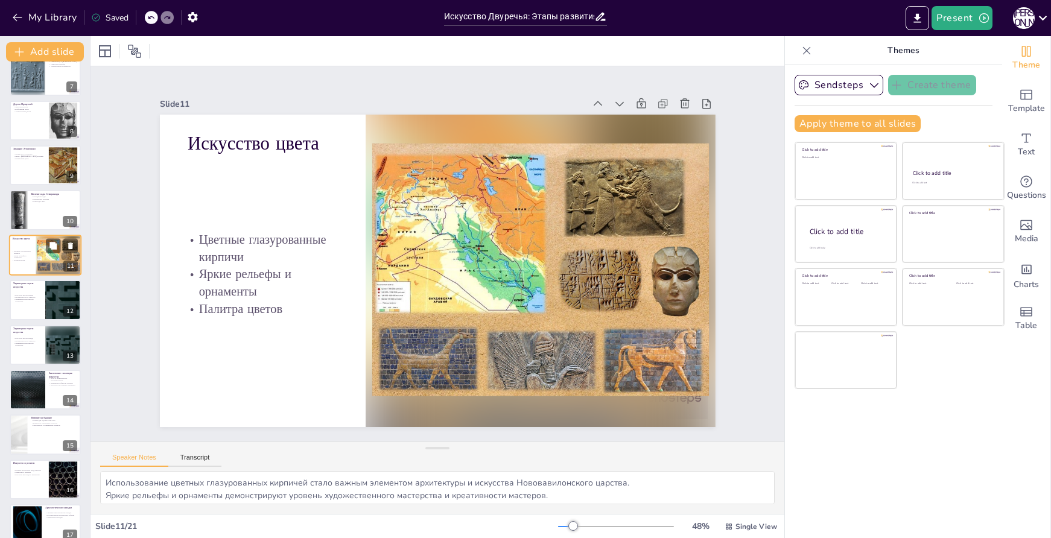
scroll to position [240, 0]
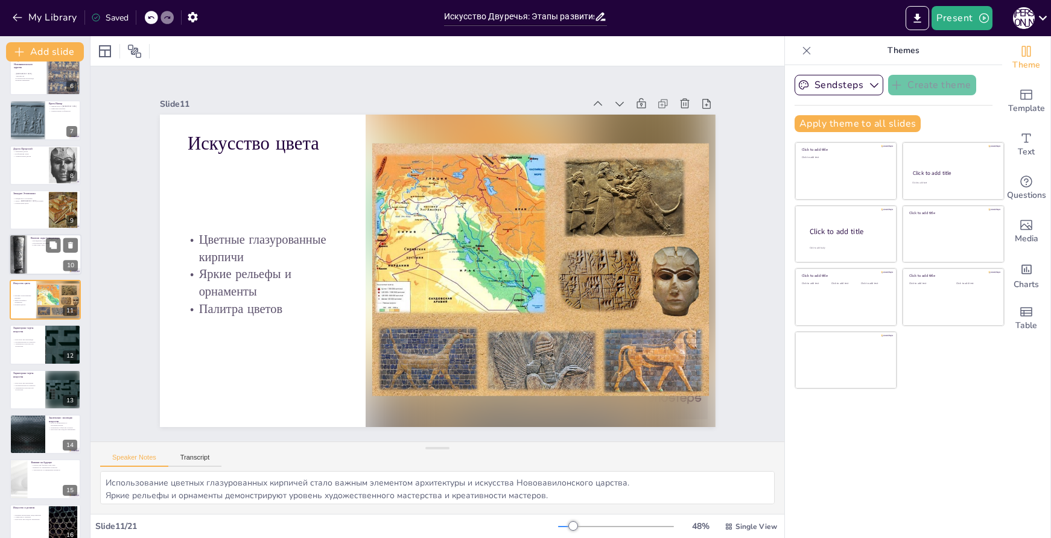
click at [26, 252] on div at bounding box center [18, 255] width 18 height 41
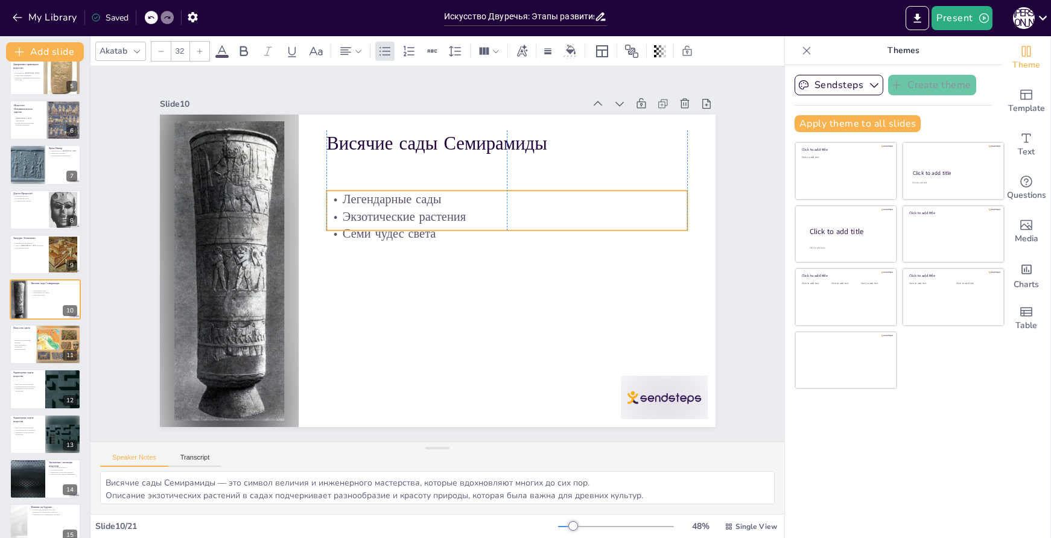
drag, startPoint x: 503, startPoint y: 177, endPoint x: 504, endPoint y: 212, distance: 35.6
click at [504, 212] on p "Экзотические растения" at bounding box center [510, 224] width 361 height 55
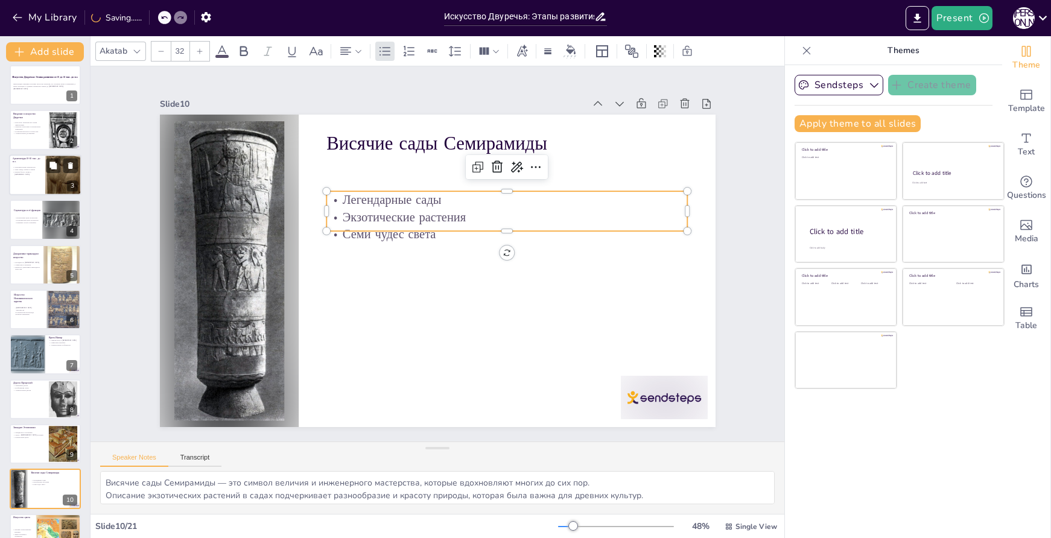
scroll to position [0, 0]
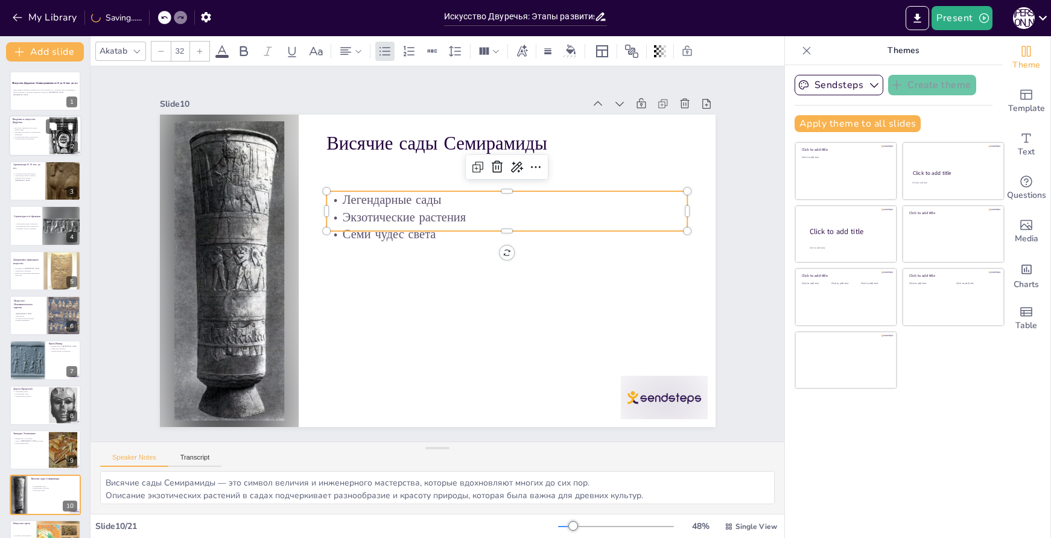
click at [39, 145] on div at bounding box center [45, 136] width 72 height 41
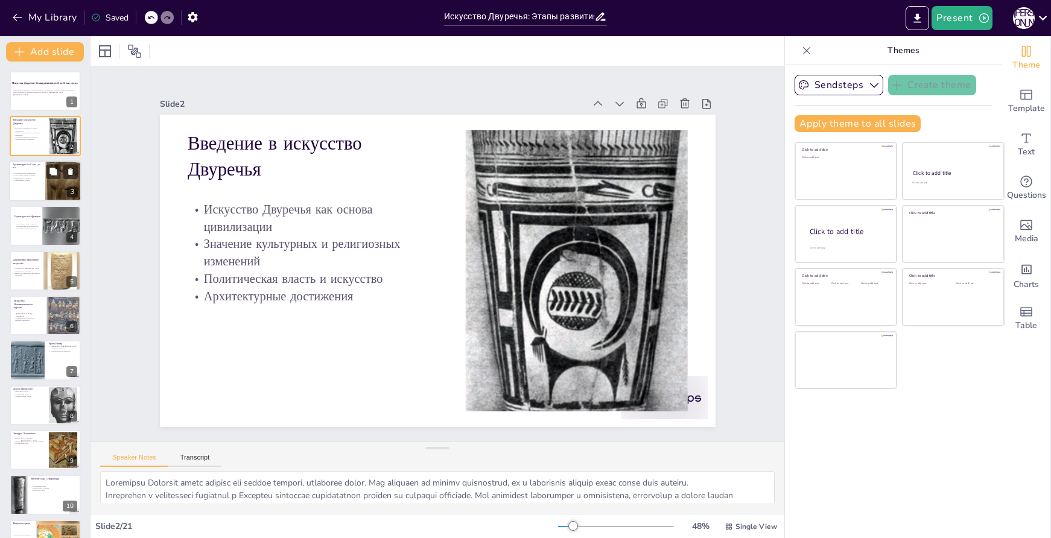
click at [40, 186] on div at bounding box center [45, 181] width 72 height 41
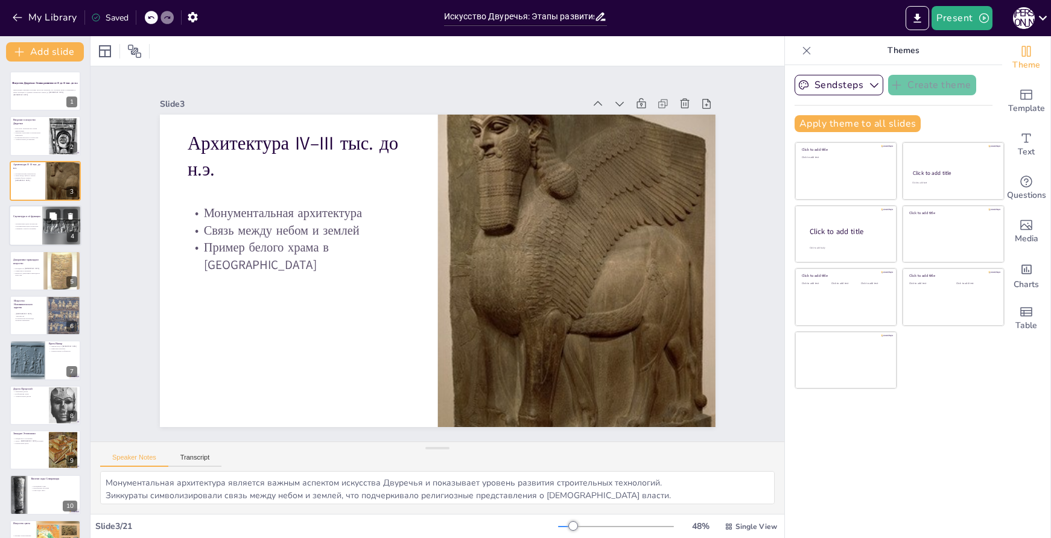
click at [30, 233] on div at bounding box center [45, 225] width 72 height 41
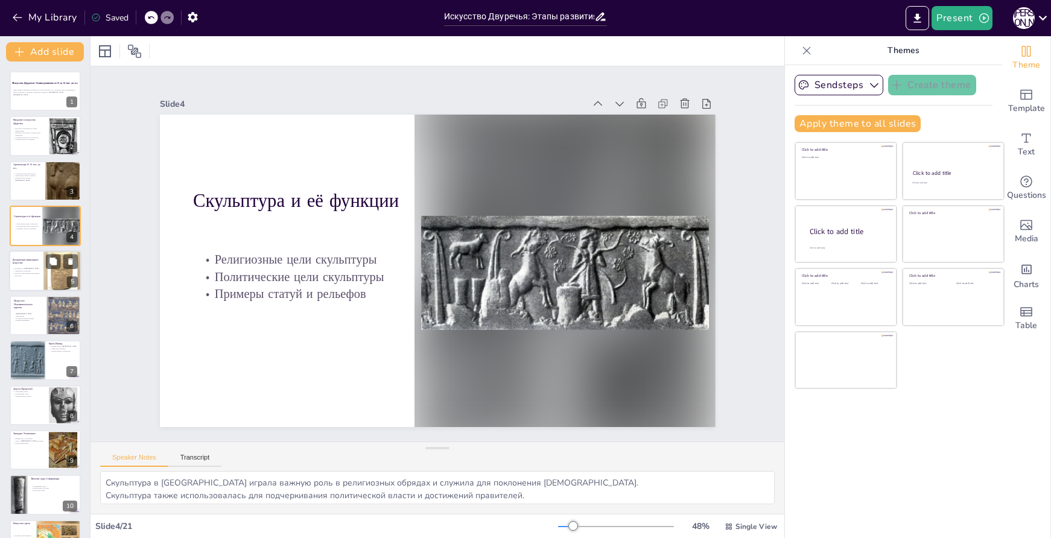
click at [28, 273] on p "Важность декоративно-прикладного искусства" at bounding box center [26, 274] width 27 height 4
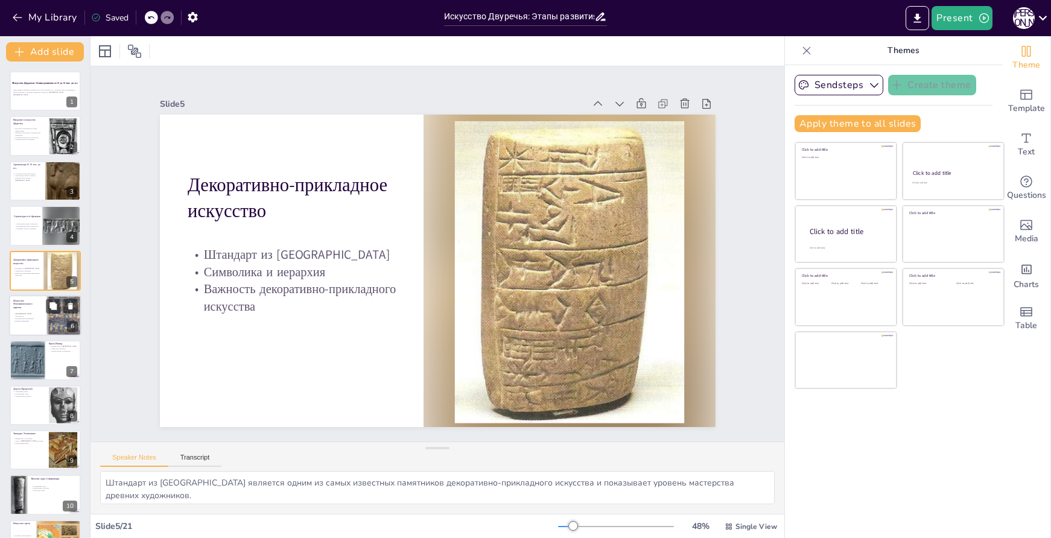
click at [34, 319] on div at bounding box center [45, 315] width 72 height 41
type textarea "Роскошная архитектура Нововавилонского царства демонстрирует высокий уровень ма…"
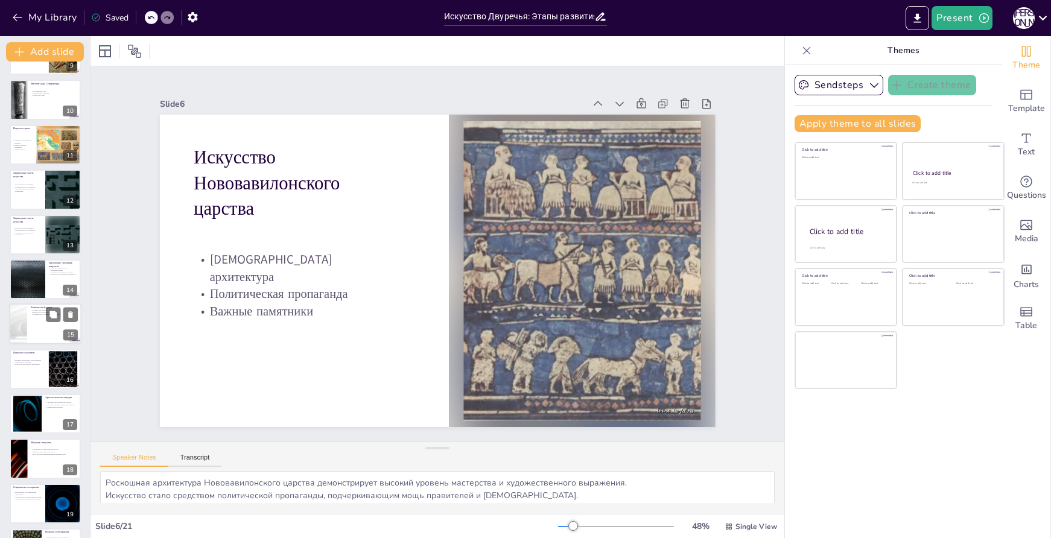
scroll to position [480, 0]
